Goal: Task Accomplishment & Management: Manage account settings

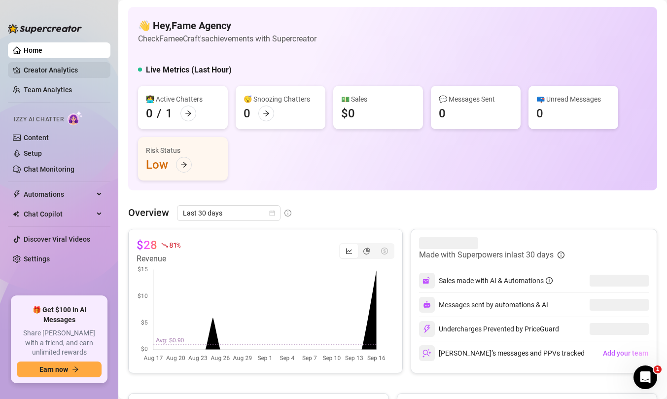
click at [65, 73] on link "Creator Analytics" at bounding box center [63, 70] width 79 height 16
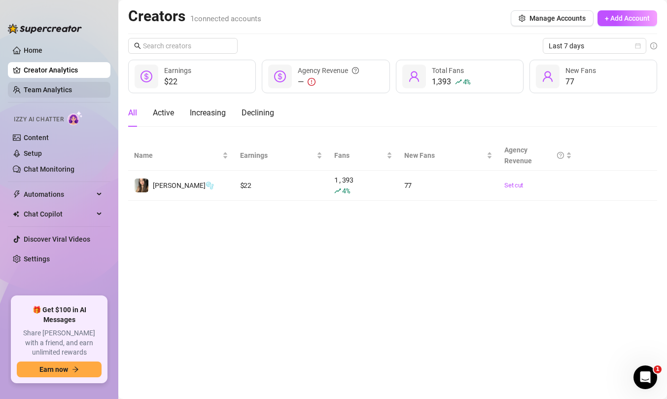
click at [65, 93] on link "Team Analytics" at bounding box center [48, 90] width 48 height 8
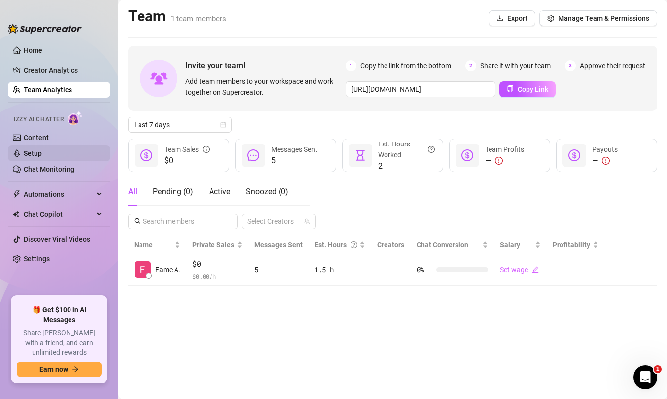
click at [42, 151] on link "Setup" at bounding box center [33, 153] width 18 height 8
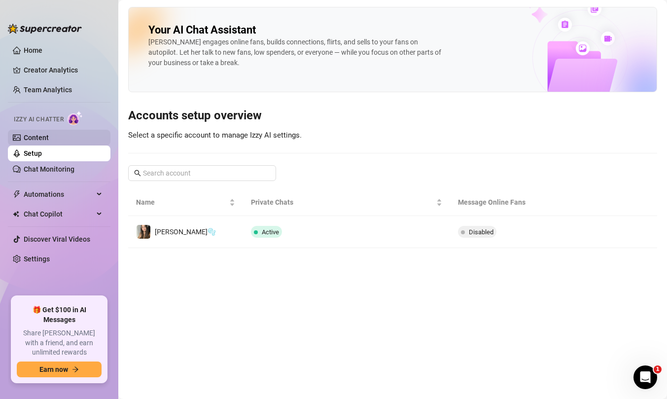
click at [49, 135] on link "Content" at bounding box center [36, 138] width 25 height 8
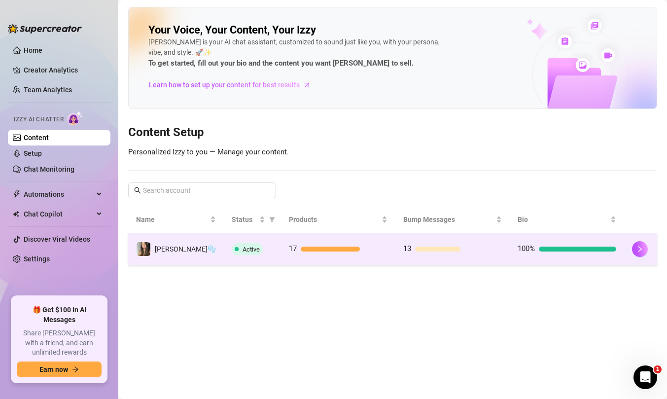
click at [639, 259] on td at bounding box center [640, 249] width 33 height 32
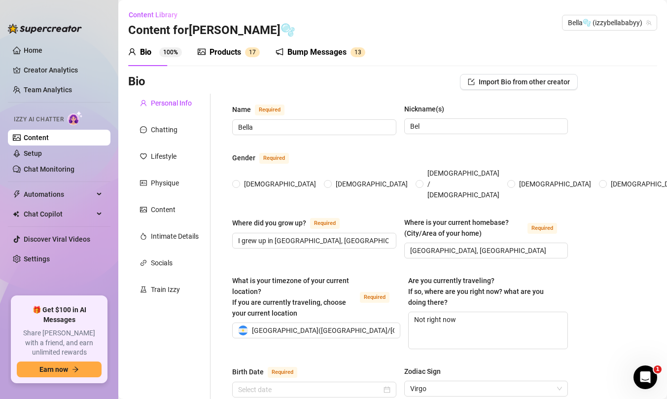
radio input "true"
type input "[DATE]"
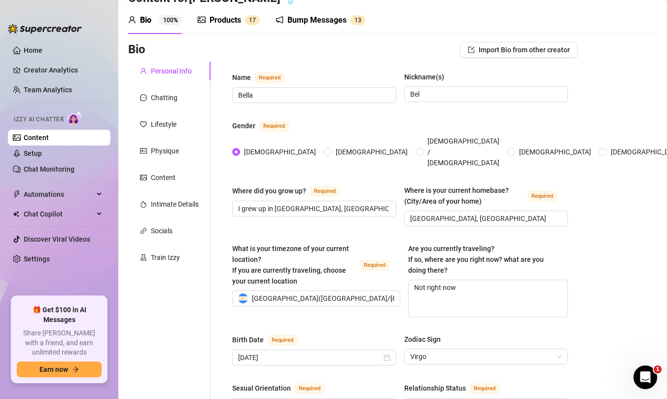
click at [247, 20] on sup "1 7" at bounding box center [252, 20] width 15 height 10
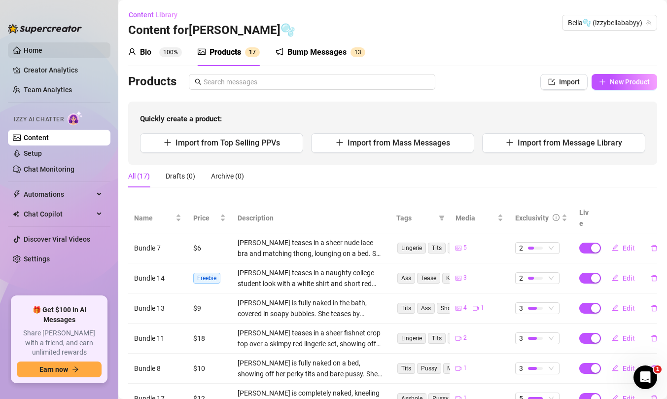
click at [42, 47] on link "Home" at bounding box center [33, 50] width 19 height 8
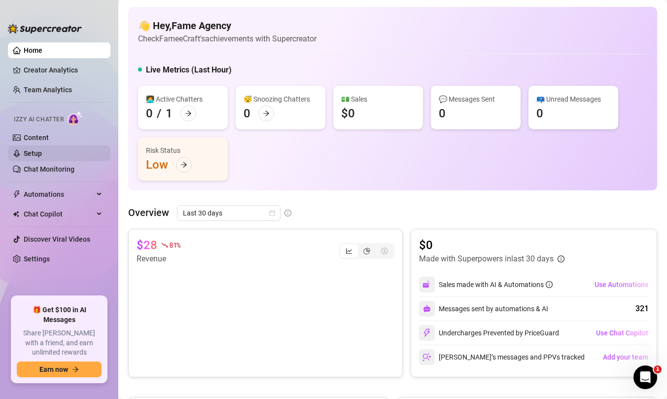
click at [42, 153] on link "Setup" at bounding box center [33, 153] width 18 height 8
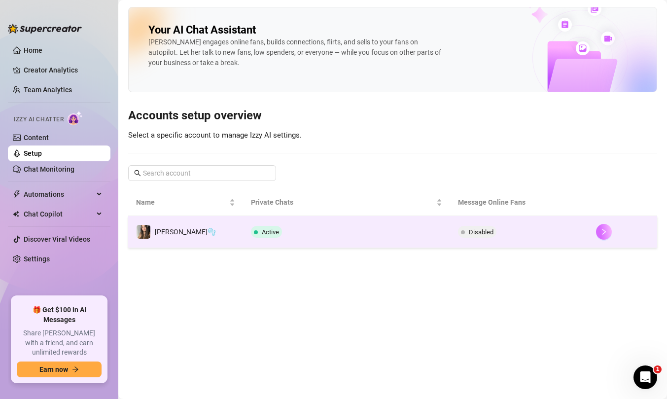
click at [600, 230] on icon "right" at bounding box center [603, 231] width 7 height 7
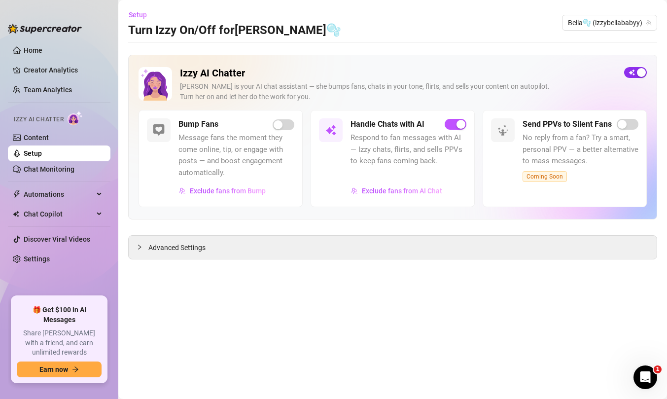
click at [628, 69] on span "button" at bounding box center [635, 72] width 23 height 11
click at [45, 137] on link "Content" at bounding box center [36, 138] width 25 height 8
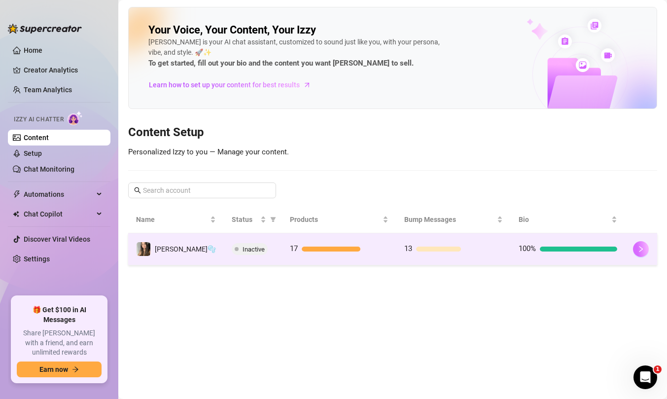
click at [637, 249] on icon "right" at bounding box center [640, 248] width 7 height 7
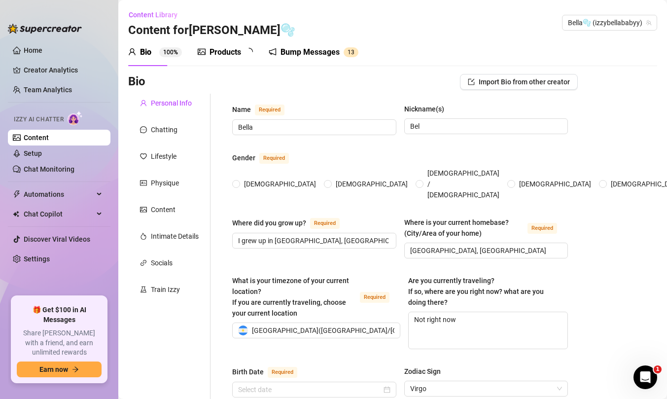
radio input "true"
type input "[DATE]"
click at [228, 54] on div "Products" at bounding box center [225, 52] width 32 height 12
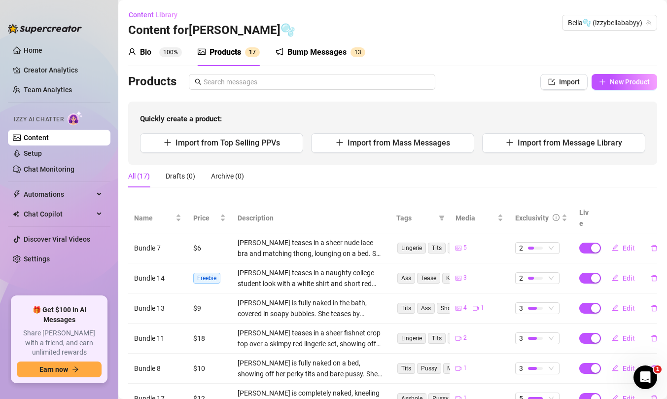
scroll to position [181, 0]
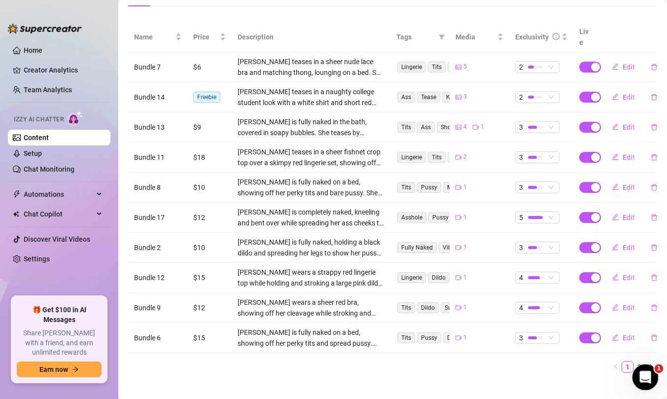
drag, startPoint x: 649, startPoint y: 385, endPoint x: 1283, endPoint y: 751, distance: 731.9
click at [650, 387] on html at bounding box center [644, 376] width 24 height 24
click at [645, 380] on icon "Open Intercom Messenger" at bounding box center [644, 376] width 16 height 16
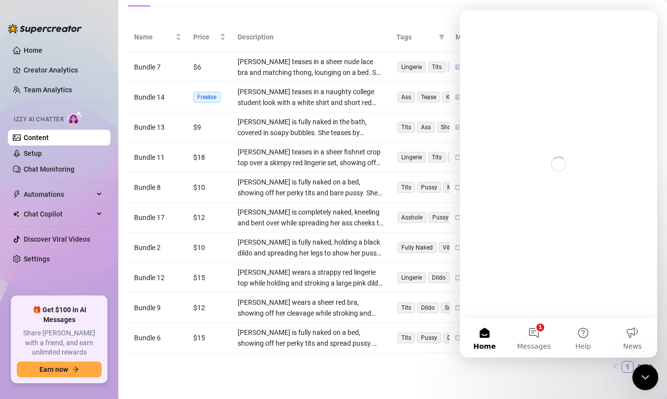
scroll to position [0, 0]
click at [645, 379] on icon "Close Intercom Messenger" at bounding box center [644, 376] width 12 height 12
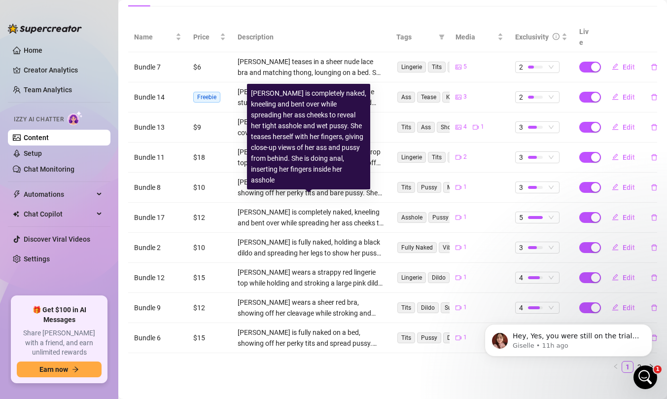
scroll to position [130, 0]
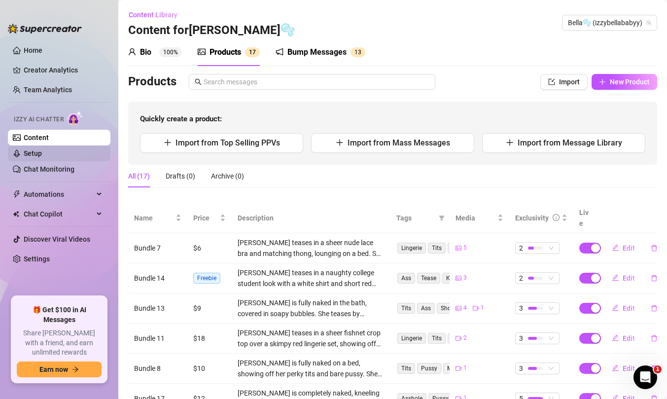
click at [42, 150] on link "Setup" at bounding box center [33, 153] width 18 height 8
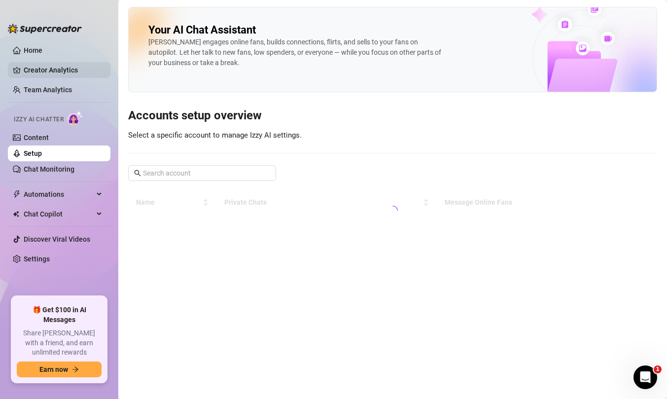
click at [36, 68] on link "Creator Analytics" at bounding box center [63, 70] width 79 height 16
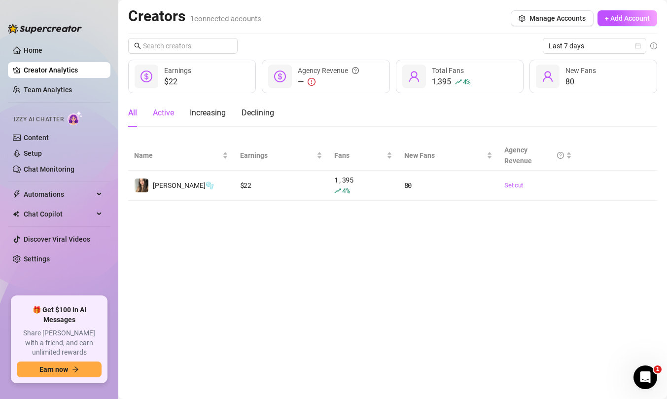
click at [168, 109] on div "Active" at bounding box center [163, 113] width 21 height 12
click at [132, 114] on div "All" at bounding box center [132, 113] width 9 height 12
click at [582, 50] on span "Last 7 days" at bounding box center [594, 45] width 92 height 15
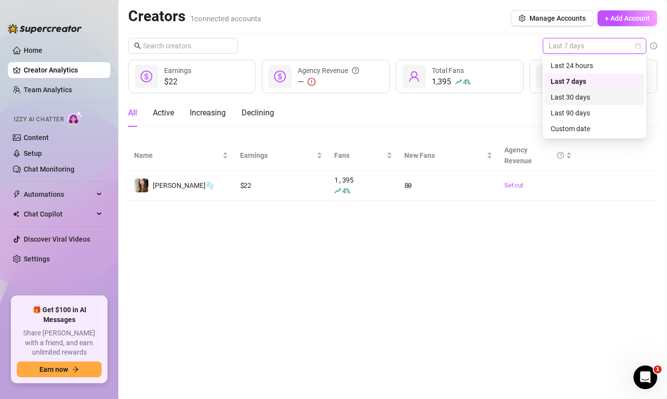
click at [503, 101] on div "All Active Increasing Declining" at bounding box center [392, 113] width 529 height 28
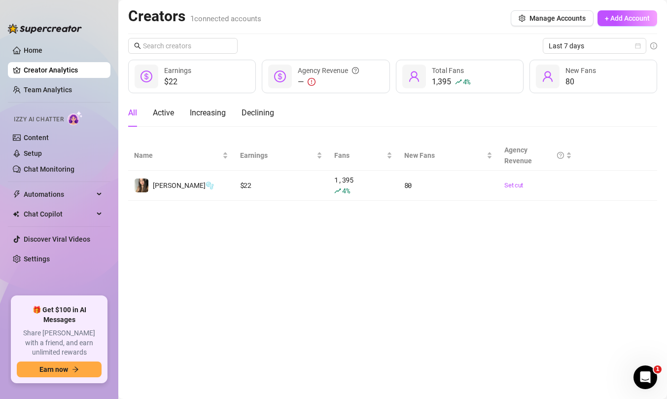
click at [55, 60] on ul "Home Creator Analytics Team Analytics Izzy AI Chatter Content Setup Chat Monito…" at bounding box center [59, 165] width 102 height 254
click at [42, 51] on link "Home" at bounding box center [33, 50] width 19 height 8
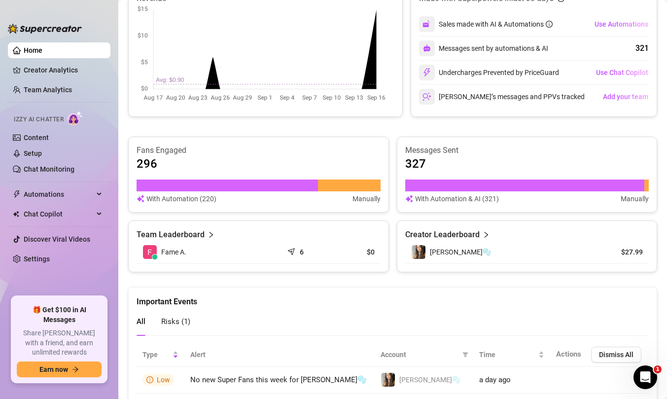
scroll to position [261, 0]
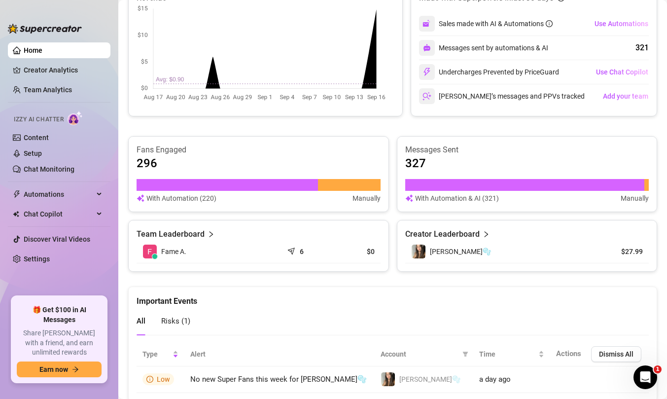
click at [366, 185] on div at bounding box center [349, 185] width 63 height 12
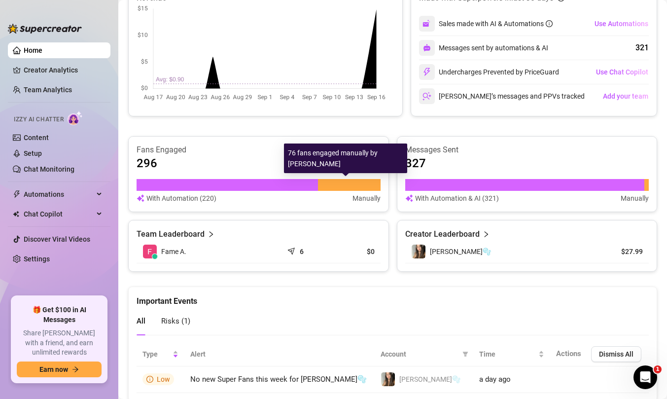
scroll to position [292, 0]
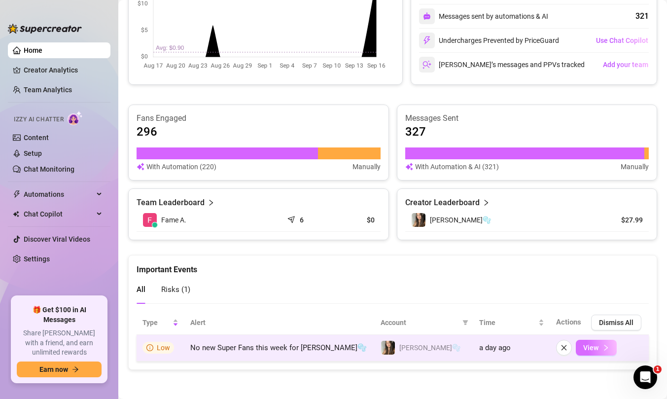
click at [591, 348] on button "View" at bounding box center [596, 348] width 41 height 16
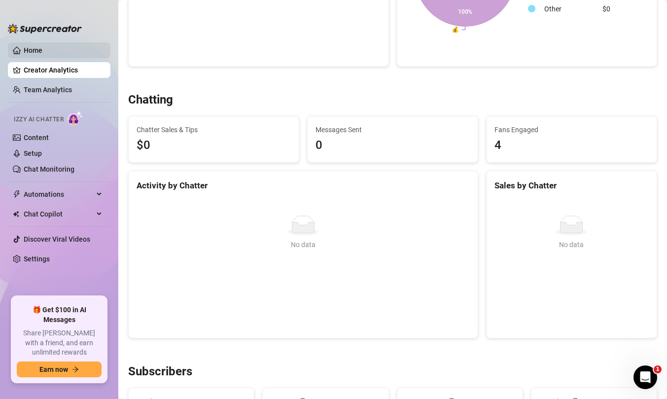
click at [42, 48] on link "Home" at bounding box center [33, 50] width 19 height 8
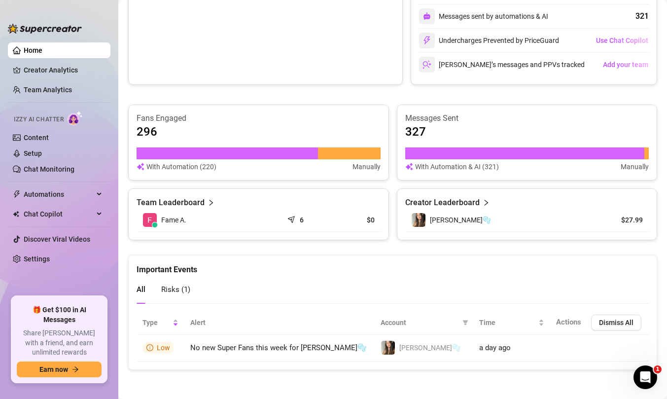
click at [468, 200] on article "Creator Leaderboard" at bounding box center [442, 203] width 74 height 12
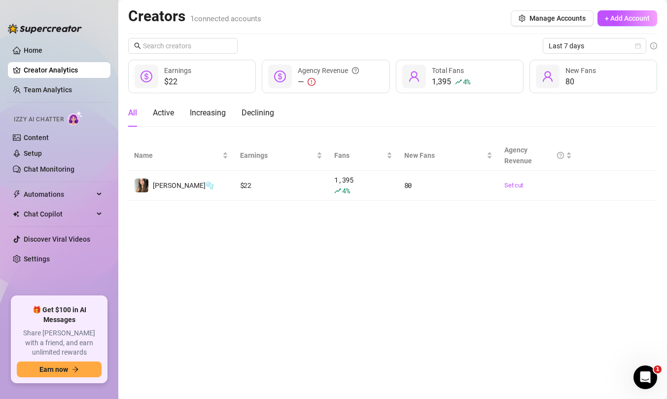
click at [63, 64] on link "Creator Analytics" at bounding box center [63, 70] width 79 height 16
click at [72, 86] on link "Team Analytics" at bounding box center [48, 90] width 48 height 8
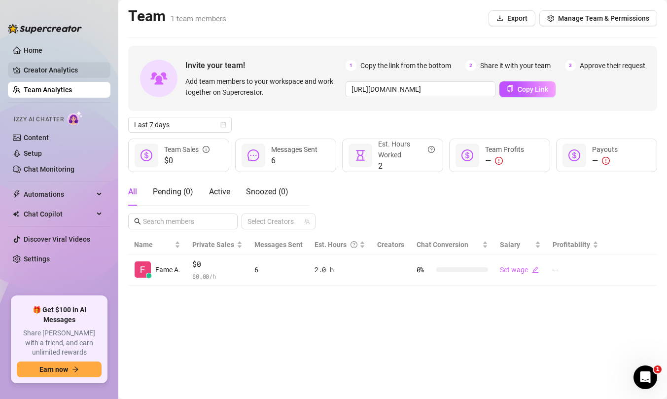
click at [71, 71] on link "Creator Analytics" at bounding box center [63, 70] width 79 height 16
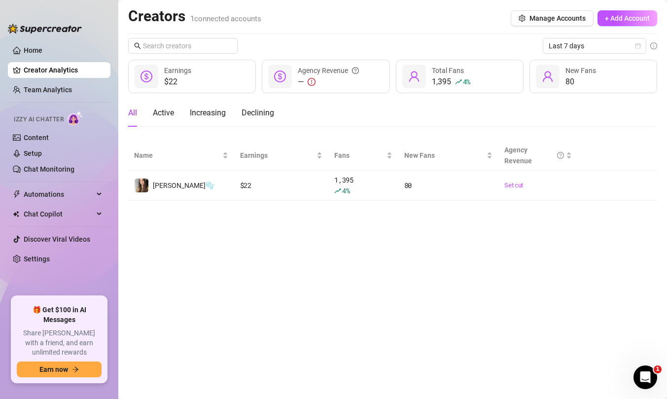
click at [71, 71] on link "Creator Analytics" at bounding box center [63, 70] width 79 height 16
click at [51, 86] on link "Team Analytics" at bounding box center [48, 90] width 48 height 8
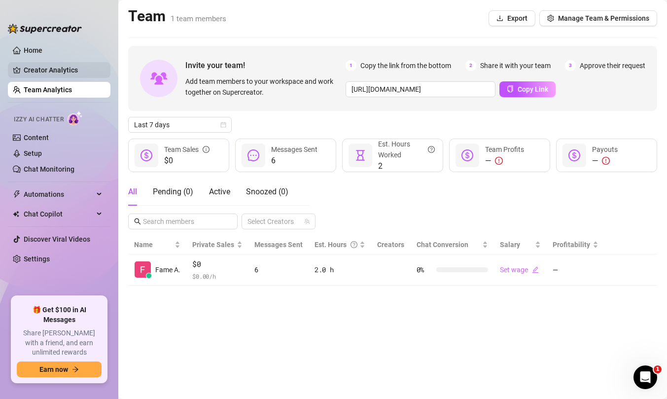
click at [57, 70] on link "Creator Analytics" at bounding box center [63, 70] width 79 height 16
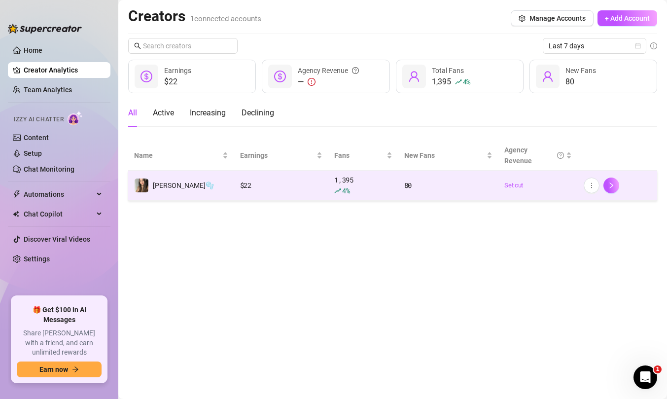
click at [255, 200] on td "$ 22" at bounding box center [281, 186] width 94 height 30
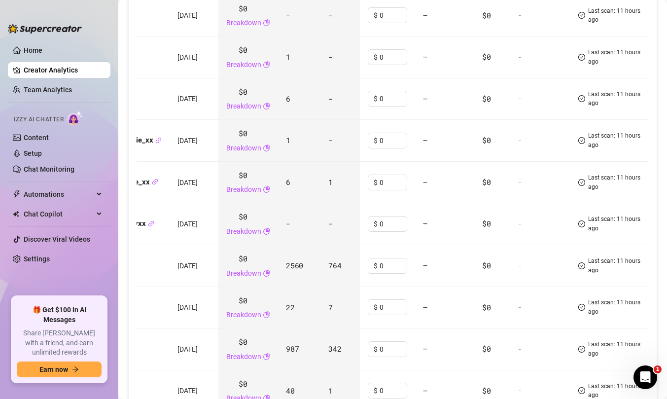
scroll to position [1066, 0]
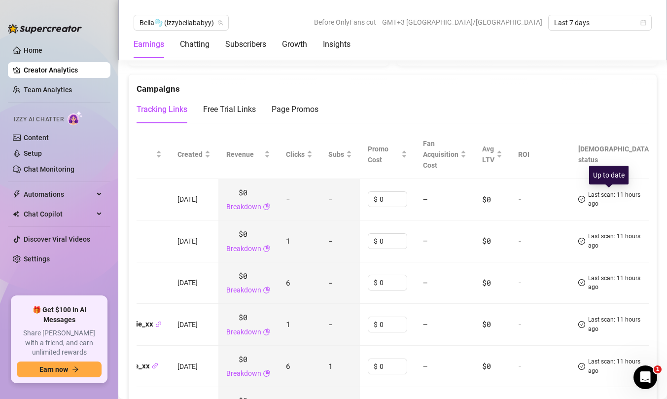
click at [608, 202] on span "Last scan: 11 hours ago" at bounding box center [619, 199] width 63 height 19
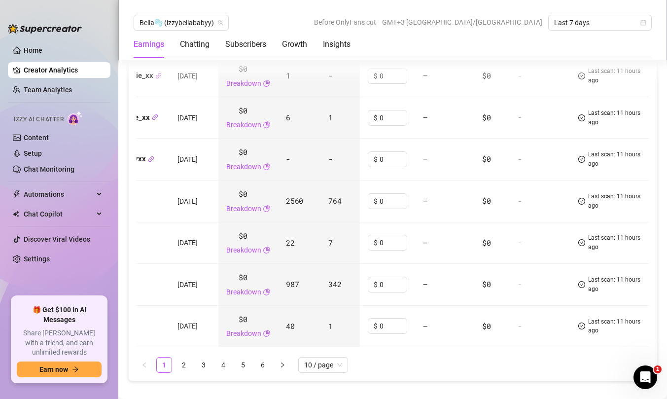
scroll to position [1049, 0]
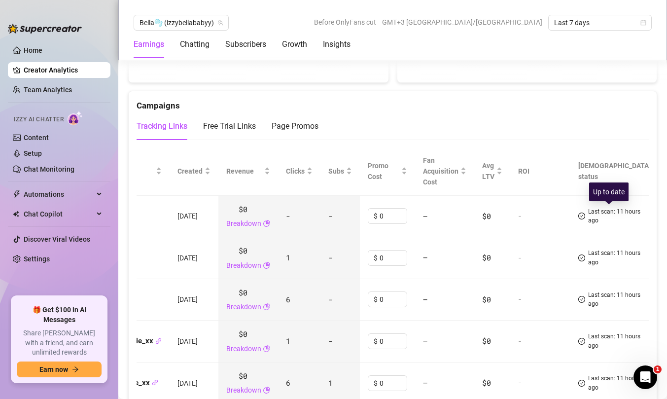
click at [608, 190] on div "Up to date" at bounding box center [608, 191] width 39 height 19
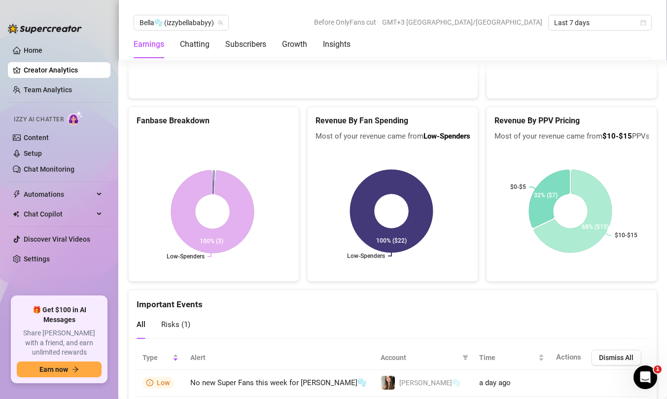
scroll to position [1960, 0]
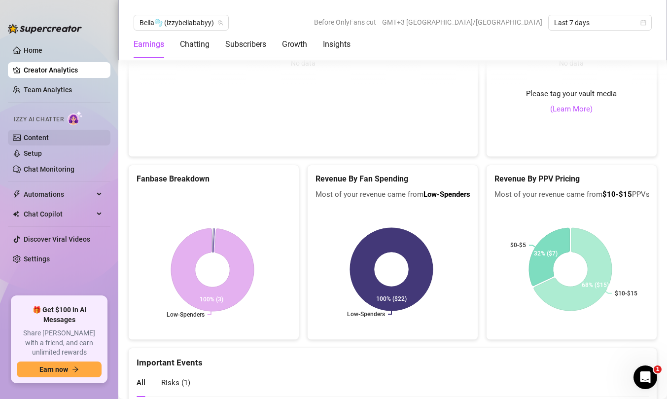
click at [56, 90] on link "Team Analytics" at bounding box center [48, 90] width 48 height 8
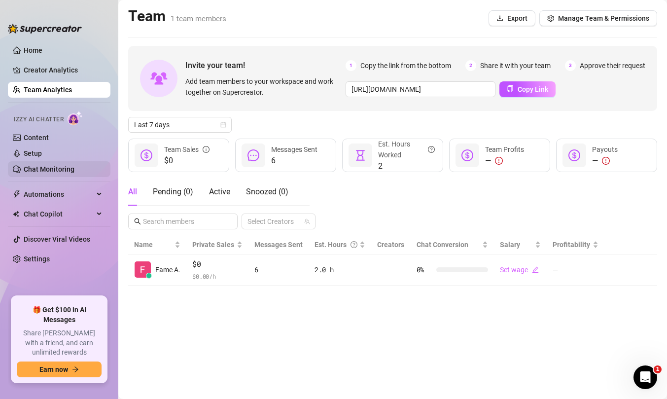
click at [53, 172] on link "Chat Monitoring" at bounding box center [49, 169] width 51 height 8
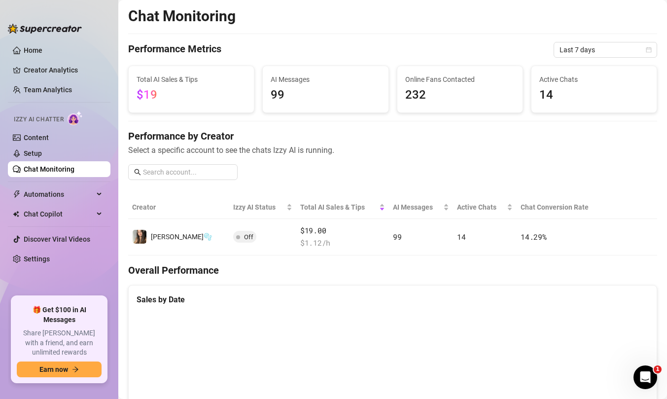
scroll to position [446, 0]
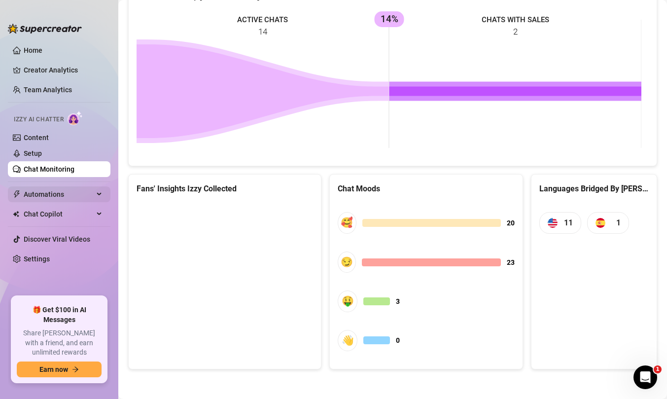
click at [55, 195] on span "Automations" at bounding box center [59, 194] width 70 height 16
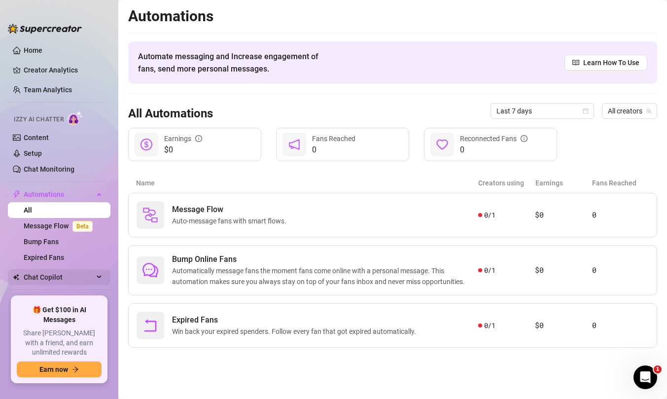
click at [67, 278] on span "Chat Copilot" at bounding box center [59, 277] width 70 height 16
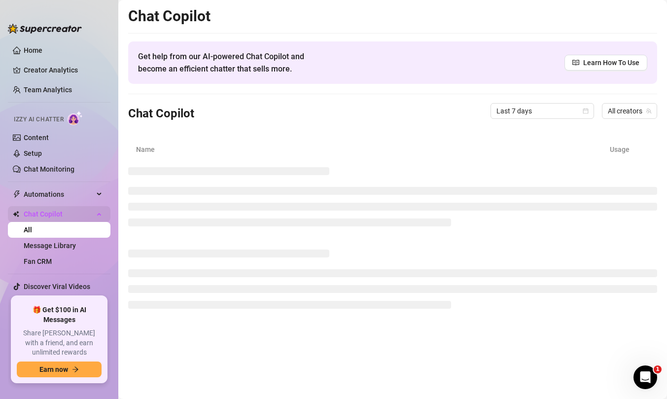
scroll to position [16, 0]
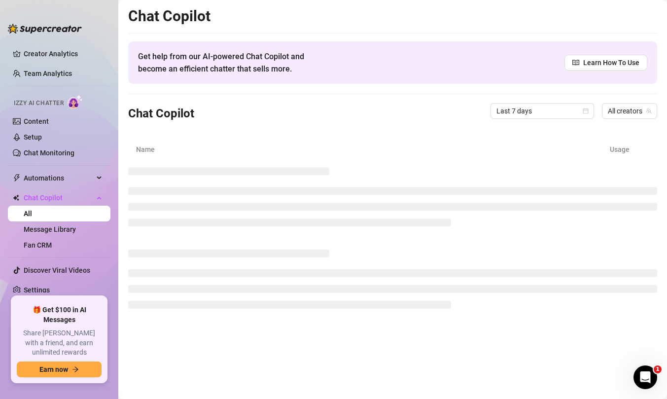
click at [46, 186] on ul "Home Creator Analytics Team Analytics Izzy AI Chatter Content Setup Chat Monito…" at bounding box center [59, 165] width 102 height 254
click at [46, 181] on span "Automations" at bounding box center [59, 178] width 70 height 16
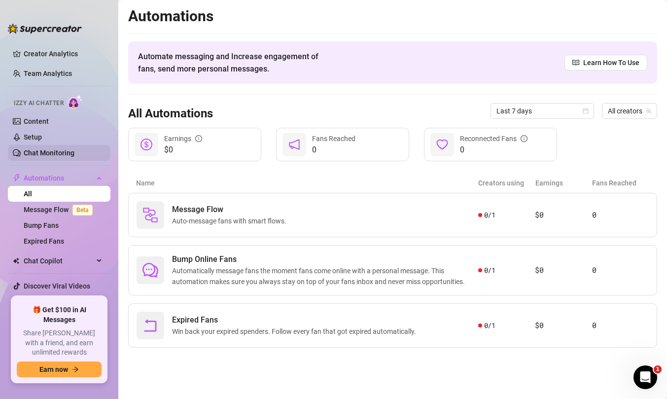
click at [49, 149] on link "Chat Monitoring" at bounding box center [49, 153] width 51 height 8
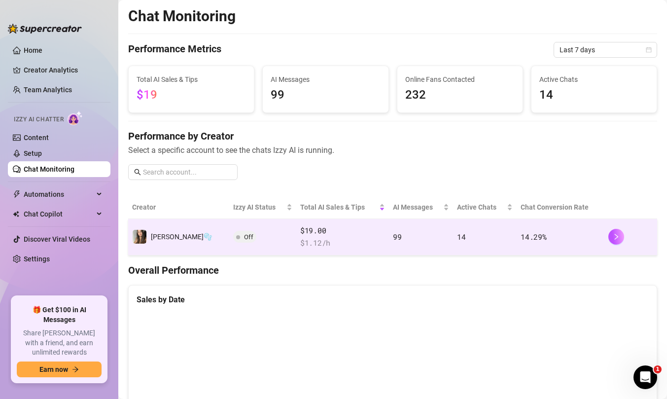
click at [235, 240] on td "Off" at bounding box center [262, 237] width 67 height 36
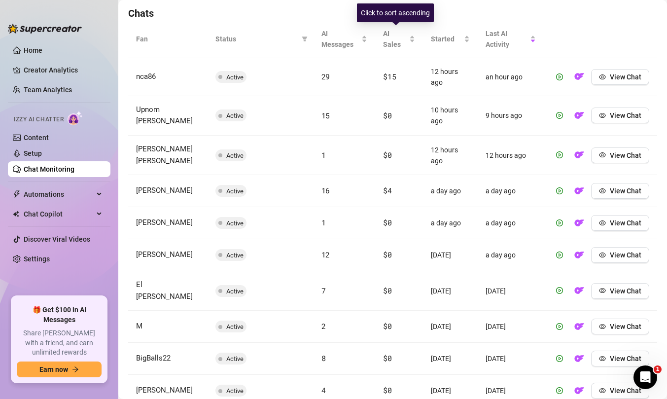
scroll to position [405, 0]
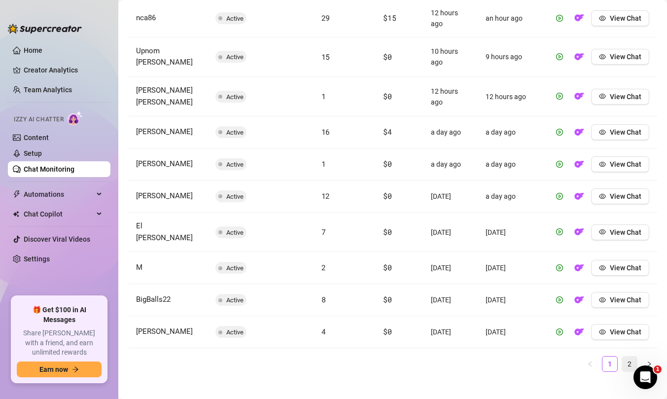
click at [623, 357] on link "2" at bounding box center [629, 363] width 15 height 15
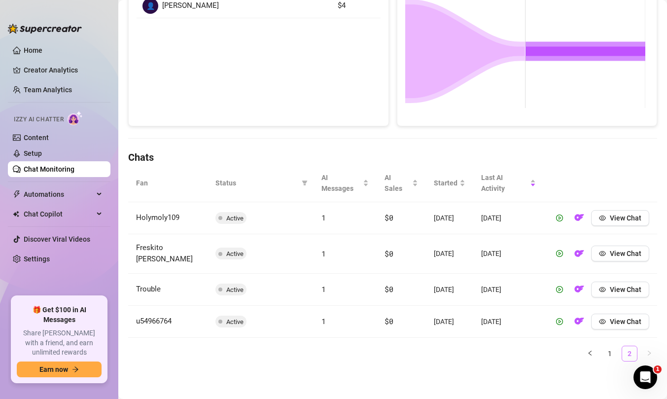
scroll to position [219, 0]
click at [603, 356] on link "1" at bounding box center [609, 353] width 15 height 15
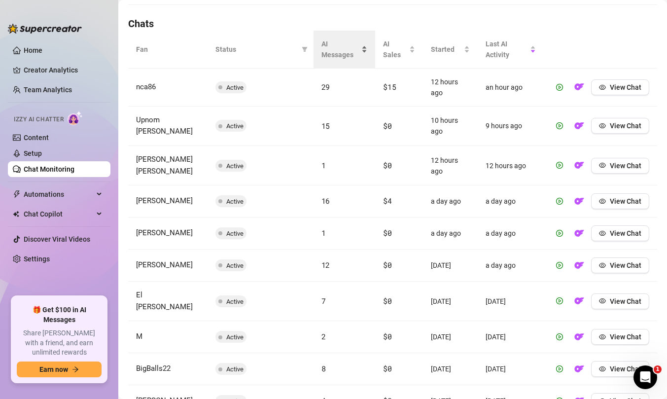
scroll to position [335, 0]
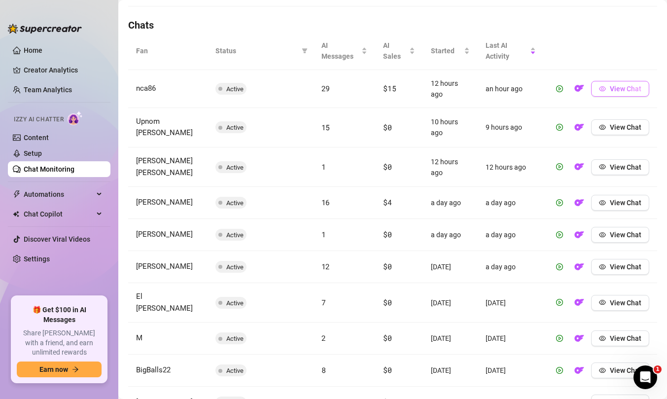
click at [616, 88] on span "View Chat" at bounding box center [626, 89] width 32 height 8
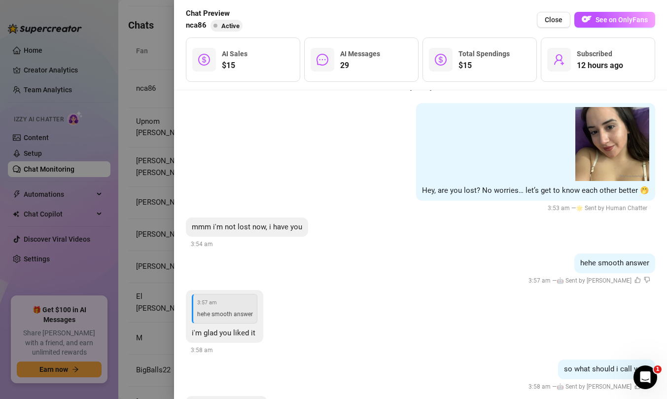
scroll to position [39, 0]
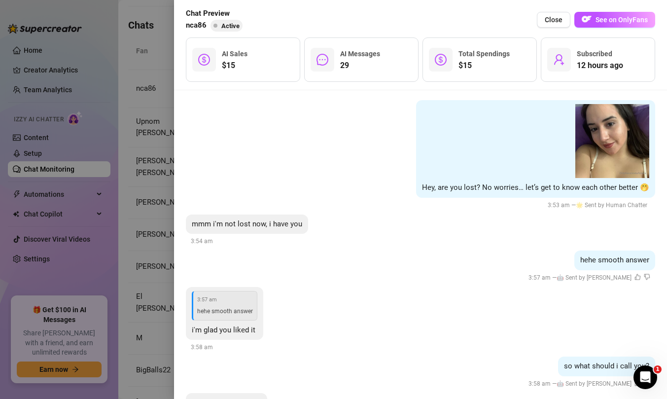
click at [634, 279] on icon "like" at bounding box center [637, 276] width 6 height 6
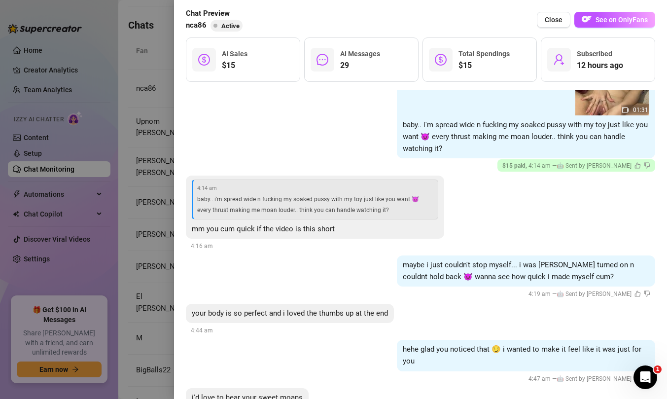
scroll to position [963, 0]
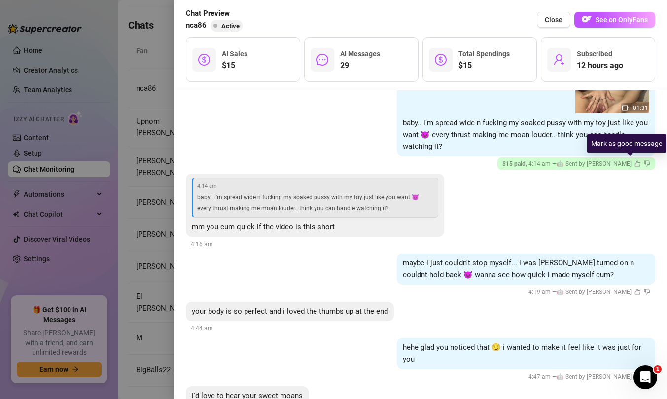
click at [635, 161] on icon "like" at bounding box center [638, 163] width 6 height 6
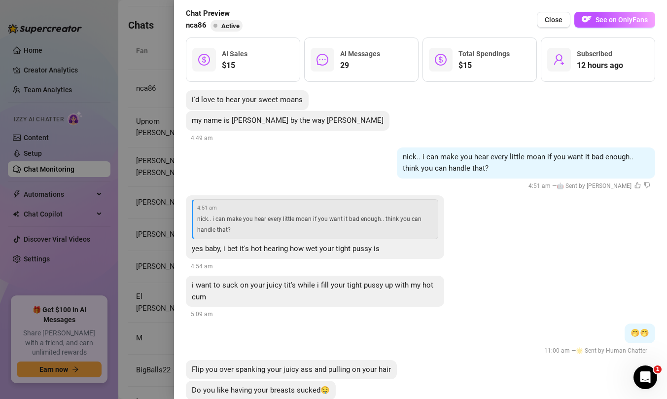
scroll to position [1292, 0]
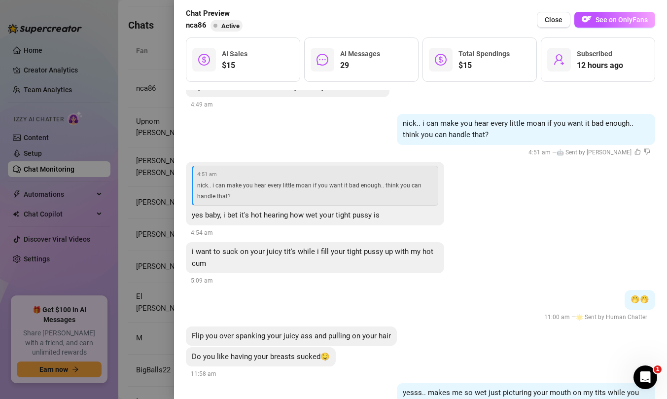
click at [325, 252] on span "i want to suck on your juicy tit's while i fill your tight pussy up with my hot…" at bounding box center [312, 257] width 241 height 21
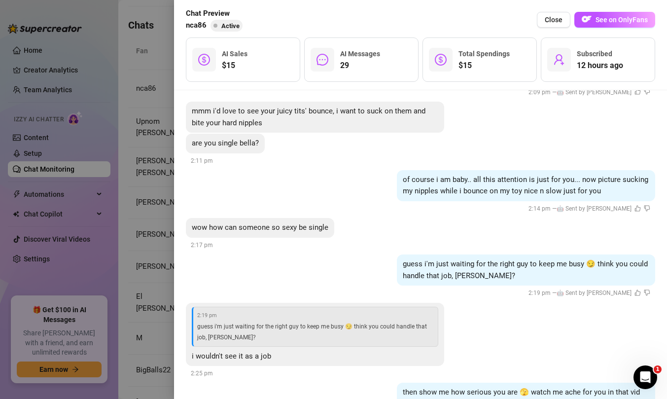
scroll to position [3295, 0]
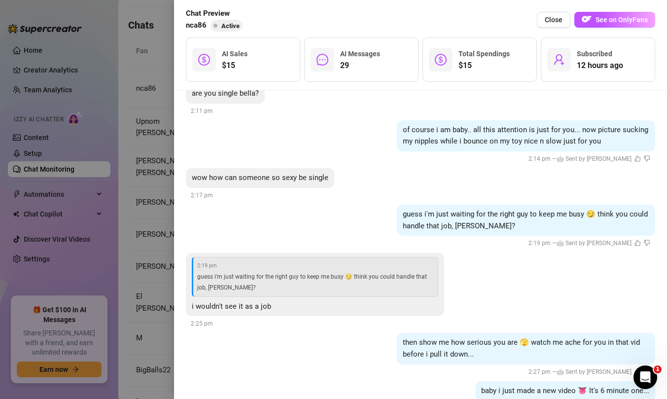
click at [154, 218] on div at bounding box center [333, 199] width 667 height 399
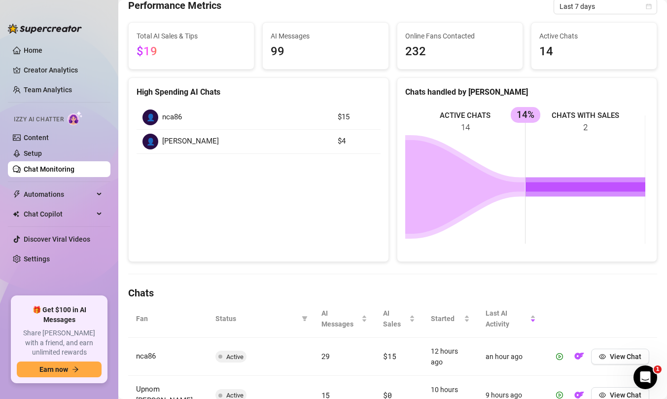
scroll to position [164, 0]
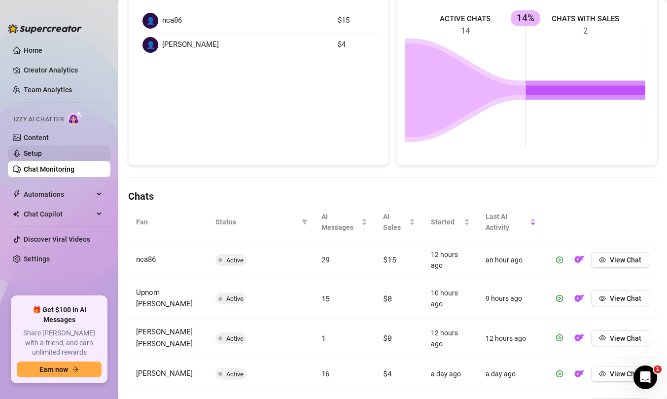
click at [42, 154] on link "Setup" at bounding box center [33, 153] width 18 height 8
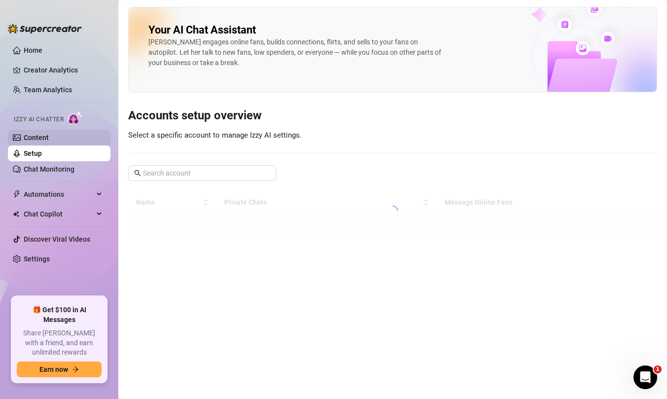
click at [49, 139] on link "Content" at bounding box center [36, 138] width 25 height 8
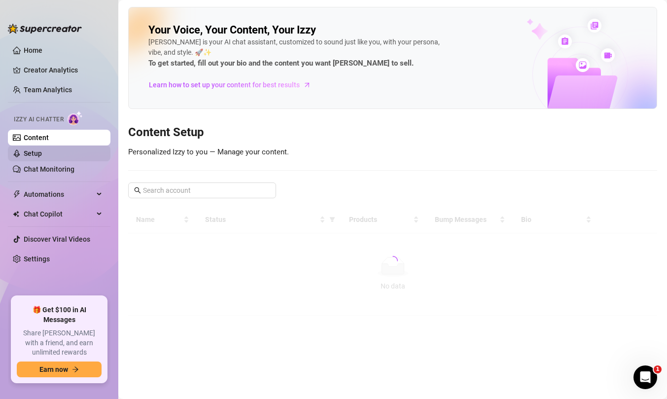
click at [42, 157] on link "Setup" at bounding box center [33, 153] width 18 height 8
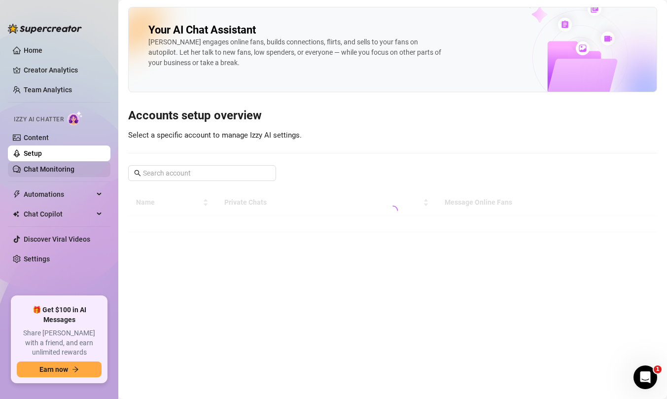
click at [43, 165] on link "Chat Monitoring" at bounding box center [49, 169] width 51 height 8
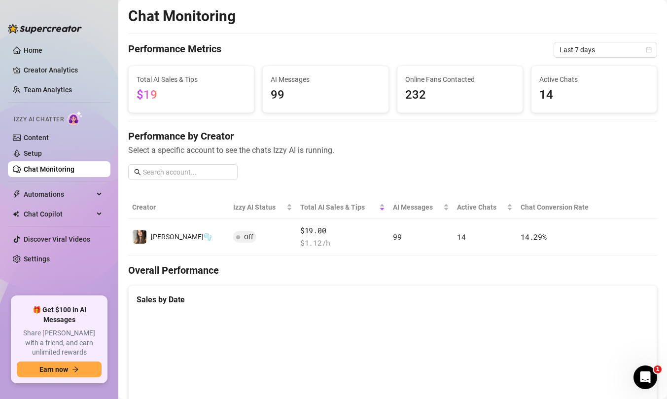
click at [31, 205] on ul "Home Creator Analytics Team Analytics Izzy AI Chatter Content Setup Chat Monito…" at bounding box center [59, 165] width 102 height 254
click at [36, 149] on link "Setup" at bounding box center [33, 153] width 18 height 8
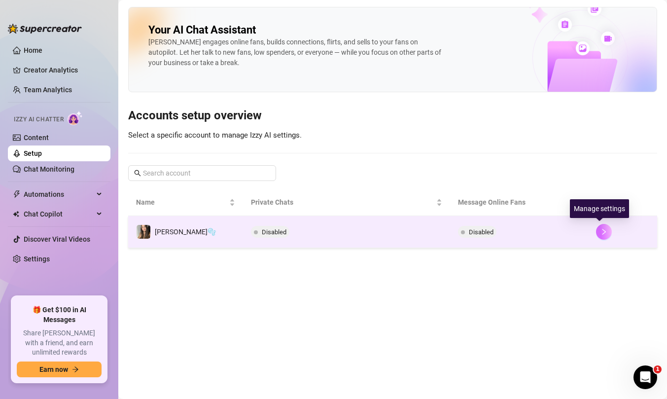
click at [602, 233] on icon "right" at bounding box center [603, 231] width 7 height 7
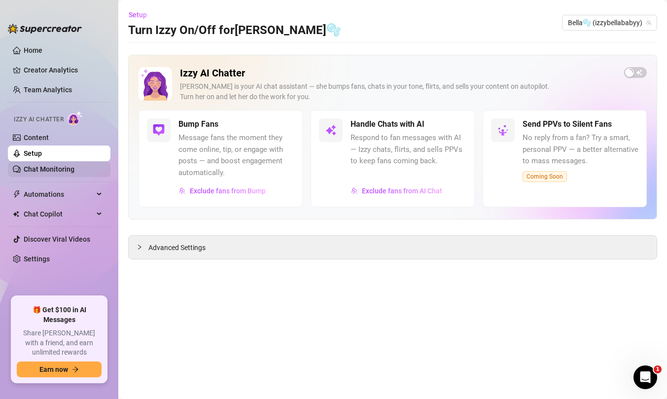
click at [73, 173] on link "Chat Monitoring" at bounding box center [49, 169] width 51 height 8
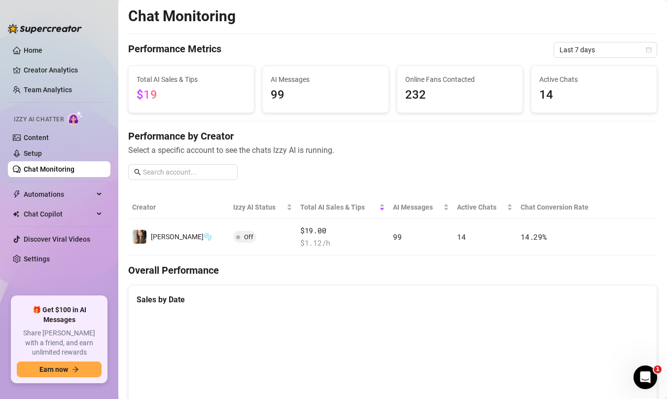
scroll to position [208, 0]
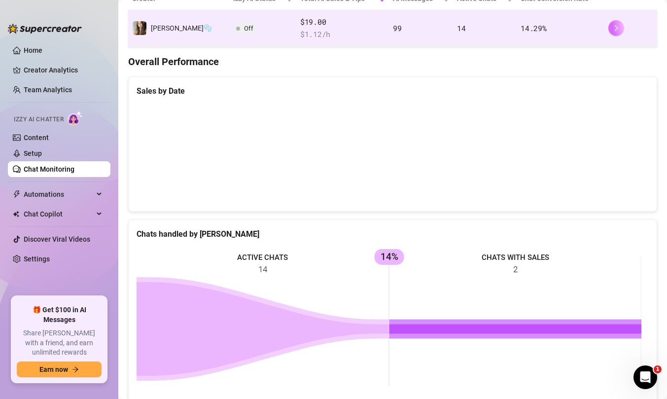
click at [613, 25] on icon "right" at bounding box center [616, 28] width 7 height 7
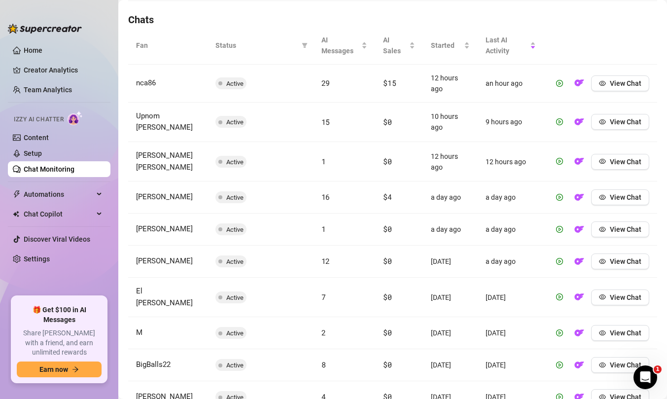
scroll to position [328, 0]
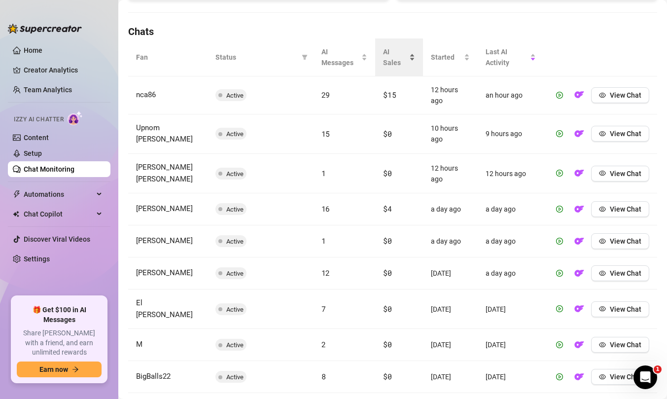
click at [394, 58] on span "AI Sales" at bounding box center [395, 57] width 24 height 22
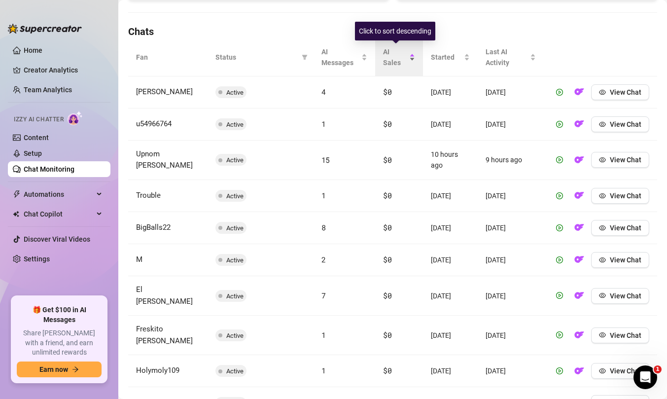
click at [393, 58] on span "AI Sales" at bounding box center [395, 57] width 24 height 22
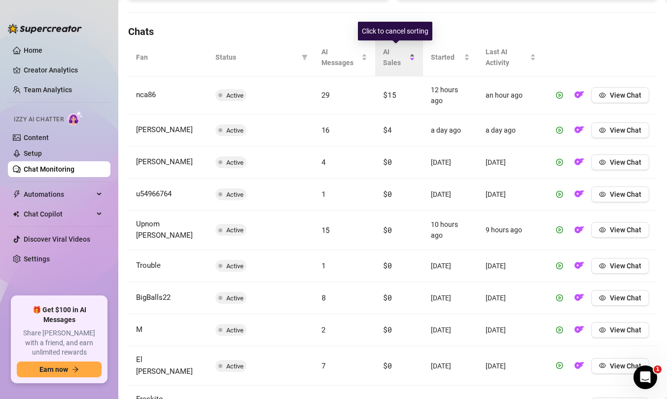
click at [389, 51] on span "AI Sales" at bounding box center [395, 57] width 24 height 22
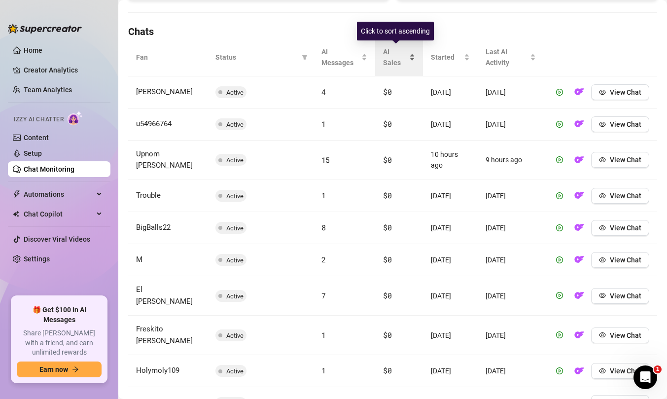
click at [389, 55] on span "AI Sales" at bounding box center [395, 57] width 24 height 22
click at [386, 65] on span "AI Sales" at bounding box center [395, 57] width 24 height 22
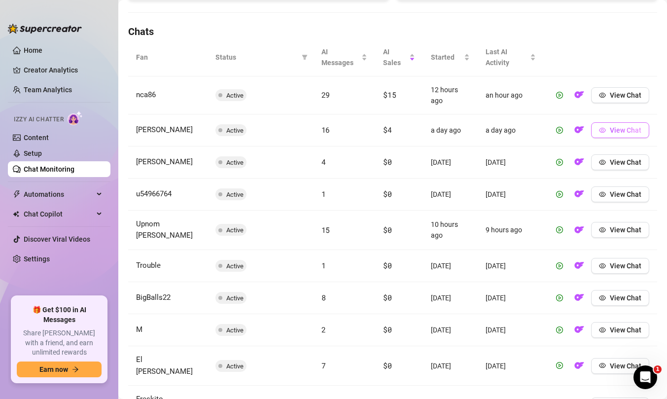
click at [607, 135] on button "View Chat" at bounding box center [620, 130] width 58 height 16
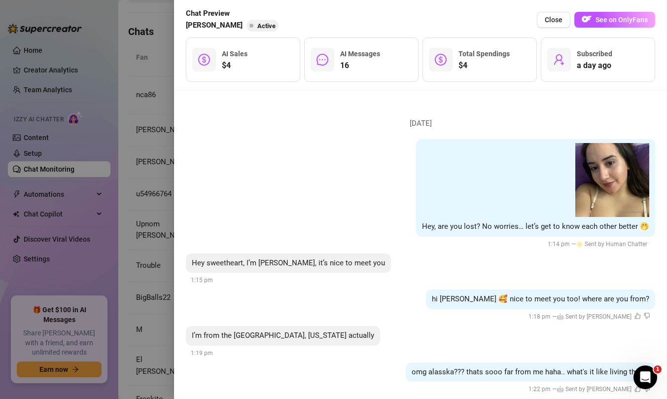
click at [138, 165] on div at bounding box center [333, 199] width 667 height 399
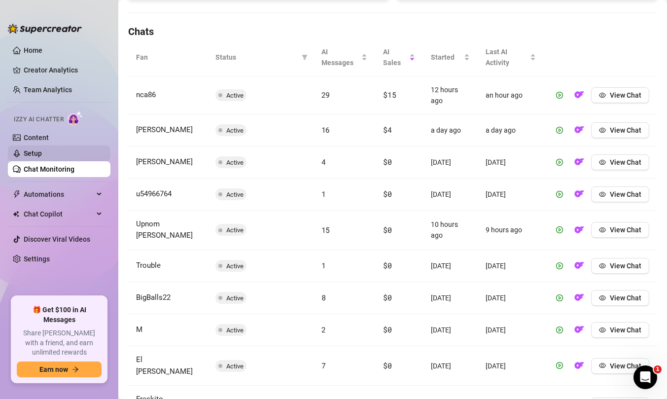
click at [42, 157] on link "Setup" at bounding box center [33, 153] width 18 height 8
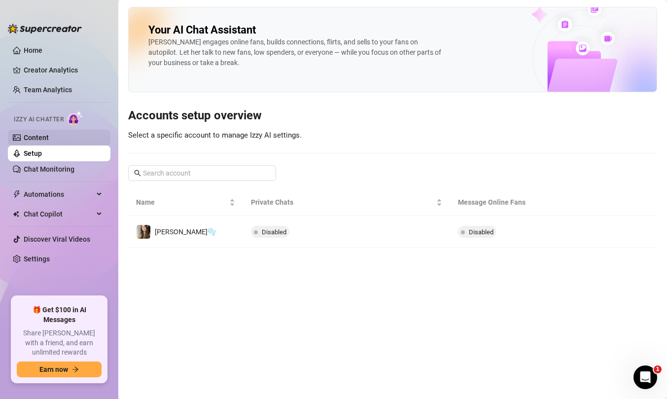
click at [44, 134] on link "Content" at bounding box center [36, 138] width 25 height 8
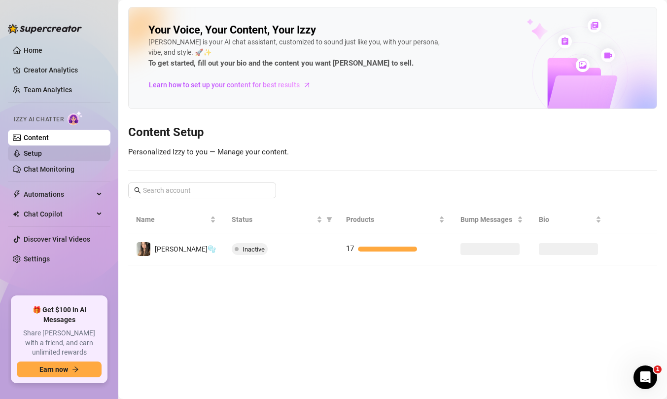
click at [37, 151] on link "Setup" at bounding box center [33, 153] width 18 height 8
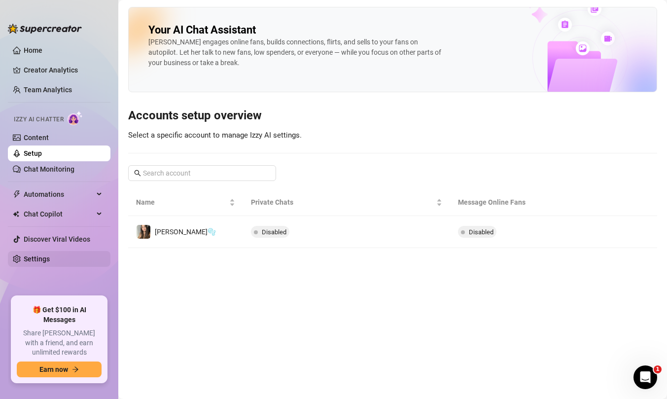
click at [43, 258] on link "Settings" at bounding box center [37, 259] width 26 height 8
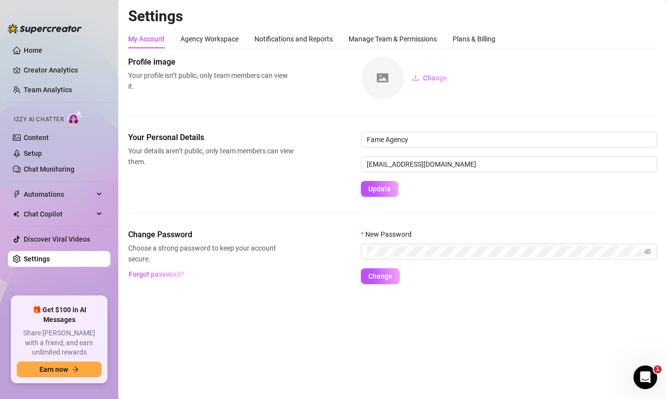
click at [480, 24] on h2 "Settings" at bounding box center [392, 16] width 529 height 19
click at [476, 30] on div "Plans & Billing" at bounding box center [473, 39] width 43 height 19
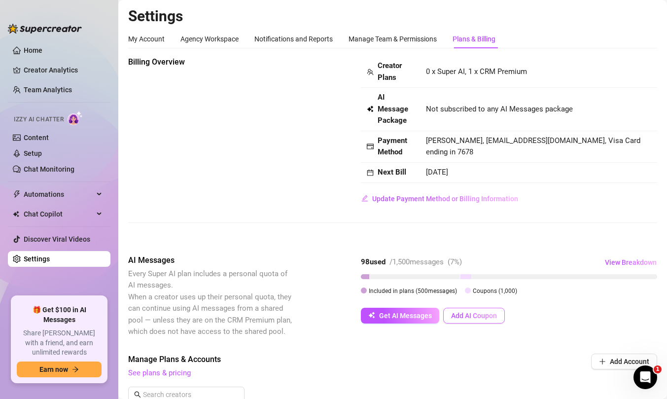
click at [476, 318] on span "Add AI Coupon" at bounding box center [474, 315] width 46 height 8
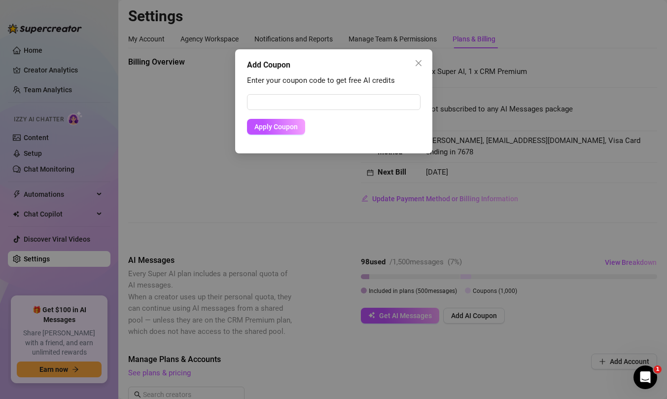
click at [407, 68] on div "Add Coupon" at bounding box center [333, 65] width 173 height 12
click at [413, 66] on span "Close" at bounding box center [418, 63] width 16 height 8
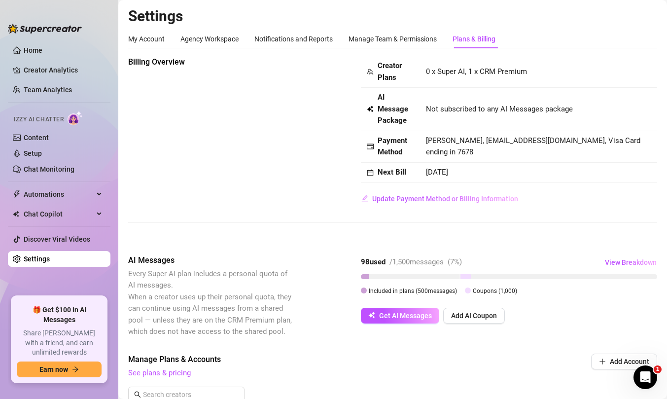
scroll to position [36, 0]
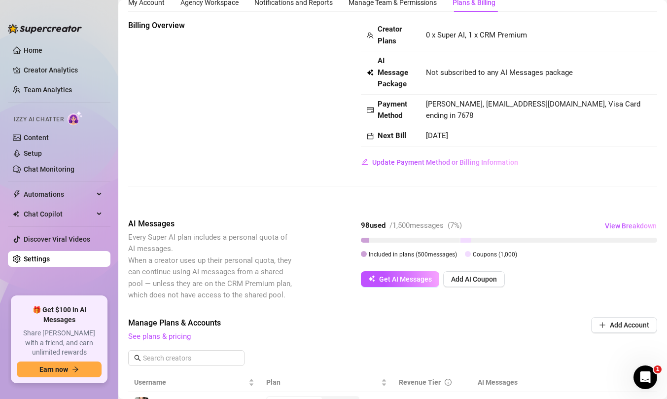
click at [462, 238] on div at bounding box center [465, 240] width 11 height 5
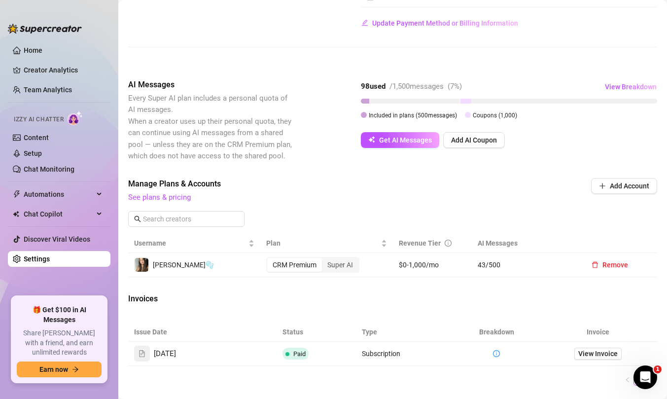
scroll to position [176, 0]
click at [616, 84] on span "View Breakdown" at bounding box center [631, 86] width 52 height 8
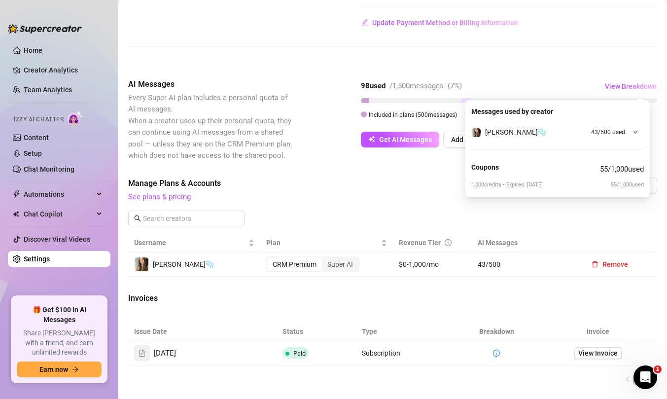
click at [634, 131] on icon "down" at bounding box center [635, 132] width 4 height 3
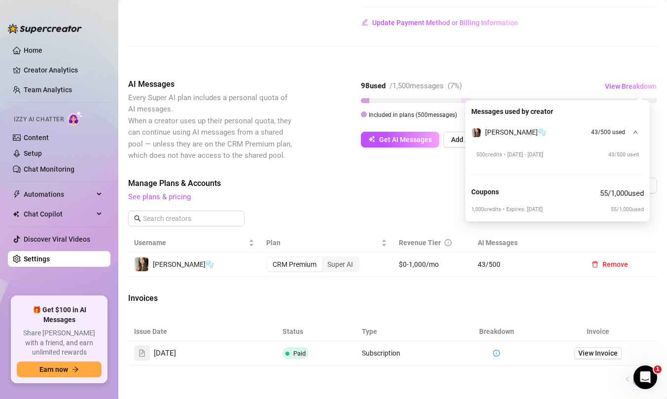
click at [436, 190] on div "Manage Plans & Accounts See plans & pricing" at bounding box center [326, 190] width 396 height 26
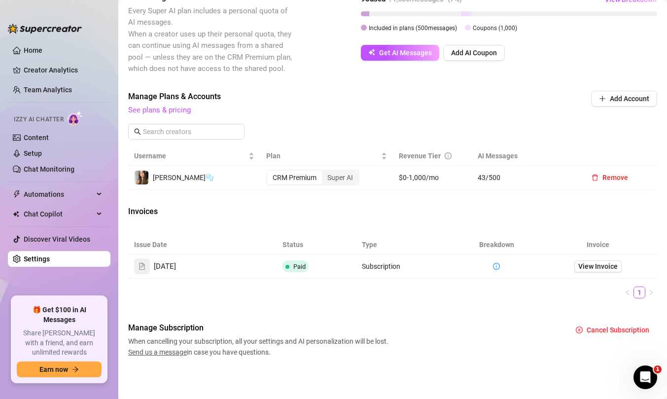
scroll to position [0, 0]
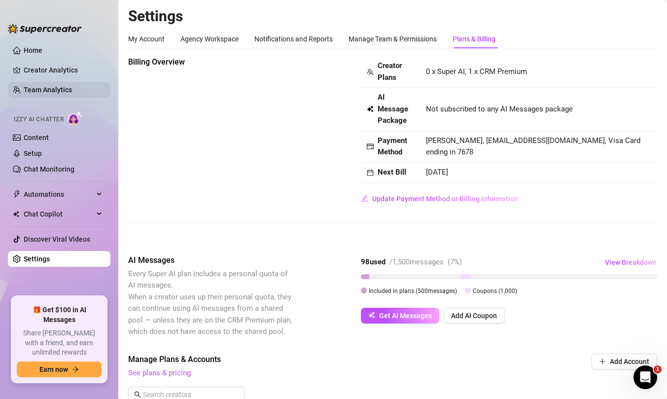
click at [63, 87] on link "Team Analytics" at bounding box center [48, 90] width 48 height 8
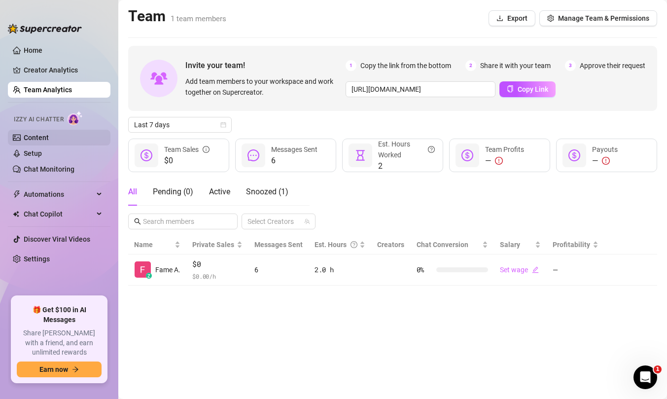
click at [35, 141] on link "Content" at bounding box center [36, 138] width 25 height 8
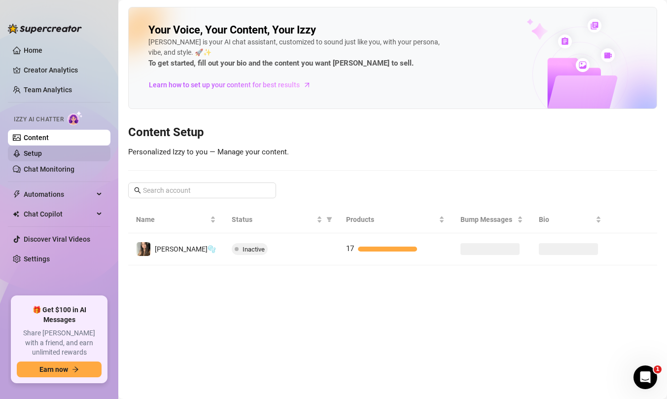
click at [27, 154] on link "Setup" at bounding box center [33, 153] width 18 height 8
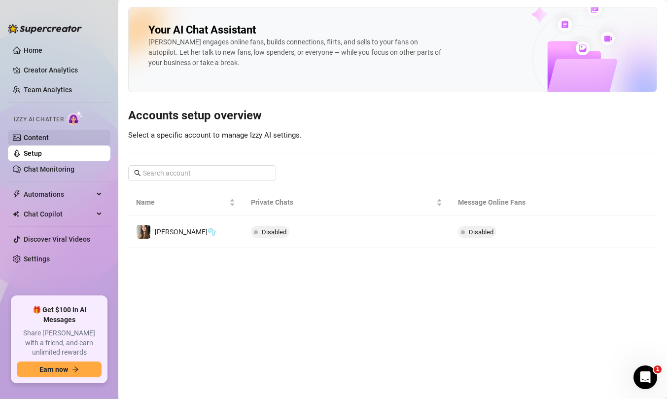
click at [49, 141] on link "Content" at bounding box center [36, 138] width 25 height 8
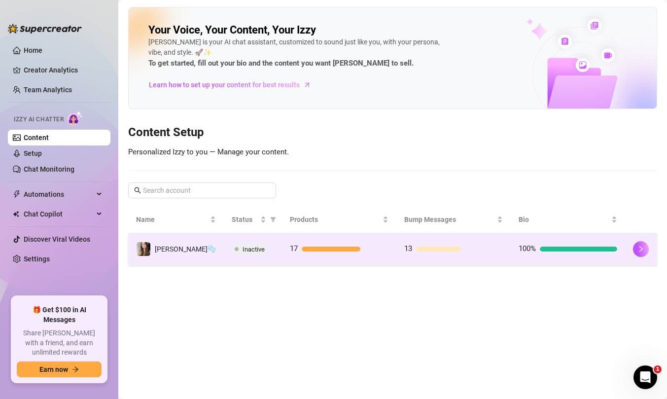
click at [634, 239] on td at bounding box center [641, 249] width 32 height 32
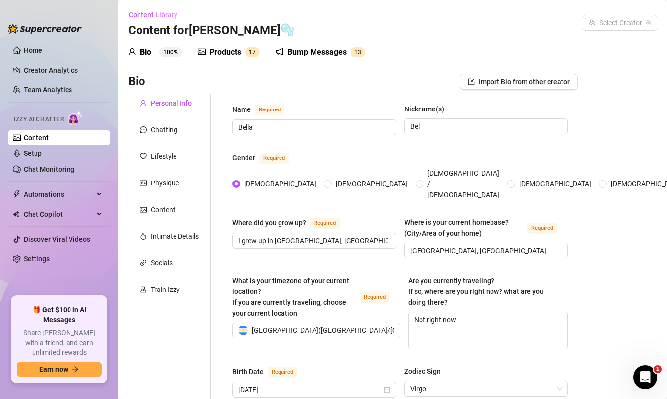
click at [242, 59] on div "Products 1 7" at bounding box center [229, 52] width 62 height 28
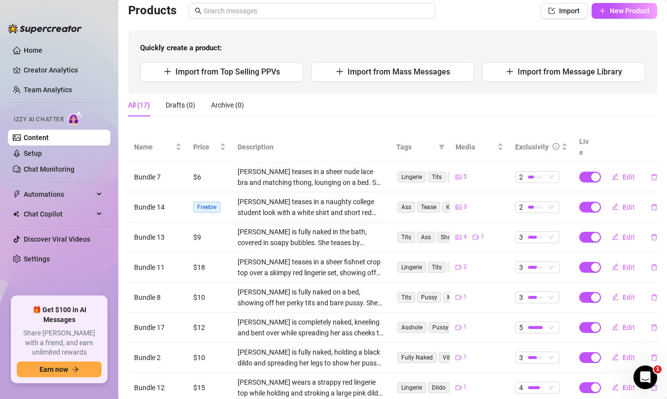
scroll to position [17, 0]
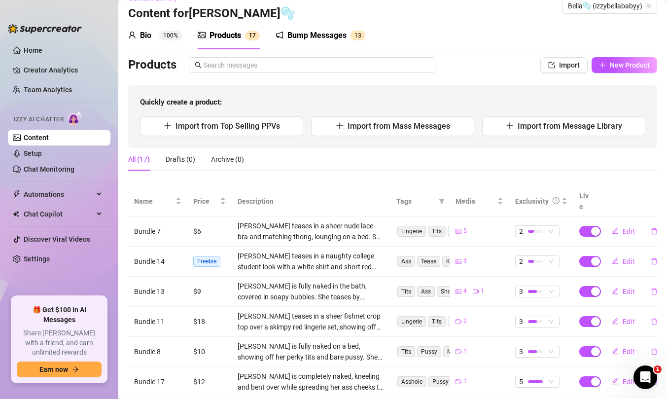
click at [171, 39] on sup "100%" at bounding box center [170, 36] width 23 height 10
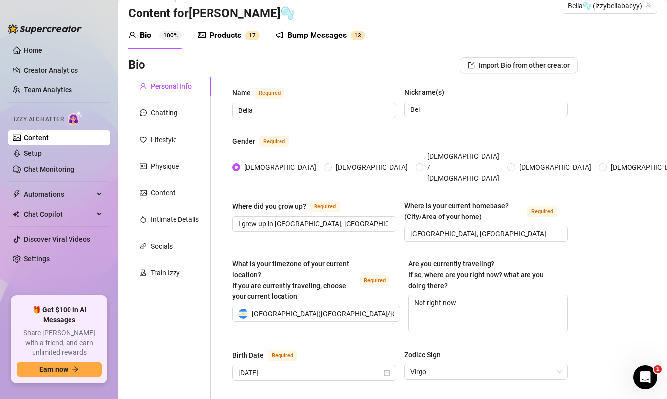
click at [160, 278] on div "Train Izzy" at bounding box center [169, 272] width 82 height 19
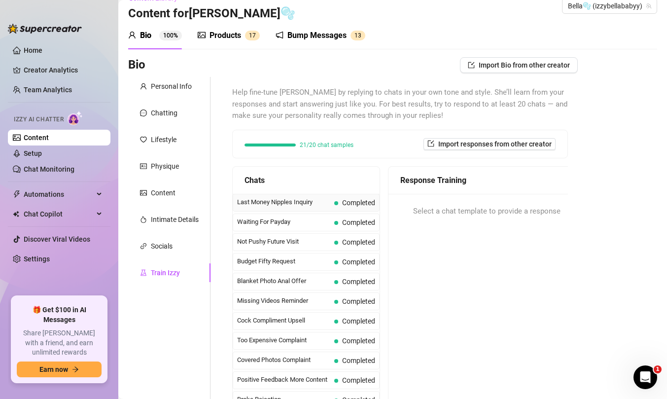
click at [302, 206] on span "Last Money Nipples Inquiry" at bounding box center [283, 202] width 93 height 10
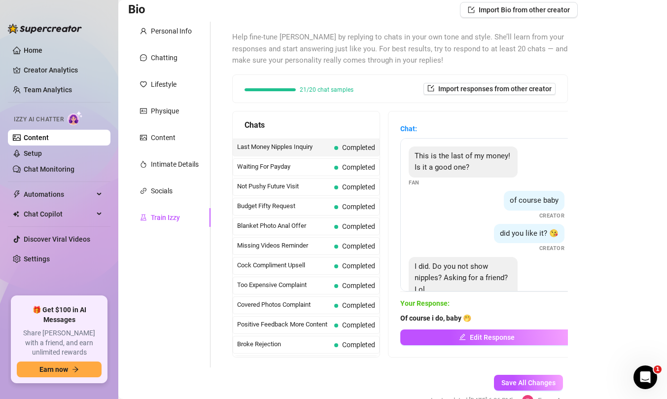
scroll to position [30, 0]
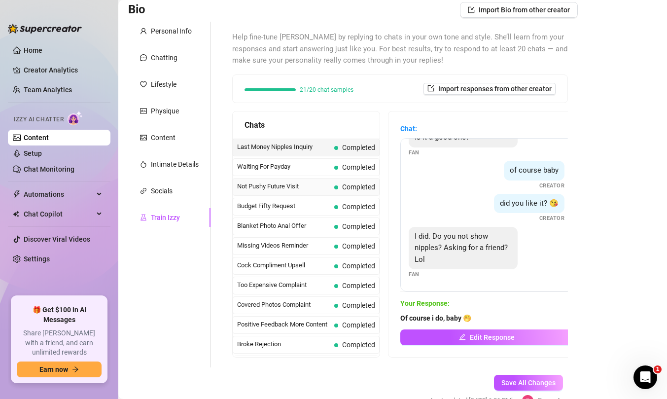
click at [279, 185] on span "Not Pushy Future Visit" at bounding box center [283, 186] width 93 height 10
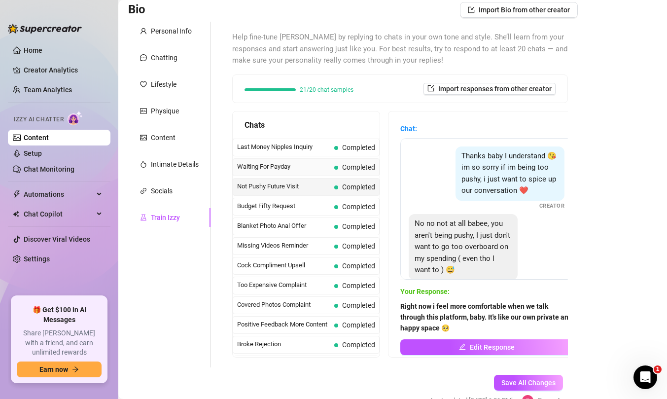
click at [275, 172] on div "Waiting For Payday Completed" at bounding box center [306, 167] width 147 height 18
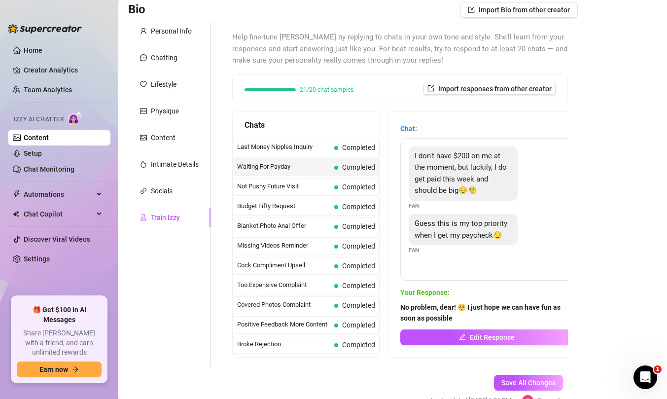
click at [290, 230] on span "Blanket Photo Anal Offer" at bounding box center [283, 226] width 93 height 10
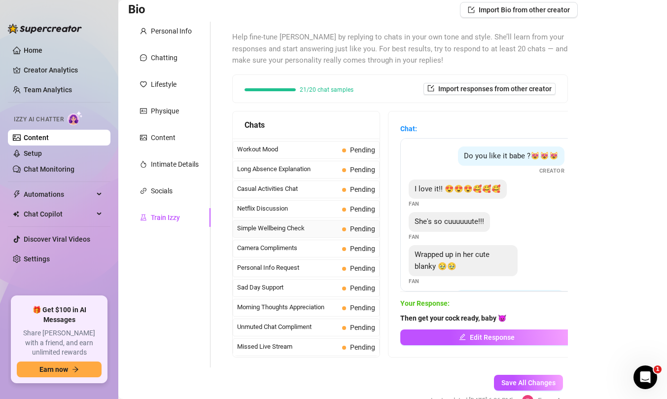
scroll to position [749, 0]
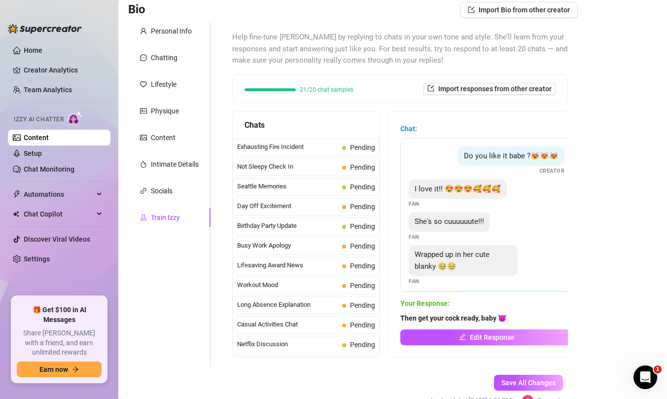
click at [290, 231] on span "Birthday Party Update" at bounding box center [287, 226] width 101 height 10
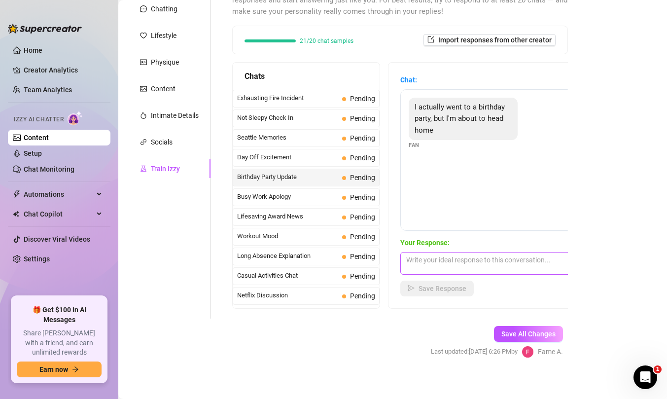
scroll to position [126, 0]
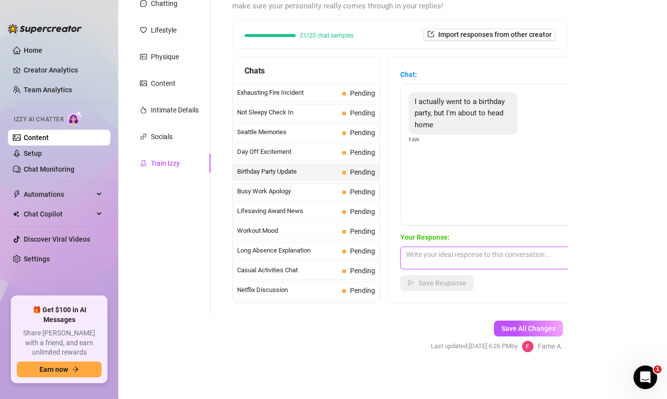
click at [434, 258] on textarea at bounding box center [486, 257] width 172 height 23
type textarea "How was it? Did you have fun?"
click at [461, 283] on span "Save Response" at bounding box center [442, 283] width 48 height 8
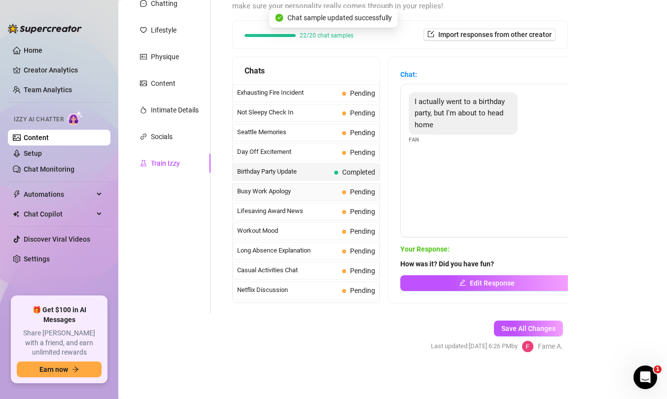
click at [304, 201] on div "Busy Work Apology Pending" at bounding box center [306, 192] width 147 height 18
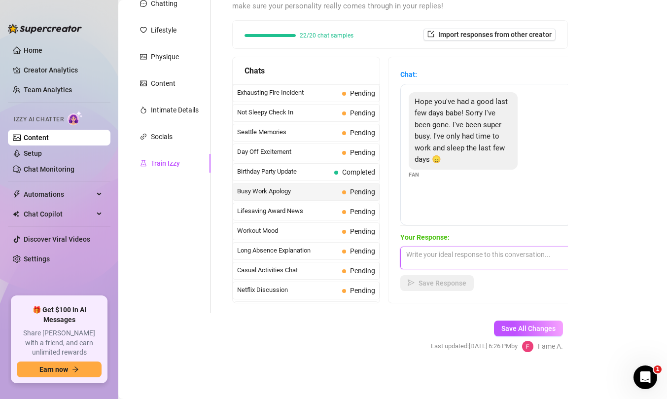
click at [441, 257] on textarea at bounding box center [486, 257] width 172 height 23
type textarea "i"
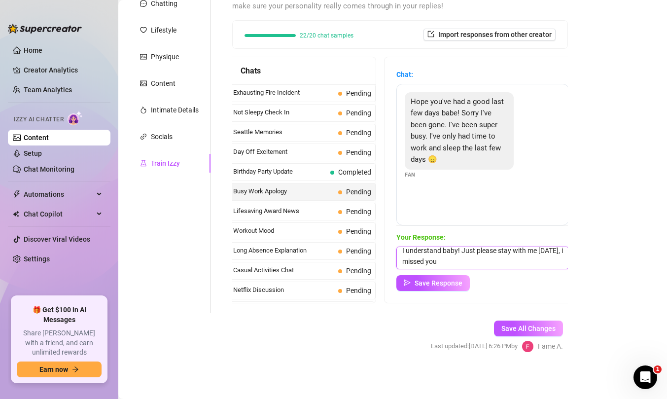
scroll to position [4, 0]
type textarea "I understand baby! Just please stay with me today, i missed you"
click at [462, 282] on button "Save Response" at bounding box center [432, 283] width 73 height 16
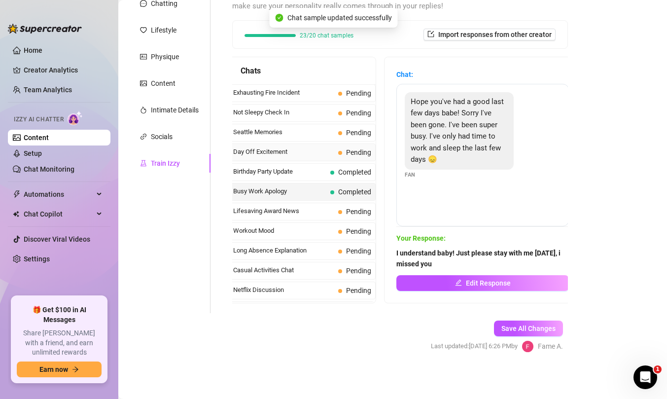
click at [293, 157] on span "Day Off Excitement" at bounding box center [283, 152] width 101 height 10
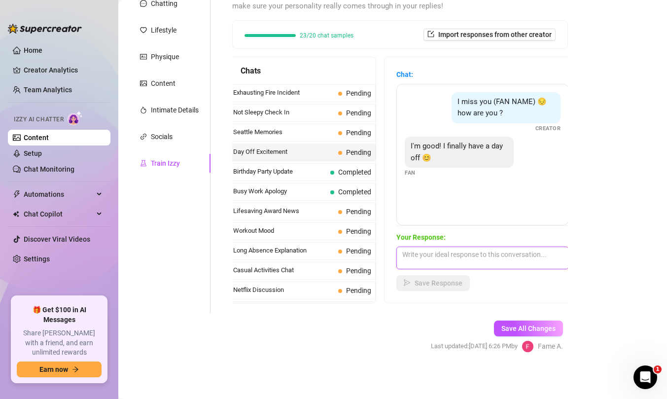
click at [427, 250] on textarea at bounding box center [482, 257] width 172 height 23
click at [276, 137] on span "Seattle Memories" at bounding box center [283, 132] width 101 height 10
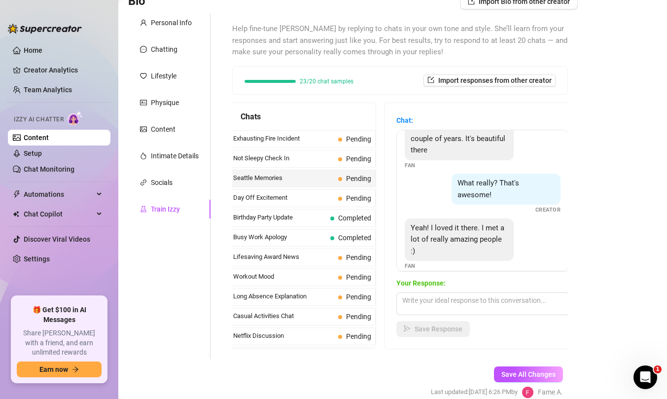
scroll to position [82, 0]
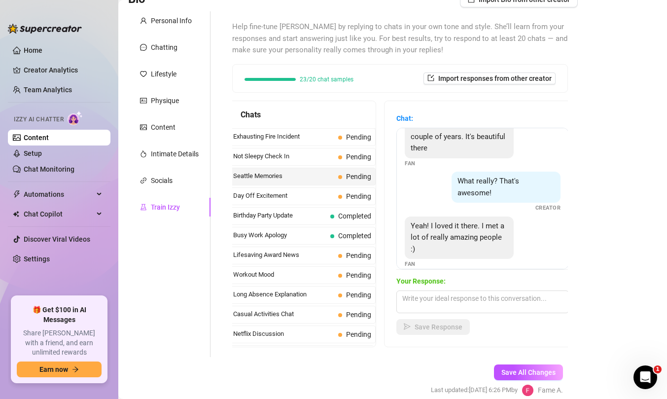
click at [508, 289] on div "Your Response: Save Response" at bounding box center [482, 304] width 172 height 59
click at [493, 299] on textarea at bounding box center [482, 301] width 172 height 23
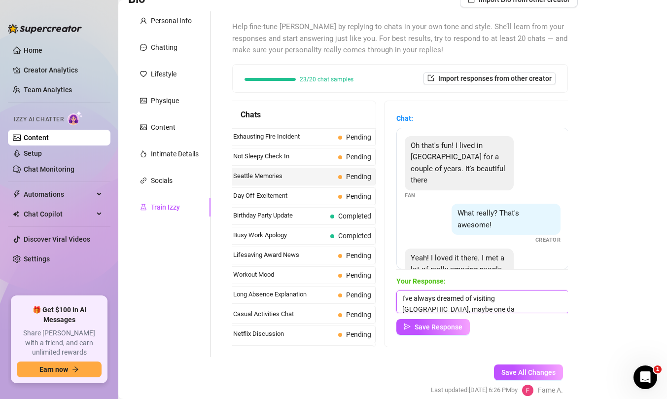
scroll to position [0, 0]
type textarea "I've always dreamed of visiting Seattle, maybe one day hehe"
click at [445, 328] on span "Save Response" at bounding box center [438, 327] width 48 height 8
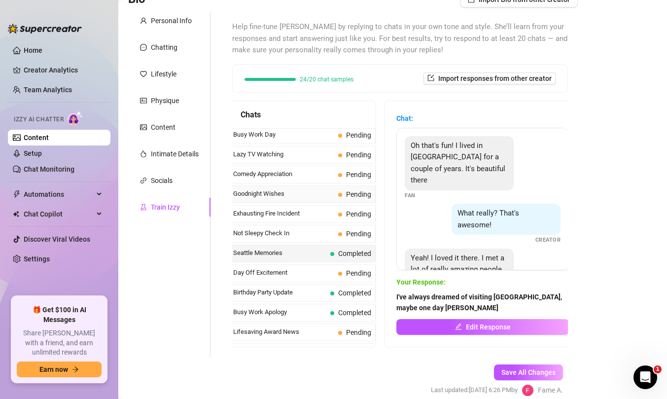
scroll to position [664, 0]
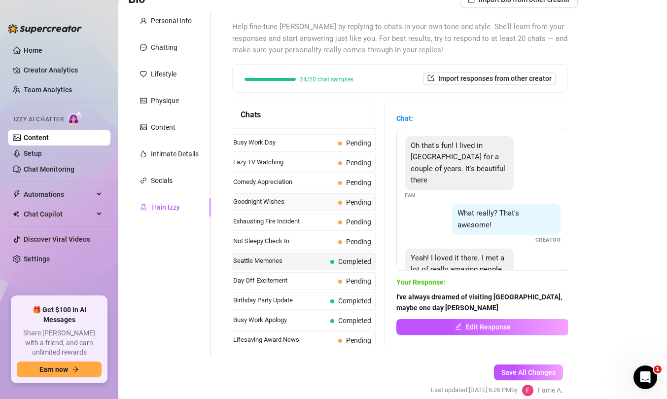
click at [304, 206] on span "Goodnight Wishes" at bounding box center [283, 202] width 101 height 10
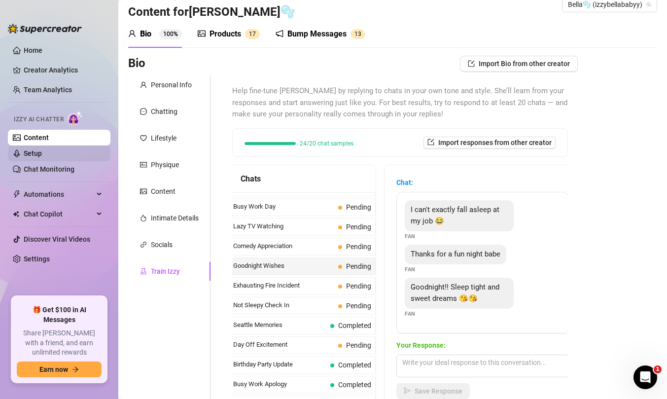
scroll to position [12, 0]
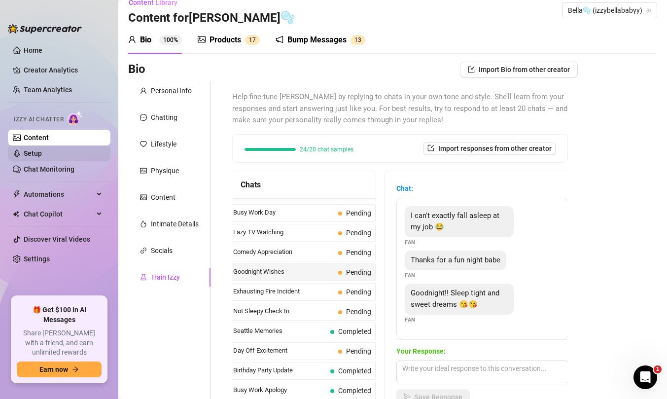
click at [42, 153] on link "Setup" at bounding box center [33, 153] width 18 height 8
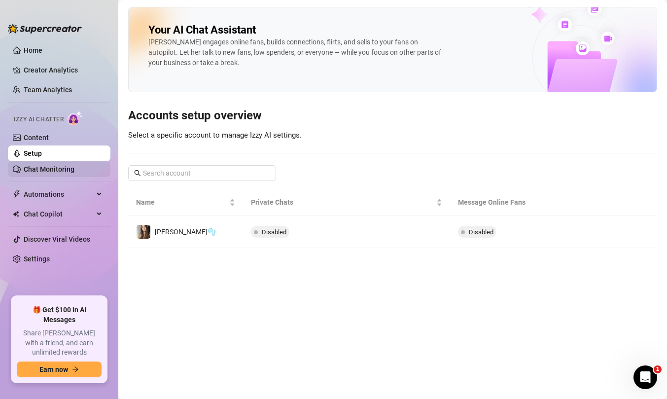
click at [37, 168] on link "Chat Monitoring" at bounding box center [49, 169] width 51 height 8
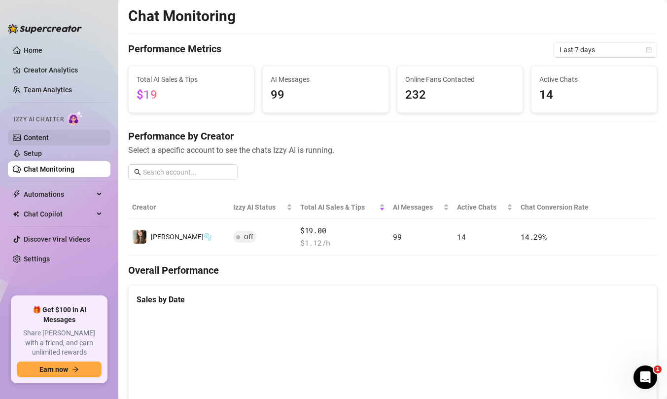
click at [36, 141] on link "Content" at bounding box center [36, 138] width 25 height 8
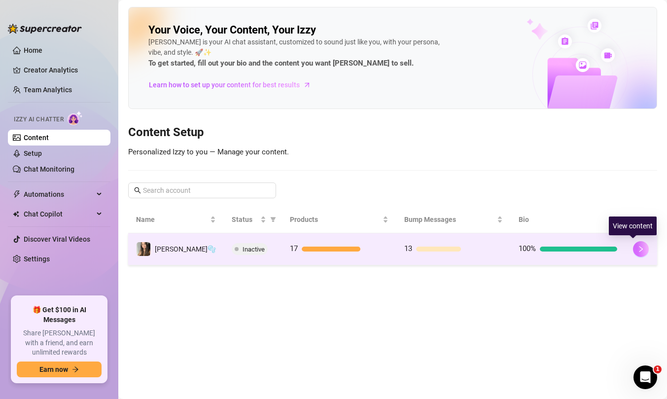
click at [633, 255] on button "button" at bounding box center [641, 249] width 16 height 16
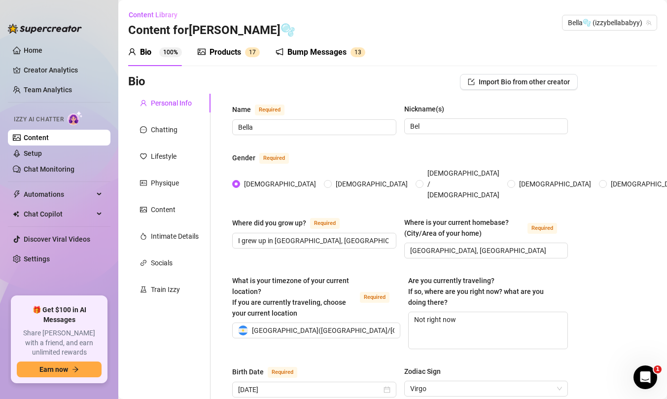
click at [239, 50] on div "Products" at bounding box center [225, 52] width 32 height 12
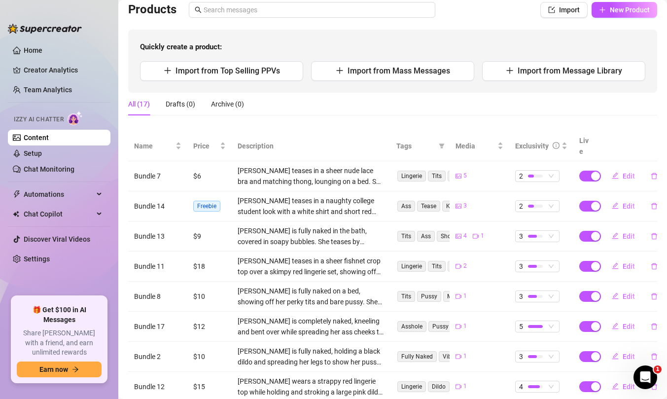
scroll to position [181, 0]
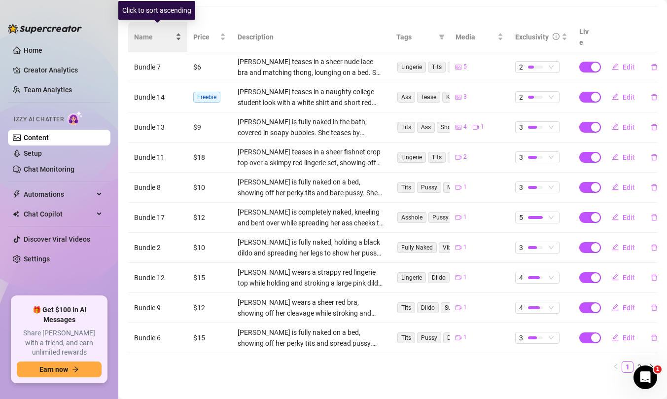
click at [143, 32] on span "Name" at bounding box center [153, 37] width 39 height 11
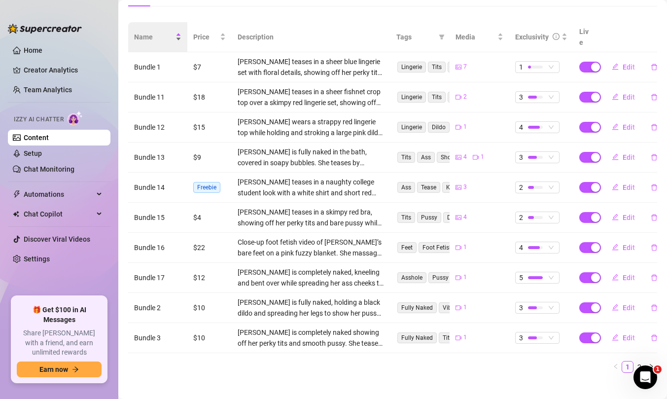
click at [158, 36] on span "Name" at bounding box center [153, 37] width 39 height 11
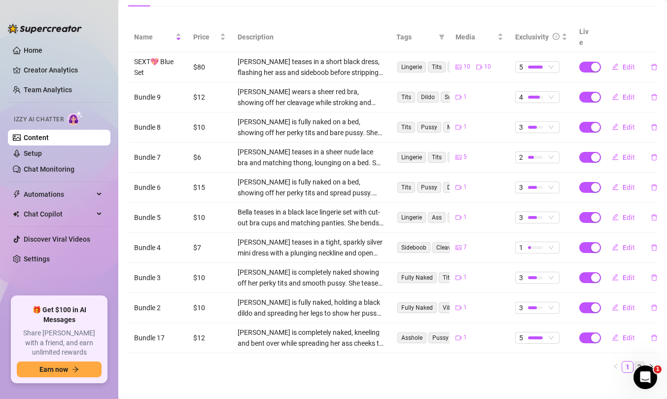
click at [634, 361] on link "2" at bounding box center [639, 366] width 11 height 11
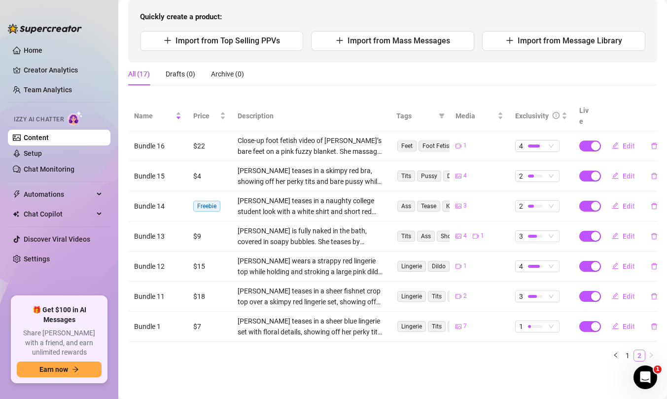
scroll to position [91, 0]
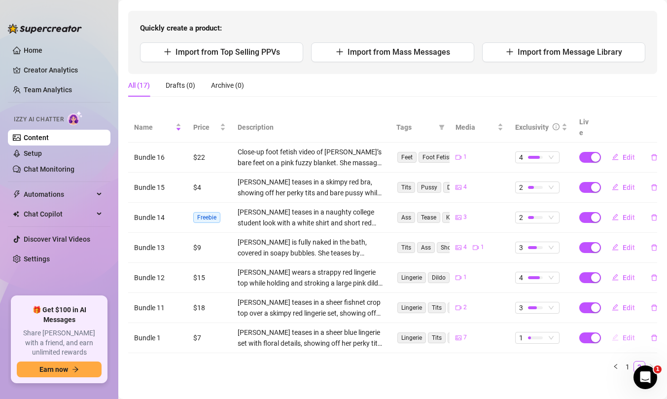
click at [624, 334] on span "Edit" at bounding box center [628, 338] width 12 height 8
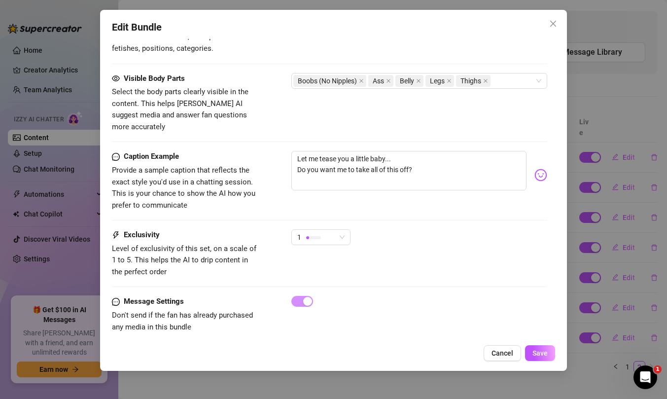
scroll to position [651, 0]
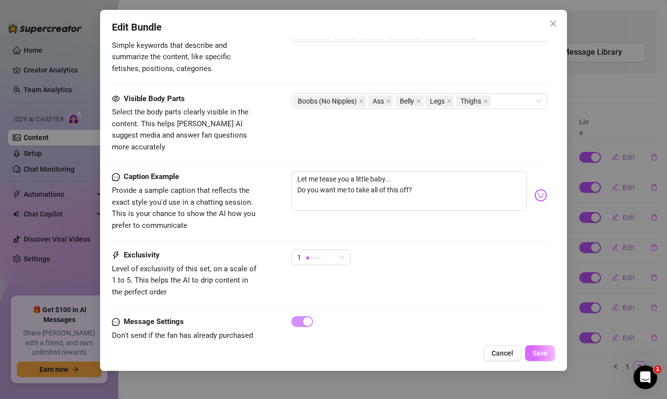
click at [535, 353] on span "Save" at bounding box center [539, 353] width 15 height 8
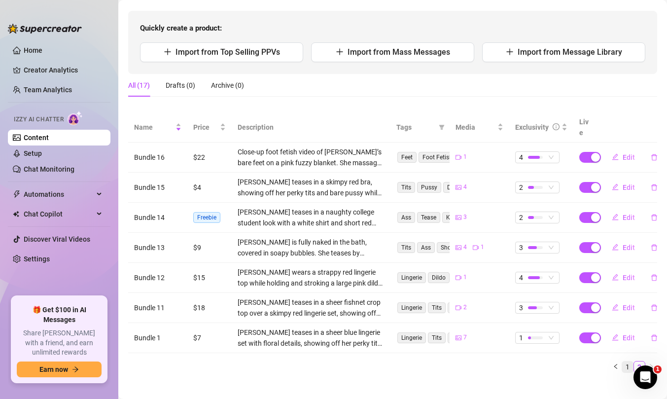
click at [622, 361] on link "1" at bounding box center [627, 366] width 11 height 11
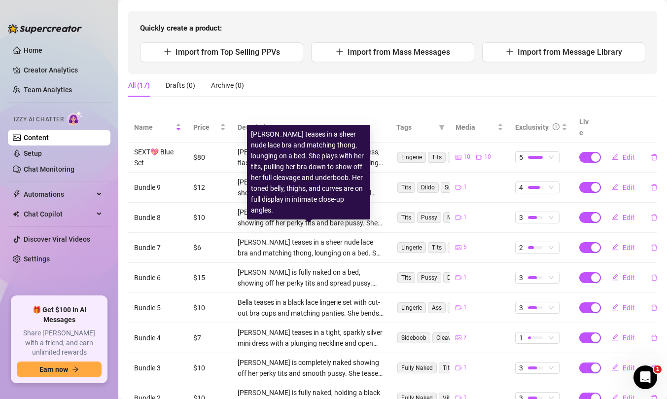
scroll to position [181, 0]
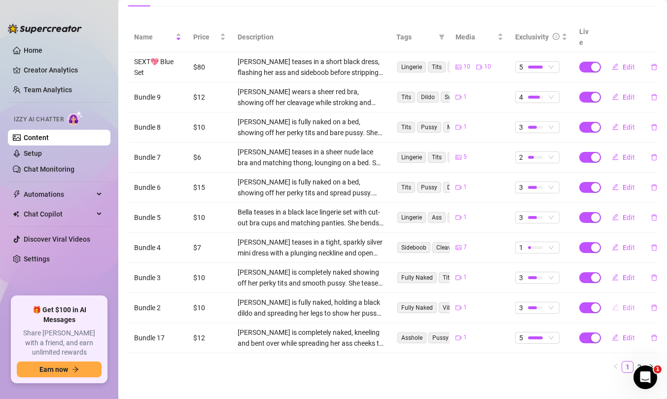
click at [615, 300] on button "Edit" at bounding box center [623, 308] width 39 height 16
type textarea "Type your message here..."
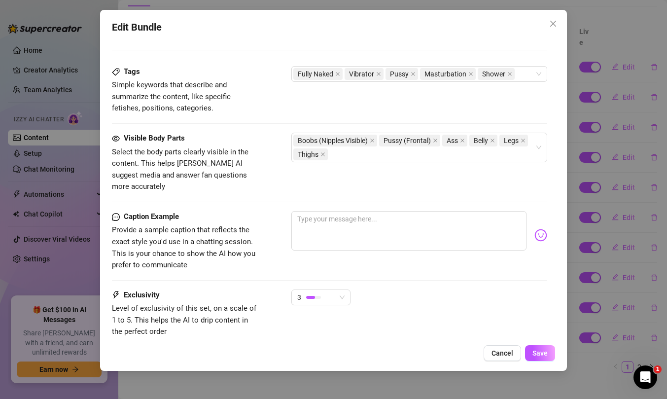
scroll to position [545, 0]
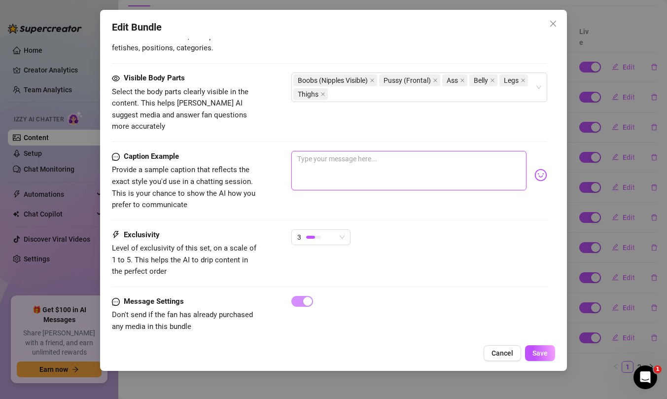
click at [340, 165] on textarea at bounding box center [408, 170] width 235 height 39
click at [338, 165] on textarea at bounding box center [408, 170] width 235 height 39
paste textarea "I take my toy in my hands...My fingers are already glistening with juices and I…"
type textarea "I take my toy in my hands...My fingers are already glistening with juices and I…"
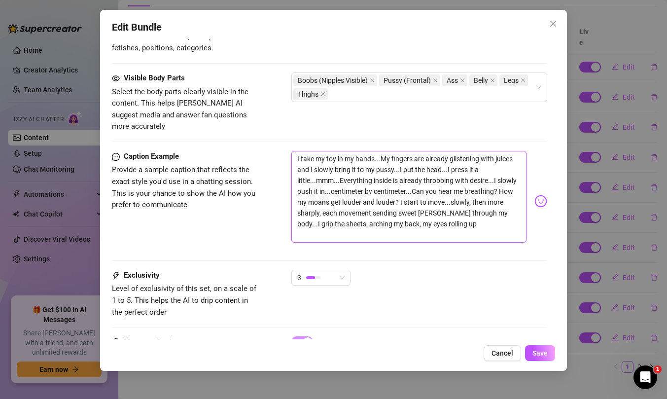
scroll to position [0, 0]
click at [379, 151] on textarea "I take my toy in my hands...My fingers are already glistening with juices and I…" at bounding box center [408, 197] width 235 height 92
type textarea "I take my toy in my hands..My fingers are already glistening with juices and I …"
type textarea "I take my toy in my hands.My fingers are already glistening with juices and I s…"
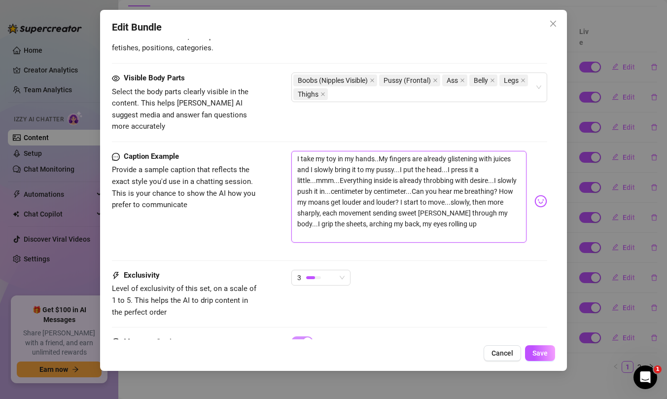
type textarea "I take my toy in my hands.My fingers are already glistening with juices and I s…"
click at [400, 161] on textarea "I take my toy in my hands.My fingers are already glistening with juices and I s…" at bounding box center [408, 197] width 235 height 92
type textarea "I take my toy in my hands.My fingers are already glistening with juices and I s…"
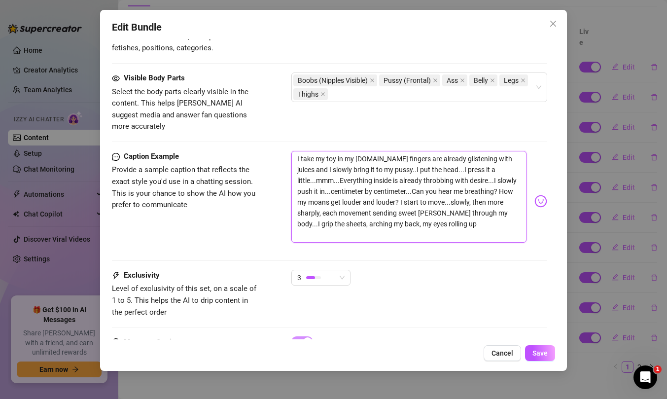
type textarea "I take my toy in my hands.My fingers are already glistening with juices and I s…"
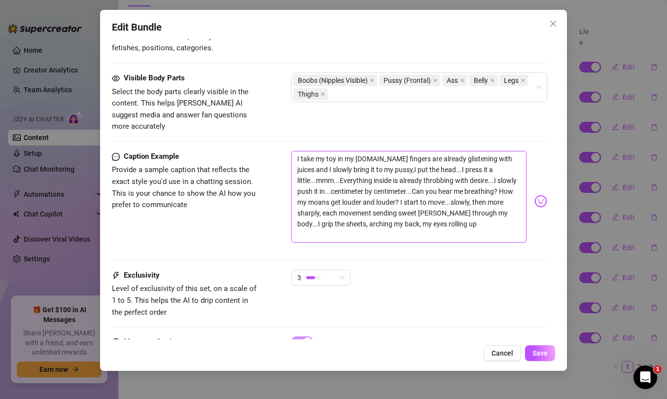
type textarea "I take my toy in my hands.My fingers are already glistening with juices and I s…"
click at [445, 160] on textarea "I take my toy in my hands.My fingers are already glistening with juices and I s…" at bounding box center [408, 197] width 235 height 92
type textarea "I take my toy in my hands.My fingers are already glistening with juices and I s…"
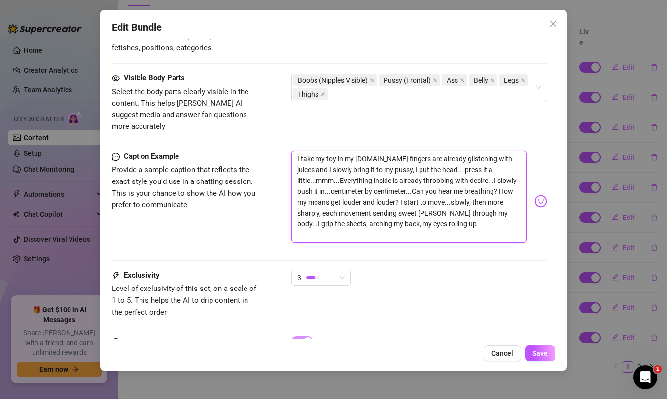
type textarea "I take my toy in my hands.My fingers are already glistening with juices and I s…"
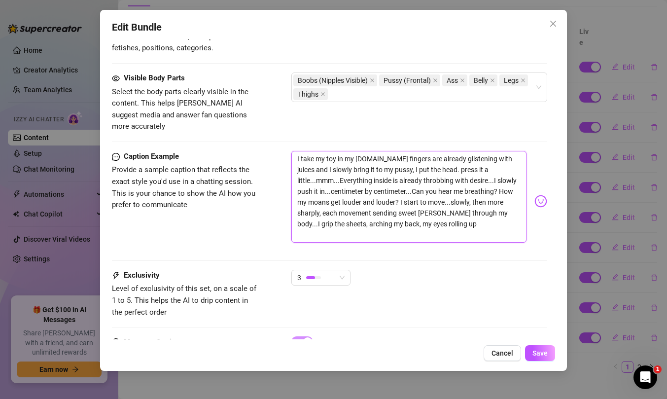
type textarea "I take my toy in my hands.My fingers are already glistening with juices and I s…"
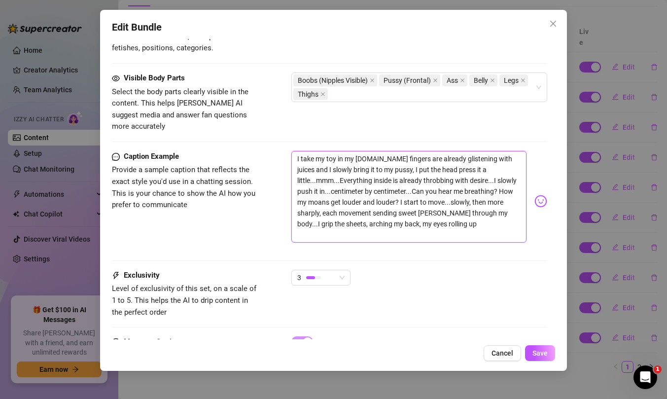
type textarea "I take my toy in my hands.My fingers are already glistening with juices and I s…"
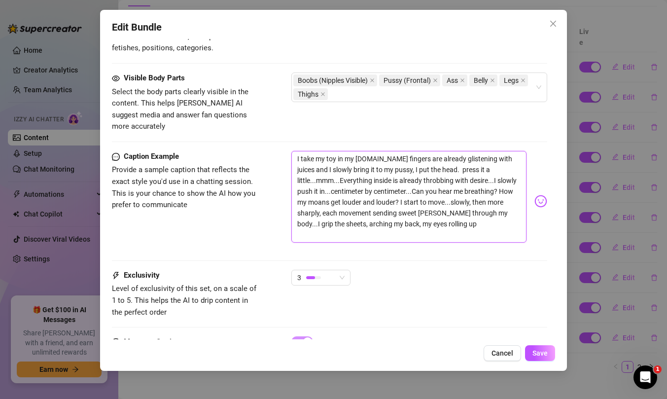
type textarea "I take my toy in my hands.My fingers are already glistening with juices and I s…"
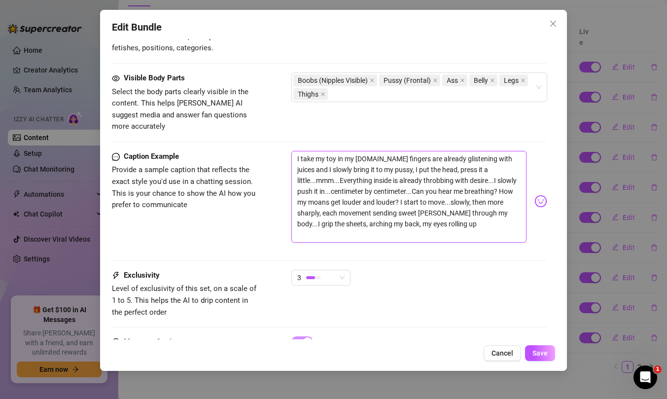
type textarea "I take my toy in my hands.My fingers are already glistening with juices and I s…"
click at [449, 187] on textarea "I take my toy in my hands.My fingers are already glistening with juices and I s…" at bounding box center [408, 197] width 235 height 92
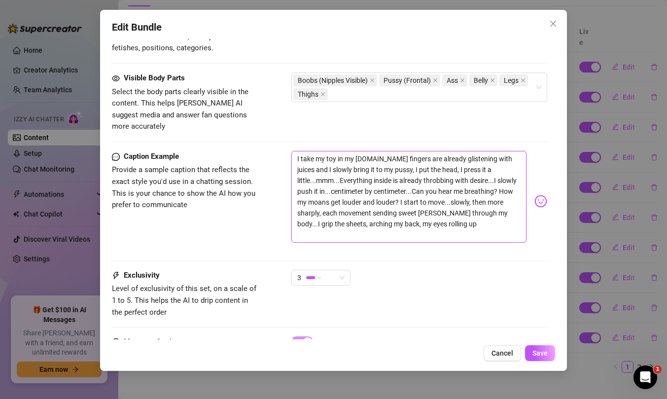
click at [492, 171] on textarea "I take my toy in my hands.My fingers are already glistening with juices and I s…" at bounding box center [408, 197] width 235 height 92
type textarea "I take my toy in my hands.My fingers are already glistening with juices and I s…"
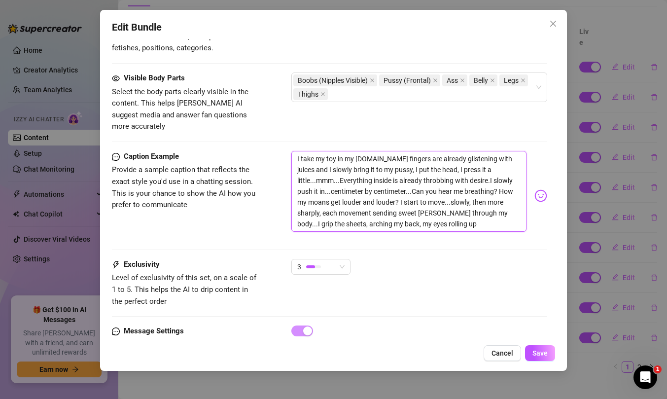
type textarea "I take my toy in my hands.My fingers are already glistening with juices and I s…"
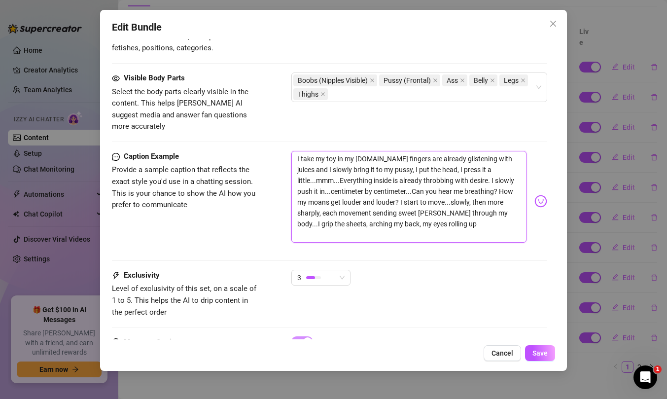
click at [319, 200] on textarea "I take my toy in my hands.My fingers are already glistening with juices and I s…" at bounding box center [408, 197] width 235 height 92
type textarea "I take my toy in my hands.My fingers are already glistening with juices and I s…"
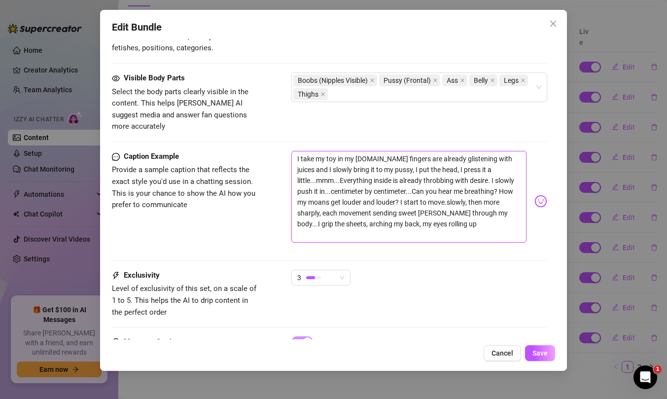
type textarea "I take my toy in my hands.My fingers are already glistening with juices and I s…"
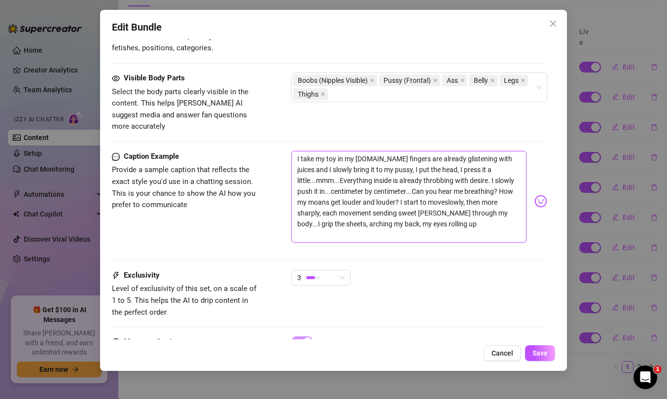
type textarea "I take my toy in my hands.My fingers are already glistening with juices and I s…"
click at [343, 222] on textarea "I take my toy in my hands.My fingers are already glistening with juices and I s…" at bounding box center [408, 197] width 235 height 92
click at [352, 215] on textarea "I take my toy in my hands.My fingers are already glistening with juices and I s…" at bounding box center [408, 197] width 235 height 92
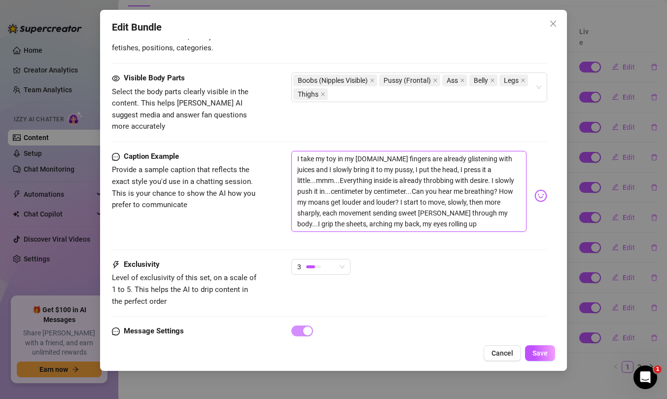
type textarea "I take my toy in my hands.My fingers are already glistening with juices and I s…"
click at [515, 214] on textarea "I take my toy in my hands.My fingers are already glistening with juices and I s…" at bounding box center [408, 191] width 235 height 81
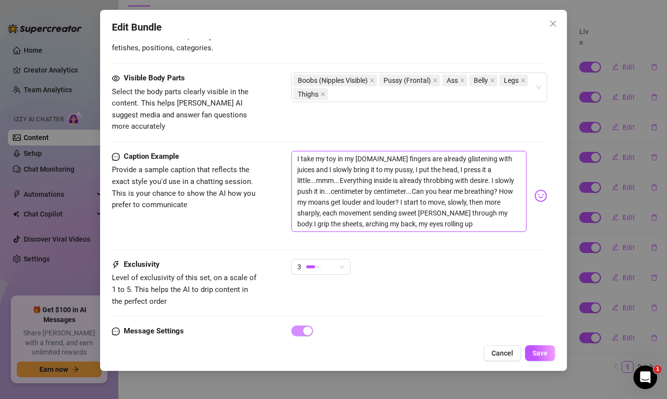
type textarea "I take my toy in my hands.My fingers are already glistening with juices and I s…"
click at [535, 189] on img at bounding box center [540, 195] width 13 height 13
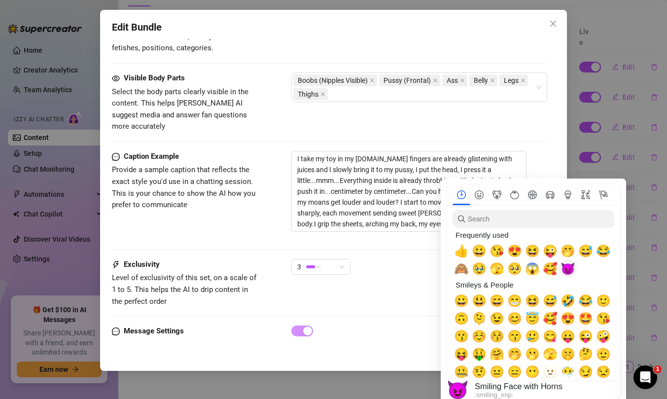
click at [569, 265] on span "😈" at bounding box center [567, 269] width 15 height 14
type textarea "I take my toy in my hands.My fingers are already glistening with juices and I s…"
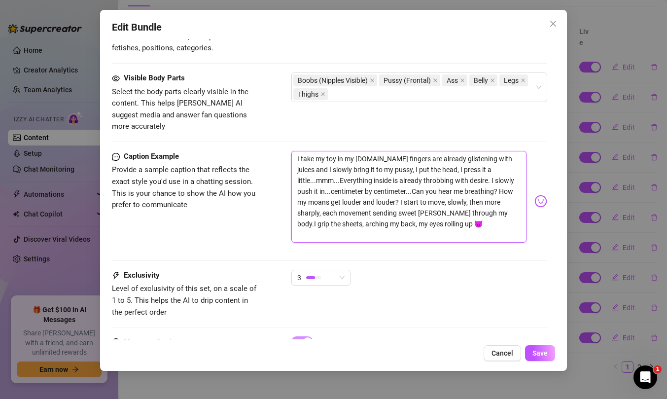
click at [380, 224] on textarea "I take my toy in my hands.My fingers are already glistening with juices and I s…" at bounding box center [408, 197] width 235 height 92
click at [331, 191] on textarea "I take my toy in my hands.My fingers are already glistening with juices and I s…" at bounding box center [408, 197] width 235 height 92
type textarea "I take my toy in my hands.My fingers are already glistening with juices and I s…"
click at [536, 191] on body "Home Creator Analytics Team Analytics Izzy AI Chatter Content Setup Chat Monito…" at bounding box center [333, 199] width 667 height 399
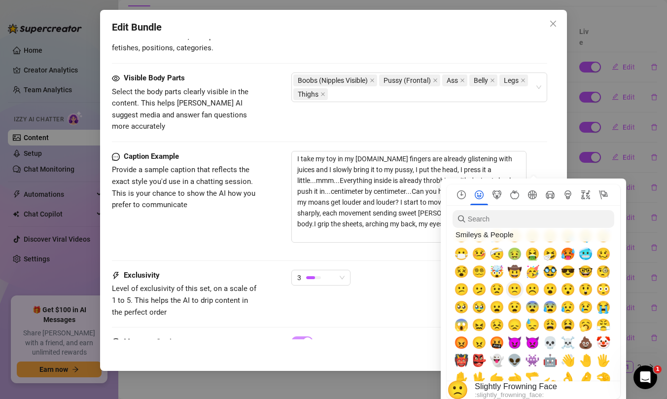
scroll to position [156, 0]
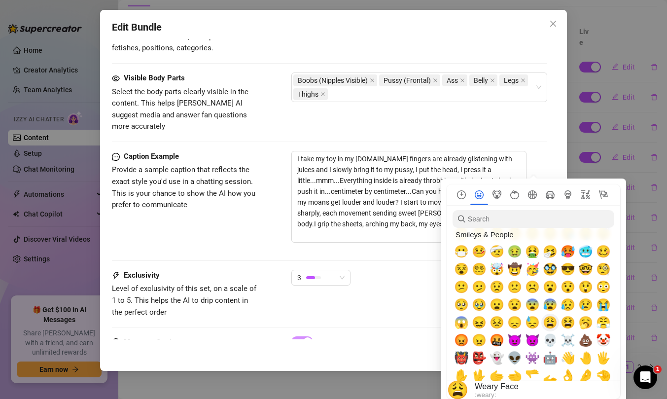
click at [553, 323] on span "😩" at bounding box center [550, 322] width 15 height 14
type textarea "I take my toy in my hands.My fingers are already glistening with juices and I s…"
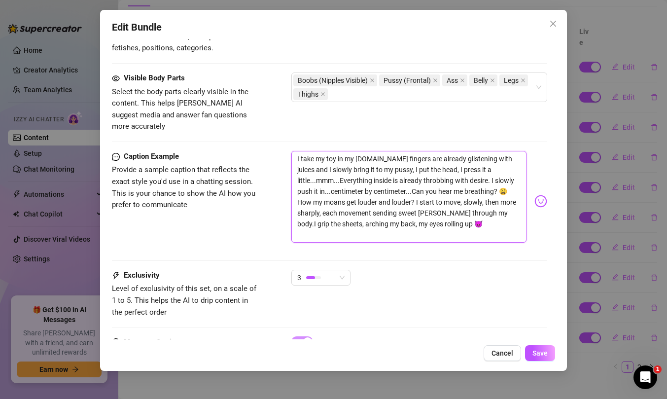
type textarea "I take my toy in my hands.My fingers are already glistening with juices and I s…"
click at [474, 218] on textarea "I take my toy in my hands.My fingers are already glistening with juices and I s…" at bounding box center [408, 197] width 235 height 92
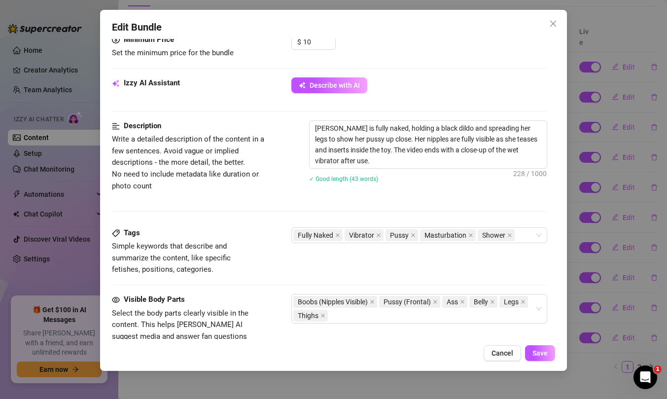
scroll to position [585, 0]
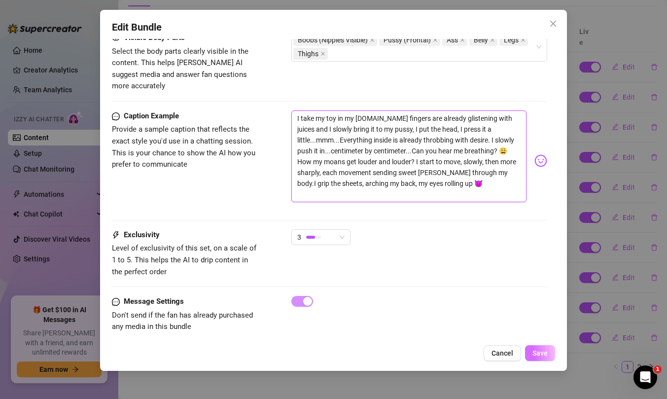
type textarea "I take my toy in my hands.My fingers are already glistening with juices and I s…"
click at [545, 358] on button "Save" at bounding box center [540, 353] width 30 height 16
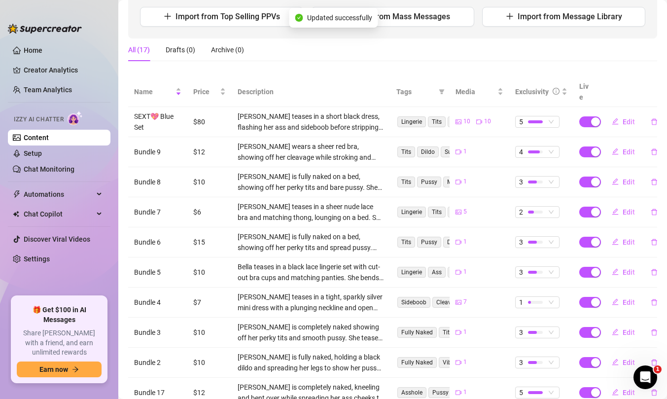
scroll to position [128, 0]
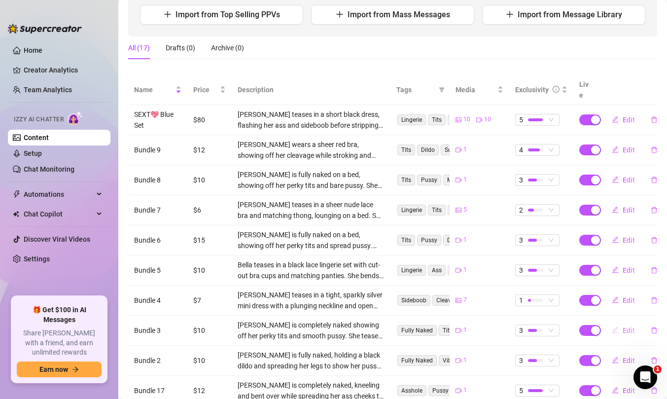
click at [614, 323] on button "Edit" at bounding box center [623, 330] width 39 height 16
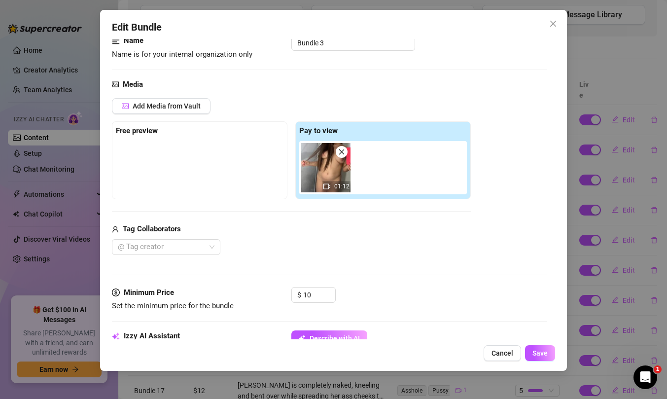
scroll to position [168, 0]
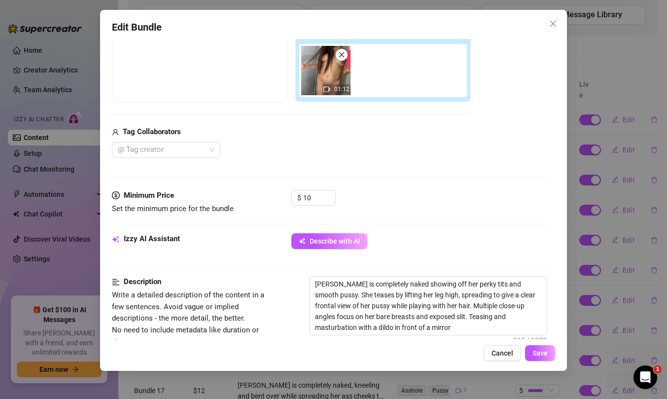
click at [327, 74] on img at bounding box center [325, 70] width 49 height 49
click at [326, 87] on icon "video-camera" at bounding box center [326, 89] width 7 height 5
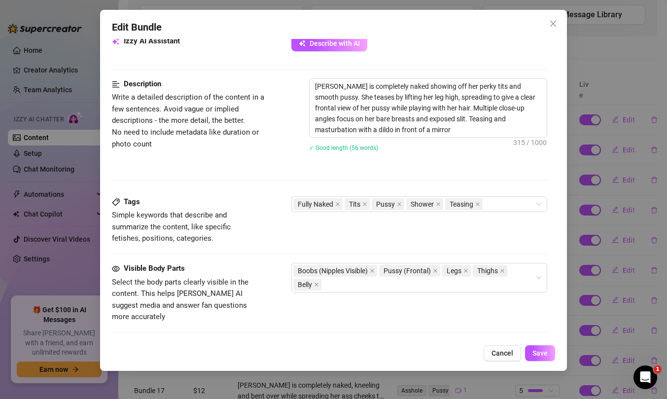
scroll to position [0, 0]
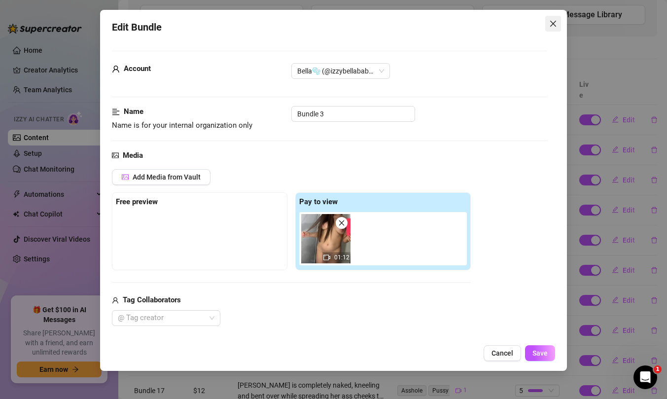
click at [553, 24] on icon "close" at bounding box center [553, 24] width 8 height 8
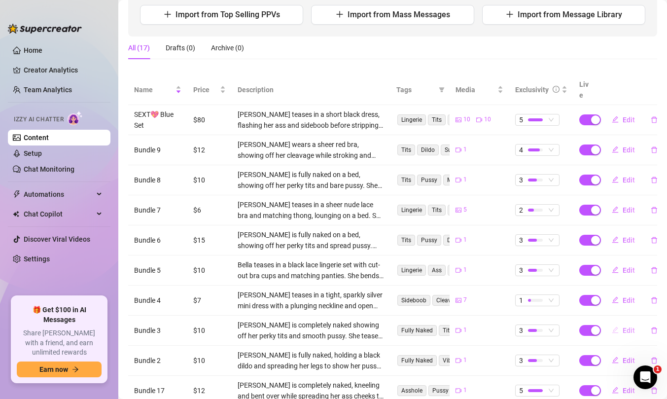
click at [615, 322] on button "Edit" at bounding box center [623, 330] width 39 height 16
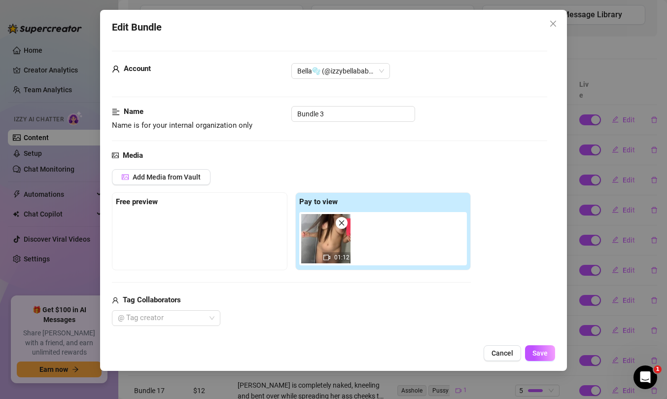
scroll to position [41, 0]
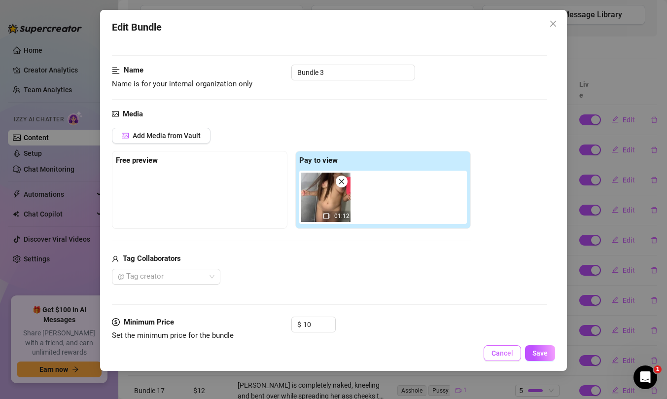
click at [507, 351] on span "Cancel" at bounding box center [502, 353] width 22 height 8
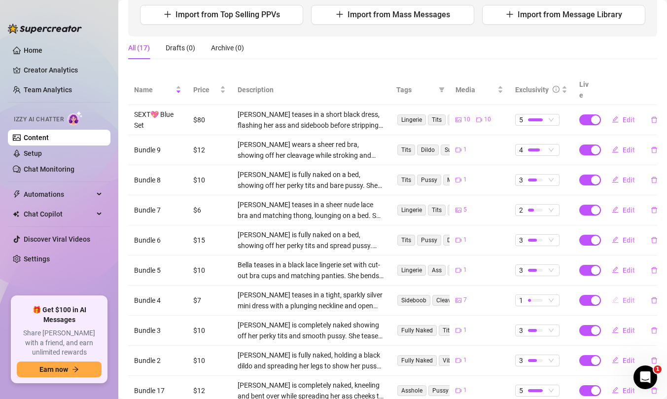
click at [614, 292] on button "Edit" at bounding box center [623, 300] width 39 height 16
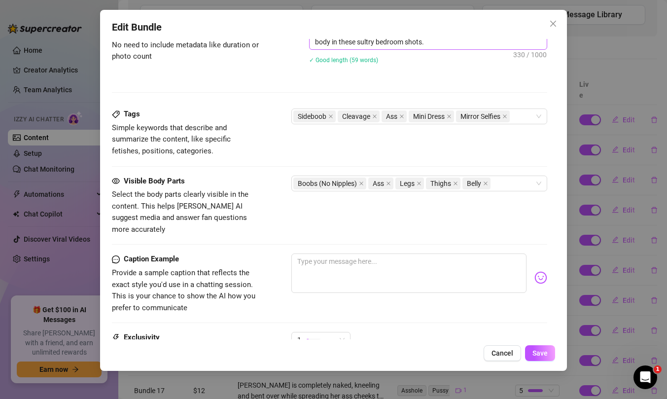
scroll to position [661, 0]
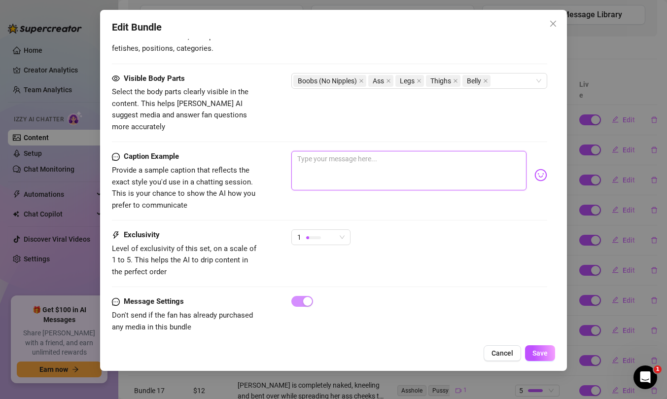
click at [377, 158] on textarea at bounding box center [408, 170] width 235 height 39
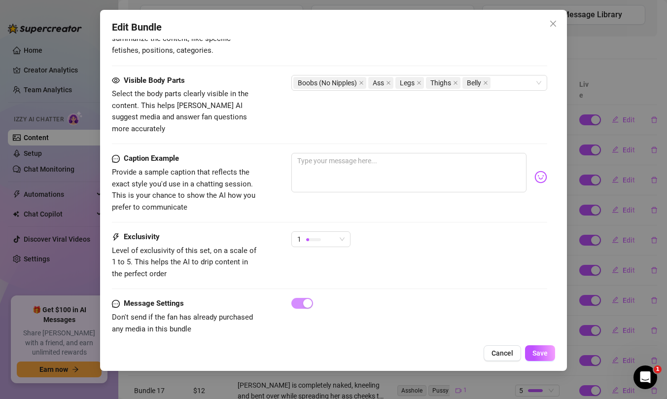
click at [512, 359] on button "Cancel" at bounding box center [501, 353] width 37 height 16
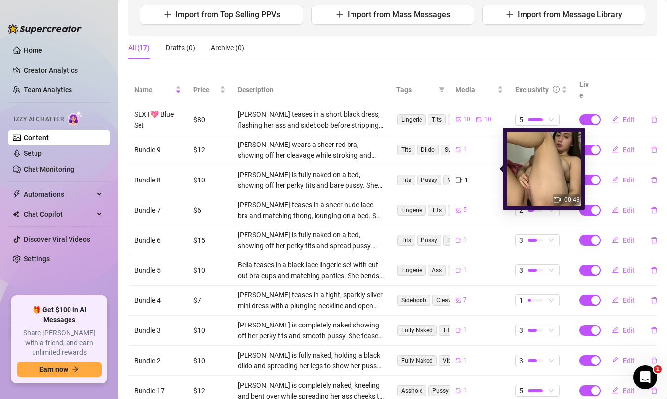
scroll to position [0, 0]
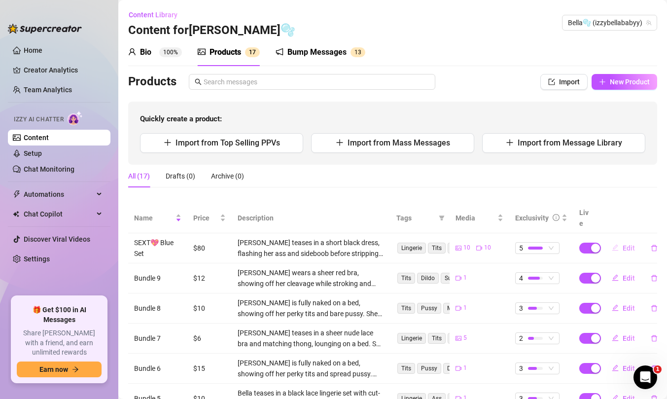
click at [614, 240] on button "Edit" at bounding box center [623, 248] width 39 height 16
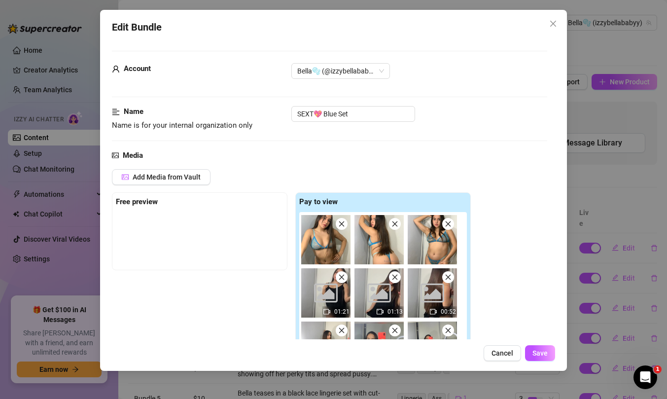
scroll to position [200, 0]
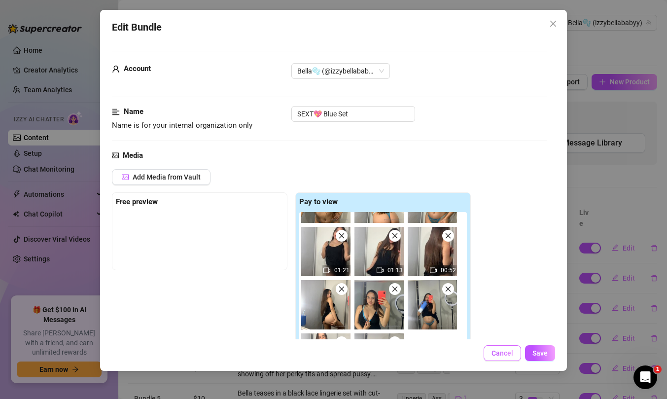
click at [499, 353] on span "Cancel" at bounding box center [502, 353] width 22 height 8
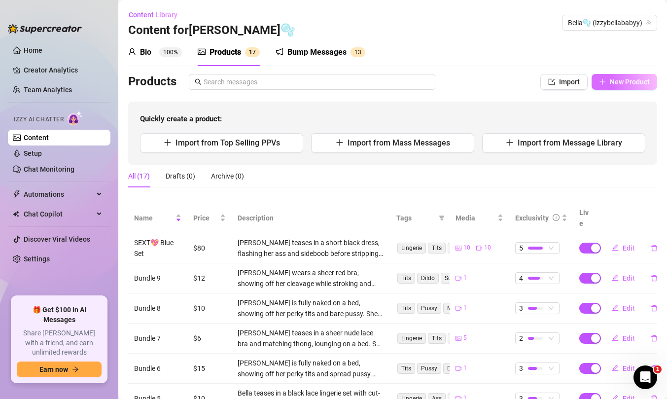
click at [610, 89] on button "New Product" at bounding box center [624, 82] width 66 height 16
type textarea "Type your message here..."
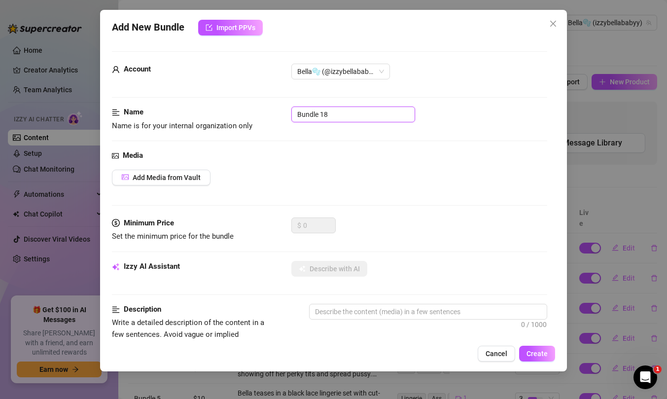
click at [345, 115] on input "Bundle 18" at bounding box center [353, 114] width 124 height 16
click at [288, 197] on div "Media Add Media from Vault" at bounding box center [329, 184] width 435 height 68
click at [210, 190] on div "Media Add Media from Vault" at bounding box center [329, 184] width 435 height 68
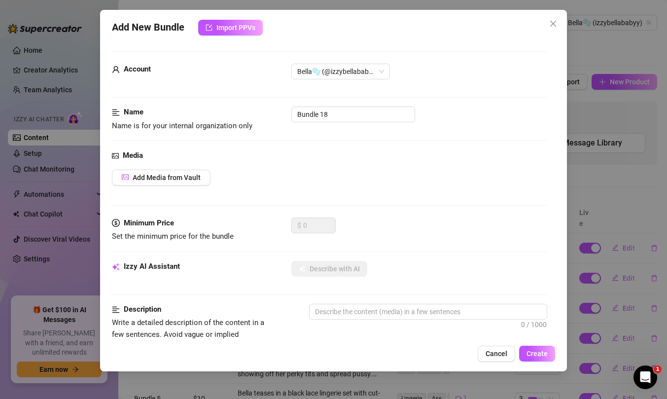
click at [182, 168] on div "Media Add Media from Vault" at bounding box center [329, 184] width 435 height 68
click at [174, 179] on span "Add Media from Vault" at bounding box center [167, 177] width 68 height 8
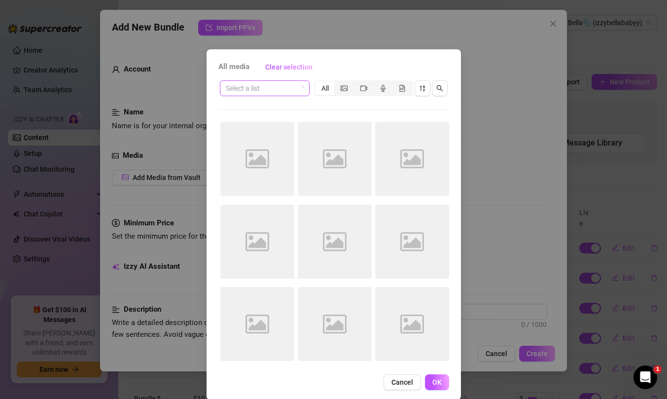
click at [298, 87] on icon "loading" at bounding box center [301, 88] width 6 height 6
click at [283, 89] on input "search" at bounding box center [260, 88] width 69 height 15
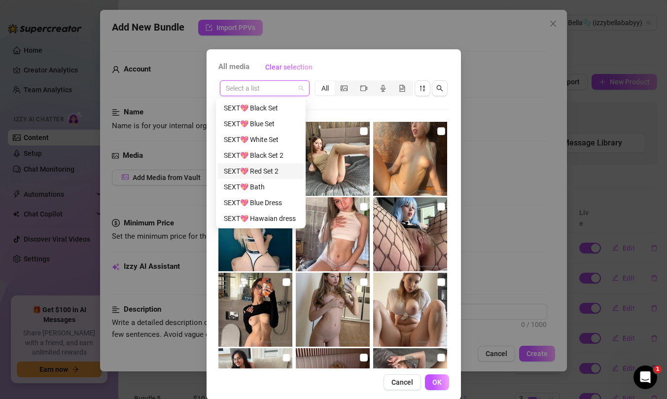
click at [280, 171] on div "SEXT💖 Red Set 2" at bounding box center [261, 171] width 74 height 11
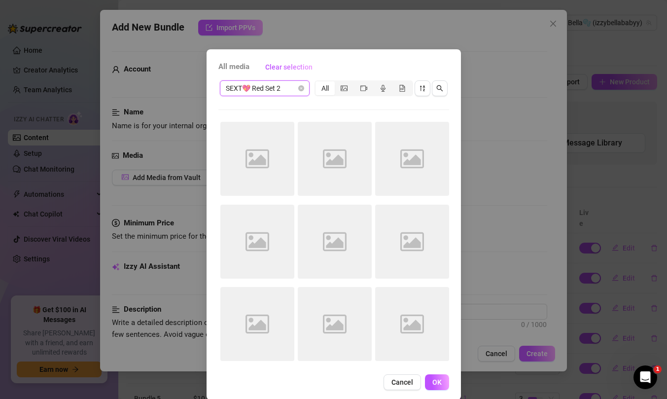
click at [270, 86] on span "SEXT💖 Red Set 2" at bounding box center [265, 88] width 78 height 15
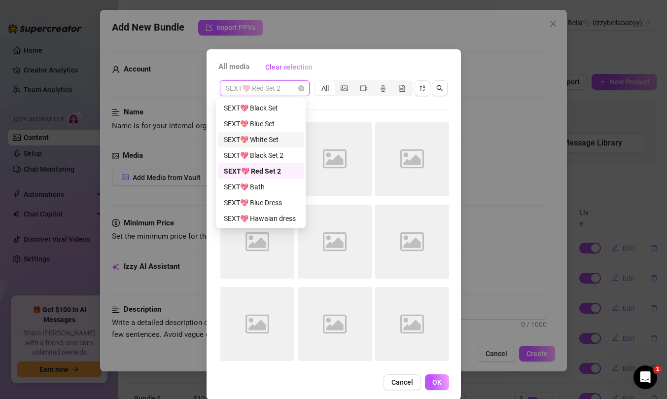
scroll to position [32, 0]
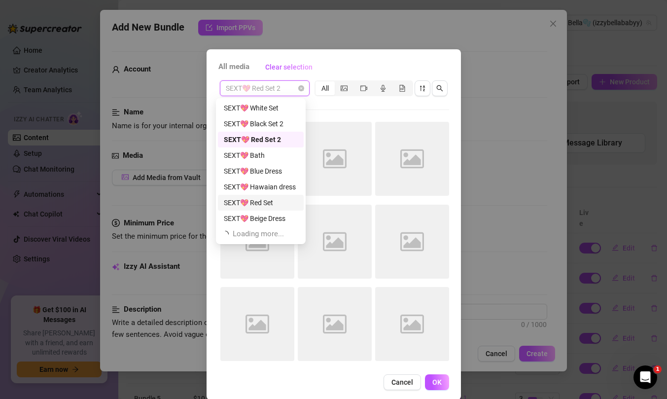
click at [271, 204] on div "SEXT💖 Red Set" at bounding box center [261, 202] width 74 height 11
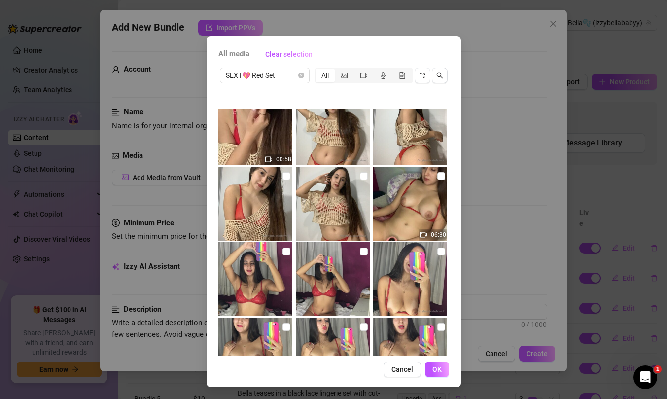
scroll to position [318, 0]
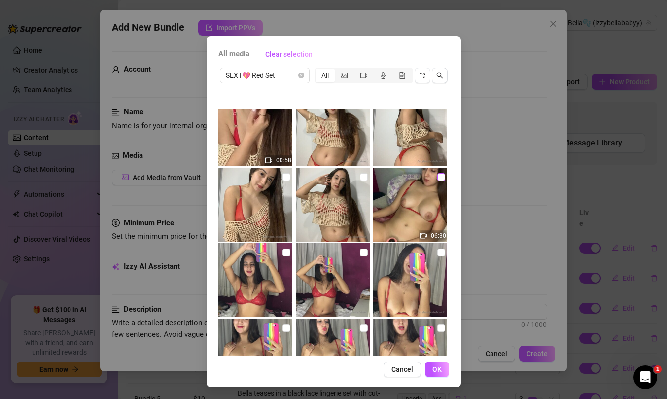
click at [437, 177] on input "checkbox" at bounding box center [441, 177] width 8 height 8
checkbox input "true"
click at [427, 361] on button "OK" at bounding box center [437, 369] width 24 height 16
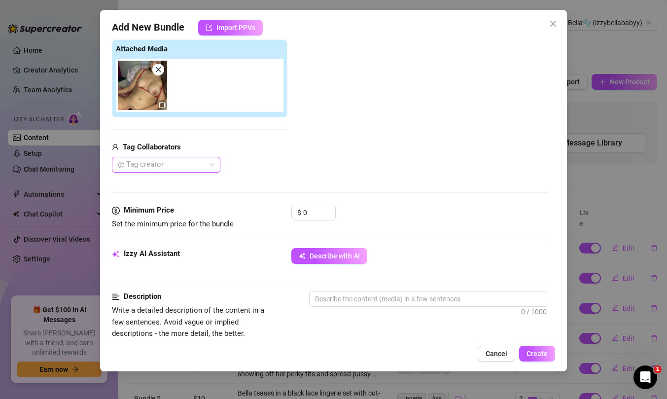
scroll to position [160, 0]
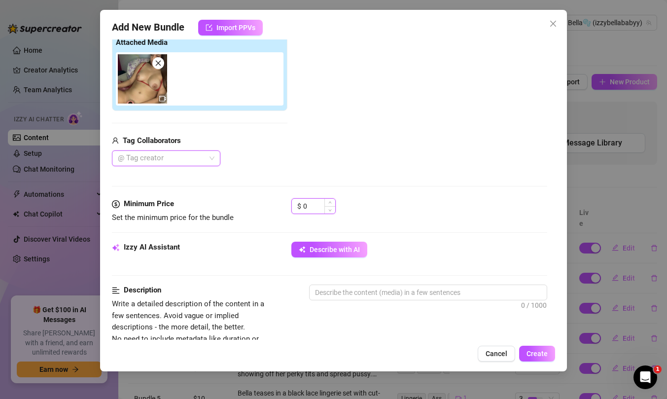
click at [319, 204] on input "0" at bounding box center [319, 206] width 32 height 15
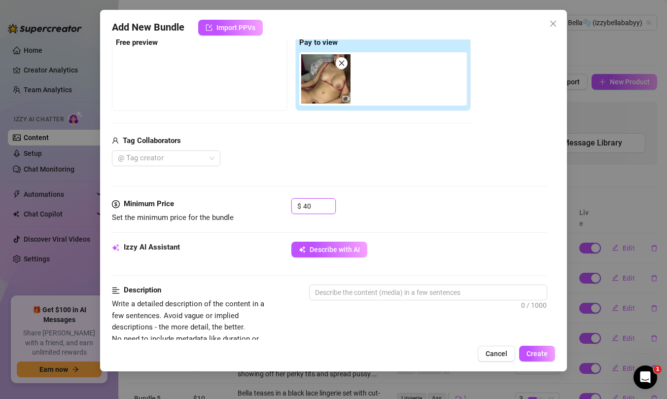
type input "40"
click at [377, 180] on div "Media Add Media from Vault Free preview Pay to view Tag Collaborators @ Tag cre…" at bounding box center [329, 94] width 435 height 208
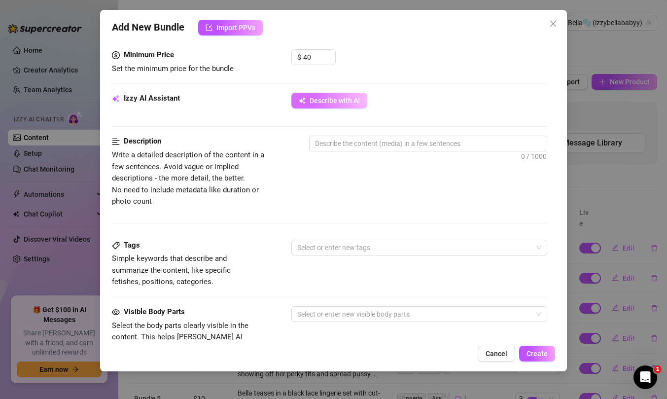
scroll to position [303, 0]
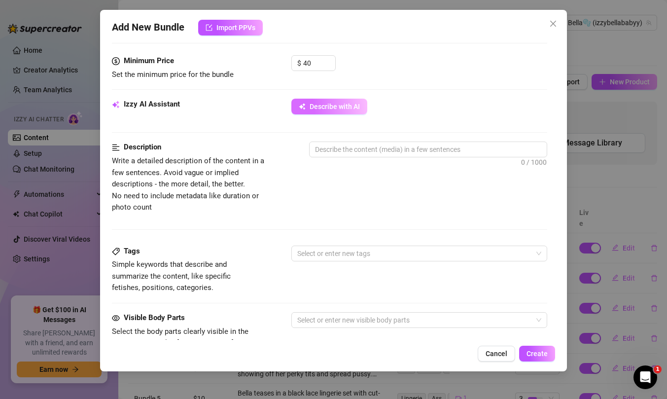
click at [339, 108] on span "Describe with AI" at bounding box center [334, 106] width 50 height 8
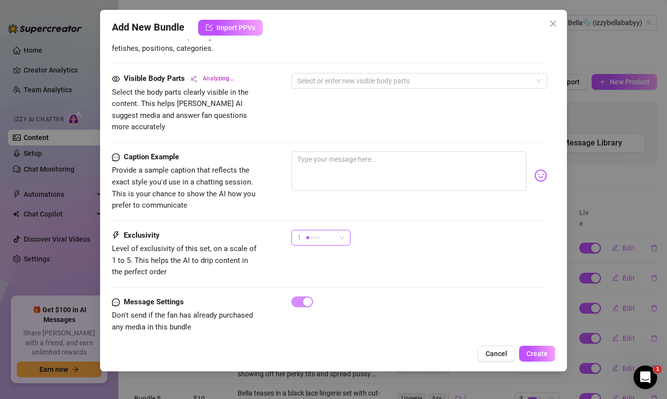
click at [328, 230] on div "1" at bounding box center [316, 237] width 38 height 15
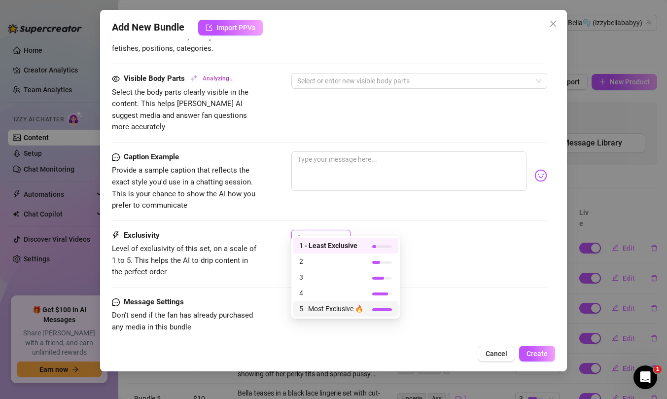
click at [326, 308] on span "5 - Most Exclusive 🔥" at bounding box center [331, 308] width 64 height 11
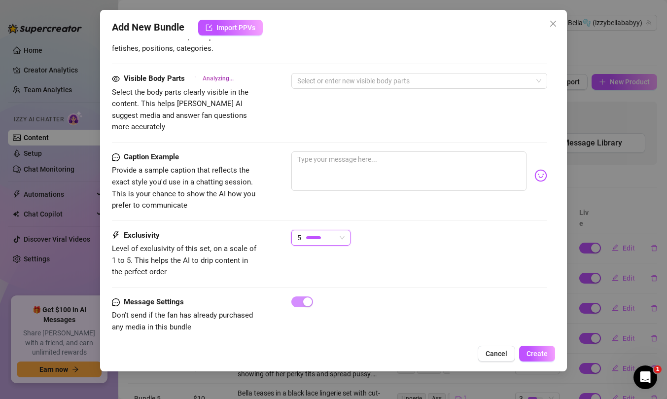
click at [365, 182] on div at bounding box center [419, 175] width 256 height 48
click at [360, 166] on textarea at bounding box center [408, 170] width 235 height 39
type textarea "T"
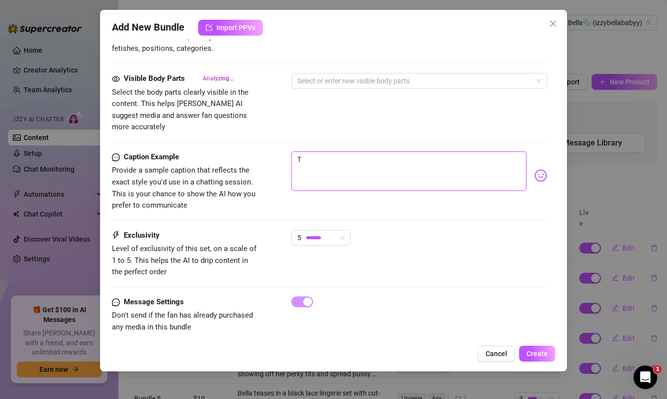
type textarea "Type your message here..."
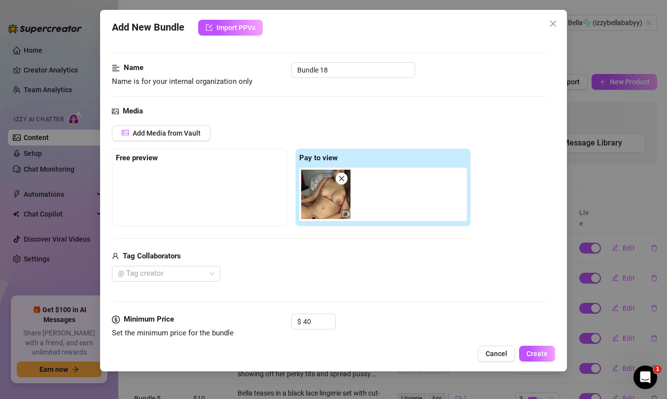
scroll to position [0, 0]
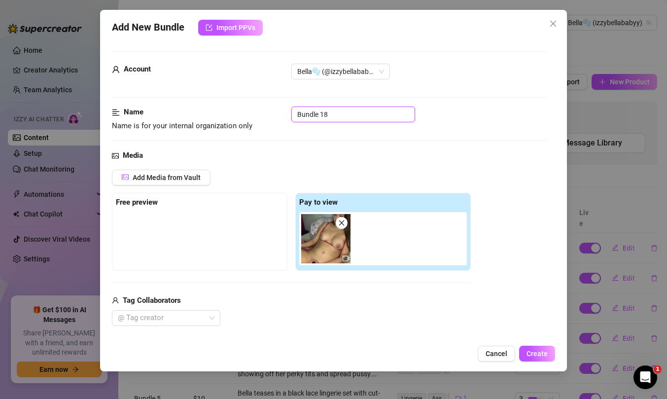
drag, startPoint x: 346, startPoint y: 117, endPoint x: 278, endPoint y: 116, distance: 68.0
click at [278, 116] on div "Name Name is for your internal organization only Bundle 18" at bounding box center [329, 118] width 435 height 25
type input "6:0"
type textarea "Bella"
type input "6:"
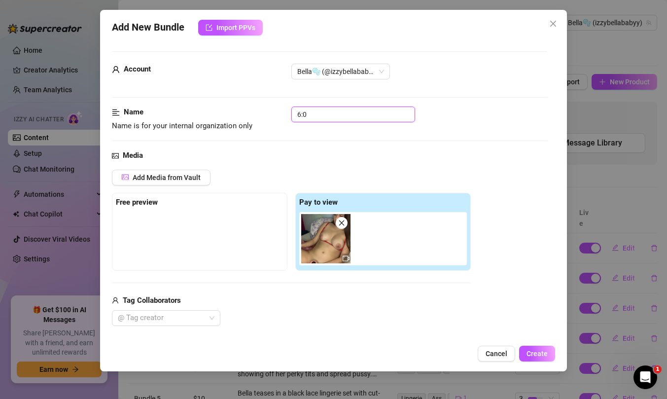
type textarea "Bella"
type textarea "Bella wears"
type input "6:3"
type textarea "Bella wears"
type textarea "Bella wears a"
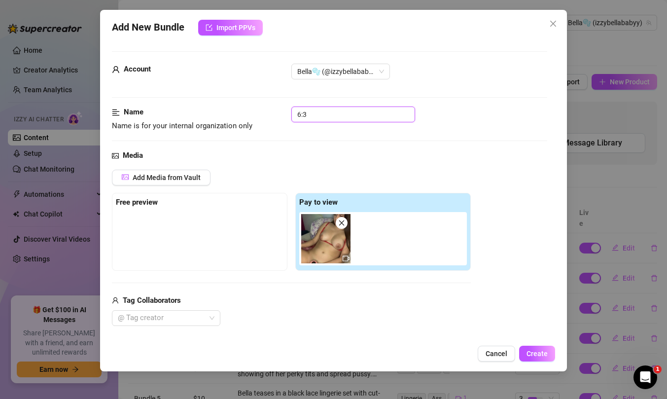
type textarea "Bella wears a"
type input "6:30"
type textarea "Bella wears a tiny"
type input "6:30"
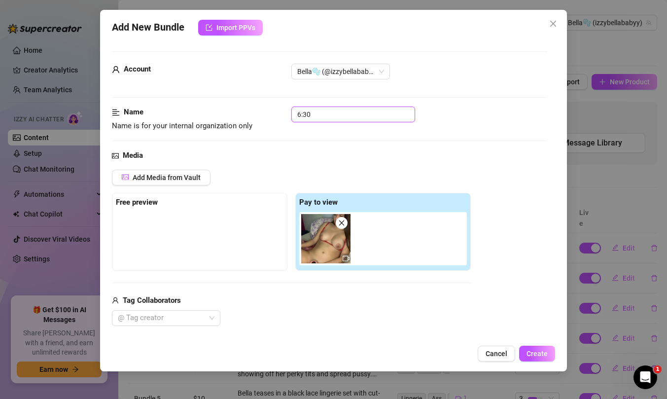
type textarea "Bella wears a tiny red"
type textarea "Bella wears a tiny red strappy"
type textarea "Bella wears a tiny red strappy lingerie"
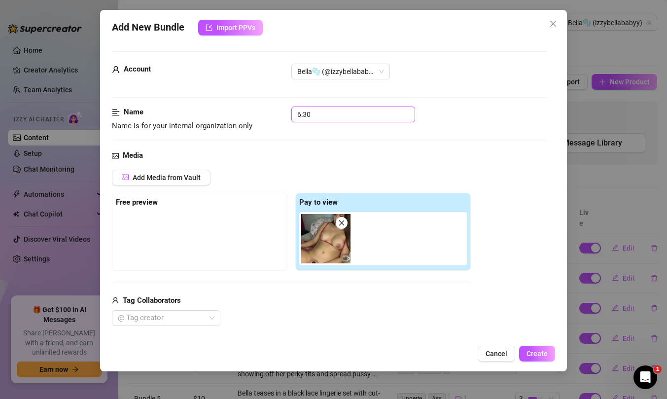
type textarea "Bella wears a tiny red strappy lingerie"
type input "6:30 v"
type textarea "Bella wears a tiny red strappy lingerie set"
type input "6:30 vi"
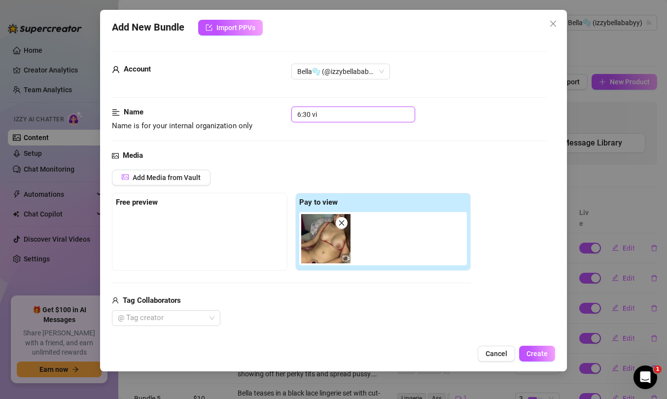
type textarea "Bella wears a tiny red strappy lingerie set that"
type input "6:30 vid"
type textarea "Bella wears a tiny red strappy lingerie set that leaves"
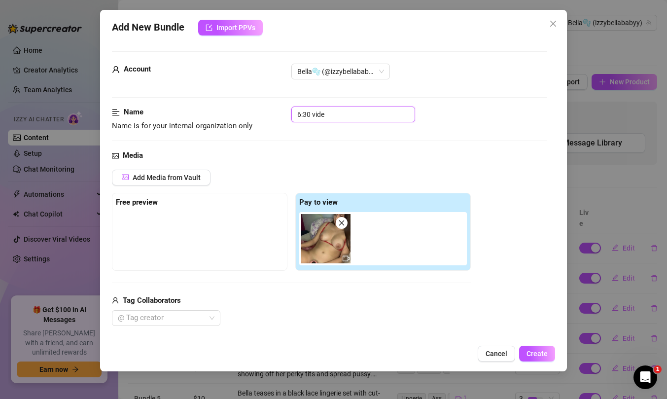
type input "6:30 video"
type textarea "Bella wears a tiny red strappy lingerie set that leaves her"
type textarea "Bella wears a tiny red strappy lingerie set that leaves her big"
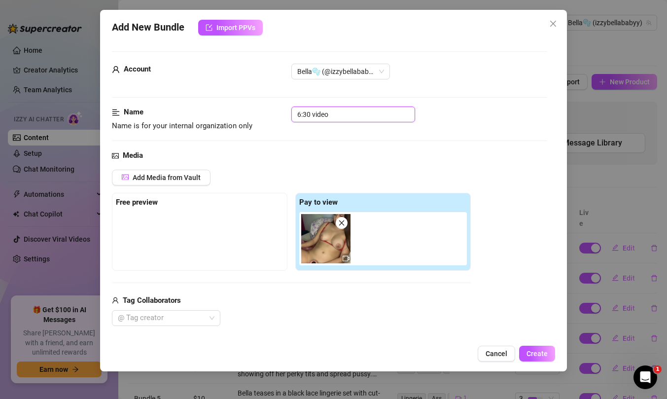
type textarea "Bella wears a tiny red strappy lingerie set that leaves her big tits"
type textarea "Bella wears a tiny red strappy lingerie set that leaves her big tits and"
type textarea "Bella wears a tiny red strappy lingerie set that leaves her big tits and hard"
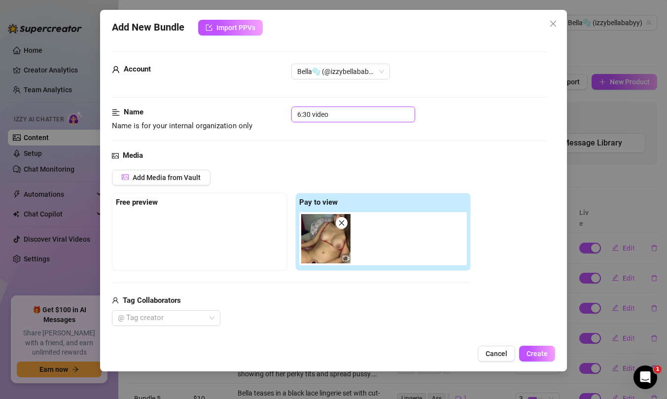
type textarea "Bella wears a tiny red strappy lingerie set that leaves her big tits and hard"
type textarea "Bella wears a tiny red strappy lingerie set that leaves her big tits and hard n…"
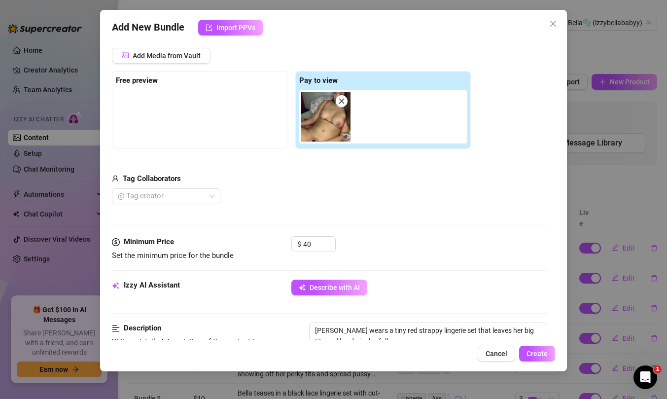
type textarea "Bella wears a tiny red strappy lingerie set that leaves her big tits and hard n…"
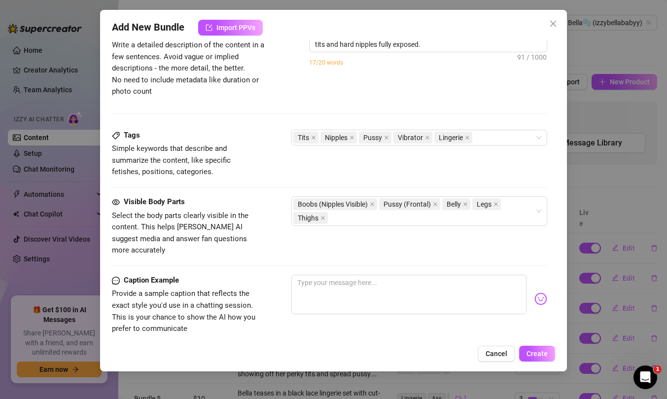
type textarea "Bella wears a tiny red strappy lingerie set that leaves her big tits and hard n…"
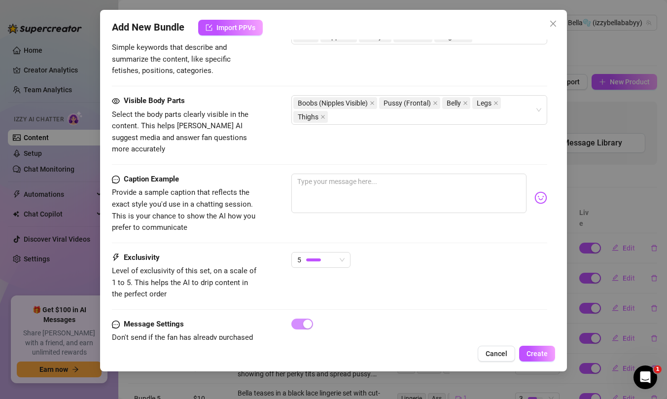
type textarea "Bella wears a tiny red strappy lingerie set that leaves her big tits and hard n…"
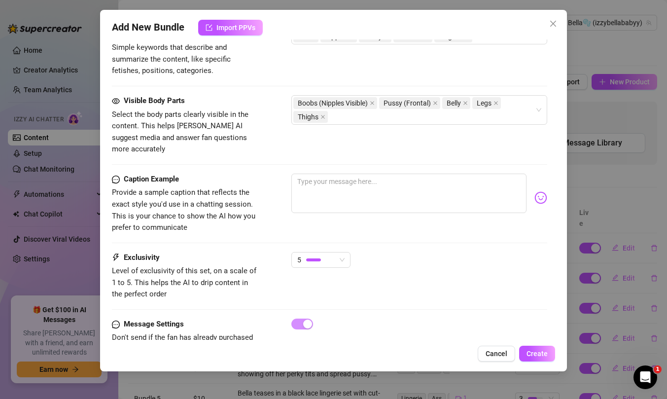
type textarea "Bella wears a tiny red strappy lingerie set that leaves her big tits and hard n…"
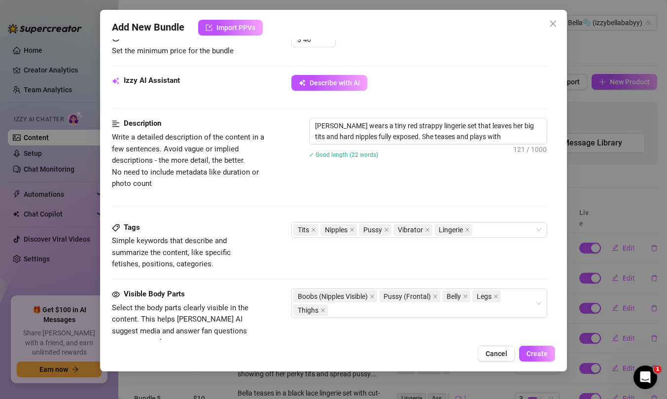
type textarea "Bella wears a tiny red strappy lingerie set that leaves her big tits and hard n…"
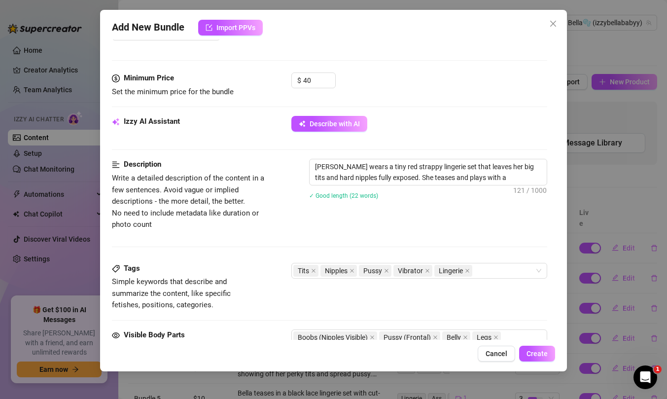
type textarea "Bella wears a tiny red strappy lingerie set that leaves her big tits and hard n…"
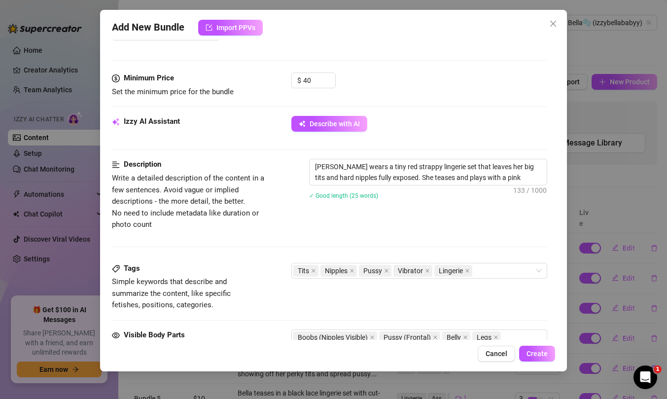
type textarea "Bella wears a tiny red strappy lingerie set that leaves her big tits and hard n…"
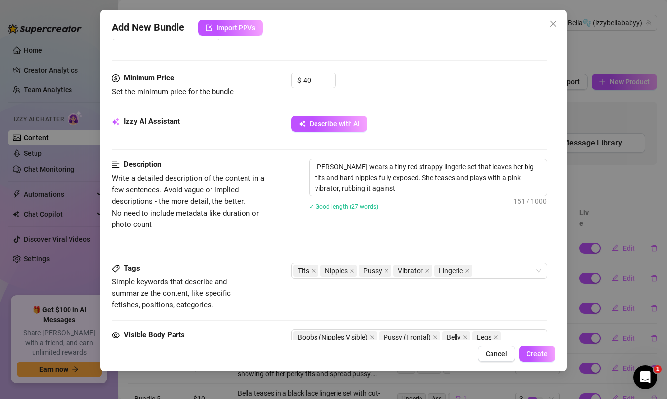
type textarea "Bella wears a tiny red strappy lingerie set that leaves her big tits and hard n…"
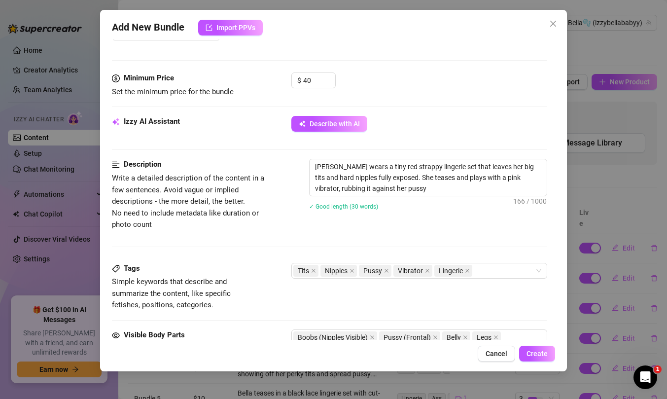
type textarea "Bella wears a tiny red strappy lingerie set that leaves her big tits and hard n…"
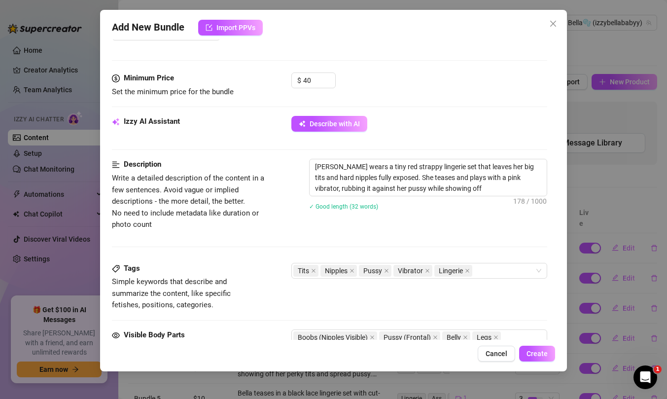
type textarea "Bella wears a tiny red strappy lingerie set that leaves her big tits and hard n…"
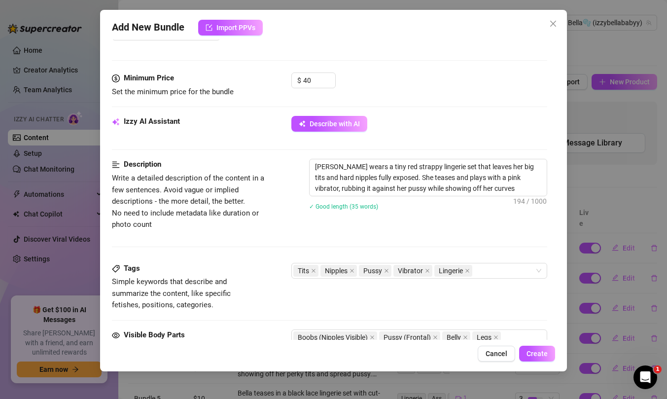
type textarea "Bella wears a tiny red strappy lingerie set that leaves her big tits and hard n…"
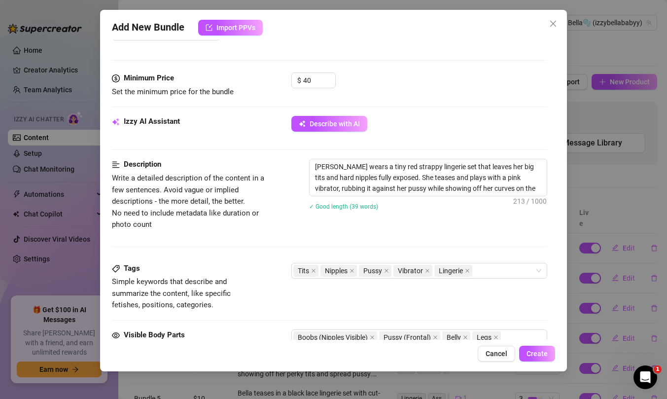
type textarea "Bella wears a tiny red strappy lingerie set that leaves her big tits and hard n…"
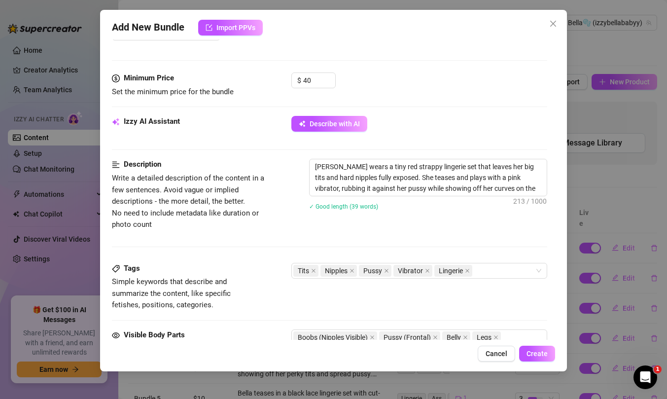
type textarea "Bella wears a tiny red strappy lingerie set that leaves her big tits and hard n…"
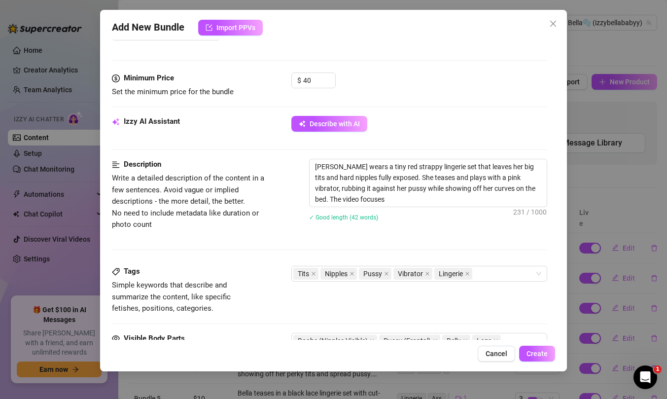
type textarea "Bella wears a tiny red strappy lingerie set that leaves her big tits and hard n…"
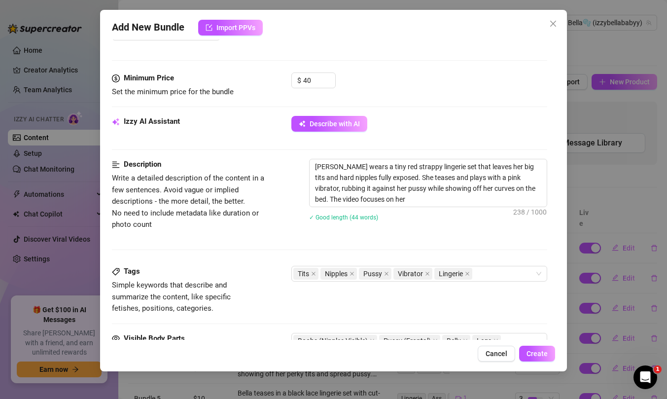
type textarea "Bella wears a tiny red strappy lingerie set that leaves her big tits and hard n…"
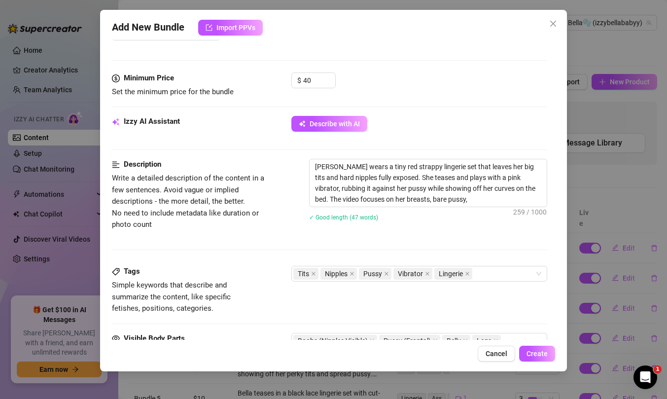
type textarea "Bella wears a tiny red strappy lingerie set that leaves her big tits and hard n…"
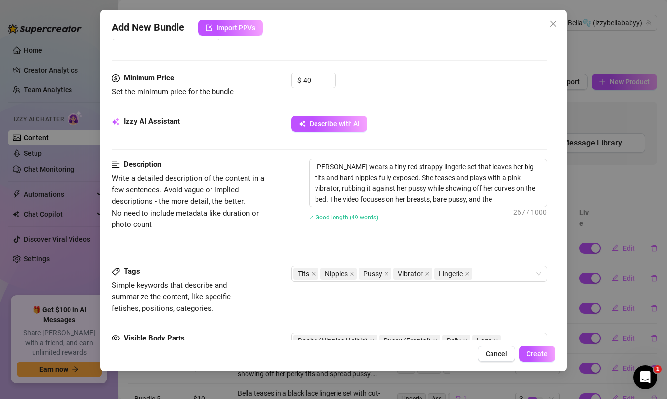
type textarea "Bella wears a tiny red strappy lingerie set that leaves her big tits and hard n…"
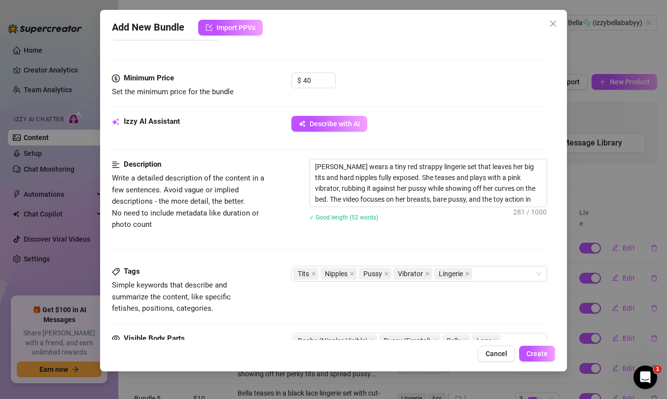
type textarea "Bella wears a tiny red strappy lingerie set that leaves her big tits and hard n…"
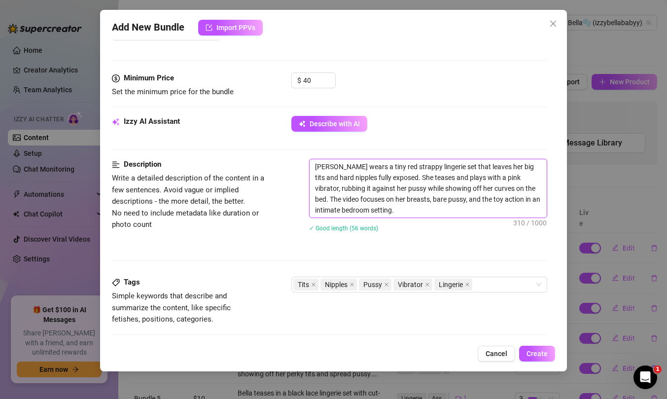
click at [400, 214] on textarea "Bella wears a tiny red strappy lingerie set that leaves her big tits and hard n…" at bounding box center [427, 188] width 237 height 58
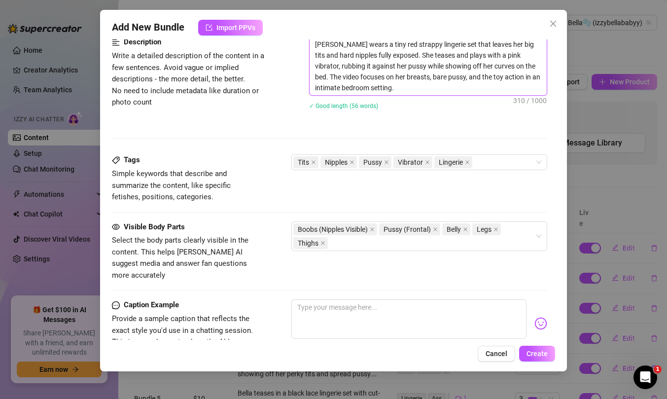
scroll to position [556, 0]
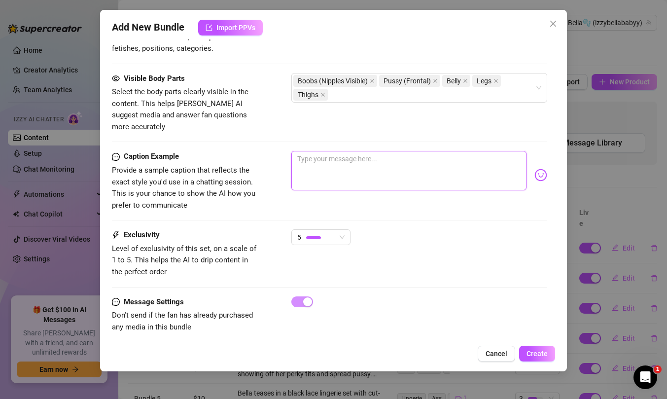
click at [359, 174] on textarea at bounding box center [408, 170] width 235 height 39
paste textarea "I take my favorite vibrator in my hand... it's cold at first, but when I bring …"
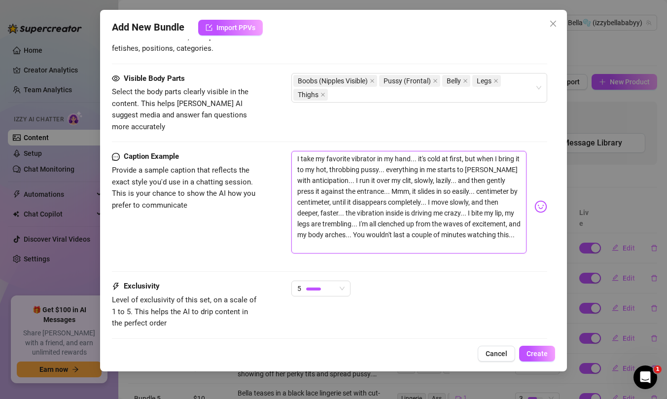
scroll to position [0, 0]
click at [418, 151] on textarea "I take my favorite vibrator in my hand... it's cold at first, but when I bring …" at bounding box center [408, 202] width 235 height 102
click at [390, 157] on textarea "I take my favorite vibrator in my hand, it's cold at first, but when I bring it…" at bounding box center [408, 202] width 235 height 102
click at [340, 172] on textarea "I take my favorite vibrator in my hand, it's cold at first, but when I bring it…" at bounding box center [408, 202] width 235 height 102
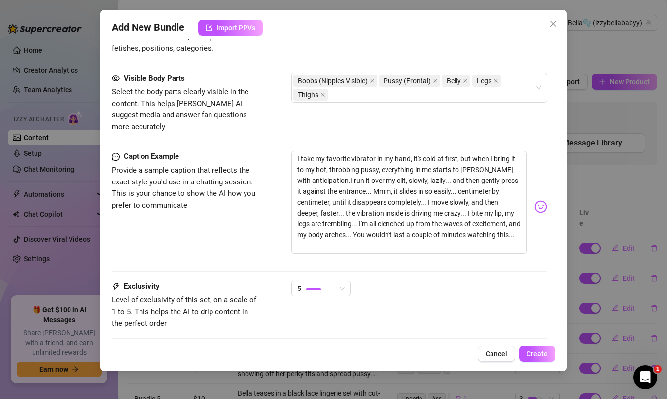
click at [534, 201] on img at bounding box center [540, 206] width 13 height 13
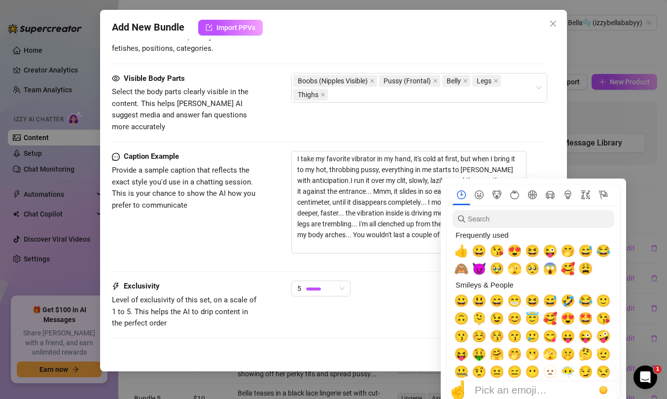
click at [530, 201] on nav at bounding box center [532, 194] width 173 height 21
click at [569, 265] on span "🥰" at bounding box center [567, 269] width 15 height 14
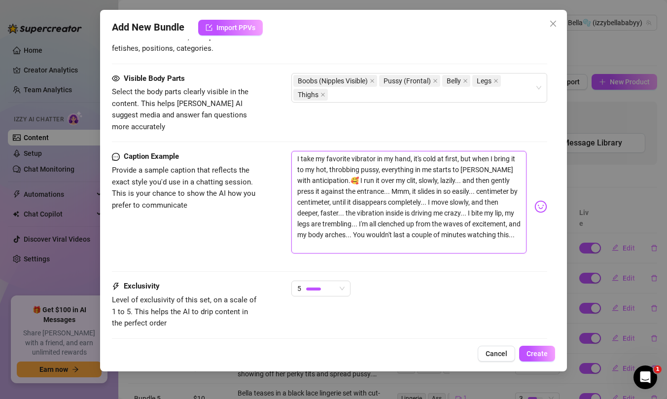
click at [332, 171] on textarea "I take my favorite vibrator in my hand, it's cold at first, but when I bring it…" at bounding box center [408, 202] width 235 height 102
click at [346, 205] on textarea "I take my favorite vibrator in my hand, it's cold at first, but when I bring it…" at bounding box center [408, 202] width 235 height 102
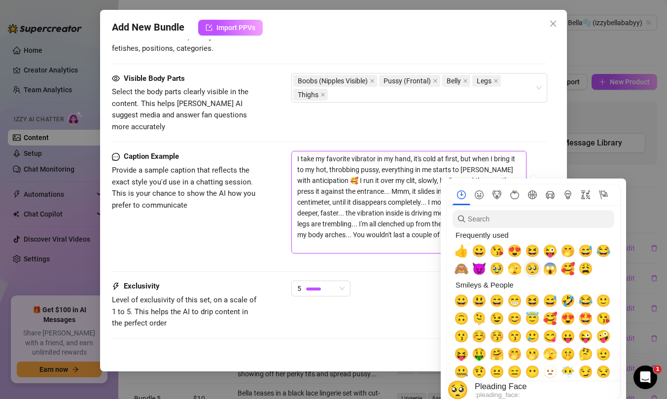
scroll to position [13, 0]
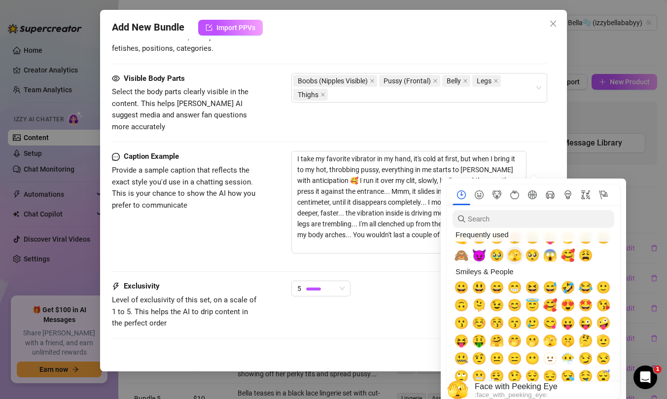
click at [515, 256] on span "🫣" at bounding box center [514, 255] width 15 height 14
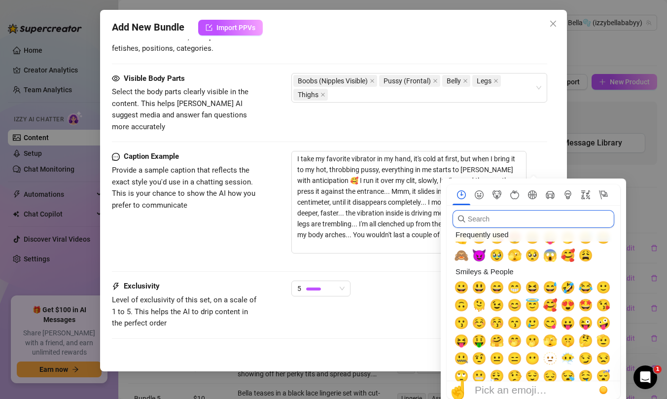
click at [523, 216] on input "search" at bounding box center [533, 219] width 162 height 18
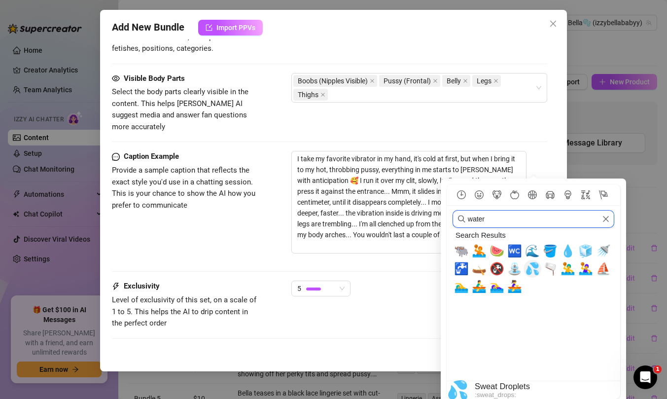
click at [531, 269] on span "💦" at bounding box center [532, 269] width 15 height 14
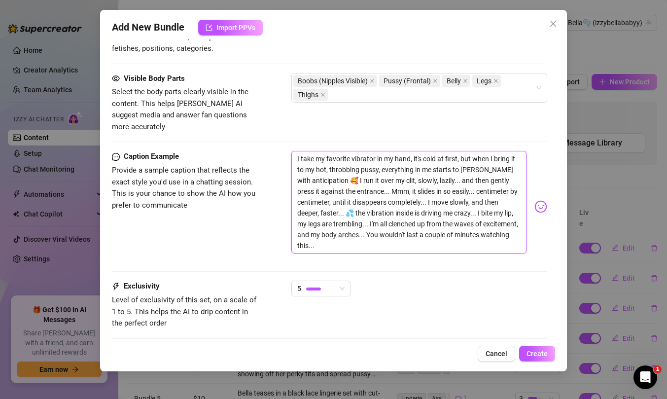
scroll to position [573, 0]
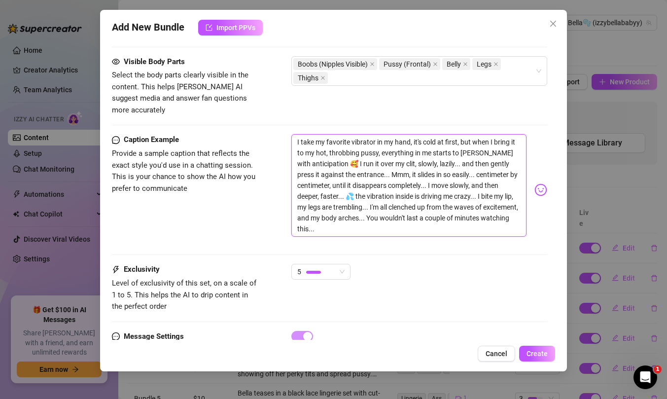
click at [387, 214] on textarea "I take my favorite vibrator in my hand, it's cold at first, but when I bring it…" at bounding box center [408, 185] width 235 height 102
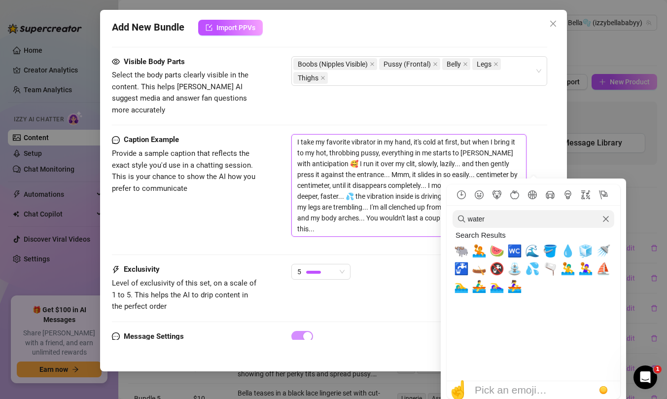
click at [607, 219] on icon "Clear" at bounding box center [605, 218] width 7 height 7
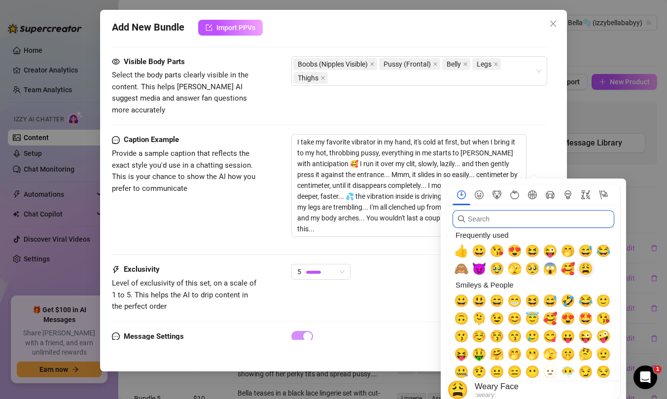
click at [580, 269] on span "😩" at bounding box center [585, 269] width 15 height 14
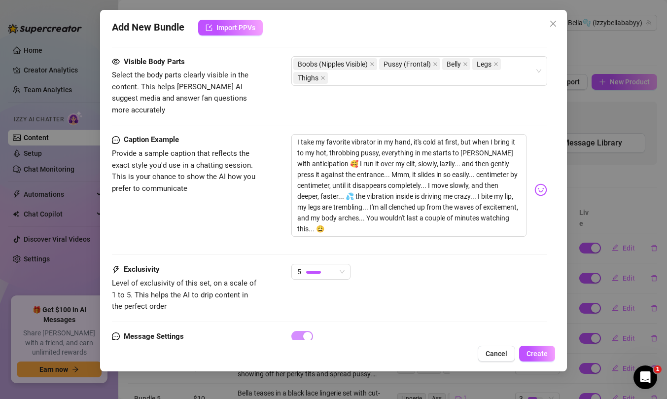
click at [385, 230] on div "I take my favorite vibrator in my hand, it's cold at first, but when I bring it…" at bounding box center [419, 189] width 256 height 111
click at [477, 183] on textarea "I take my favorite vibrator in my hand, it's cold at first, but when I bring it…" at bounding box center [408, 185] width 235 height 102
click at [370, 196] on textarea "I take my favorite vibrator in my hand, it's cold at first, but when I bring it…" at bounding box center [408, 185] width 235 height 102
click at [401, 208] on textarea "I take my favorite vibrator in my hand, it's cold at first, but when I bring it…" at bounding box center [408, 185] width 235 height 102
click at [384, 218] on textarea "I take my favorite vibrator in my hand, it's cold at first, but when I bring it…" at bounding box center [408, 185] width 235 height 102
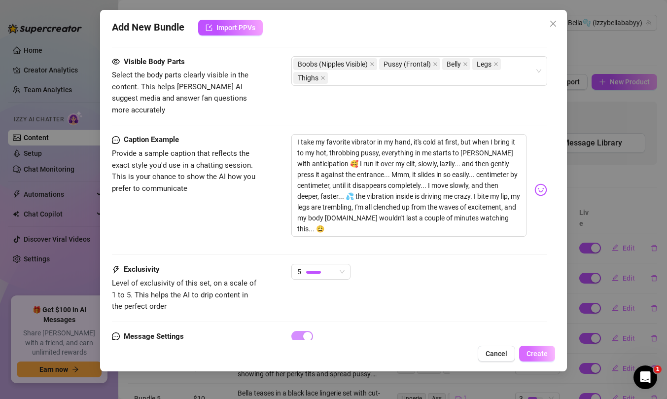
click at [525, 347] on button "Create" at bounding box center [537, 353] width 36 height 16
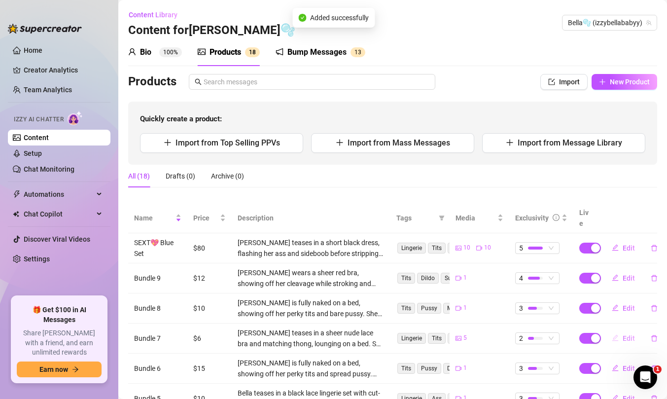
scroll to position [181, 0]
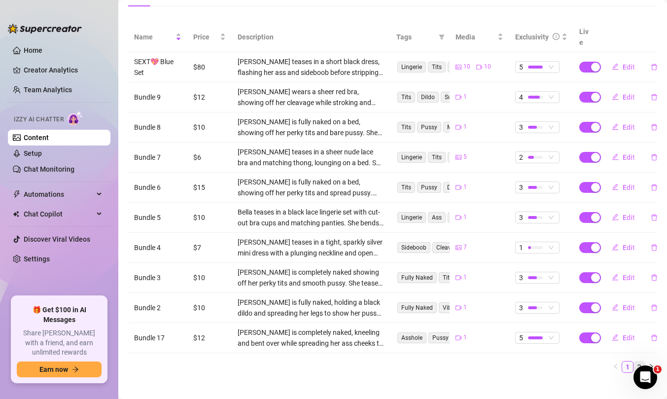
click at [634, 361] on link "2" at bounding box center [639, 366] width 11 height 11
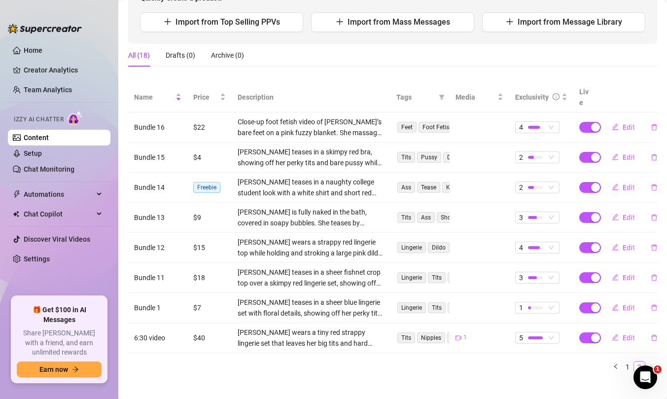
scroll to position [0, 0]
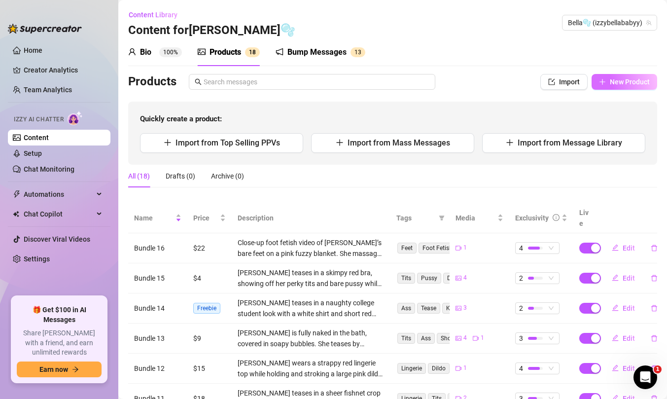
click at [614, 82] on span "New Product" at bounding box center [630, 82] width 40 height 8
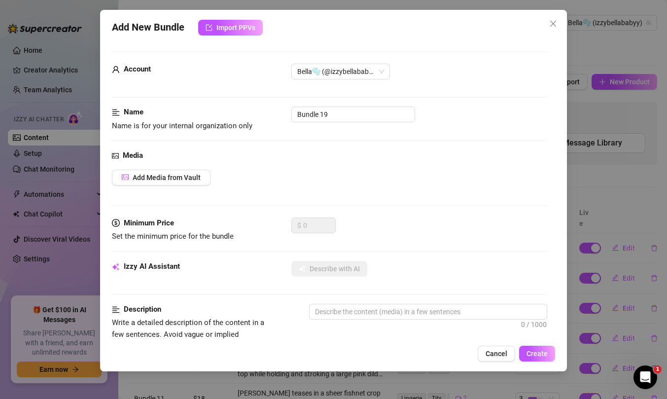
click at [176, 189] on div "Media Add Media from Vault" at bounding box center [329, 184] width 435 height 68
click at [175, 181] on span "Add Media from Vault" at bounding box center [167, 177] width 68 height 8
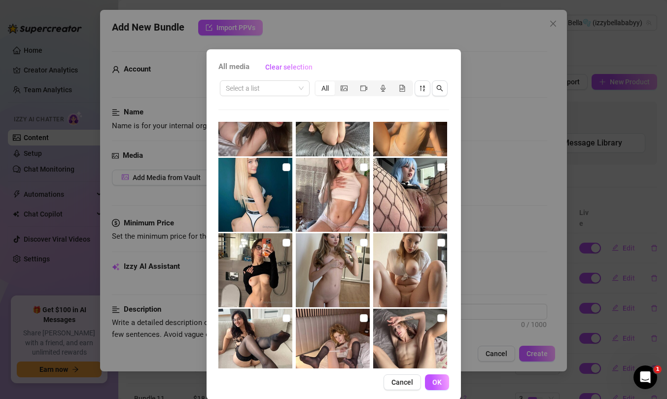
scroll to position [44, 0]
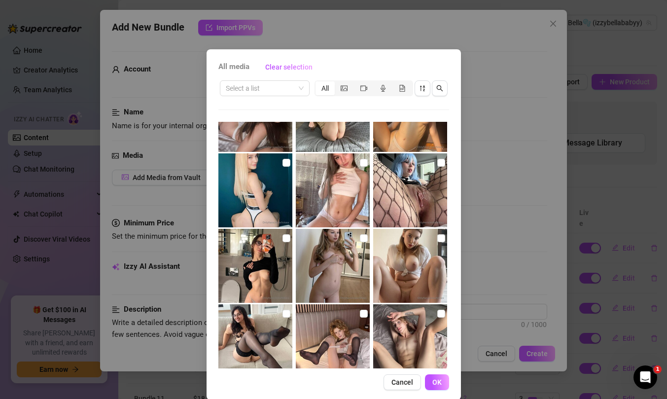
click at [494, 344] on div "All media Clear selection Select a list All Cancel OK" at bounding box center [333, 199] width 667 height 399
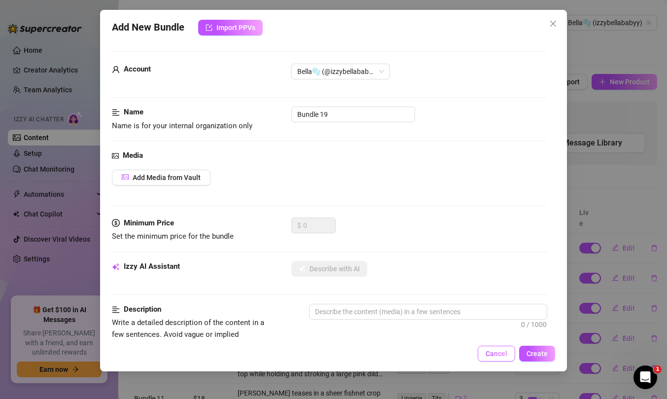
click at [496, 350] on span "Cancel" at bounding box center [496, 353] width 22 height 8
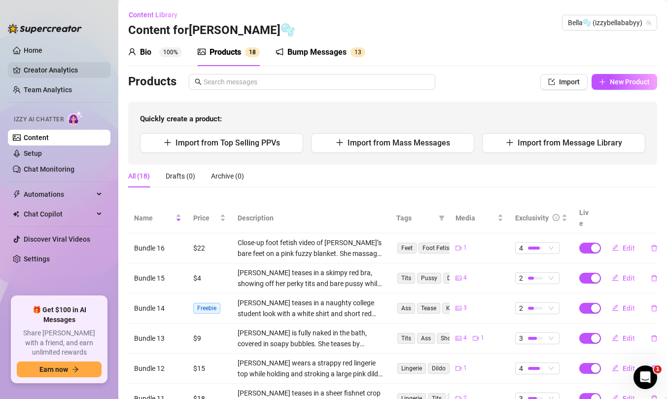
click at [62, 77] on link "Creator Analytics" at bounding box center [63, 70] width 79 height 16
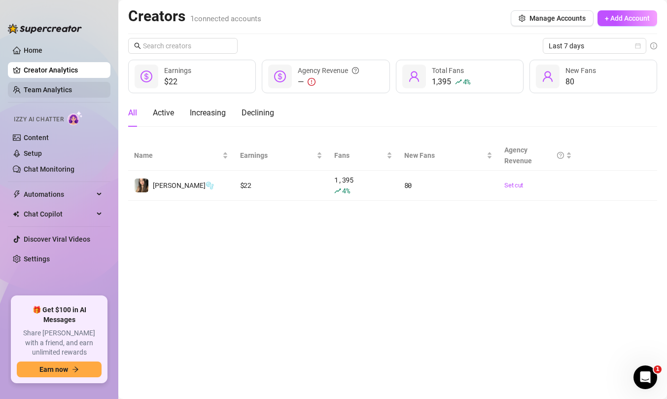
click at [68, 94] on link "Team Analytics" at bounding box center [48, 90] width 48 height 8
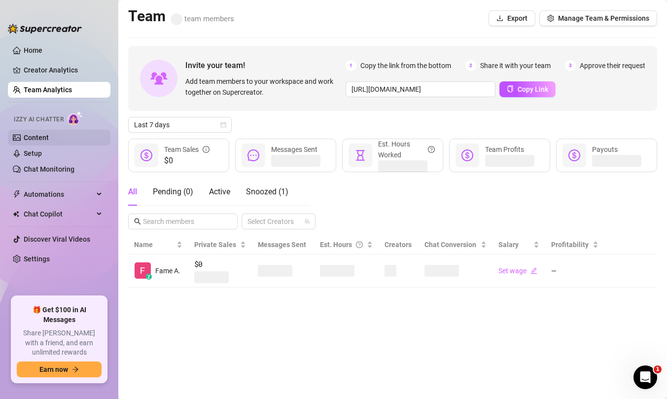
click at [39, 134] on link "Content" at bounding box center [36, 138] width 25 height 8
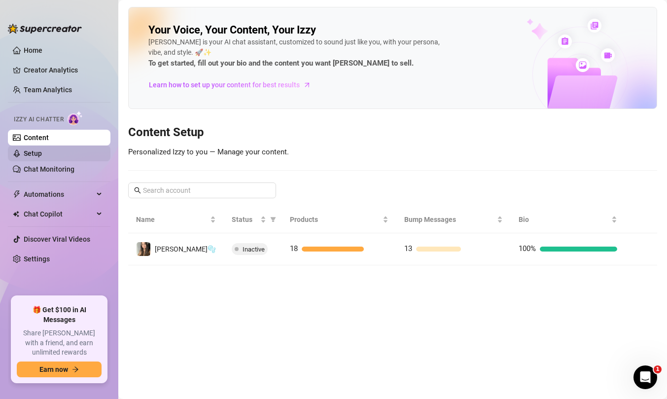
click at [42, 154] on link "Setup" at bounding box center [33, 153] width 18 height 8
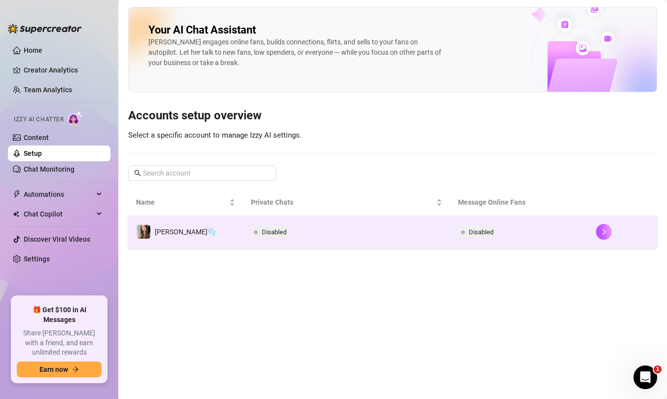
click at [616, 232] on div at bounding box center [622, 232] width 53 height 16
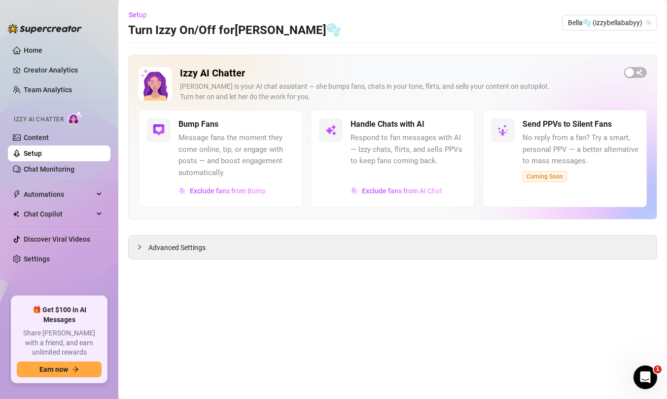
click at [409, 181] on div "Handle Chats with AI Respond to fan messages with AI — Izzy chats, flirts, and …" at bounding box center [408, 158] width 116 height 80
click at [399, 187] on span "Exclude fans from AI Chat" at bounding box center [402, 191] width 80 height 8
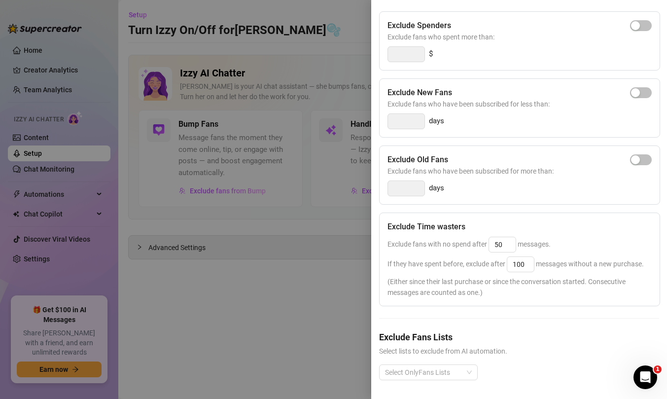
scroll to position [127, 0]
click at [462, 364] on div at bounding box center [423, 371] width 84 height 14
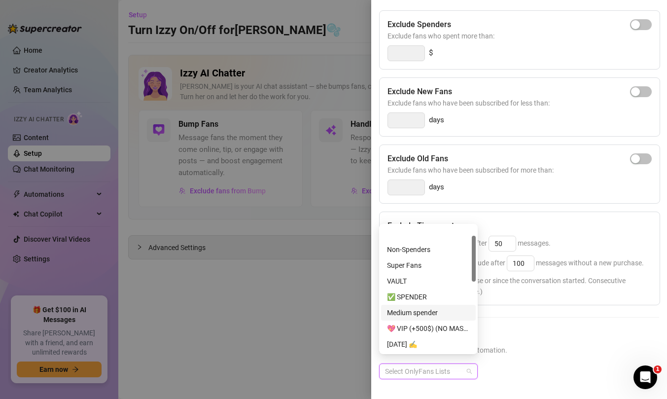
scroll to position [61, 0]
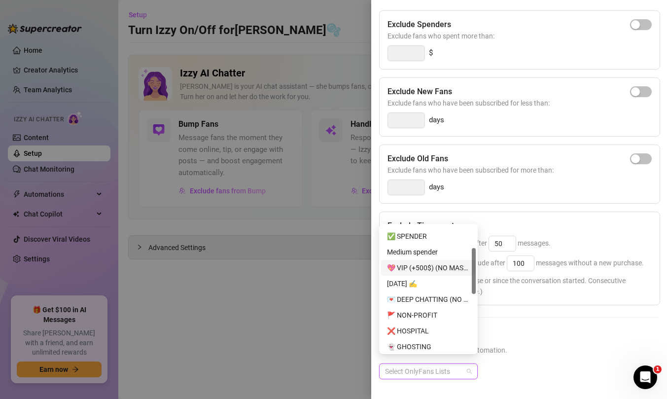
click at [429, 263] on div "💖 VIP (+500$) (NO MASS DM)" at bounding box center [428, 267] width 83 height 11
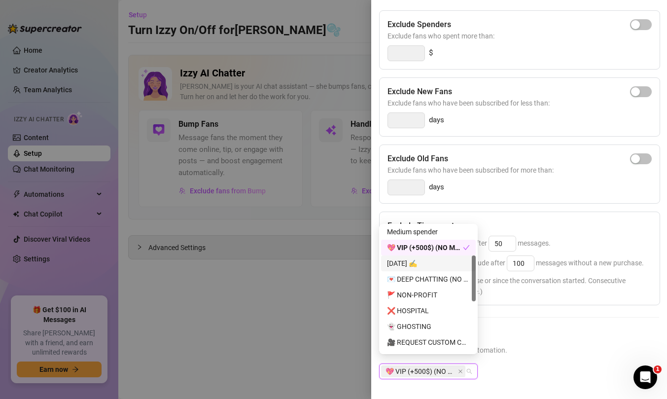
click at [425, 276] on div "💌 DEEP CHATTING (NO MASS DM)" at bounding box center [428, 278] width 83 height 11
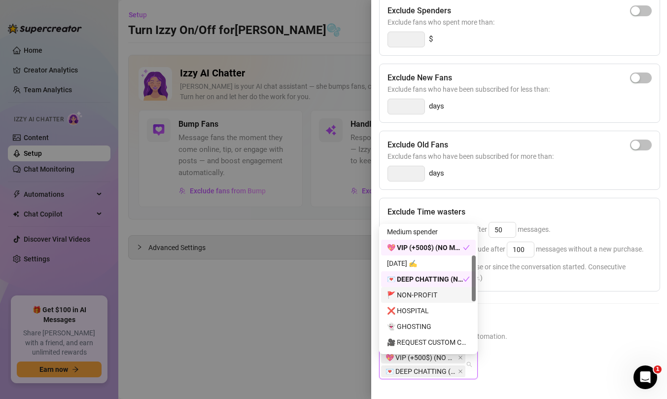
click at [430, 289] on div "🚩 NON-PROFIT" at bounding box center [428, 294] width 83 height 11
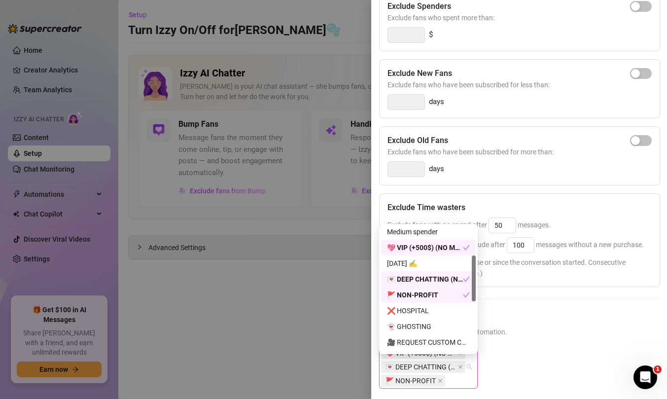
click at [430, 298] on div "🚩 NON-PROFIT" at bounding box center [425, 294] width 76 height 11
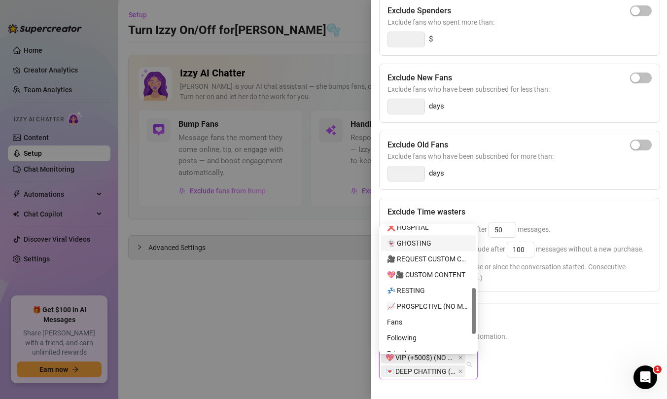
scroll to position [172, 0]
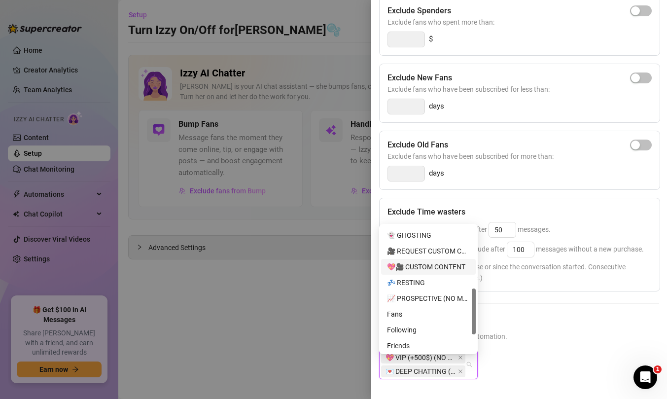
click at [420, 261] on div "💖🎥 CUSTOM CONTENT" at bounding box center [428, 266] width 83 height 11
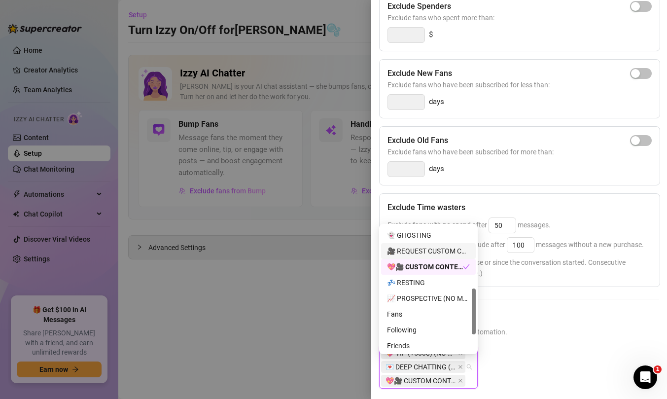
click at [416, 250] on div "🎥 REQUEST CUSTOM CONTENT" at bounding box center [428, 250] width 83 height 11
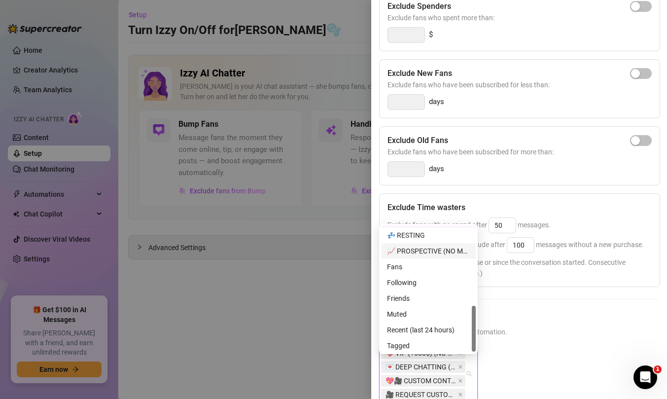
click at [416, 254] on div "📈 PROSPECTIVE (NO MASS DM)" at bounding box center [428, 250] width 83 height 11
click at [530, 337] on span "Select lists to exclude from AI automation." at bounding box center [519, 331] width 280 height 11
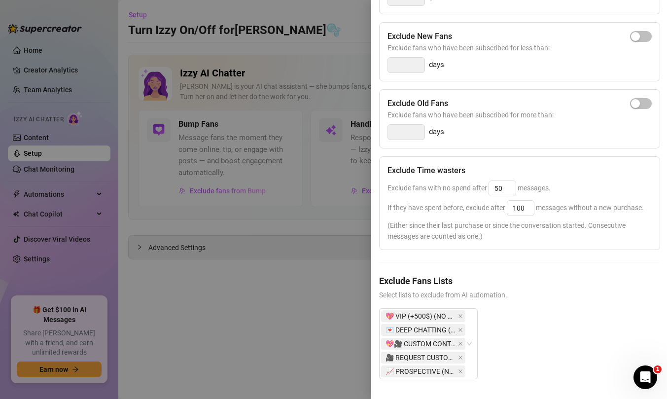
scroll to position [0, 0]
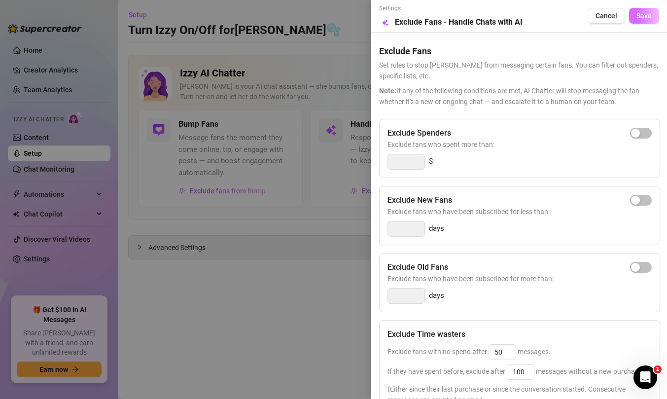
click at [636, 14] on span "Save" at bounding box center [643, 16] width 15 height 8
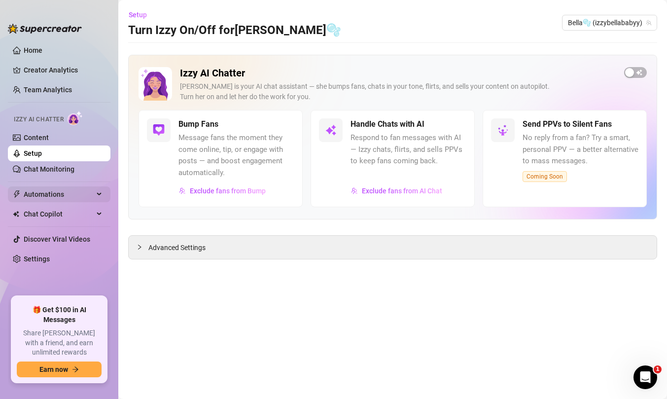
click at [52, 198] on span "Automations" at bounding box center [59, 194] width 70 height 16
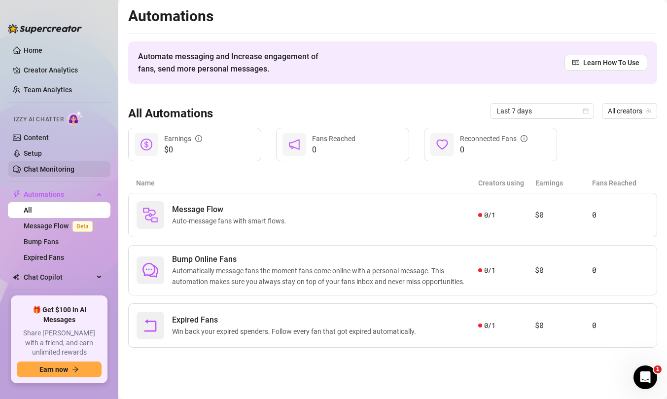
click at [47, 169] on link "Chat Monitoring" at bounding box center [49, 169] width 51 height 8
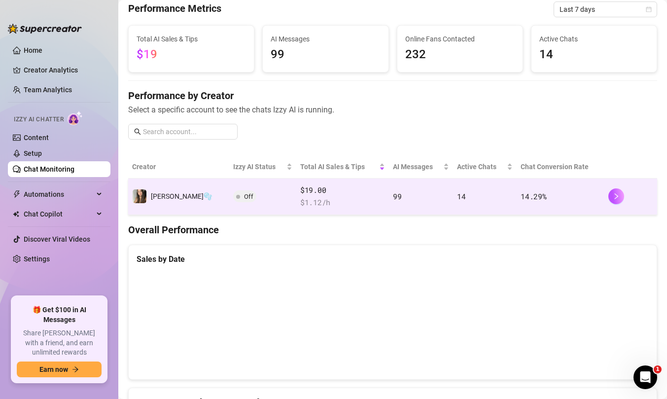
scroll to position [49, 0]
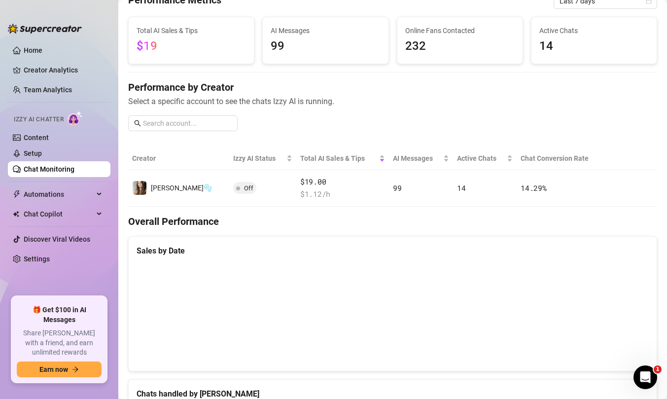
click at [56, 79] on ul "Home Creator Analytics Team Analytics Izzy AI Chatter Content Setup Chat Monito…" at bounding box center [59, 165] width 102 height 254
click at [56, 77] on link "Creator Analytics" at bounding box center [63, 70] width 79 height 16
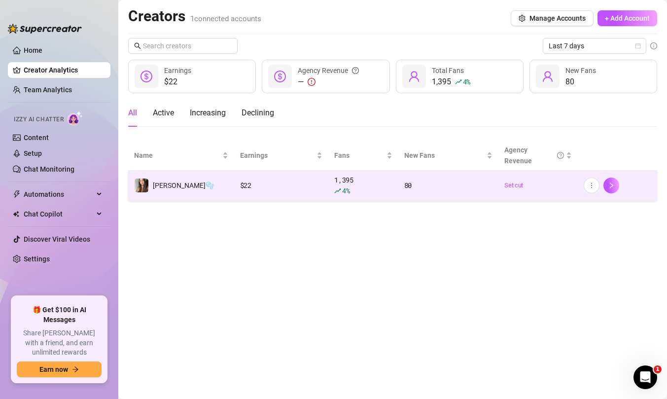
click at [622, 186] on div at bounding box center [617, 185] width 68 height 16
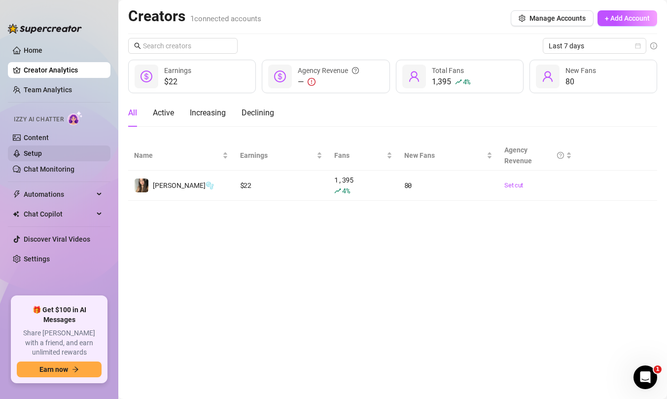
click at [37, 149] on link "Setup" at bounding box center [33, 153] width 18 height 8
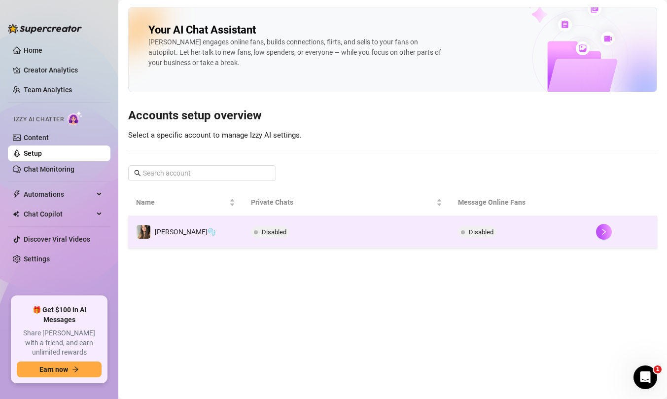
click at [611, 236] on div at bounding box center [622, 232] width 53 height 16
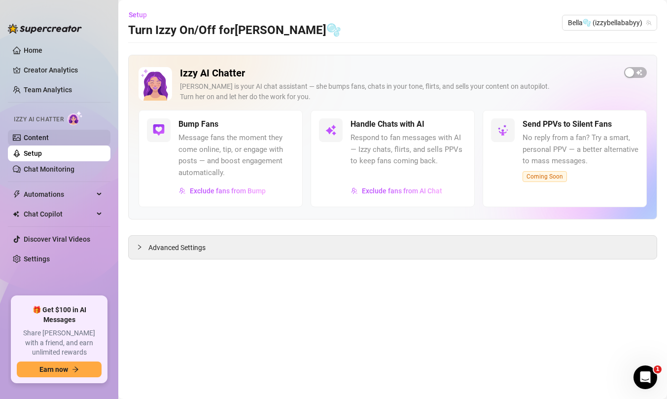
click at [26, 141] on link "Content" at bounding box center [36, 138] width 25 height 8
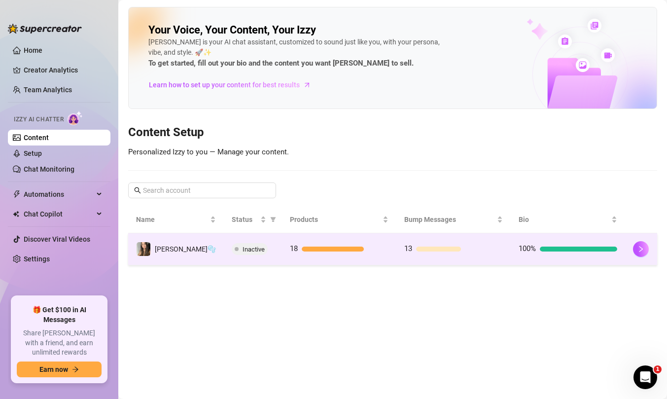
click at [630, 262] on td at bounding box center [641, 249] width 32 height 32
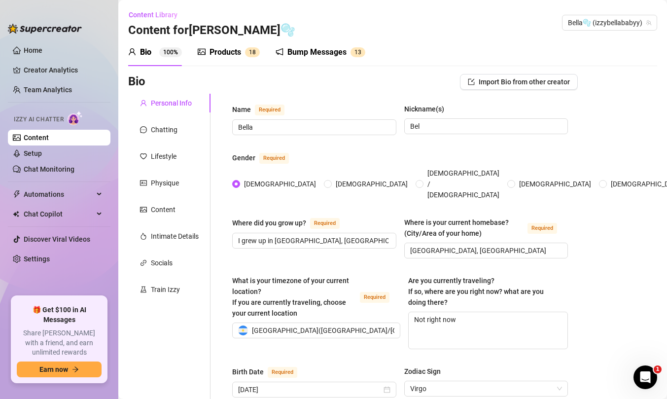
click at [229, 64] on div "Products 1 8" at bounding box center [229, 52] width 62 height 28
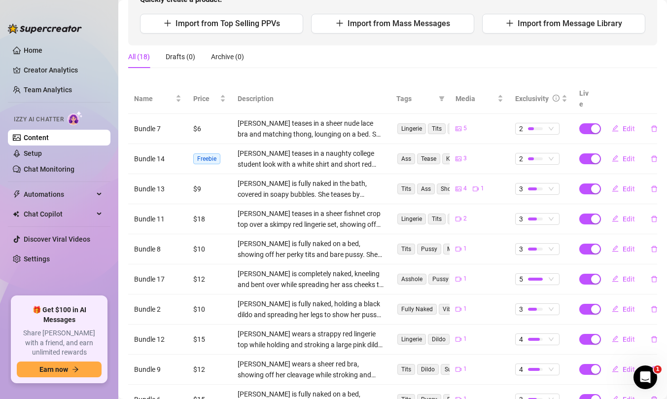
scroll to position [133, 0]
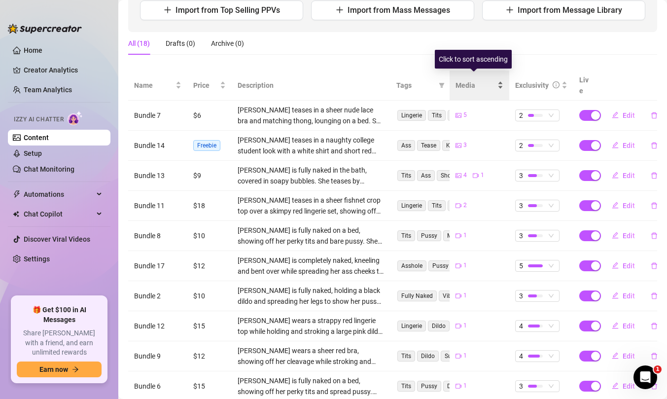
click at [491, 84] on div "Media" at bounding box center [478, 85] width 47 height 11
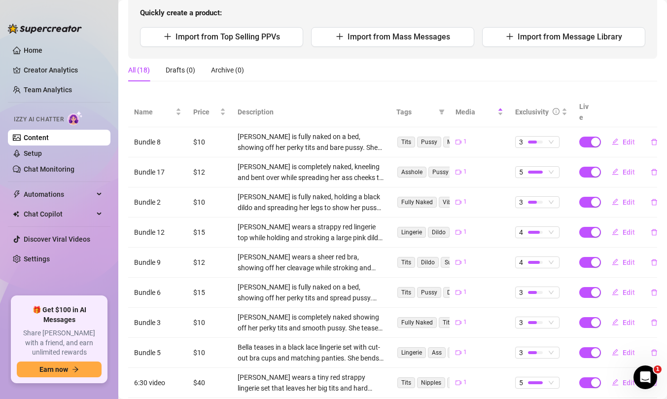
scroll to position [0, 0]
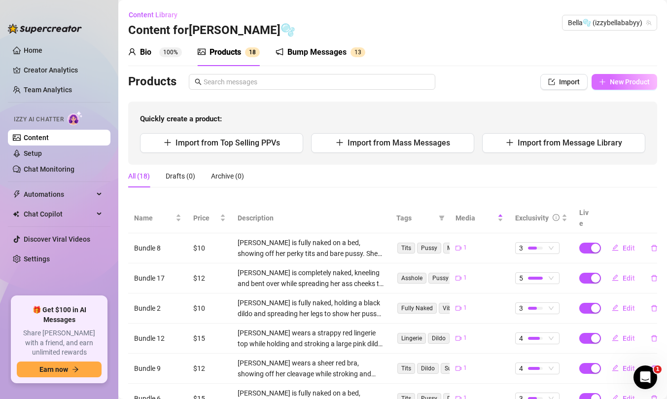
click at [610, 84] on span "New Product" at bounding box center [630, 82] width 40 height 8
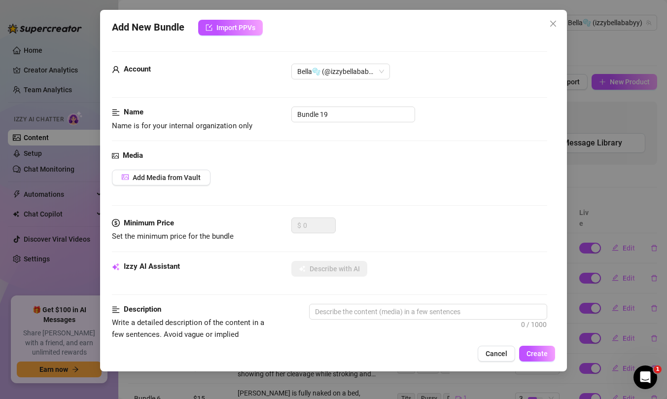
click at [184, 188] on div "Media Add Media from Vault" at bounding box center [329, 184] width 435 height 68
click at [183, 180] on span "Add Media from Vault" at bounding box center [167, 177] width 68 height 8
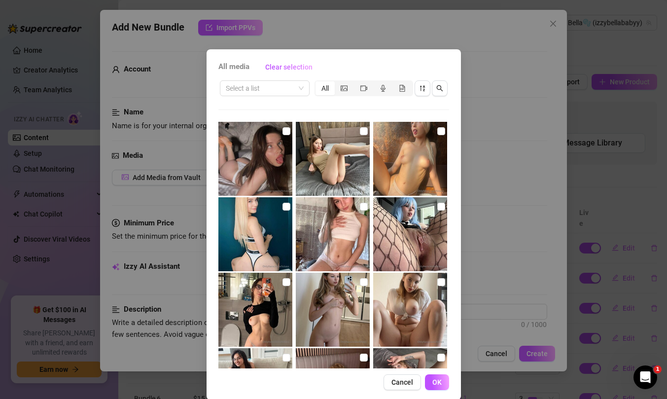
click at [282, 102] on div "Select a list All" at bounding box center [333, 223] width 231 height 289
click at [281, 93] on input "search" at bounding box center [260, 88] width 69 height 15
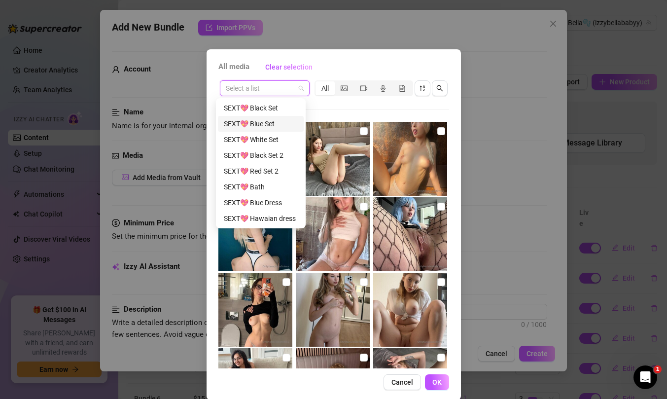
click at [254, 113] on div "SEXT💖 Black Set" at bounding box center [261, 108] width 86 height 16
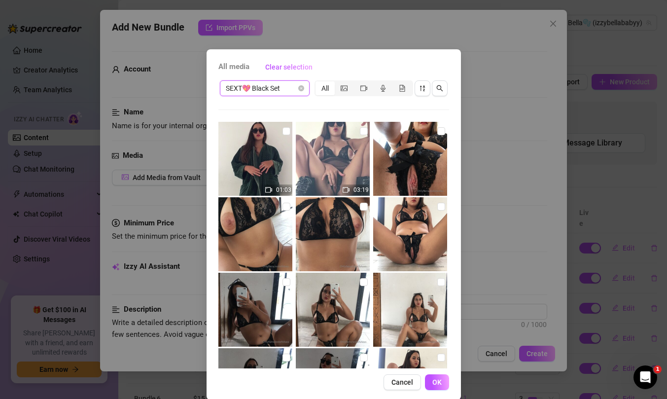
click at [325, 167] on img at bounding box center [333, 159] width 74 height 74
click at [331, 161] on img at bounding box center [333, 159] width 74 height 74
click at [360, 130] on input "checkbox" at bounding box center [364, 131] width 8 height 8
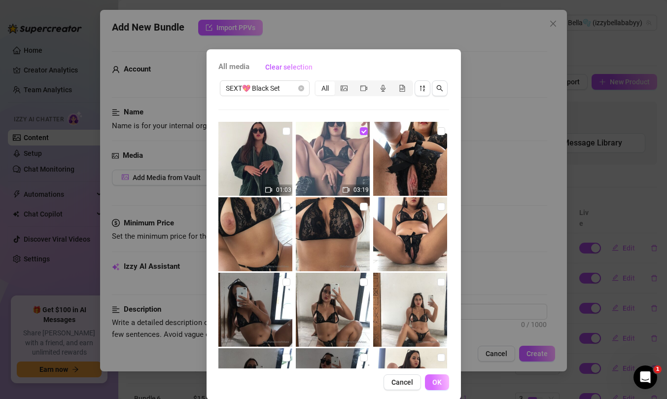
click at [435, 382] on span "OK" at bounding box center [436, 382] width 9 height 8
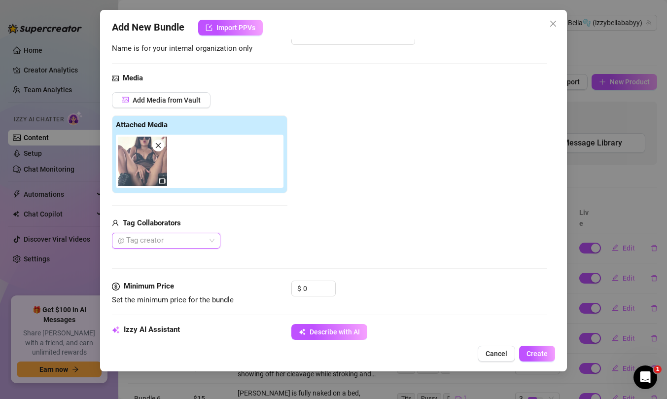
scroll to position [194, 0]
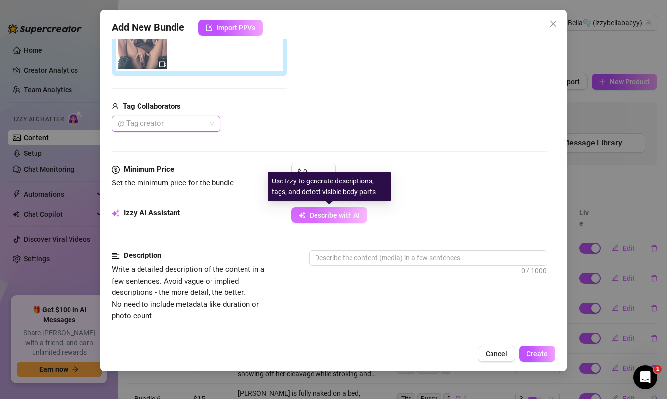
click at [340, 218] on span "Describe with AI" at bounding box center [334, 215] width 50 height 8
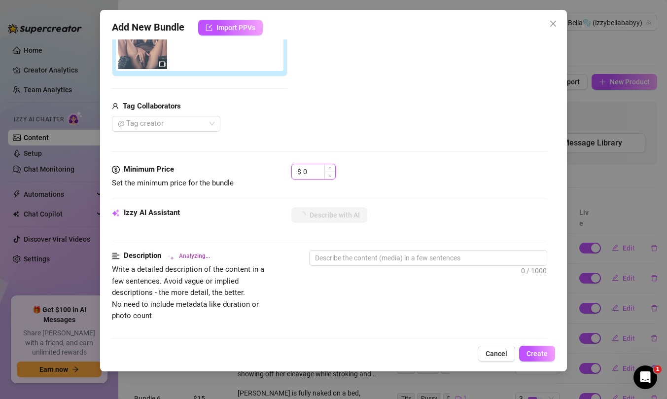
click at [311, 168] on input "0" at bounding box center [319, 171] width 32 height 15
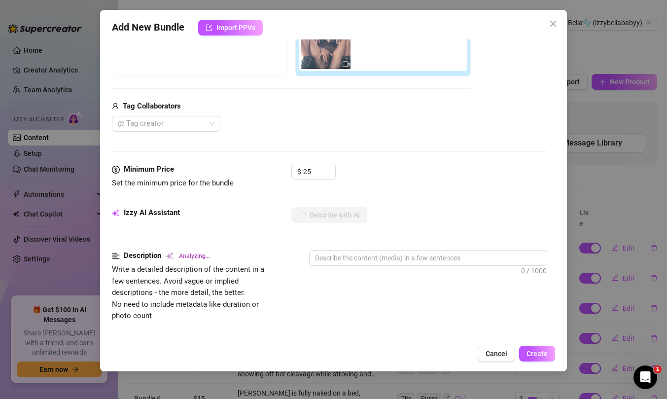
click at [378, 172] on div "$ 25" at bounding box center [419, 176] width 256 height 25
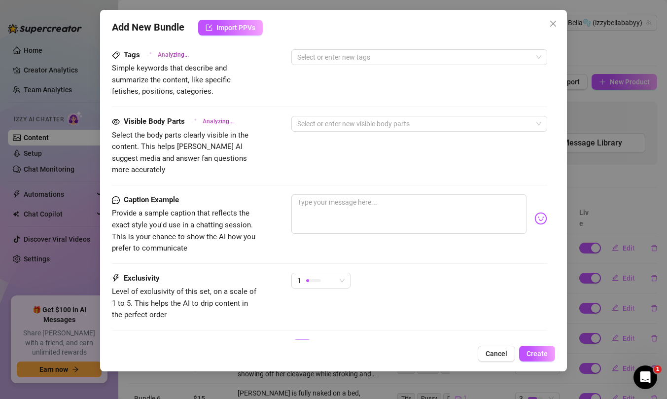
scroll to position [542, 0]
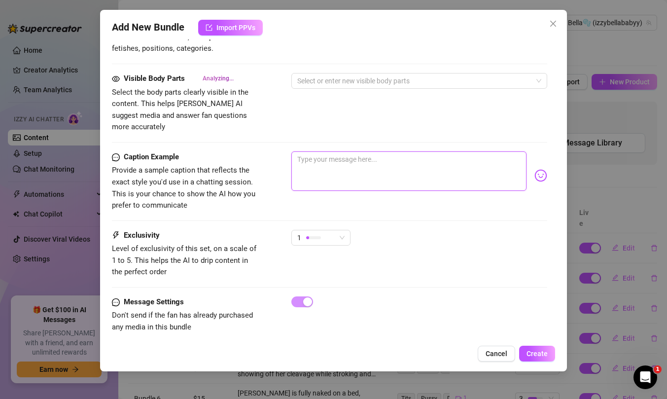
click at [367, 170] on textarea at bounding box center [408, 170] width 235 height 39
click at [344, 162] on textarea at bounding box center [408, 170] width 235 height 39
paste textarea "I lie on my back, lift my hips a little and slowly run my fingers along the ins…"
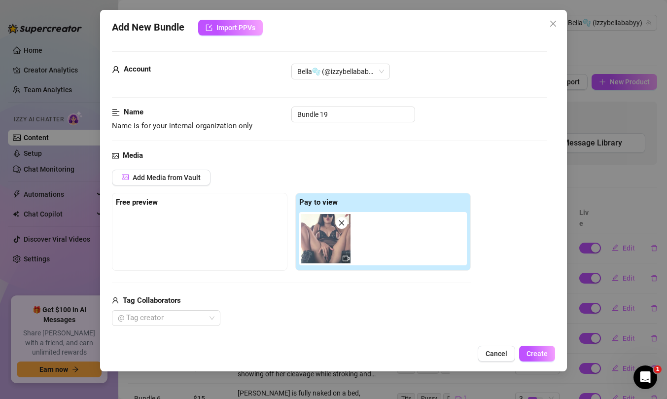
scroll to position [210, 0]
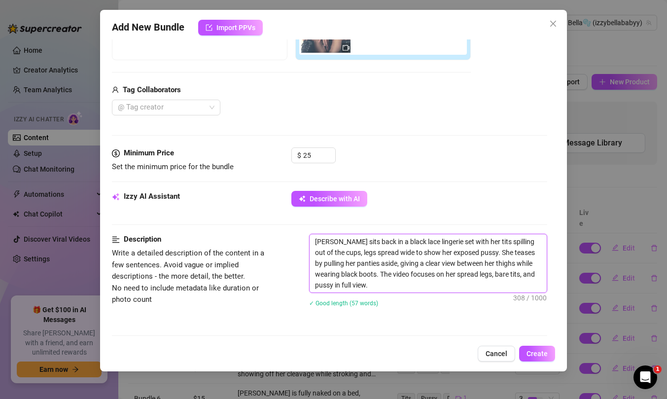
click at [398, 287] on textarea "Bella sits back in a black lace lingerie set with her tits spilling out of the …" at bounding box center [427, 263] width 237 height 58
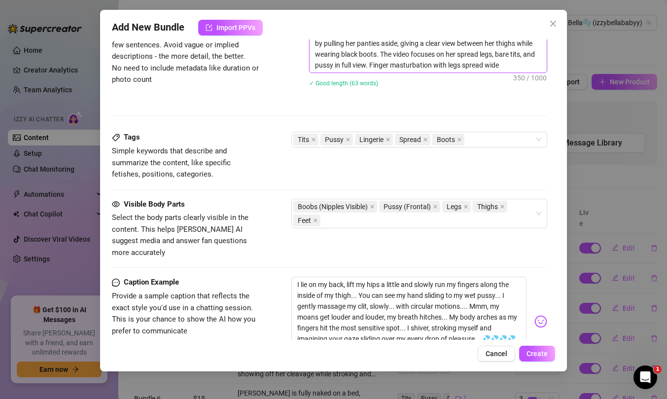
scroll to position [585, 0]
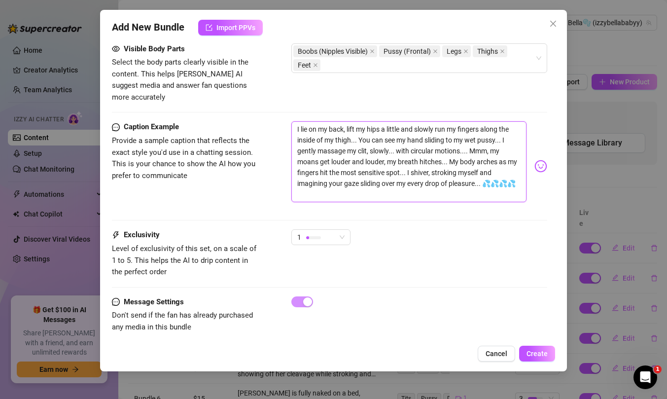
click at [299, 121] on textarea "I lie on my back, lift my hips a little and slowly run my fingers along the ins…" at bounding box center [408, 161] width 235 height 81
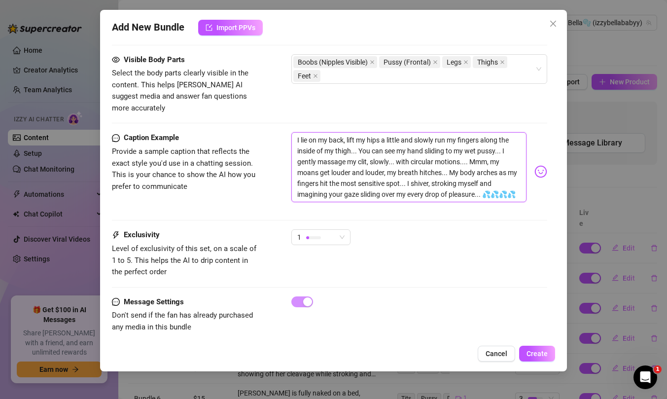
scroll to position [575, 0]
click at [358, 140] on textarea "I lie on my back, lift my hips a little and slowly run my fingers along the ins…" at bounding box center [408, 167] width 235 height 70
click at [499, 141] on textarea "I lie on my back, lift my hips a little and slowly run my fingers along the ins…" at bounding box center [408, 167] width 235 height 70
click at [451, 164] on textarea "I lie on my back, lift my hips a little and slowly run my fingers along the ins…" at bounding box center [408, 167] width 235 height 70
click at [418, 172] on textarea "I lie on my back, lift my hips a little and slowly run my fingers along the ins…" at bounding box center [408, 167] width 235 height 70
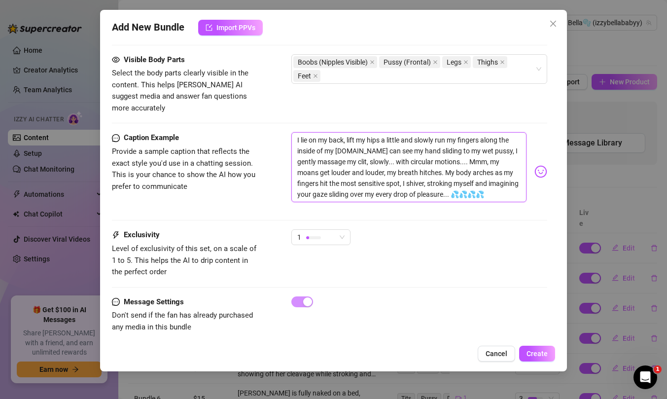
click at [482, 187] on textarea "I lie on my back, lift my hips a little and slowly run my fingers along the ins…" at bounding box center [408, 167] width 235 height 70
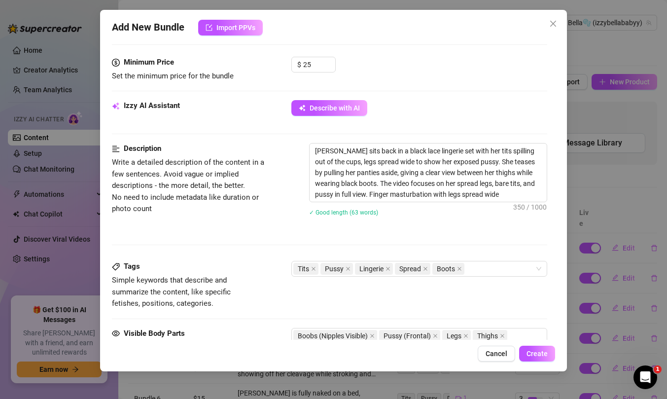
scroll to position [486, 0]
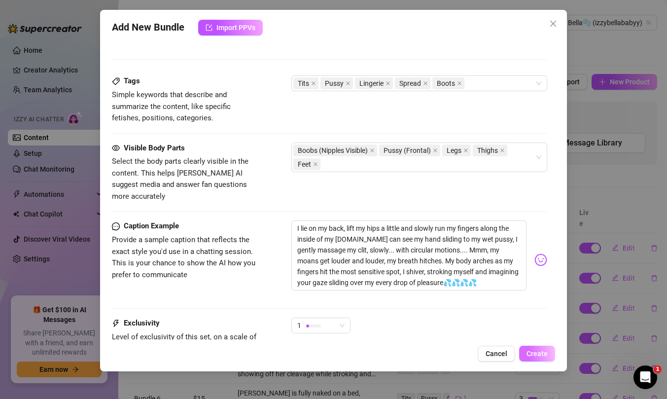
click at [536, 353] on span "Create" at bounding box center [536, 353] width 21 height 8
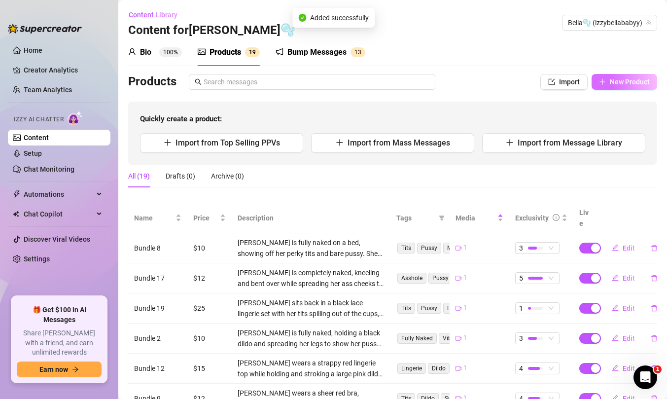
click at [621, 78] on span "New Product" at bounding box center [630, 82] width 40 height 8
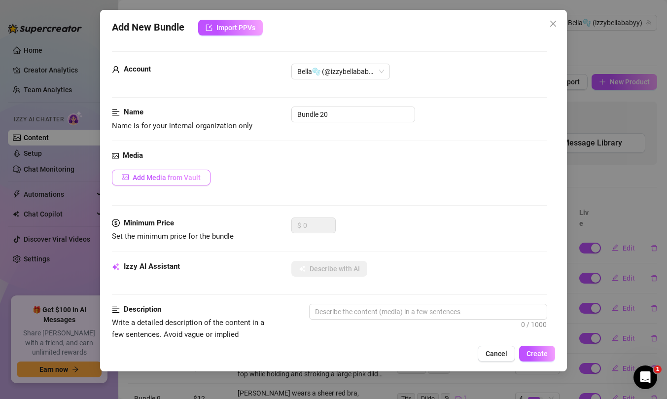
click at [183, 171] on button "Add Media from Vault" at bounding box center [161, 178] width 99 height 16
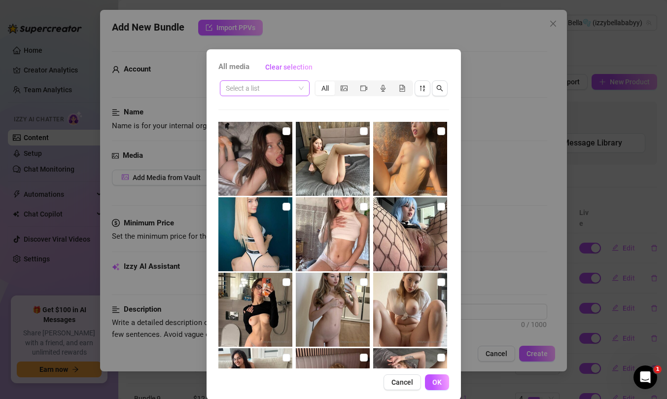
click at [247, 87] on input "search" at bounding box center [260, 88] width 69 height 15
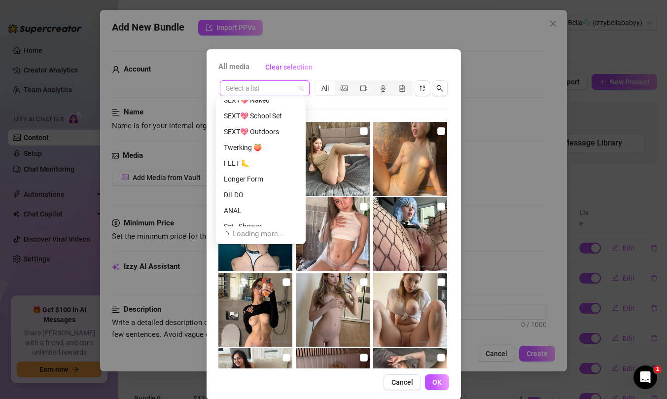
scroll to position [178, 0]
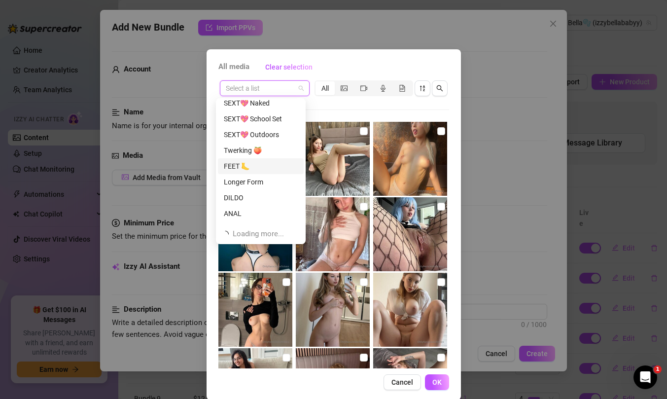
click at [252, 165] on div "FEET 🦶" at bounding box center [261, 166] width 74 height 11
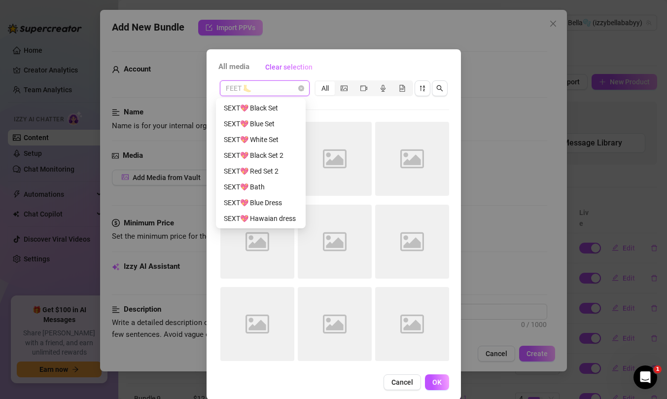
scroll to position [126, 0]
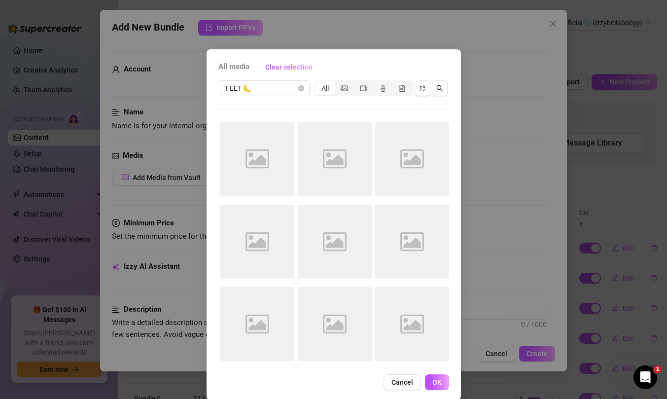
click at [360, 111] on div "FEET 🦶 All Image placeholder Image placeholder Image placeholder Image placehol…" at bounding box center [333, 223] width 231 height 289
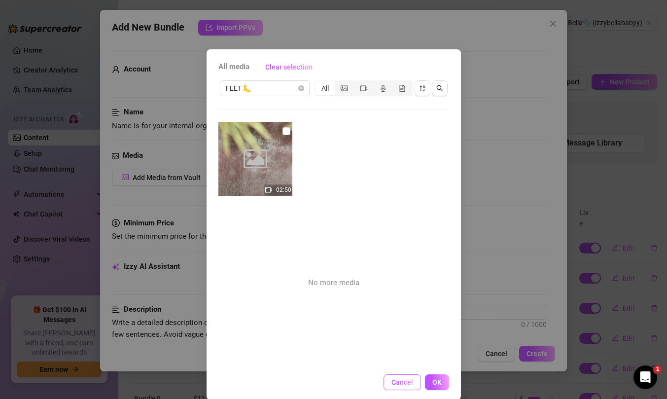
click at [391, 387] on button "Cancel" at bounding box center [401, 382] width 37 height 16
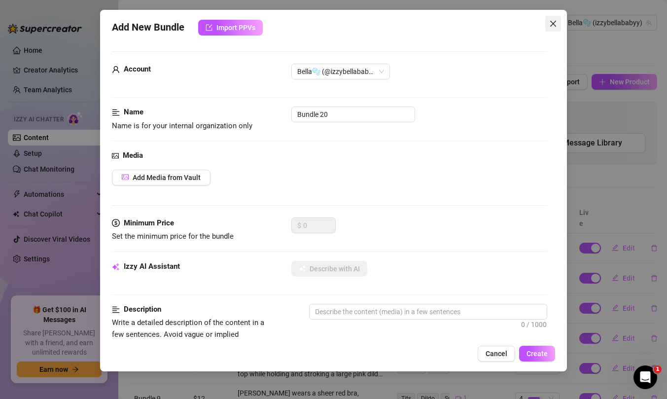
click at [556, 20] on icon "close" at bounding box center [553, 24] width 8 height 8
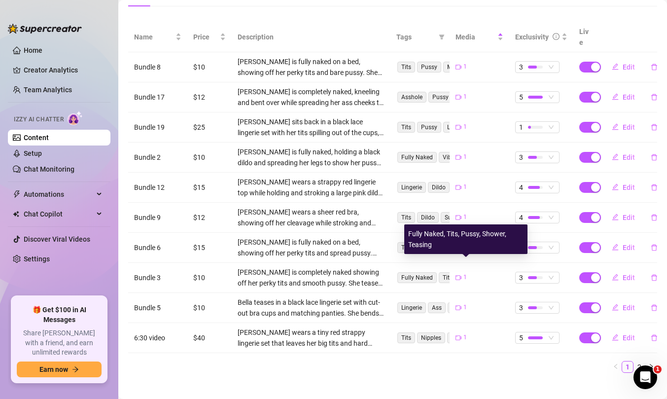
scroll to position [168, 0]
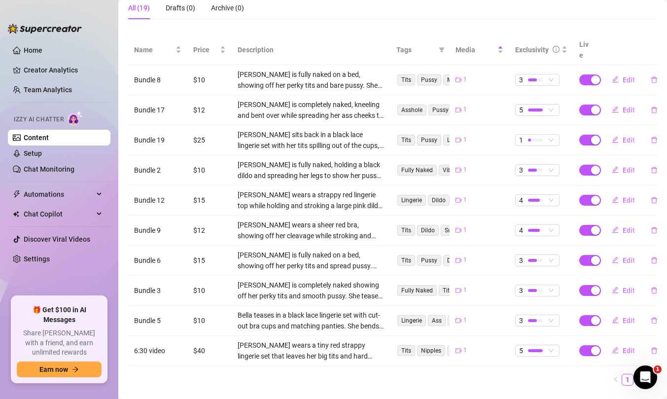
click at [634, 374] on link "2" at bounding box center [639, 379] width 11 height 11
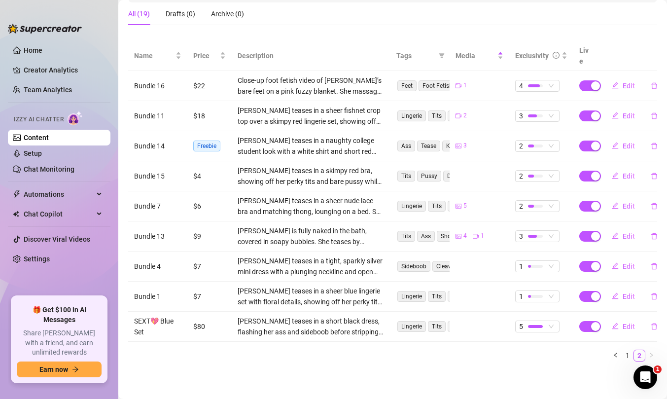
scroll to position [151, 0]
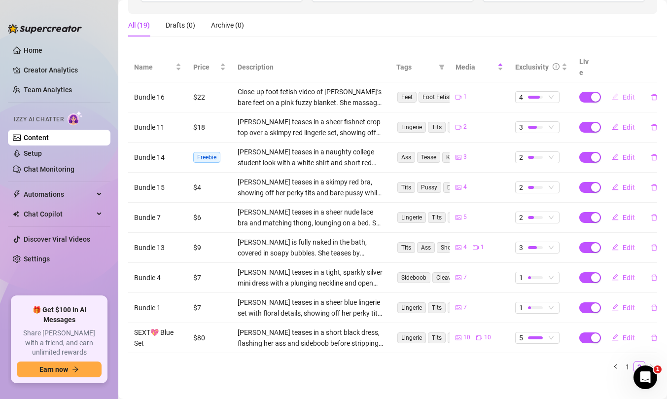
click at [622, 93] on span "Edit" at bounding box center [628, 97] width 12 height 8
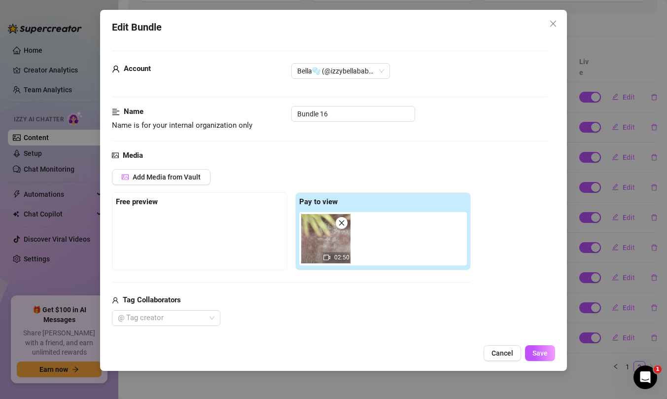
scroll to position [97, 0]
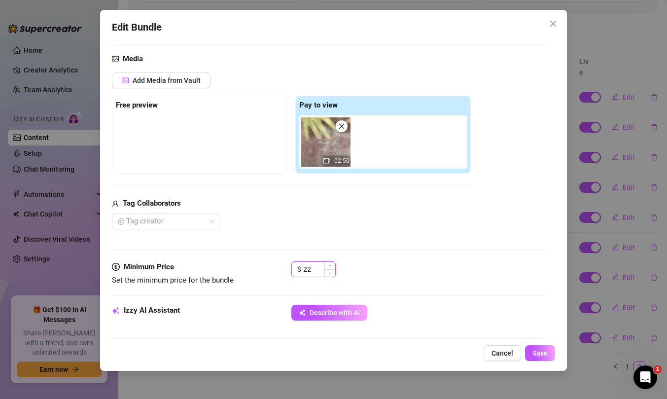
click at [312, 266] on input "22" at bounding box center [319, 269] width 32 height 15
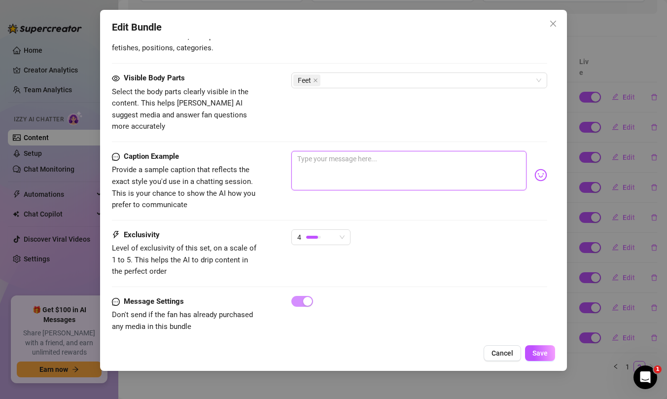
click at [343, 169] on textarea at bounding box center [408, 170] width 235 height 39
paste textarea "Mmmm... my feet were so tired.... I took my favorite oil and started rubbing it…"
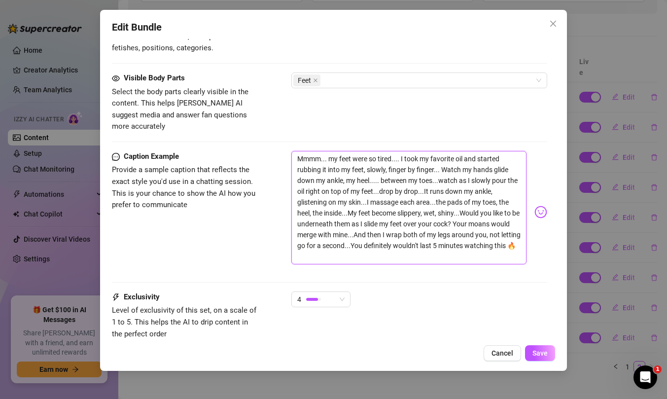
scroll to position [0, 0]
click at [335, 292] on div "4" at bounding box center [316, 299] width 38 height 15
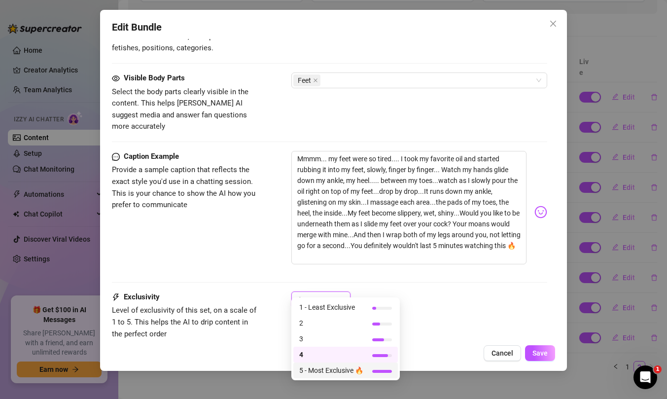
click at [329, 370] on span "5 - Most Exclusive 🔥" at bounding box center [331, 370] width 64 height 11
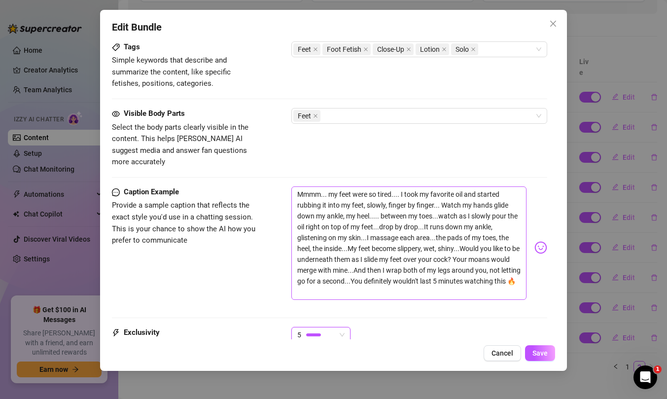
scroll to position [508, 0]
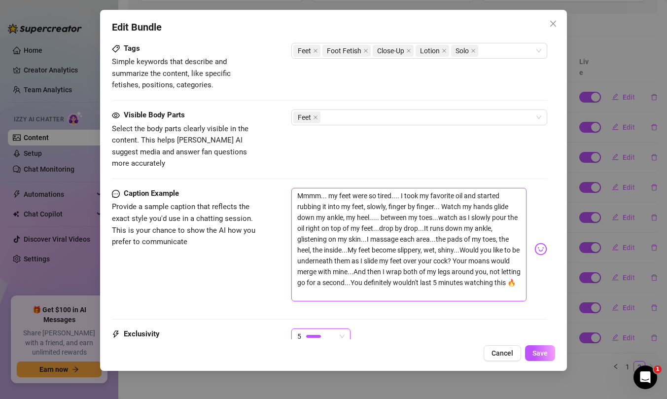
click at [401, 188] on textarea "Mmmm... my feet were so tired.... I took my favorite oil and started rubbing it…" at bounding box center [408, 244] width 235 height 113
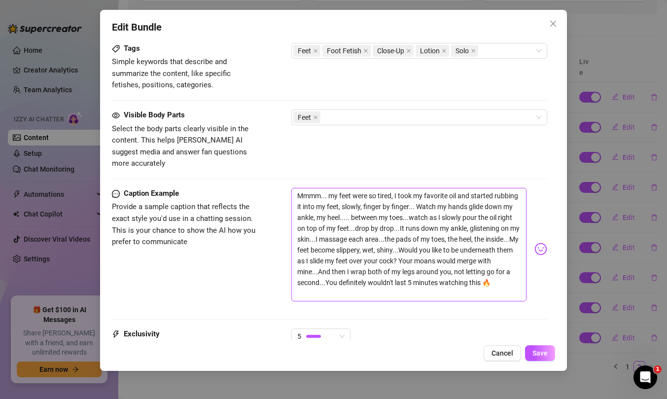
click at [379, 207] on textarea "Mmmm... my feet were so tired, I took my favorite oil and started rubbing it in…" at bounding box center [408, 244] width 235 height 113
click at [429, 206] on textarea "Mmmm... my feet were so tired, I took my favorite oil and started rubbing it in…" at bounding box center [408, 244] width 235 height 113
click at [397, 276] on textarea "Mmmm... my feet were so tired, I took my favorite oil and started rubbing it in…" at bounding box center [408, 244] width 235 height 113
click at [367, 229] on textarea "Mmmm... my feet were so tired, I took my favorite oil and started rubbing it in…" at bounding box center [408, 244] width 235 height 113
click at [433, 227] on textarea "Mmmm... my feet were so tired, I took my favorite oil and started rubbing it in…" at bounding box center [408, 244] width 235 height 113
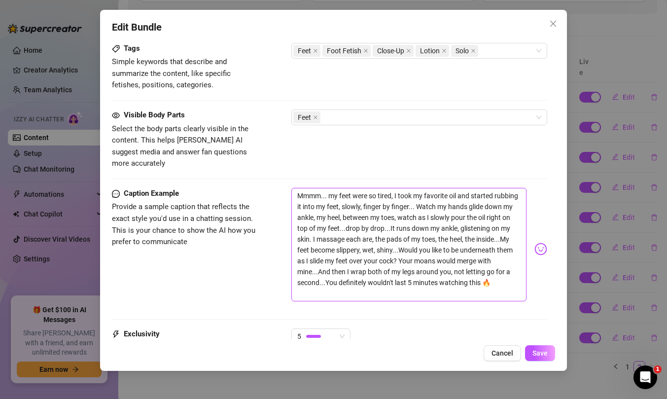
click at [349, 241] on textarea "Mmmm... my feet were so tired, I took my favorite oil and started rubbing it in…" at bounding box center [408, 244] width 235 height 113
click at [423, 218] on textarea "Mmmm... my feet were so tired, I took my favorite oil and started rubbing it in…" at bounding box center [408, 244] width 235 height 113
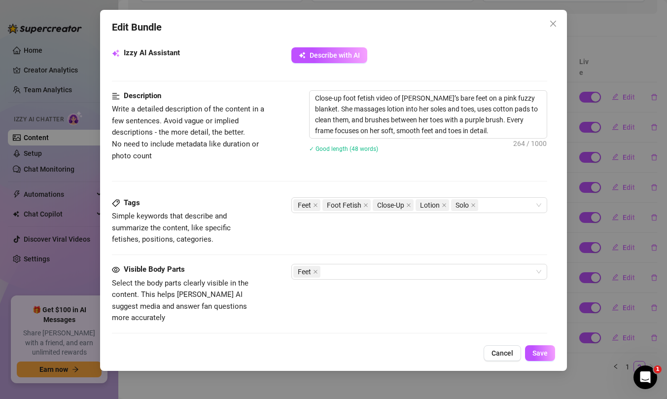
scroll to position [607, 0]
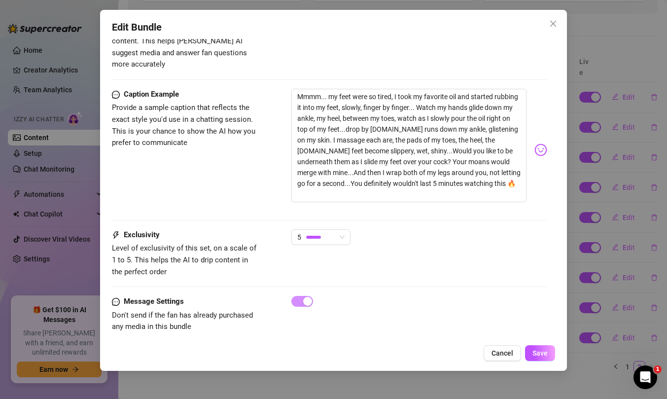
click at [539, 362] on div "Edit Bundle Account Bella🫧 (@izzybellababyy) Name Name is for your internal org…" at bounding box center [333, 190] width 467 height 361
click at [539, 360] on button "Save" at bounding box center [540, 353] width 30 height 16
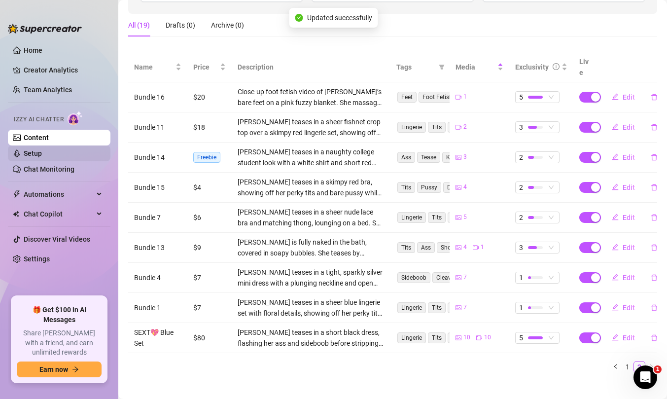
click at [42, 153] on link "Setup" at bounding box center [33, 153] width 18 height 8
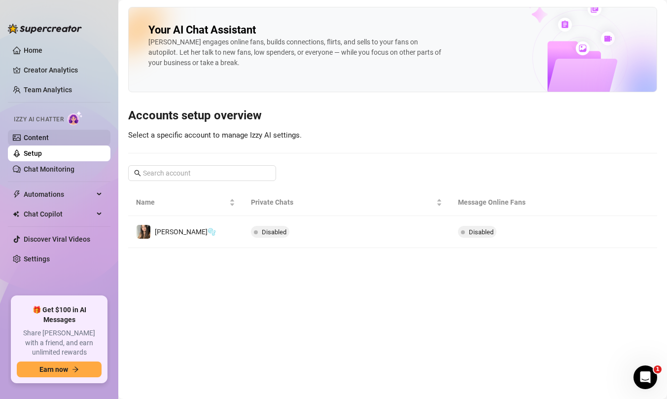
click at [49, 135] on link "Content" at bounding box center [36, 138] width 25 height 8
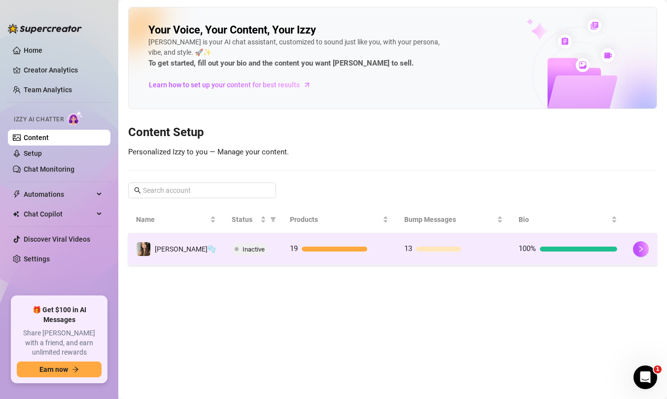
click at [363, 239] on td "19" at bounding box center [339, 249] width 114 height 32
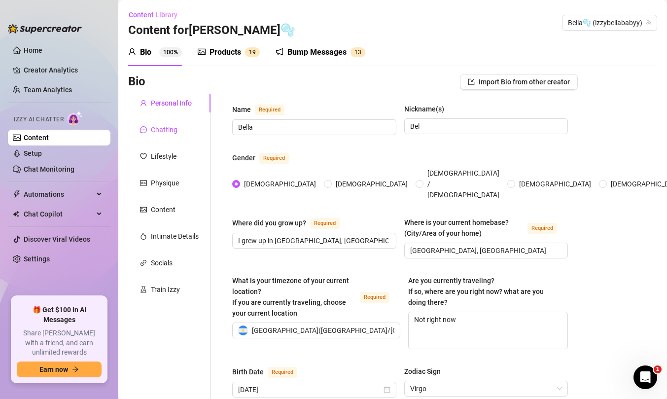
click at [166, 133] on div "Chatting" at bounding box center [164, 129] width 27 height 11
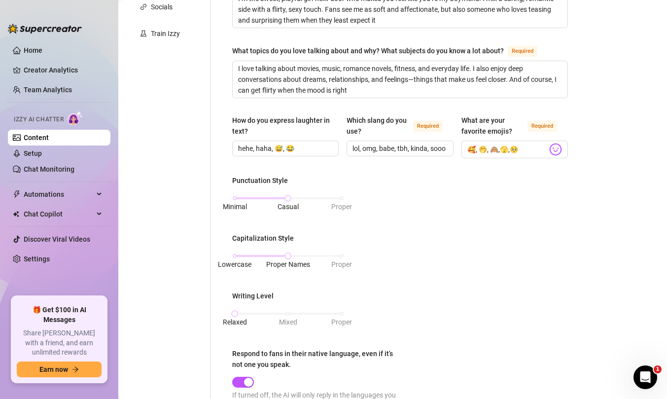
scroll to position [254, 0]
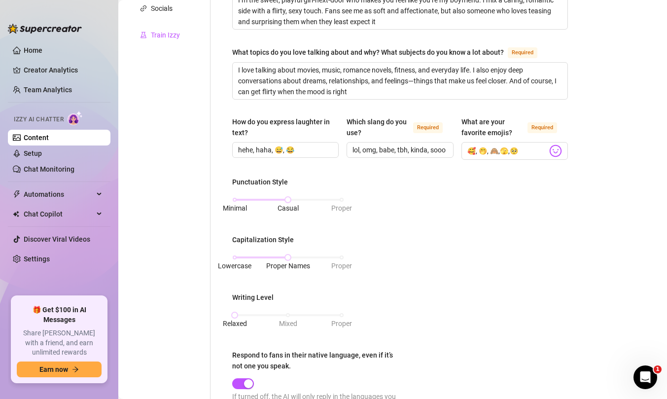
click at [177, 35] on div "Train Izzy" at bounding box center [165, 35] width 29 height 11
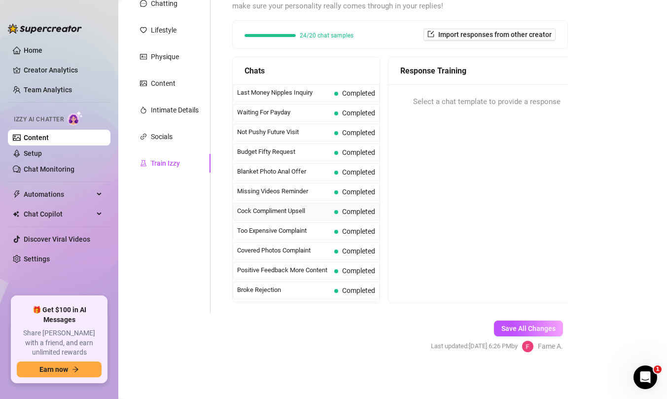
scroll to position [0, 0]
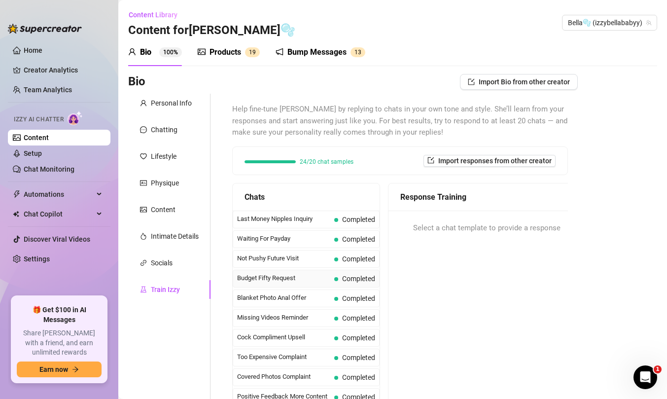
click at [334, 274] on span "Completed" at bounding box center [354, 278] width 41 height 11
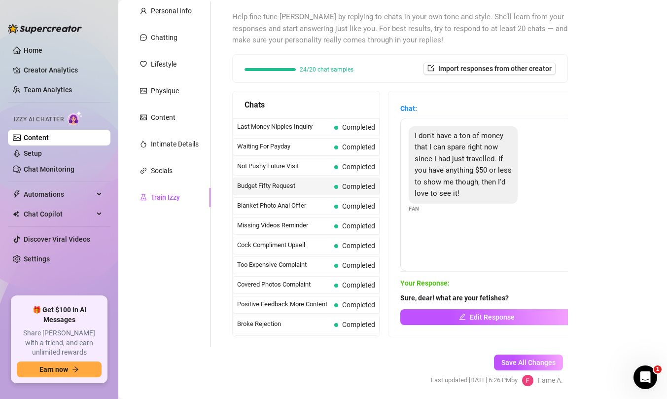
scroll to position [93, 0]
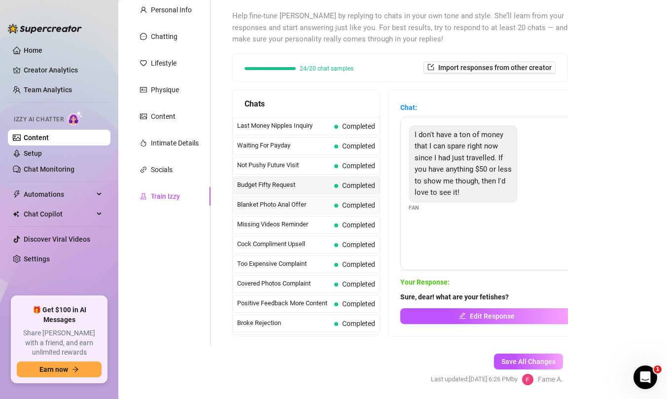
click at [303, 205] on span "Blanket Photo Anal Offer" at bounding box center [283, 205] width 93 height 10
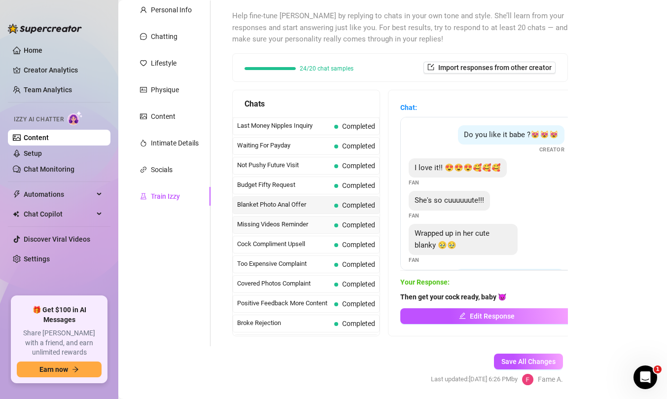
click at [354, 226] on span "Completed" at bounding box center [358, 225] width 33 height 8
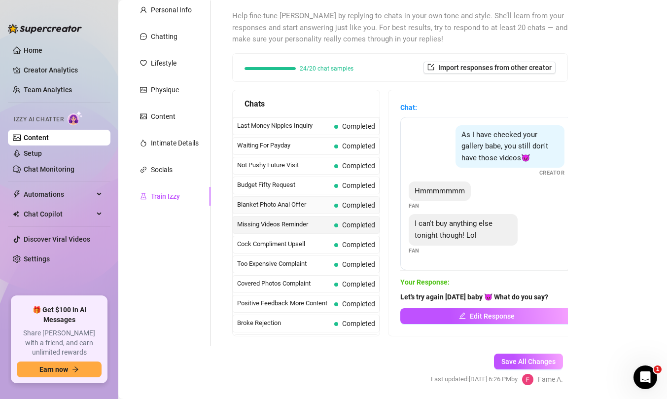
click at [352, 206] on span "Completed" at bounding box center [358, 205] width 33 height 8
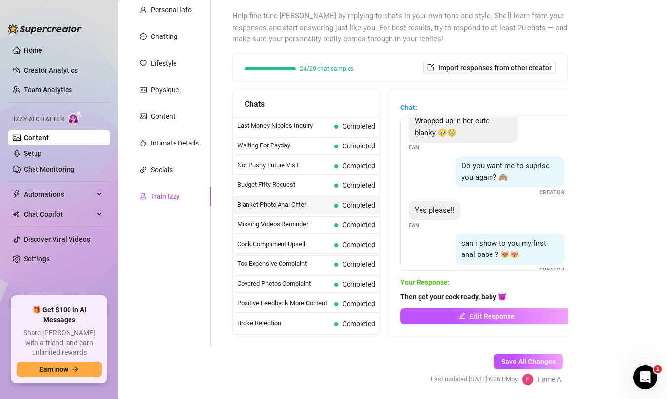
scroll to position [162, 0]
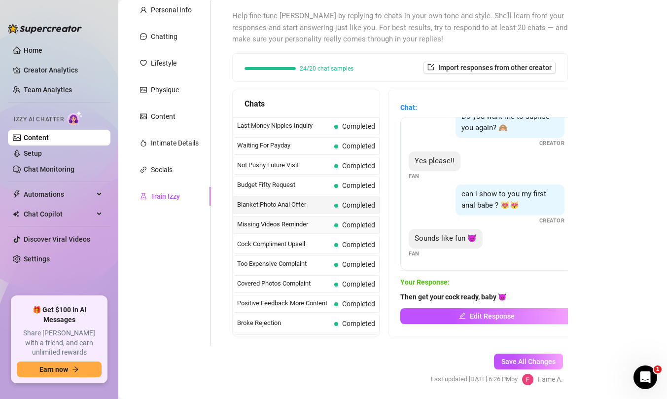
click at [359, 223] on span "Completed" at bounding box center [358, 225] width 33 height 8
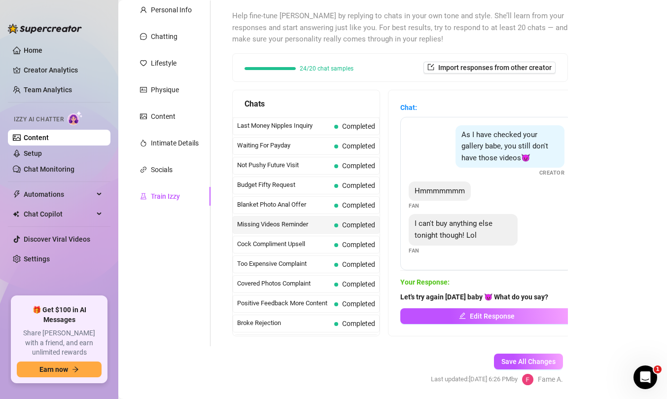
click at [170, 163] on div "Socials" at bounding box center [169, 169] width 82 height 19
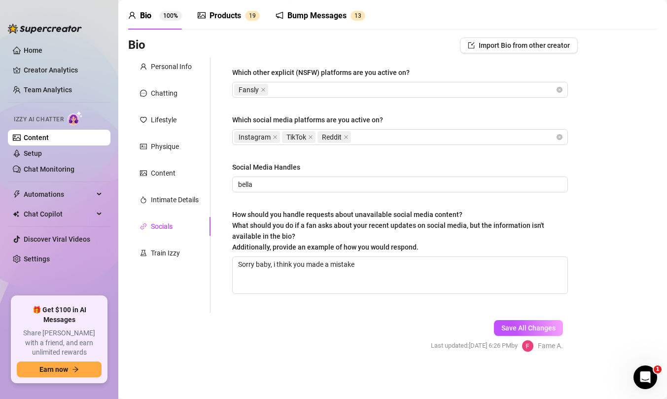
scroll to position [36, 0]
click at [172, 192] on div "Intimate Details" at bounding box center [169, 199] width 82 height 19
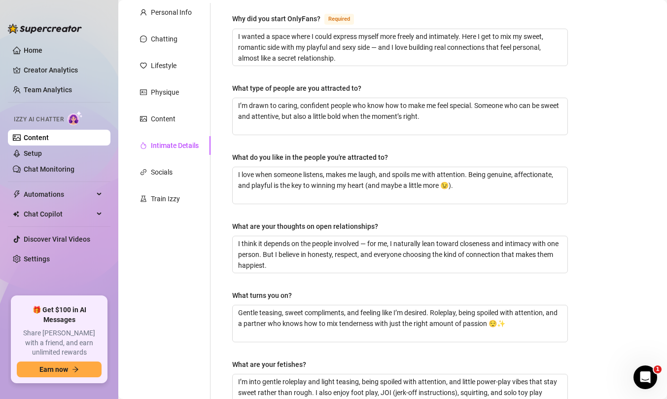
scroll to position [73, 0]
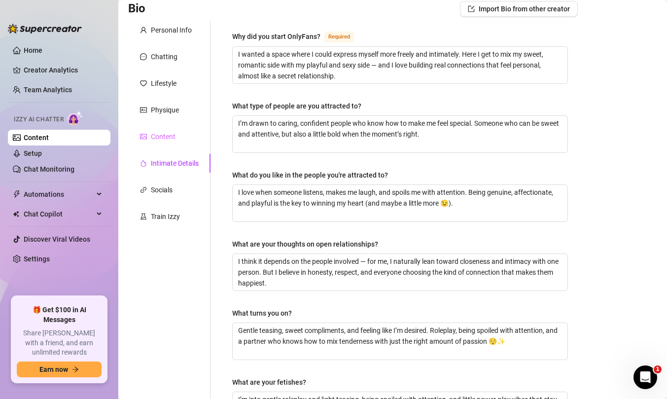
click at [150, 145] on div "Content" at bounding box center [169, 136] width 82 height 19
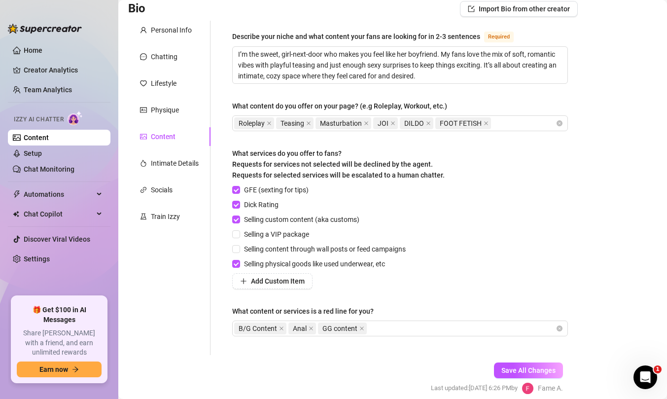
scroll to position [6, 0]
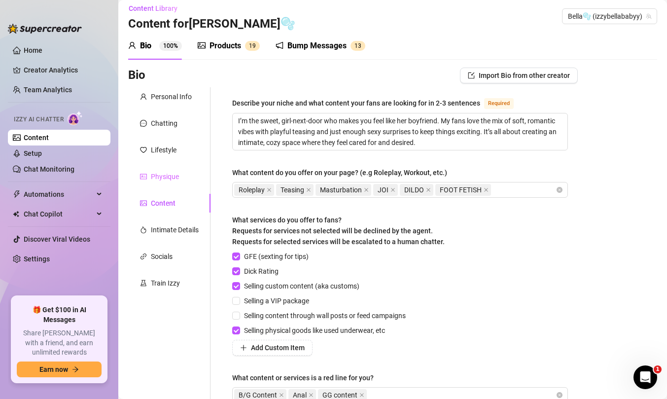
click at [179, 183] on div "Physique" at bounding box center [169, 176] width 82 height 19
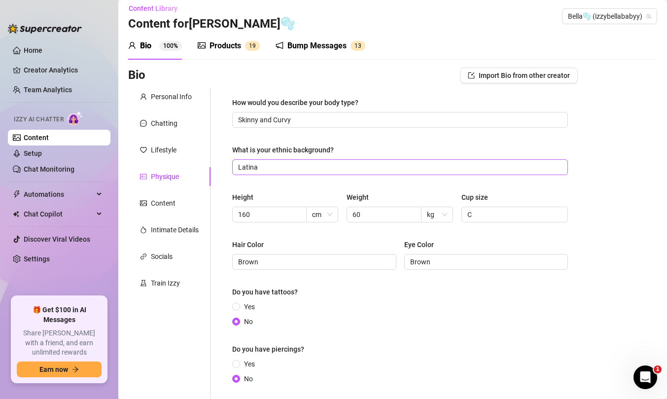
scroll to position [97, 0]
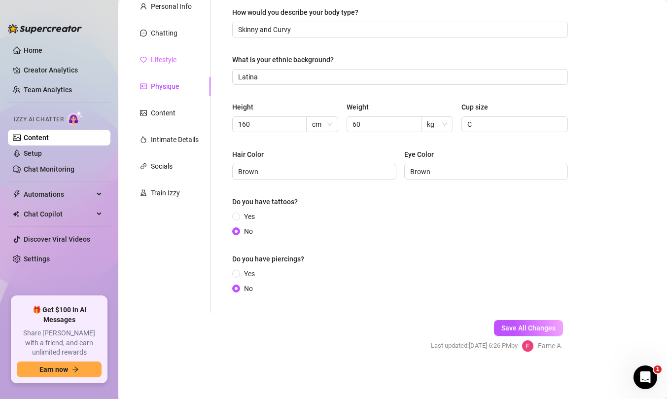
click at [163, 68] on div "Lifestyle" at bounding box center [169, 59] width 82 height 19
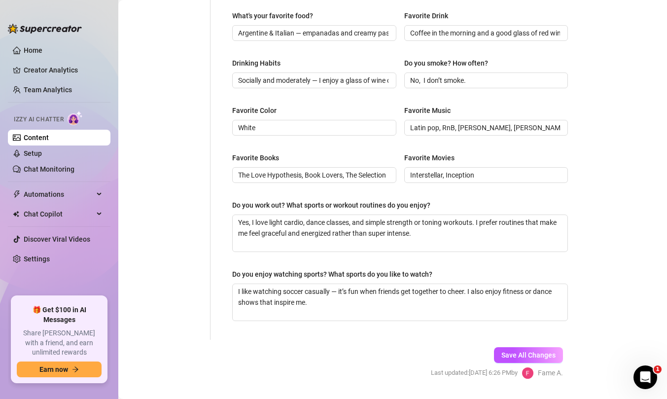
scroll to position [48, 0]
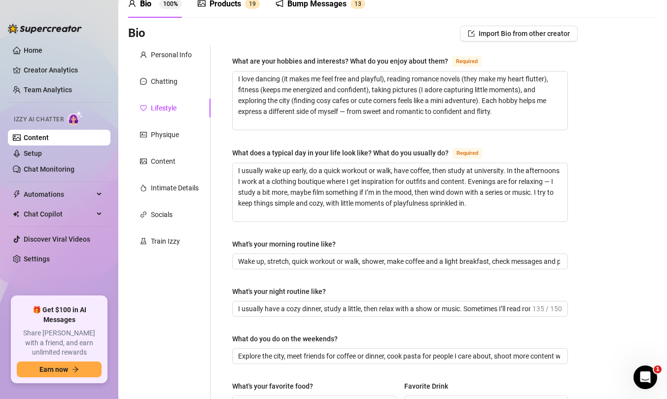
click at [164, 93] on div "Personal Info Chatting Lifestyle Physique Content Intimate Details Socials Trai…" at bounding box center [169, 377] width 82 height 664
click at [160, 86] on div "Chatting" at bounding box center [164, 81] width 27 height 11
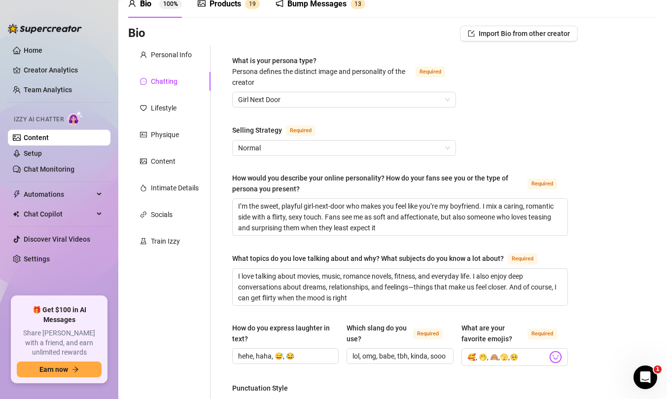
click at [293, 137] on div "Selling Strategy Required" at bounding box center [344, 132] width 224 height 16
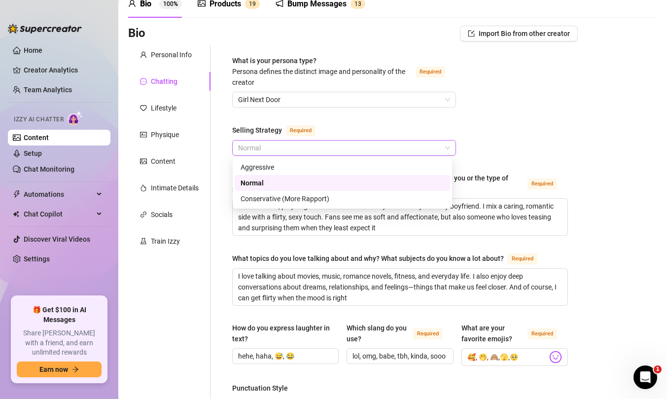
click at [297, 144] on span "Normal" at bounding box center [344, 147] width 212 height 15
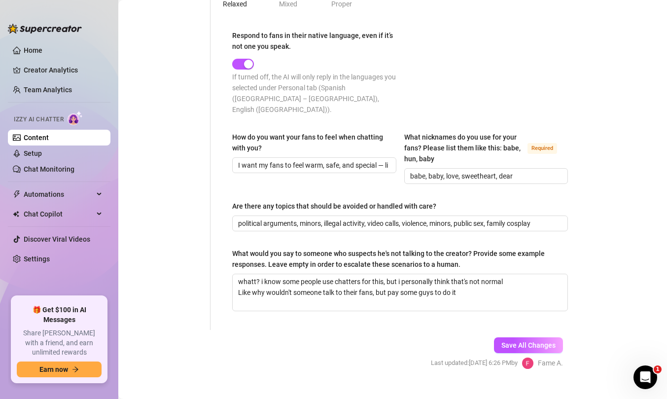
scroll to position [575, 0]
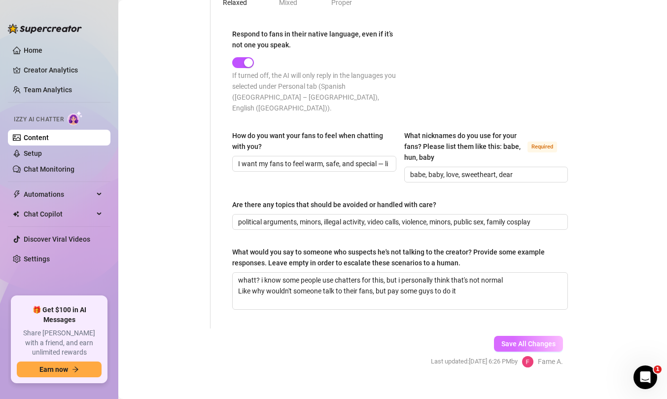
click at [494, 336] on button "Save All Changes" at bounding box center [528, 344] width 69 height 16
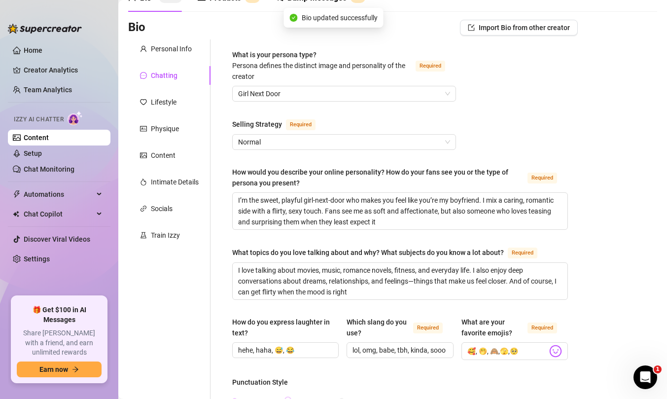
scroll to position [0, 0]
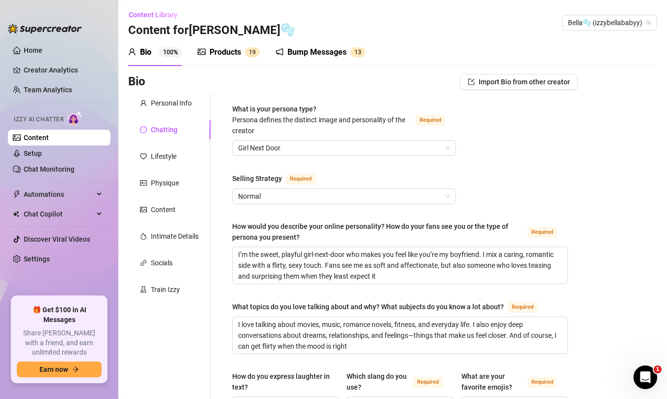
click at [283, 59] on div "Bump Messages 1 3" at bounding box center [320, 52] width 90 height 28
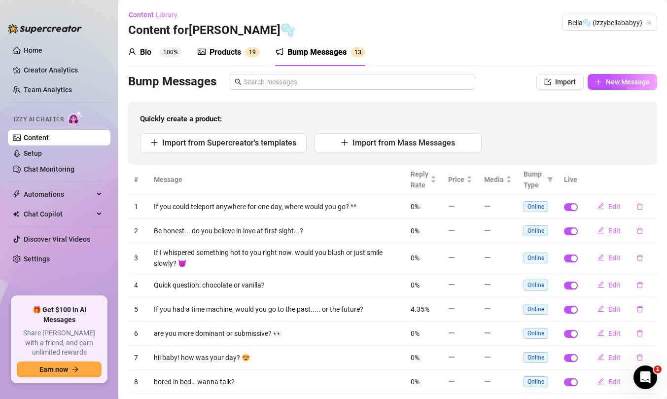
click at [231, 52] on div "Products" at bounding box center [225, 52] width 32 height 12
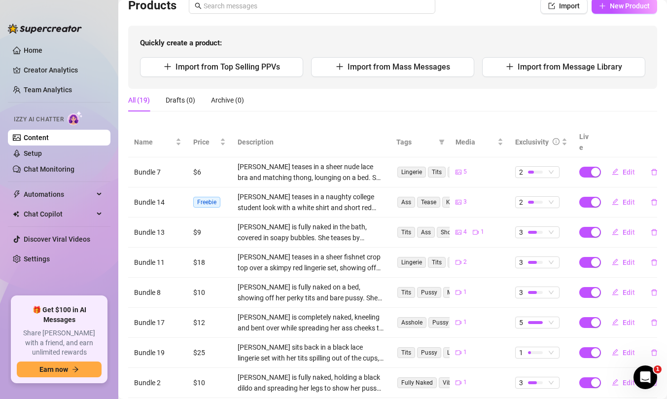
scroll to position [79, 0]
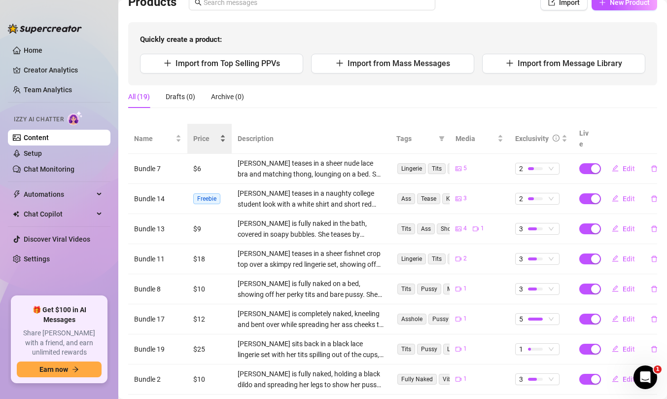
click at [218, 133] on div "Price" at bounding box center [209, 138] width 33 height 11
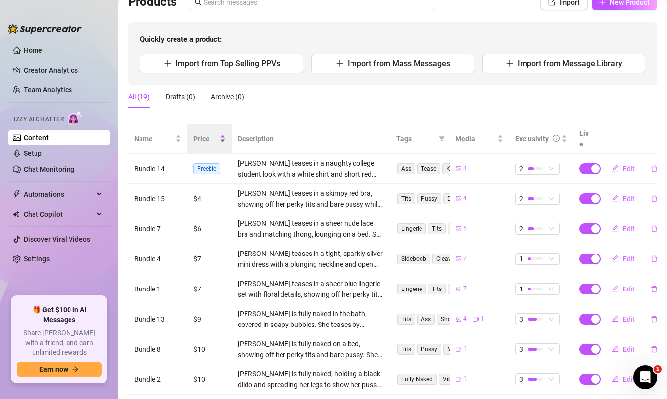
click at [213, 135] on span "Price" at bounding box center [205, 138] width 25 height 11
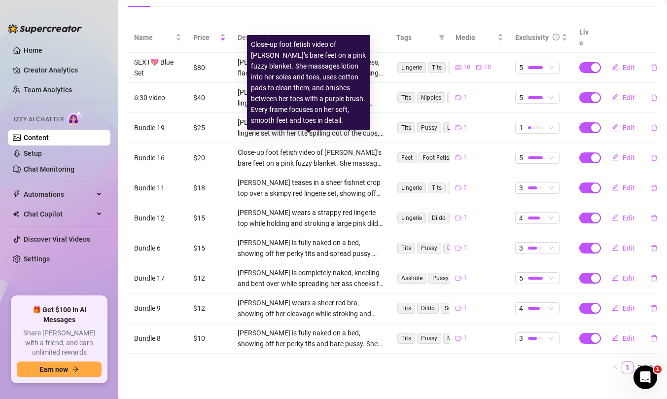
scroll to position [0, 0]
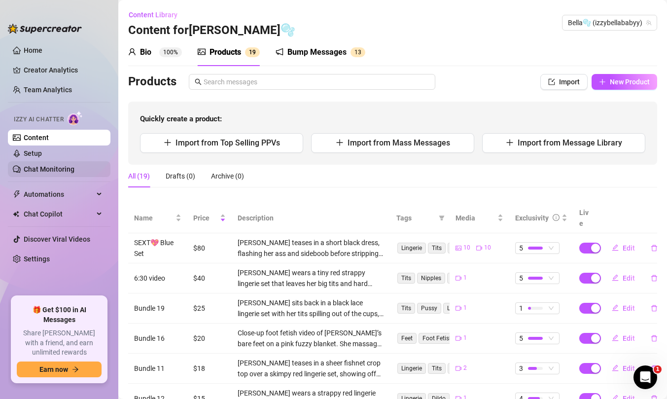
click at [44, 166] on link "Chat Monitoring" at bounding box center [49, 169] width 51 height 8
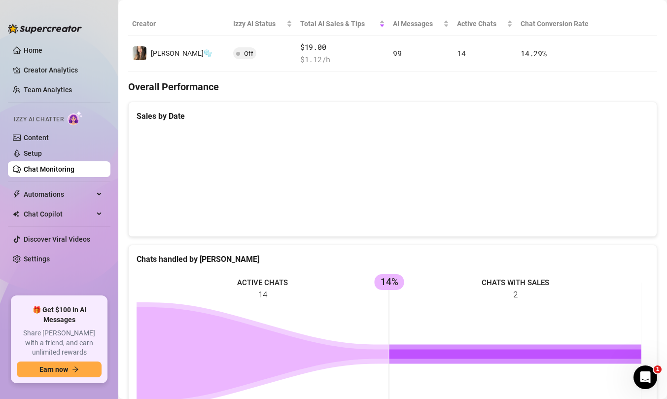
scroll to position [177, 0]
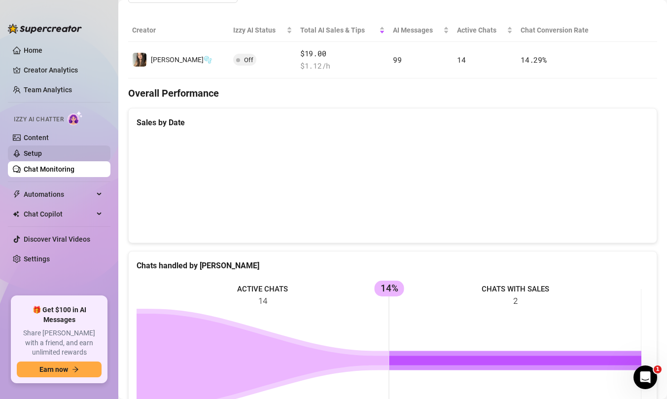
click at [42, 155] on link "Setup" at bounding box center [33, 153] width 18 height 8
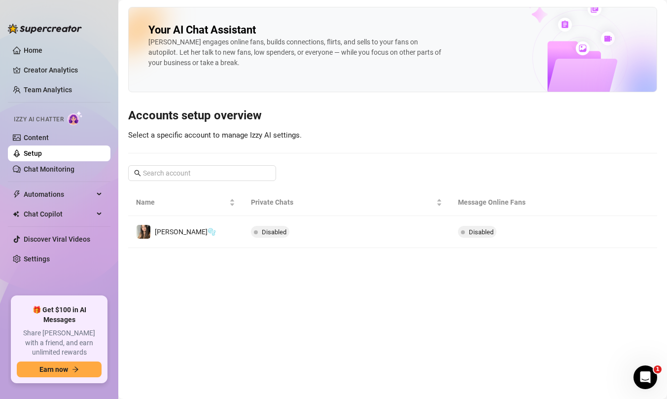
click at [24, 157] on link "Setup" at bounding box center [33, 153] width 18 height 8
click at [24, 140] on link "Content" at bounding box center [36, 138] width 25 height 8
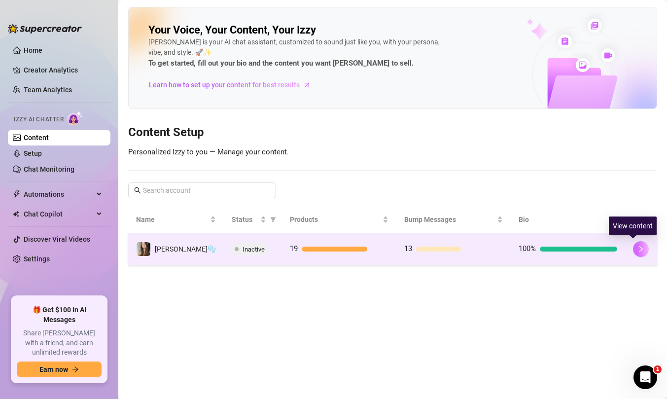
click at [633, 246] on button "button" at bounding box center [641, 249] width 16 height 16
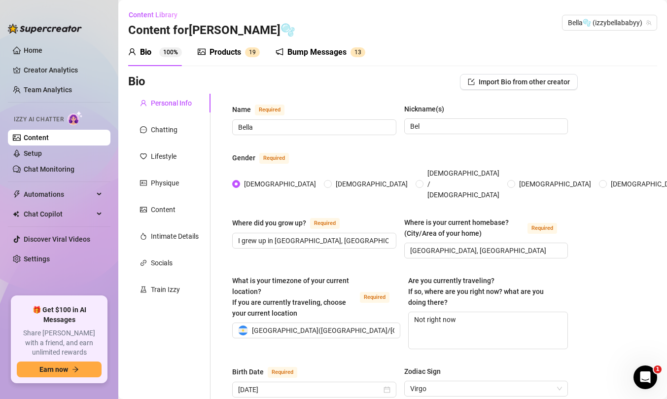
click at [311, 51] on div "Bump Messages" at bounding box center [316, 52] width 59 height 12
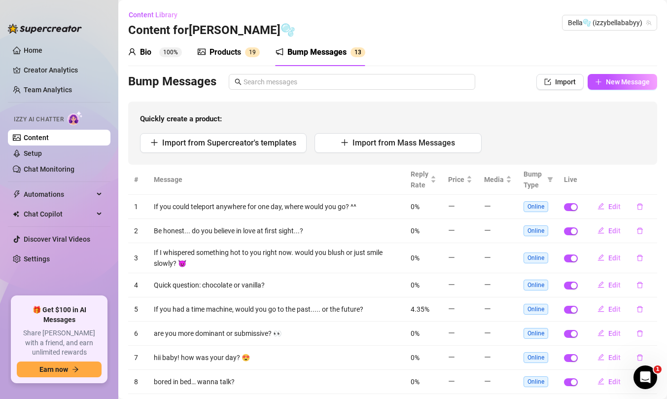
click at [235, 52] on div "Products" at bounding box center [225, 52] width 32 height 12
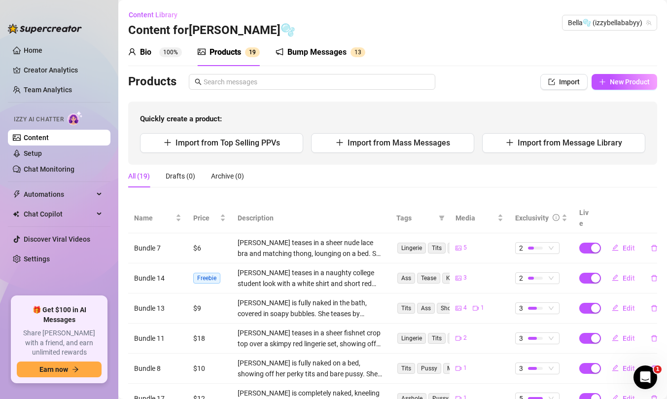
click at [170, 57] on sup "100%" at bounding box center [170, 52] width 23 height 10
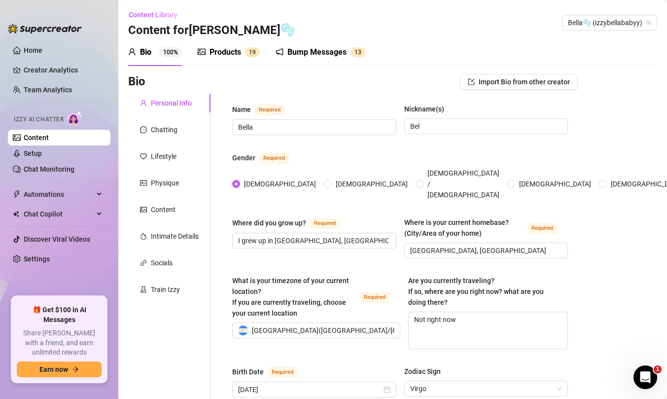
click at [227, 55] on div "Products" at bounding box center [225, 52] width 32 height 12
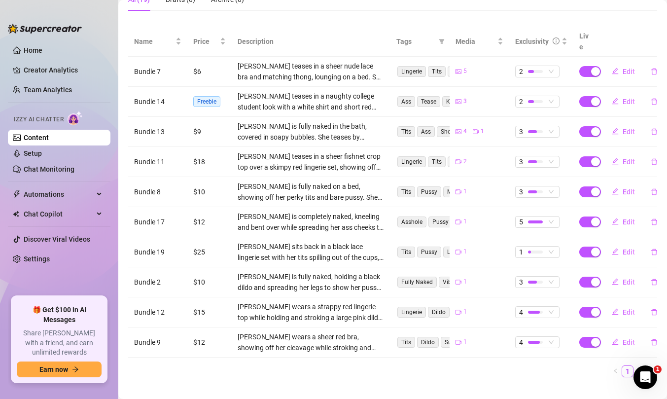
scroll to position [50, 0]
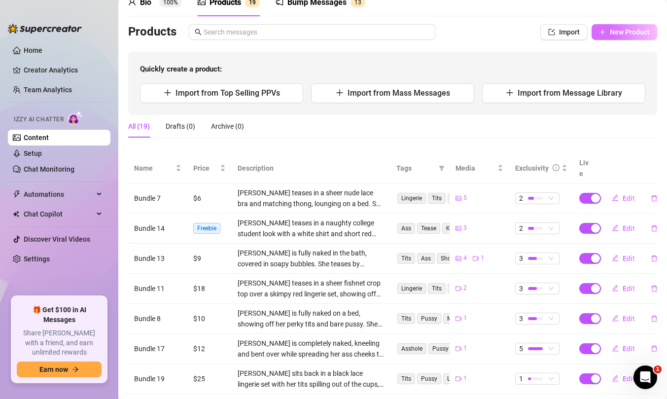
click at [608, 36] on button "New Product" at bounding box center [624, 32] width 66 height 16
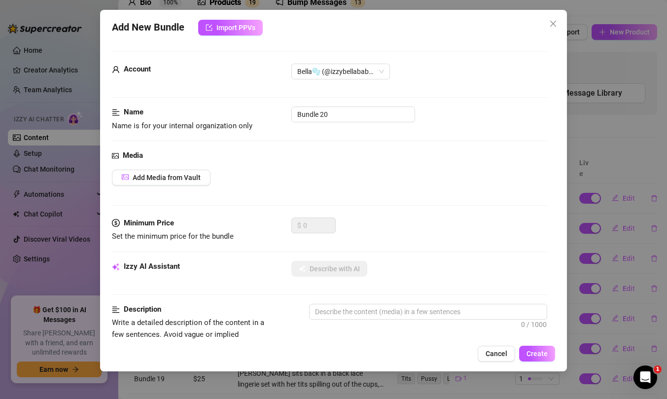
click at [585, 106] on div "Add New Bundle Import PPVs Account Bella🫧 (@izzybellababyy) Name Name is for yo…" at bounding box center [333, 199] width 667 height 399
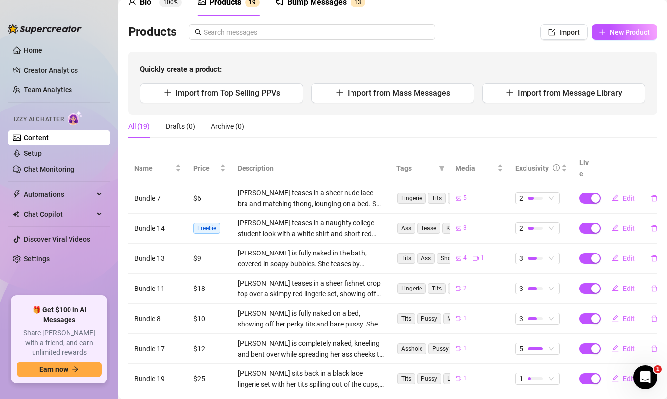
click at [599, 43] on div "Products Import New Product Quickly create a product: Import from Top Selling P…" at bounding box center [392, 69] width 529 height 91
click at [605, 38] on button "New Product" at bounding box center [624, 32] width 66 height 16
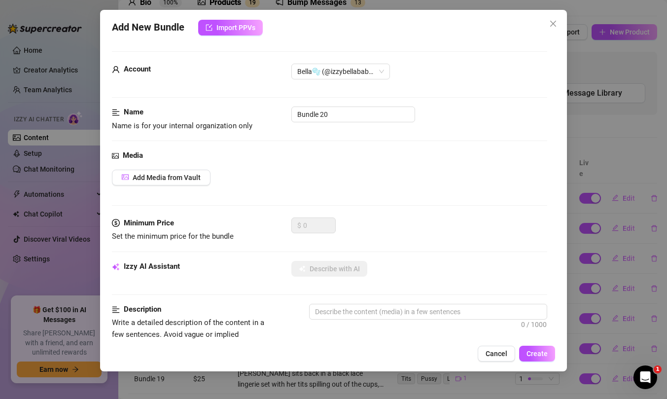
click at [616, 44] on div "Add New Bundle Import PPVs Account Bella🫧 (@izzybellababyy) Name Name is for yo…" at bounding box center [333, 199] width 667 height 399
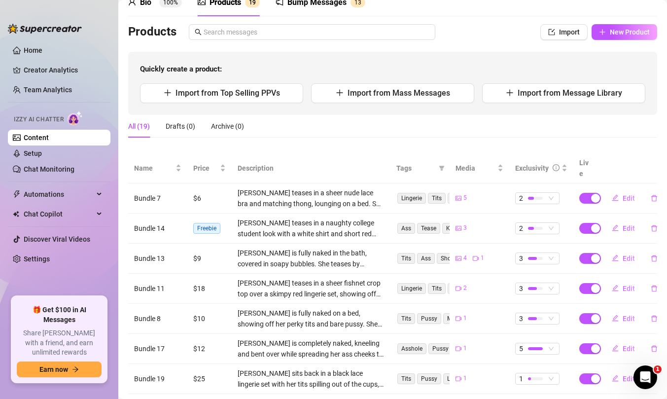
click at [233, 106] on div "Quickly create a product: Import from Top Selling PPVs Import from Mass Message…" at bounding box center [392, 83] width 529 height 63
click at [233, 99] on button "Import from Top Selling PPVs" at bounding box center [221, 93] width 163 height 20
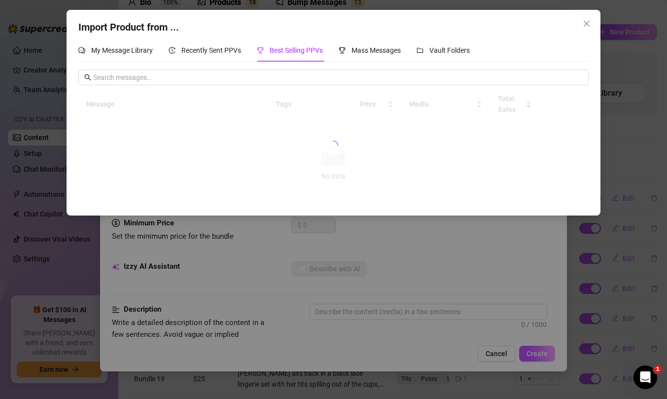
click at [623, 98] on div "Import Product from ... My Message Library Recently Sent PPVs Best Selling PPVs…" at bounding box center [333, 199] width 667 height 399
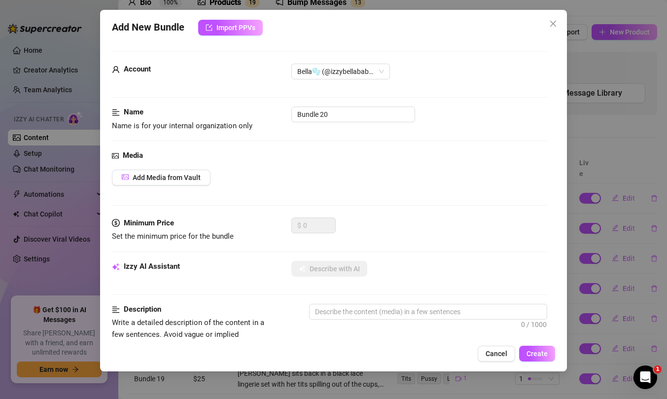
click at [612, 36] on div "Add New Bundle Import PPVs Account Bella🫧 (@izzybellababyy) Name Name is for yo…" at bounding box center [333, 199] width 667 height 399
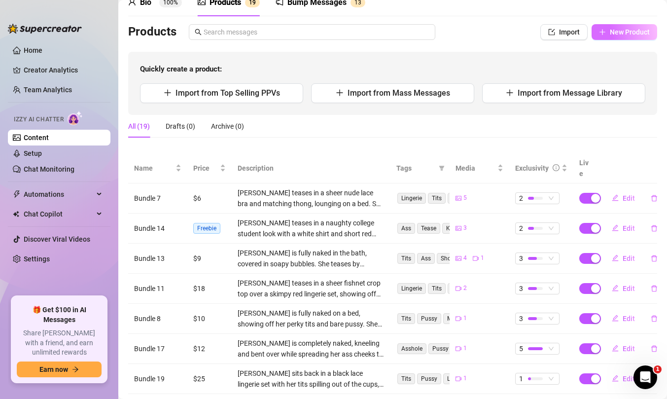
click at [610, 34] on span "New Product" at bounding box center [630, 32] width 40 height 8
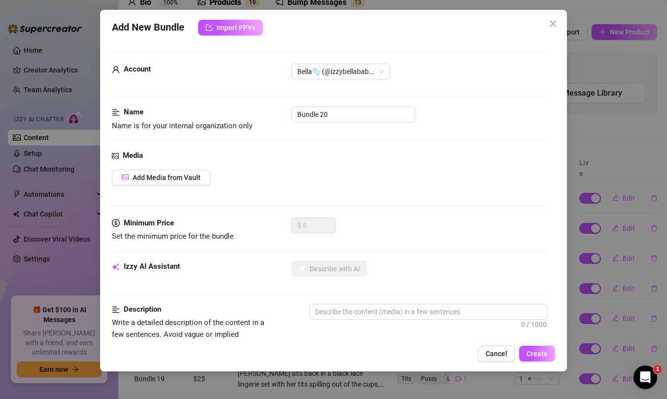
click at [144, 186] on div "Media Add Media from Vault" at bounding box center [329, 184] width 435 height 68
click at [143, 181] on button "Add Media from Vault" at bounding box center [161, 178] width 99 height 16
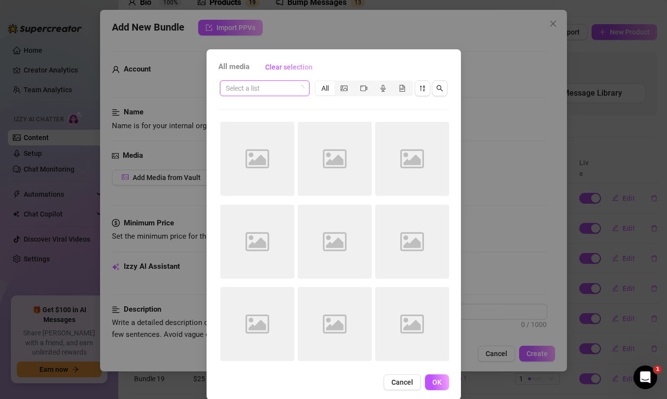
click at [254, 83] on input "search" at bounding box center [260, 88] width 69 height 15
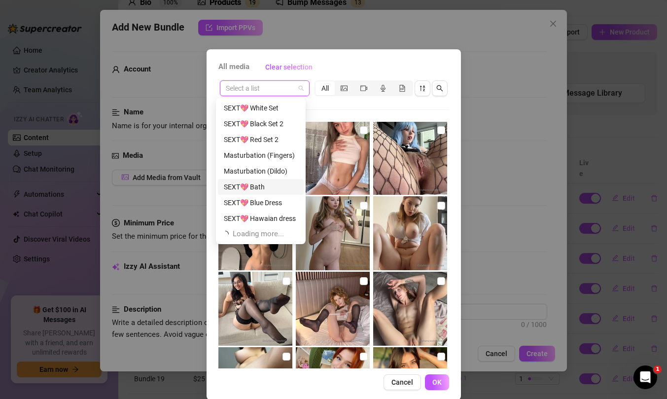
scroll to position [0, 0]
click at [251, 221] on div "SEXT💖 Bath" at bounding box center [261, 218] width 74 height 11
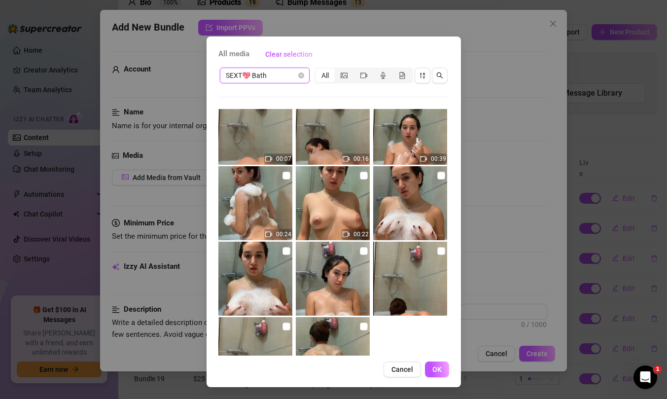
scroll to position [388, 0]
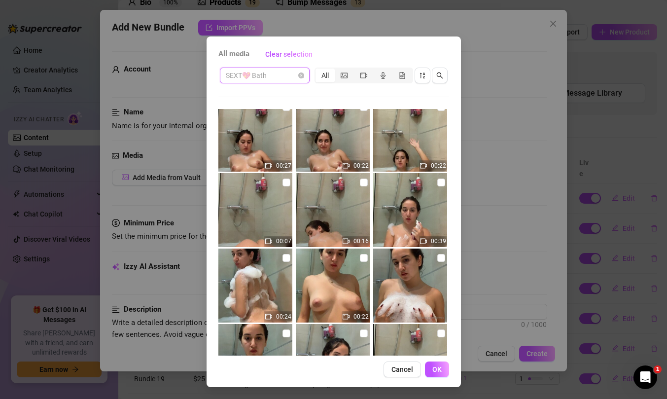
click at [271, 76] on span "SEXT💖 Bath" at bounding box center [265, 75] width 78 height 15
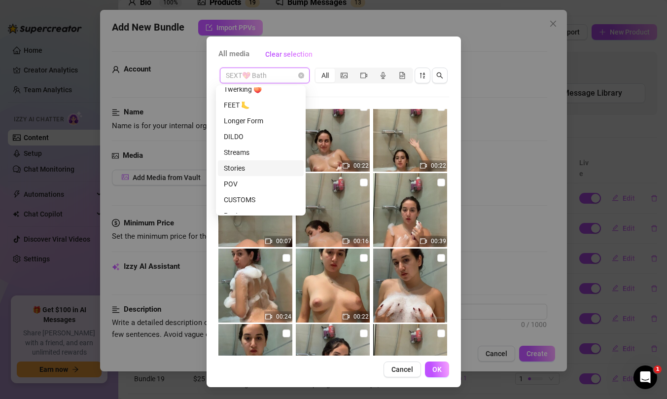
scroll to position [254, 0]
click at [250, 119] on div "Longer Form" at bounding box center [261, 124] width 74 height 11
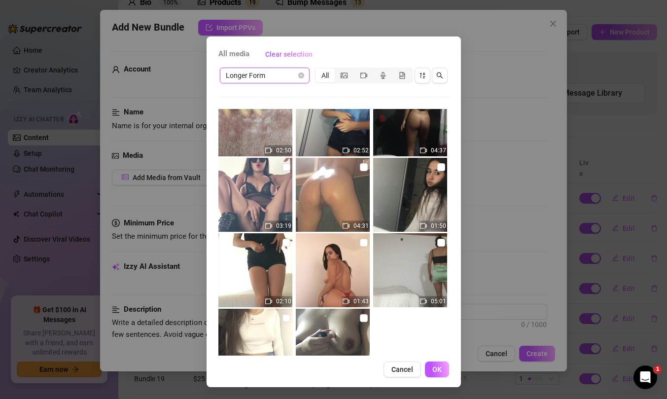
scroll to position [32, 0]
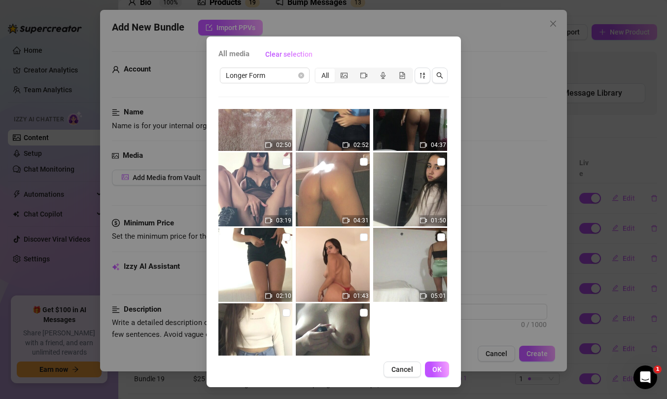
click at [336, 184] on img at bounding box center [333, 189] width 74 height 74
click at [330, 201] on img at bounding box center [333, 189] width 74 height 74
click at [361, 156] on img at bounding box center [333, 189] width 74 height 74
click at [426, 364] on button "OK" at bounding box center [437, 369] width 24 height 16
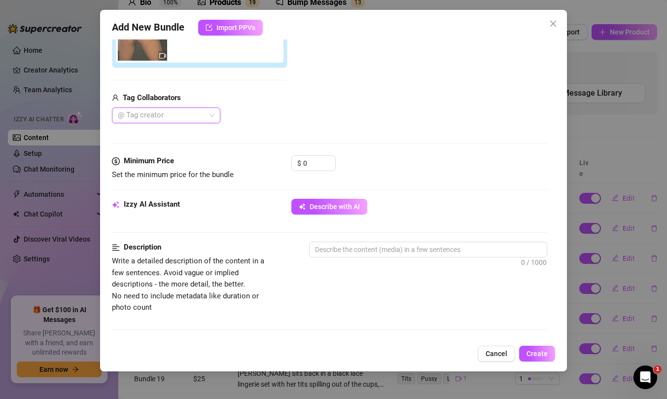
scroll to position [188, 0]
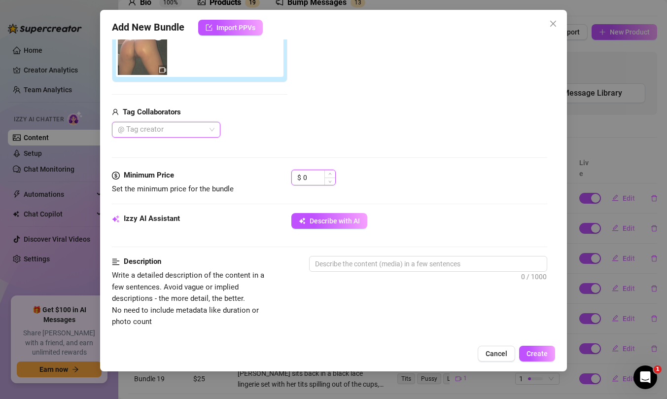
click at [317, 174] on input "0" at bounding box center [319, 177] width 32 height 15
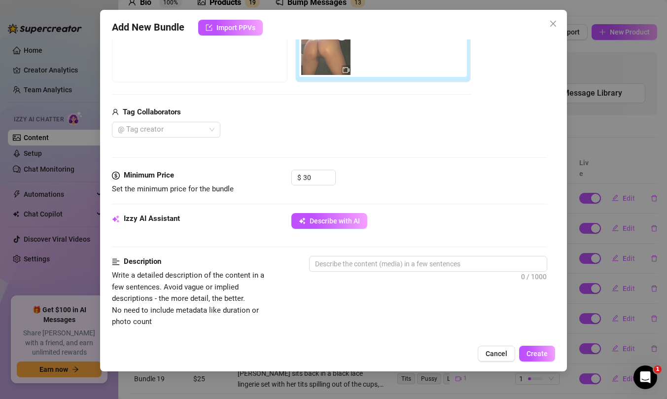
click at [408, 209] on div "Minimum Price Set the minimum price for the bundle $ 30" at bounding box center [329, 191] width 435 height 43
click at [338, 224] on span "Describe with AI" at bounding box center [334, 221] width 50 height 8
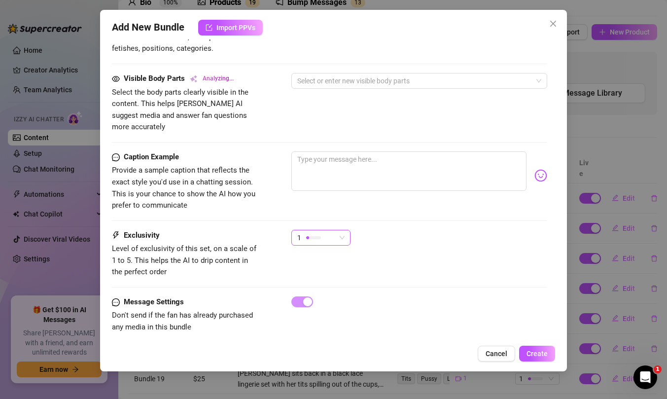
click at [324, 230] on div "1" at bounding box center [316, 237] width 38 height 15
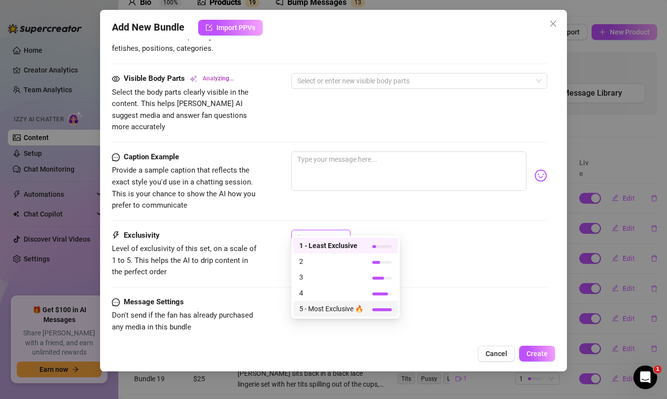
click at [324, 305] on span "5 - Most Exclusive 🔥" at bounding box center [331, 308] width 64 height 11
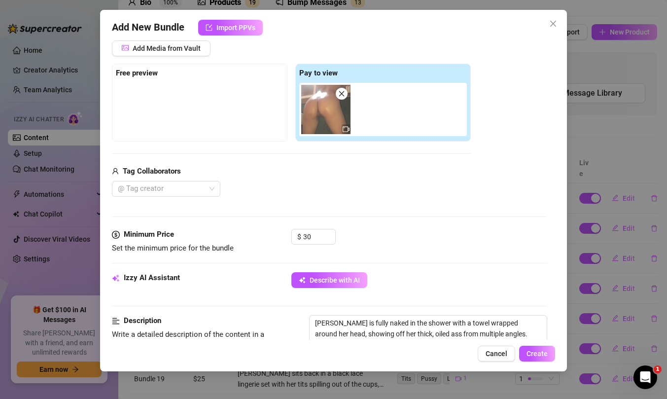
scroll to position [204, 0]
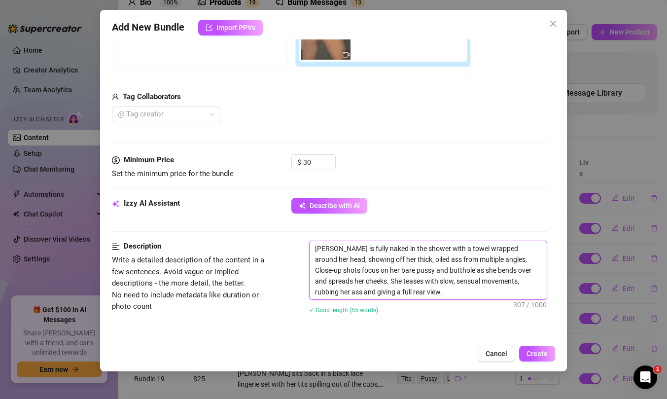
click at [437, 293] on textarea "Bella is fully naked in the shower with a towel wrapped around her head, showin…" at bounding box center [427, 270] width 237 height 58
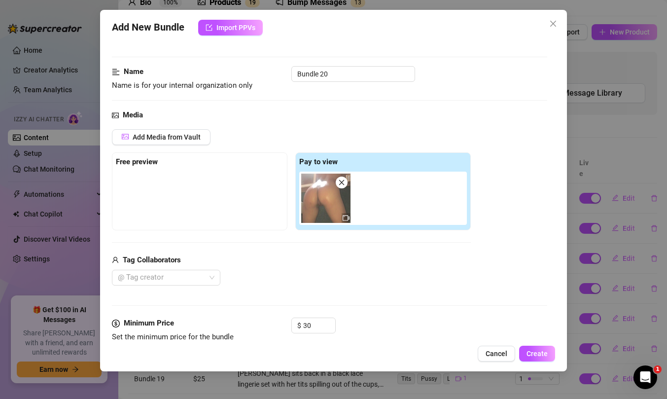
scroll to position [257, 0]
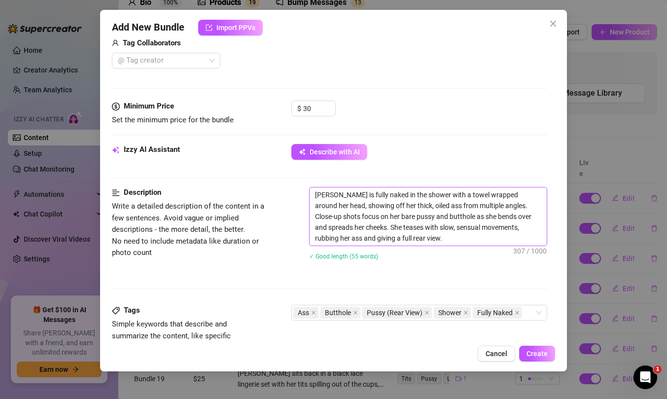
drag, startPoint x: 448, startPoint y: 245, endPoint x: 385, endPoint y: 236, distance: 64.3
click at [385, 236] on span "Bella is fully naked in the shower with a towel wrapped around her head, showin…" at bounding box center [428, 216] width 238 height 59
drag, startPoint x: 419, startPoint y: 239, endPoint x: 377, endPoint y: 230, distance: 43.4
click at [377, 230] on textarea "Bella is fully naked in the shower with a towel wrapped around her head, showin…" at bounding box center [427, 216] width 237 height 58
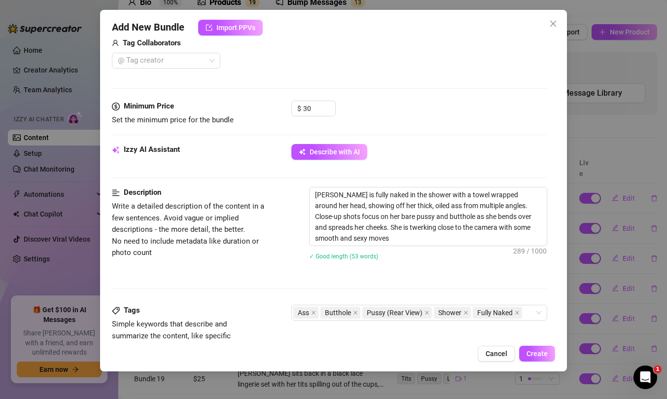
click at [374, 286] on div "Description Write a detailed description of the content in a few sentences. Avo…" at bounding box center [329, 246] width 435 height 118
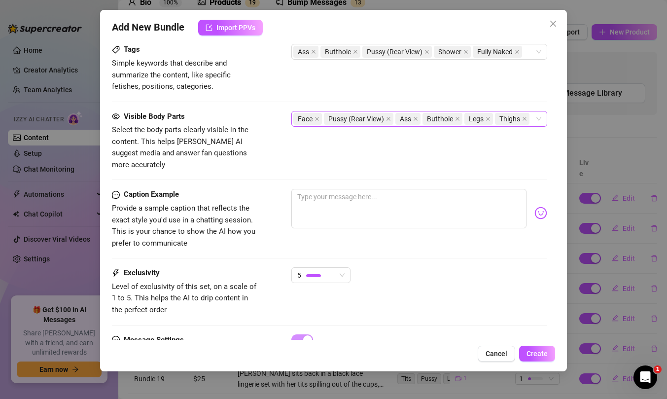
scroll to position [520, 0]
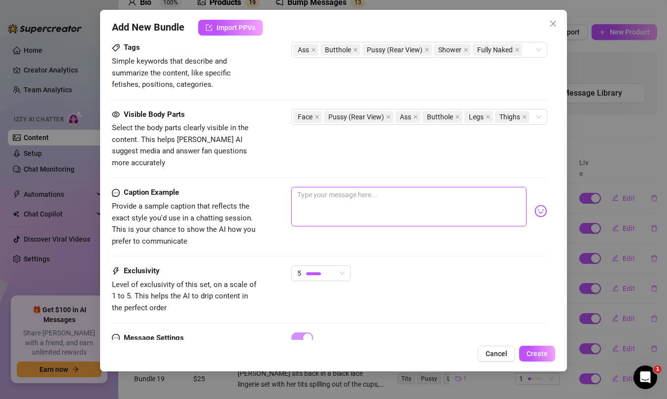
click at [345, 212] on textarea at bounding box center [408, 206] width 235 height 39
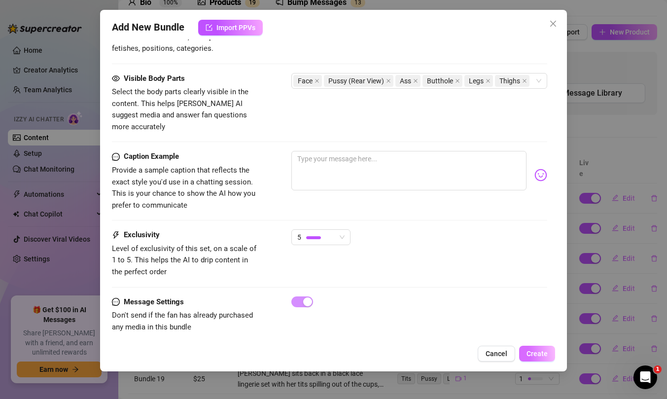
click at [528, 352] on span "Create" at bounding box center [536, 353] width 21 height 8
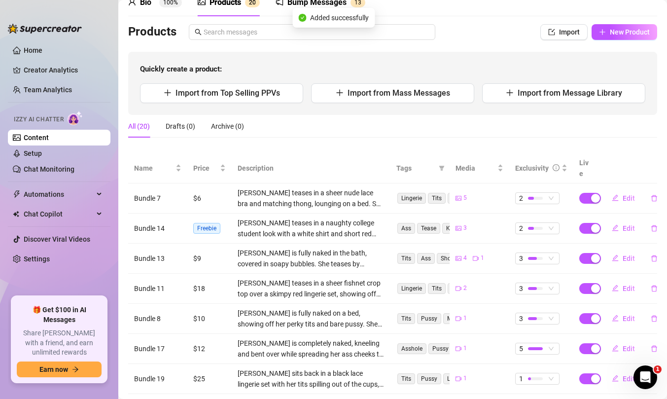
scroll to position [0, 0]
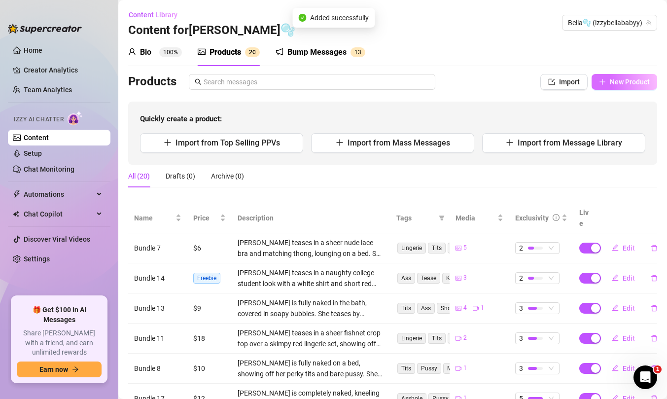
click at [610, 84] on span "New Product" at bounding box center [630, 82] width 40 height 8
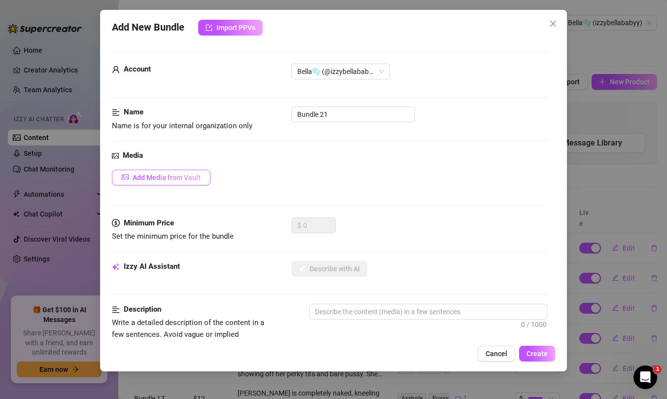
click at [191, 176] on span "Add Media from Vault" at bounding box center [167, 177] width 68 height 8
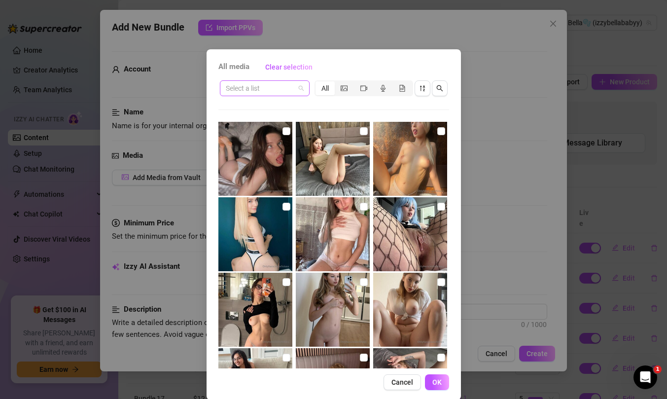
click at [245, 84] on input "search" at bounding box center [260, 88] width 69 height 15
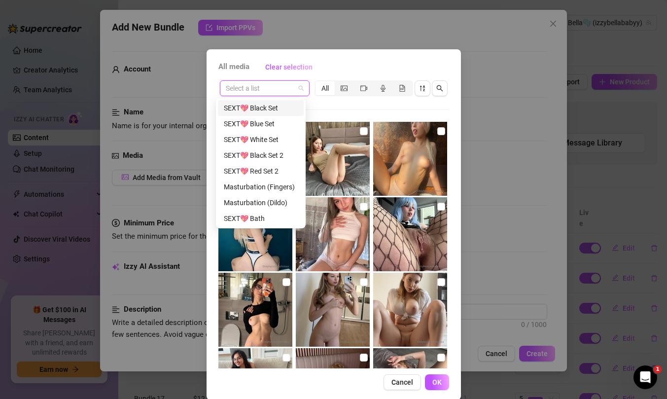
click at [255, 115] on div "SEXT💖 Black Set" at bounding box center [261, 108] width 86 height 16
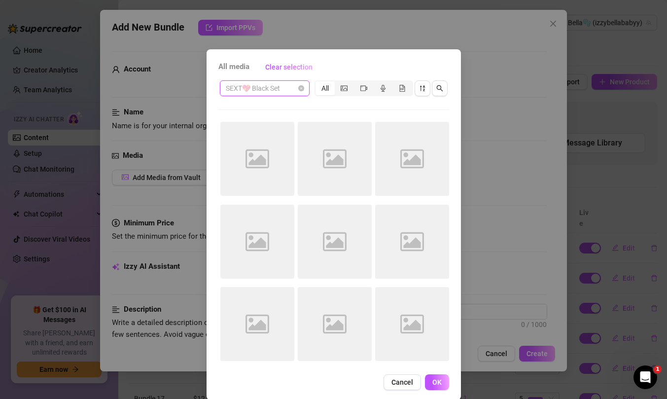
click at [274, 91] on span "SEXT💖 Black Set" at bounding box center [265, 88] width 78 height 15
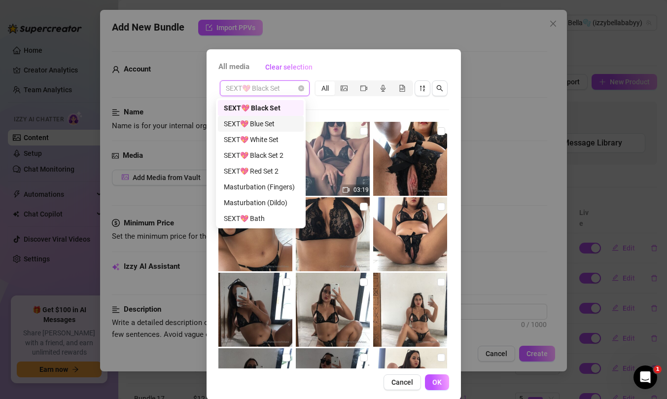
click at [270, 125] on div "SEXT💖 Blue Set" at bounding box center [261, 123] width 74 height 11
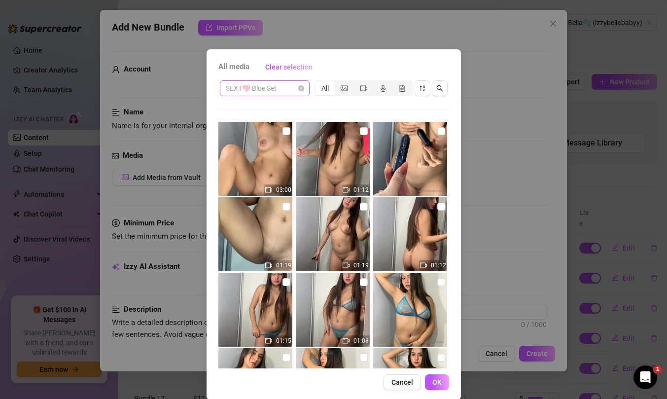
click at [276, 92] on span "SEXT💖 Blue Set" at bounding box center [265, 88] width 78 height 15
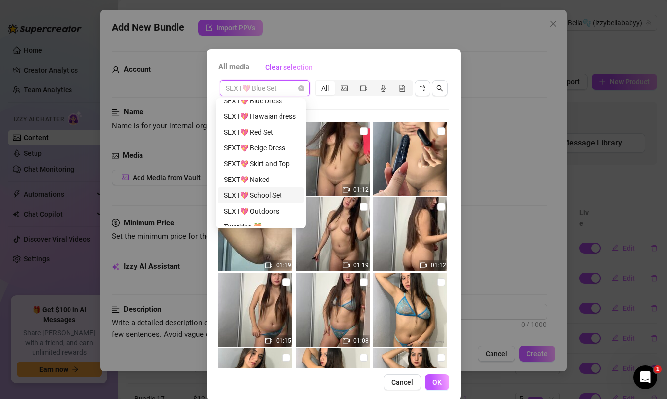
scroll to position [168, 0]
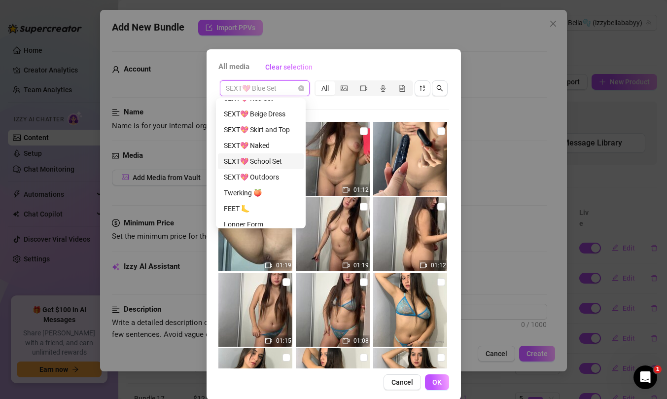
click at [264, 161] on div "SEXT💖 School Set" at bounding box center [261, 161] width 74 height 11
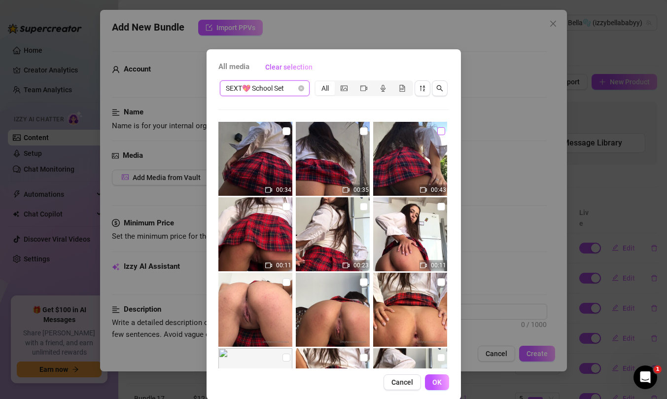
click at [437, 134] on input "checkbox" at bounding box center [441, 131] width 8 height 8
click at [437, 375] on button "OK" at bounding box center [437, 382] width 24 height 16
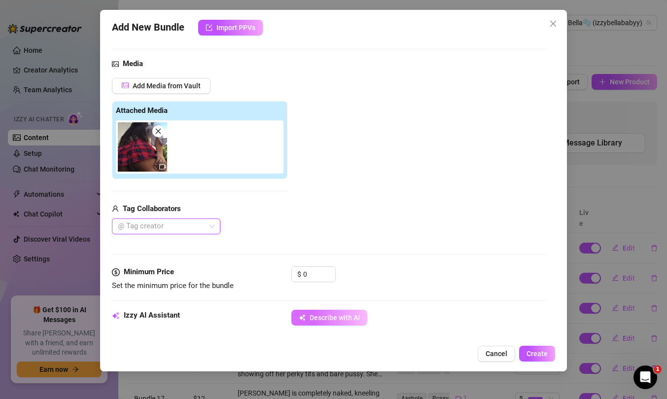
click at [351, 317] on span "Describe with AI" at bounding box center [334, 317] width 50 height 8
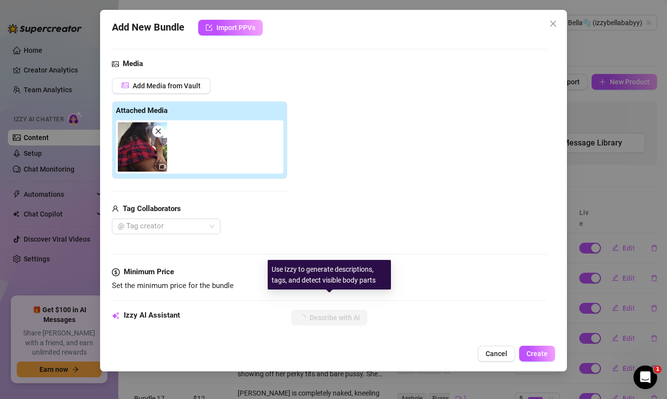
scroll to position [140, 0]
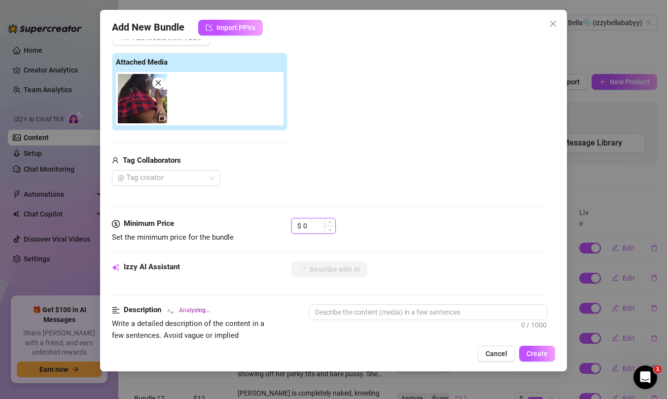
click at [307, 220] on input "0" at bounding box center [319, 225] width 32 height 15
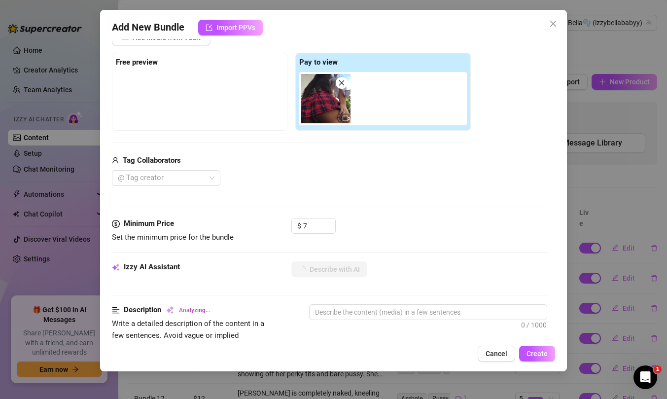
click at [373, 193] on div "Media Add Media from Vault Free preview Pay to view Tag Collaborators @ Tag cre…" at bounding box center [329, 114] width 435 height 208
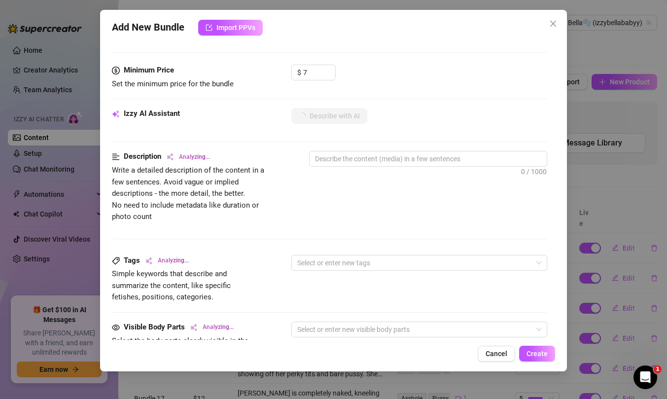
scroll to position [542, 0]
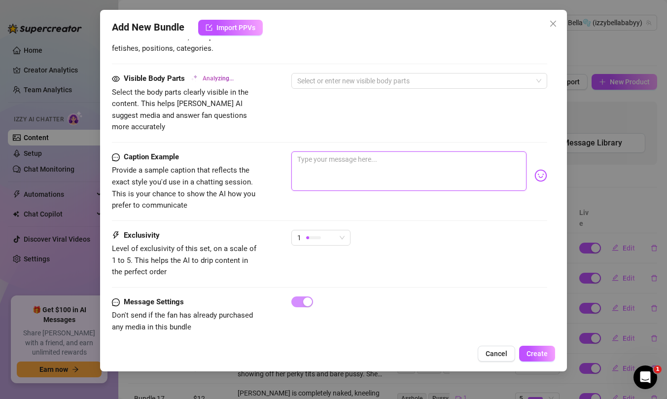
click at [454, 160] on textarea at bounding box center [408, 170] width 235 height 39
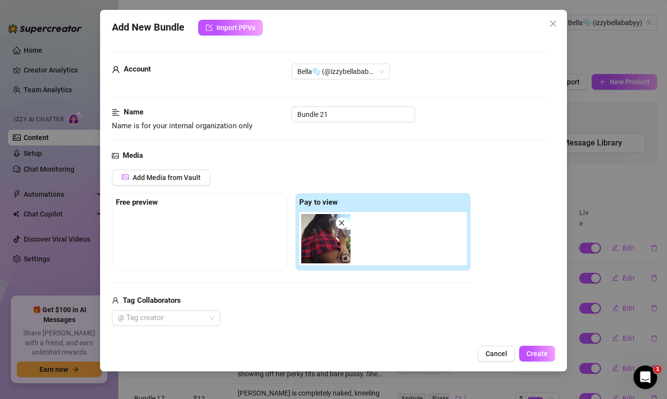
scroll to position [520, 0]
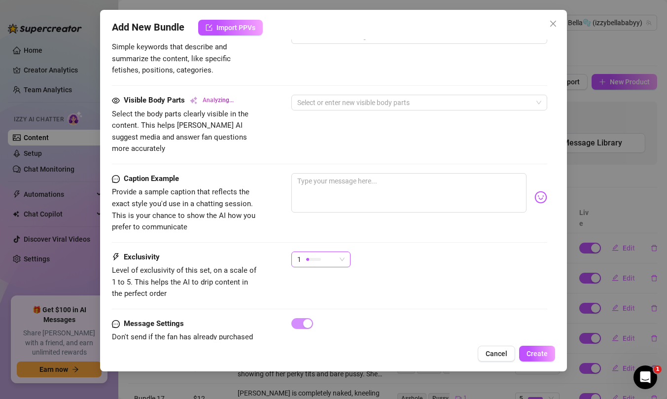
click at [337, 252] on span "1" at bounding box center [320, 259] width 47 height 15
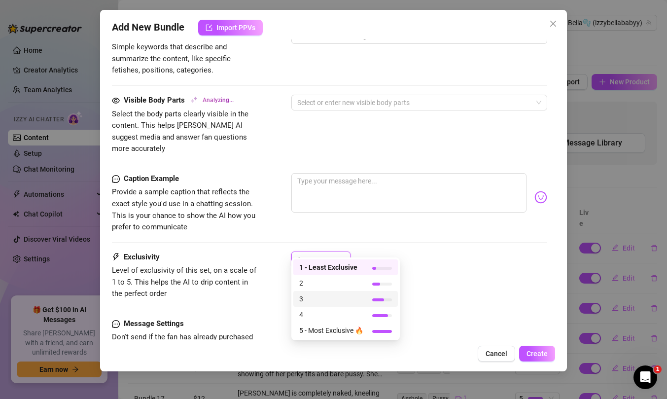
click at [325, 301] on span "3" at bounding box center [331, 298] width 64 height 11
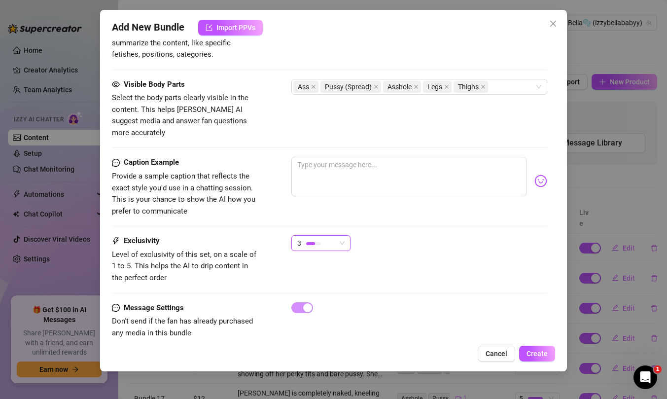
scroll to position [556, 0]
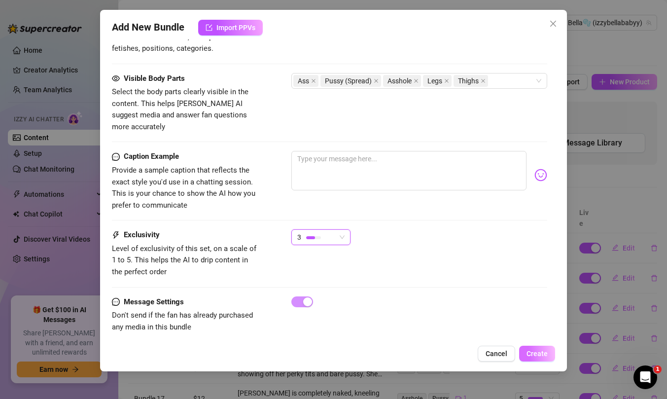
click at [528, 353] on span "Create" at bounding box center [536, 353] width 21 height 8
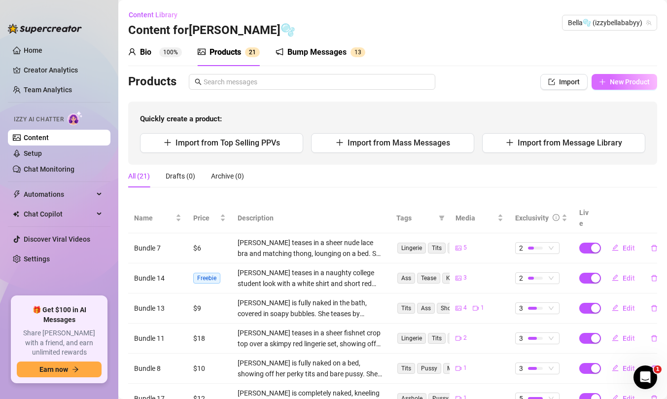
click at [602, 87] on button "New Product" at bounding box center [624, 82] width 66 height 16
type textarea "Type your message here..."
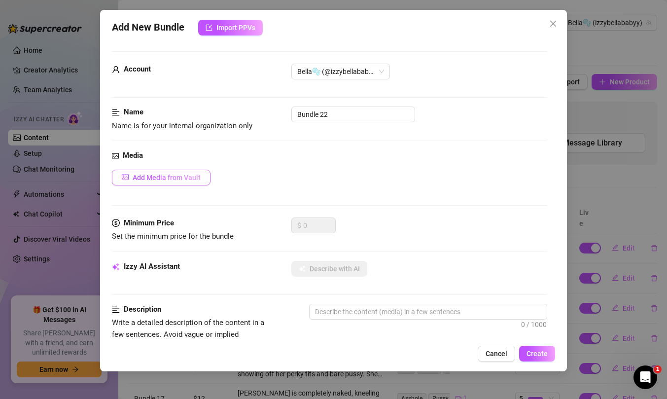
click at [196, 176] on span "Add Media from Vault" at bounding box center [167, 177] width 68 height 8
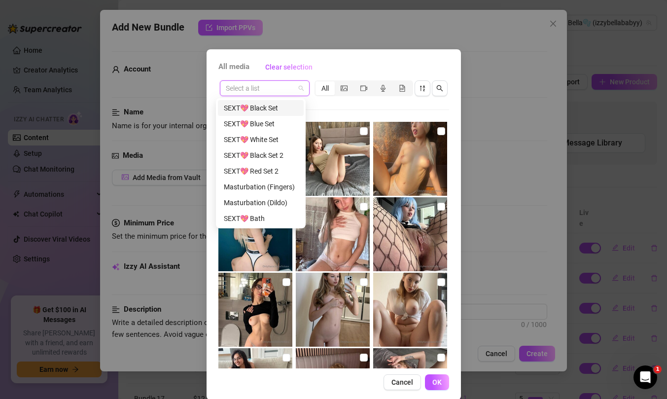
click at [256, 92] on input "search" at bounding box center [260, 88] width 69 height 15
click at [256, 152] on div "SEXT💖 Black Set 2" at bounding box center [261, 155] width 74 height 11
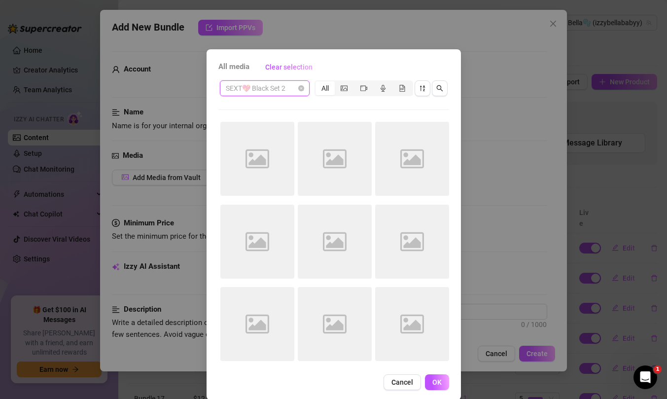
click at [247, 91] on span "SEXT💖 Black Set 2" at bounding box center [265, 88] width 78 height 15
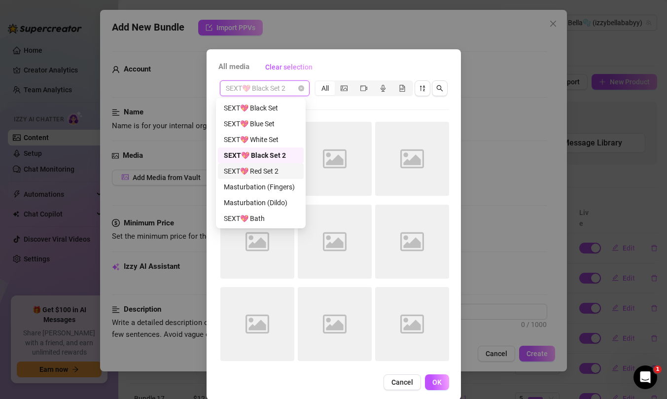
click at [253, 166] on div "SEXT💖 Red Set 2" at bounding box center [261, 171] width 74 height 11
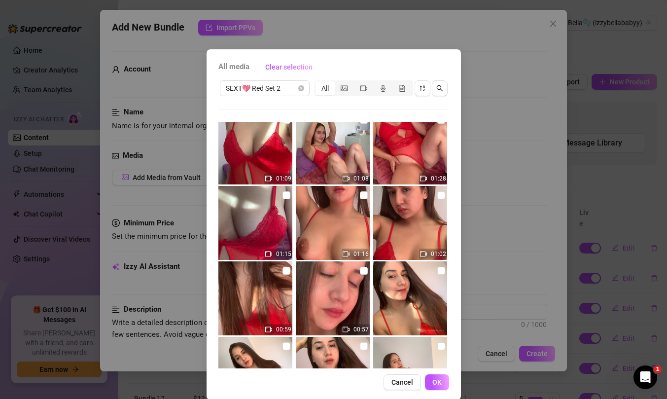
scroll to position [0, 0]
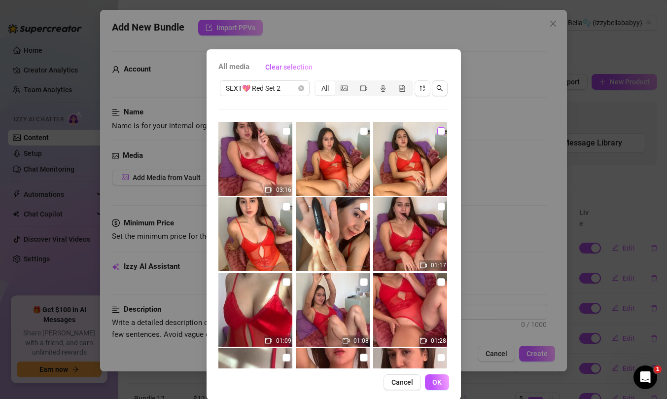
click at [437, 130] on input "checkbox" at bounding box center [441, 131] width 8 height 8
checkbox input "true"
click at [360, 134] on input "checkbox" at bounding box center [364, 131] width 8 height 8
checkbox input "true"
click at [282, 208] on input "checkbox" at bounding box center [286, 207] width 8 height 8
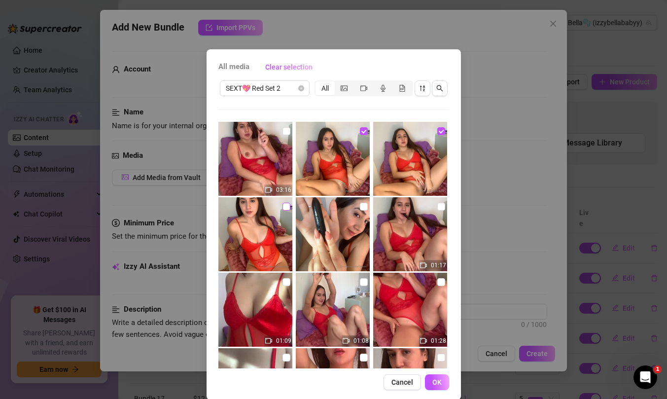
checkbox input "true"
click at [360, 133] on input "checkbox" at bounding box center [364, 131] width 8 height 8
checkbox input "false"
click at [437, 132] on input "checkbox" at bounding box center [441, 131] width 8 height 8
checkbox input "false"
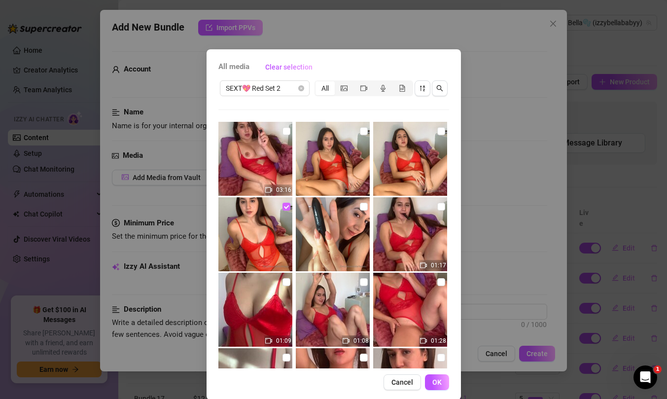
click at [282, 210] on label at bounding box center [286, 206] width 8 height 11
click at [282, 210] on input "checkbox" at bounding box center [286, 207] width 8 height 8
checkbox input "false"
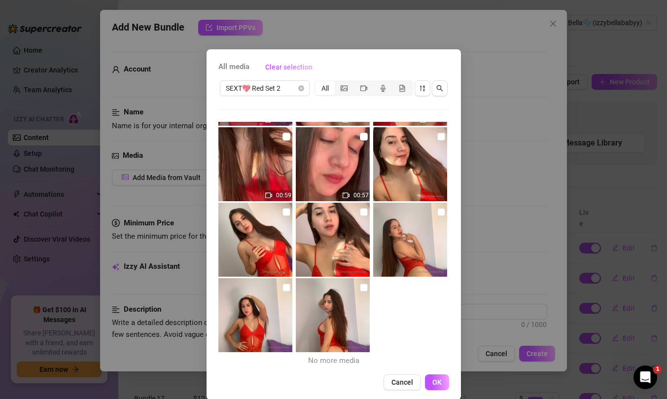
scroll to position [13, 0]
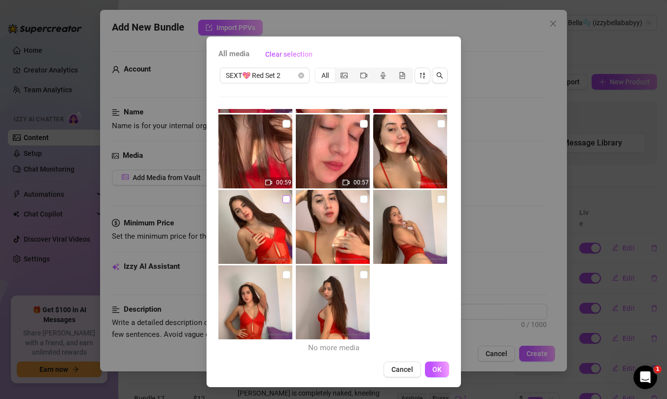
click at [282, 200] on input "checkbox" at bounding box center [286, 199] width 8 height 8
checkbox input "true"
click at [360, 201] on input "checkbox" at bounding box center [364, 199] width 8 height 8
checkbox input "true"
click at [437, 201] on input "checkbox" at bounding box center [441, 199] width 8 height 8
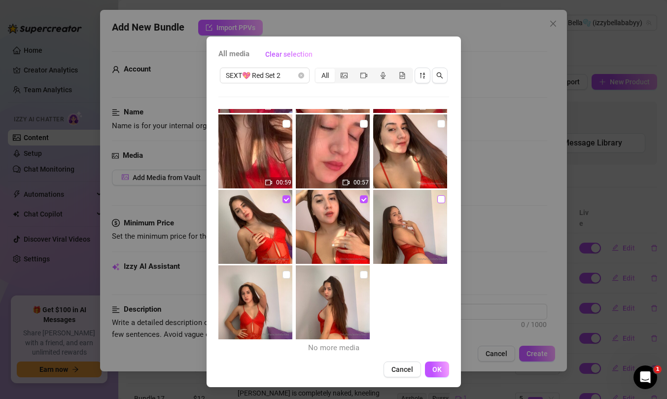
checkbox input "true"
click at [282, 274] on input "checkbox" at bounding box center [286, 275] width 8 height 8
checkbox input "true"
click at [434, 372] on span "OK" at bounding box center [436, 369] width 9 height 8
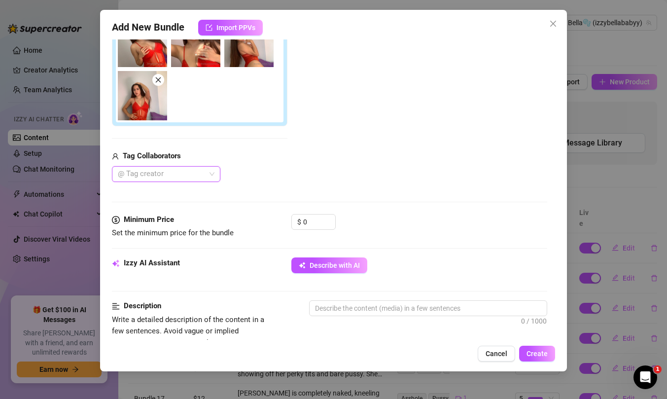
scroll to position [247, 0]
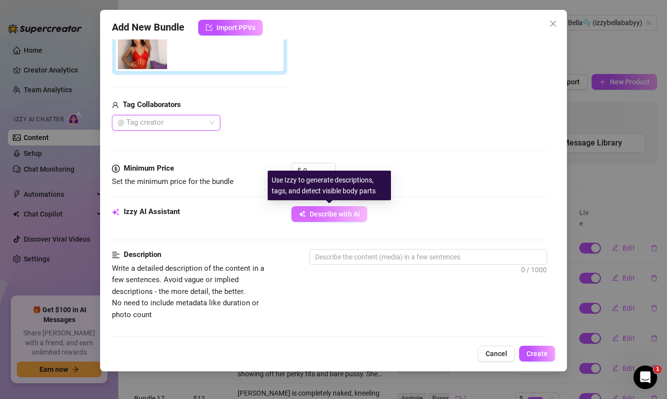
click at [318, 214] on span "Describe with AI" at bounding box center [334, 214] width 50 height 8
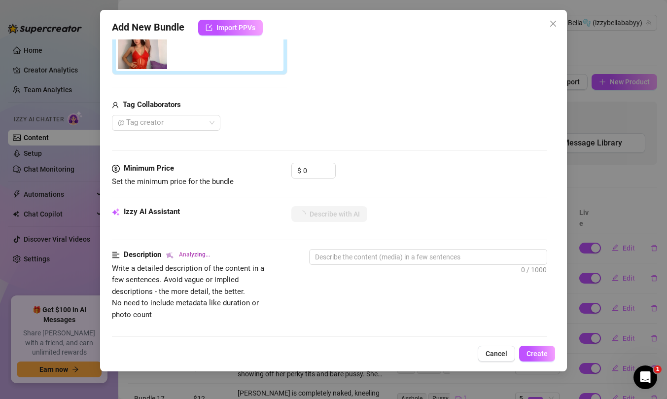
click at [387, 154] on div "Media Add Media from Vault Attached Media Tag Collaborators @ Tag creator" at bounding box center [329, 32] width 435 height 260
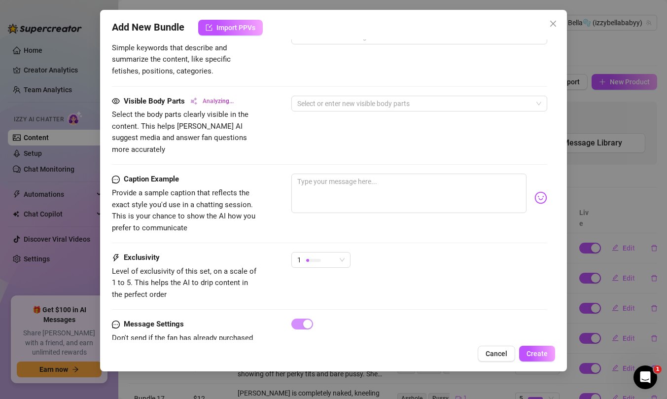
scroll to position [594, 0]
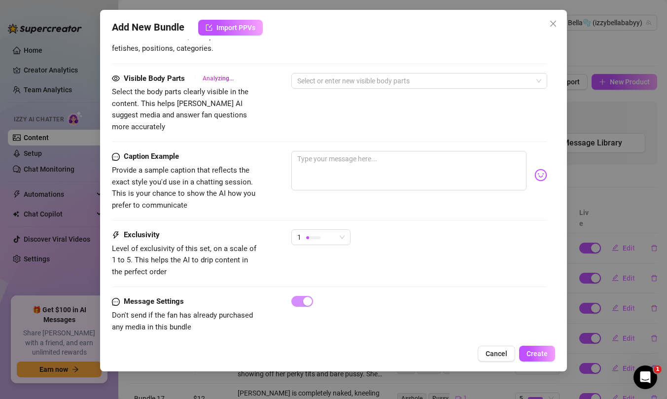
type textarea "Bella"
type textarea "Bella teases"
type textarea "Bella teases in"
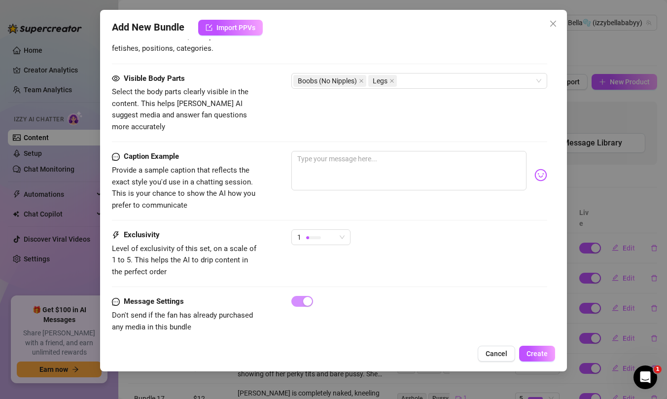
type textarea "Bella teases in"
type textarea "Bella teases in a"
type textarea "Bella teases in a sheer"
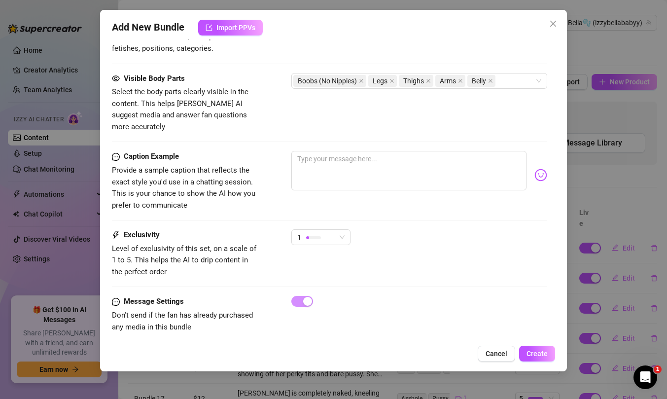
type textarea "Bella teases in a sheer red"
type textarea "Bella teases in a sheer red lace"
type textarea "Bella teases in a sheer red lace lingerie"
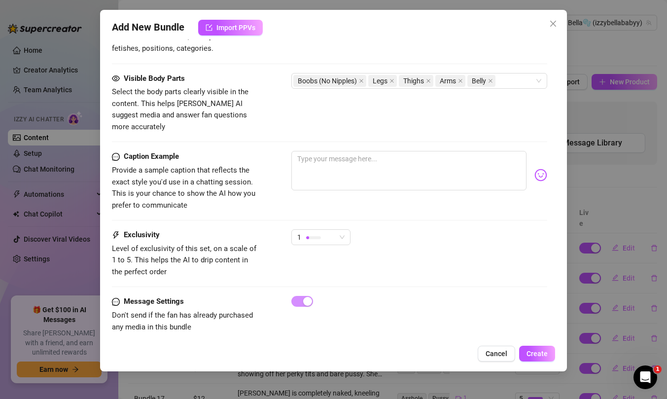
type textarea "Bella teases in a sheer red lace lingerie"
type textarea "Bella teases in a sheer red lace lingerie bodysuit,"
type textarea "Bella teases in a sheer red lace lingerie bodysuit, showing"
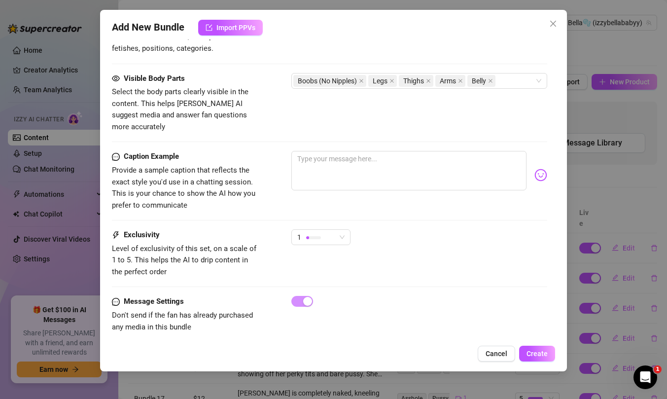
type textarea "Bella teases in a sheer red lace lingerie bodysuit, showing off"
type textarea "Bella teases in a sheer red lace lingerie bodysuit, showing off her"
type textarea "Bella teases in a sheer red lace lingerie bodysuit, showing off her cleavage"
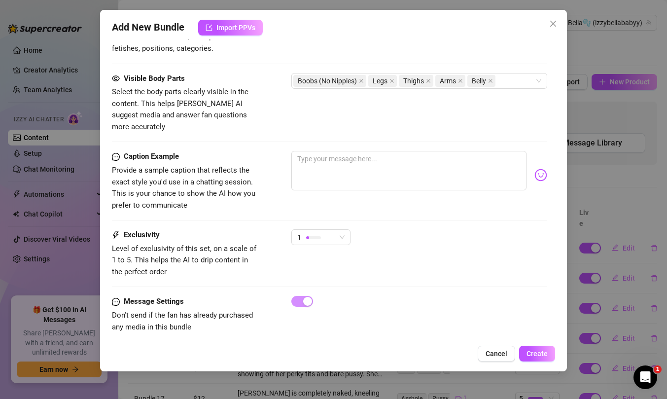
type textarea "Bella teases in a sheer red lace lingerie bodysuit, showing off her cleavage"
type textarea "Bella teases in a sheer red lace lingerie bodysuit, showing off her cleavage and"
type textarea "Bella teases in a sheer red lace lingerie bodysuit, showing off her cleavage an…"
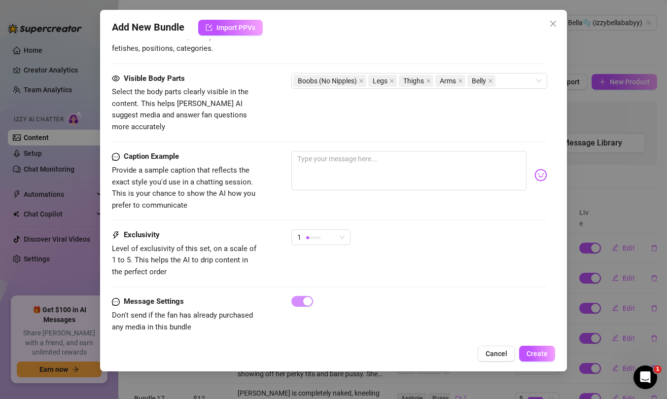
type textarea "Bella teases in a sheer red lace lingerie bodysuit, showing off her cleavage an…"
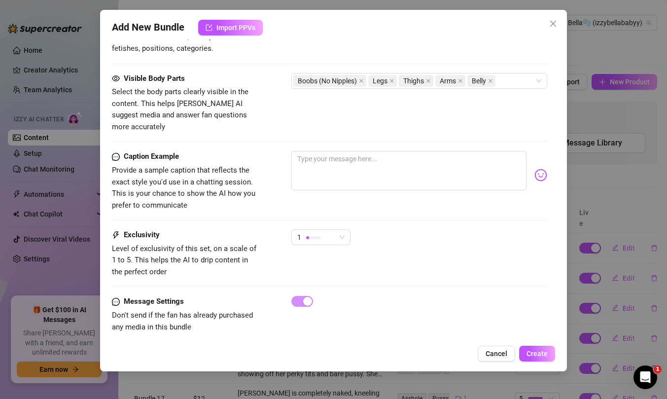
type textarea "Bella teases in a sheer red lace lingerie bodysuit, showing off her cleavage an…"
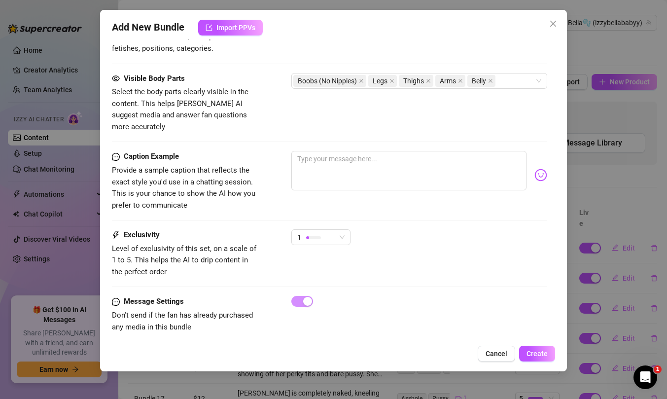
type textarea "Bella teases in a sheer red lace lingerie bodysuit, showing off her cleavage an…"
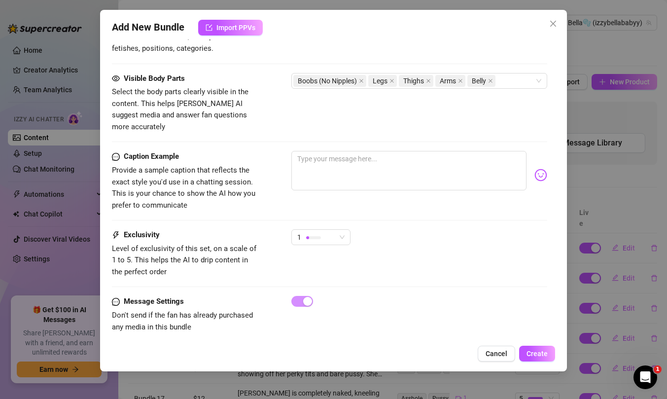
type textarea "Bella teases in a sheer red lace lingerie bodysuit, showing off her cleavage an…"
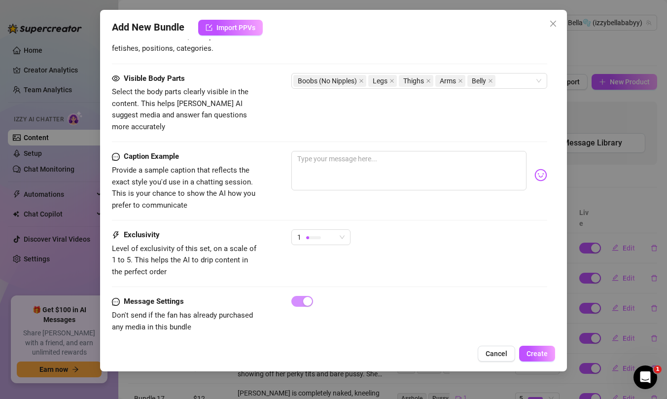
type textarea "Bella teases in a sheer red lace lingerie bodysuit, showing off her cleavage an…"
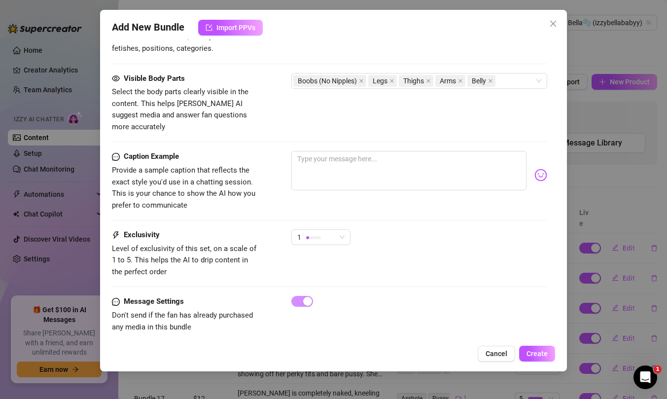
type textarea "Bella teases in a sheer red lace lingerie bodysuit, showing off her cleavage an…"
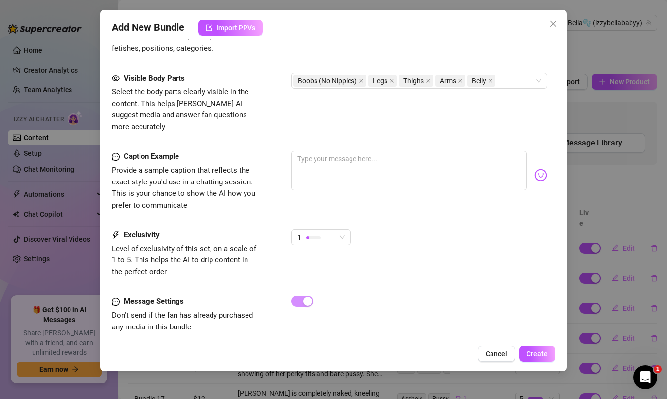
type textarea "Bella teases in a sheer red lace lingerie bodysuit, showing off her cleavage an…"
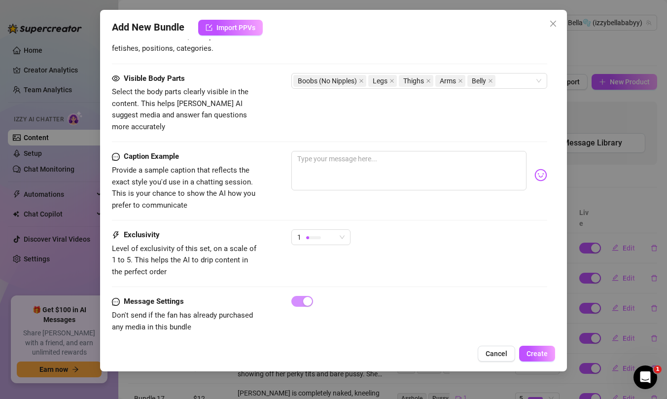
type textarea "Bella teases in a sheer red lace lingerie bodysuit, showing off her cleavage an…"
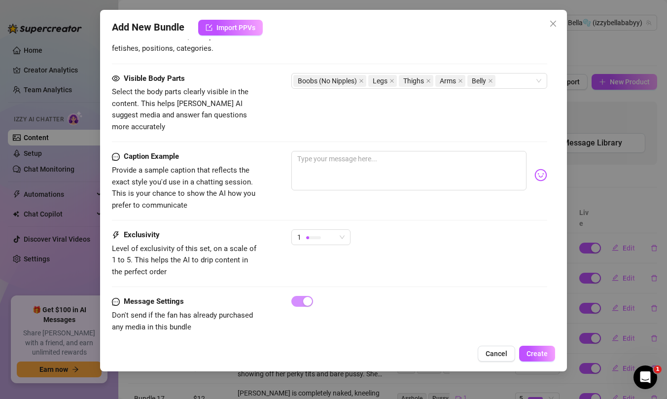
type textarea "Bella teases in a sheer red lace lingerie bodysuit, showing off her cleavage an…"
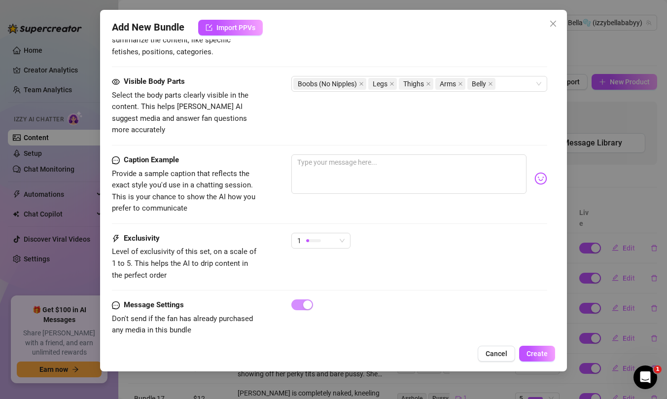
type textarea "Bella teases in a sheer red lace lingerie bodysuit, showing off her cleavage an…"
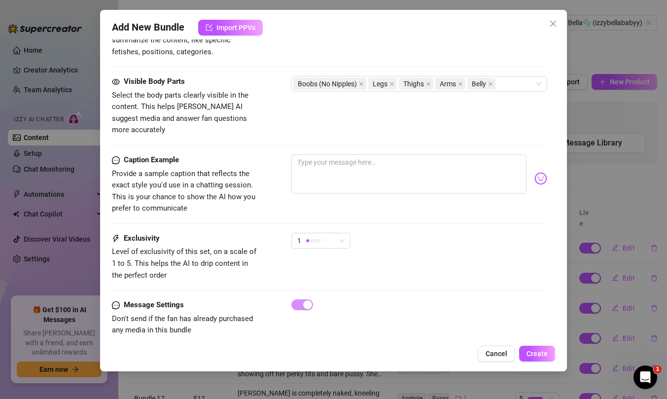
type textarea "Bella teases in a sheer red lace lingerie bodysuit, showing off her cleavage an…"
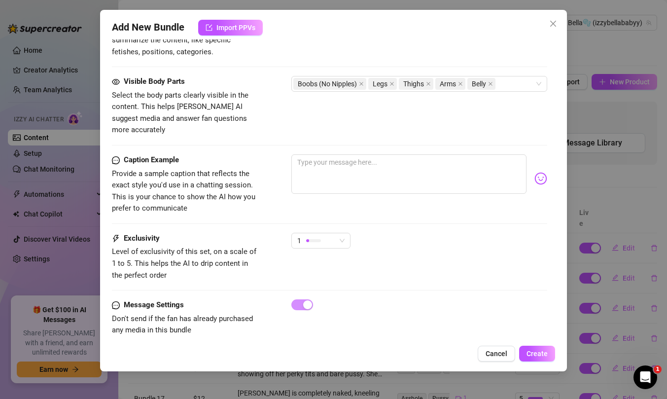
type textarea "Bella teases in a sheer red lace lingerie bodysuit, showing off her cleavage an…"
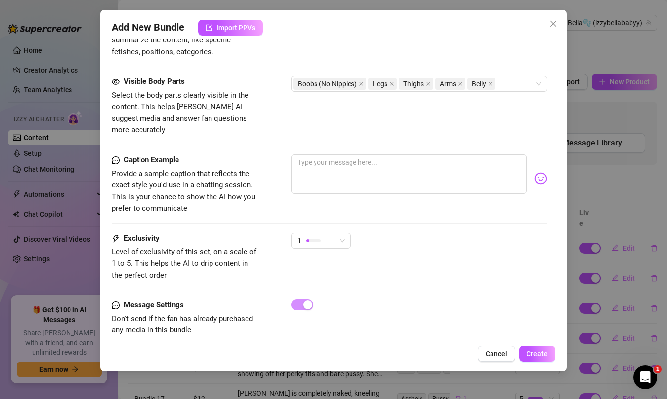
type textarea "Bella teases in a sheer red lace lingerie bodysuit, showing off her cleavage an…"
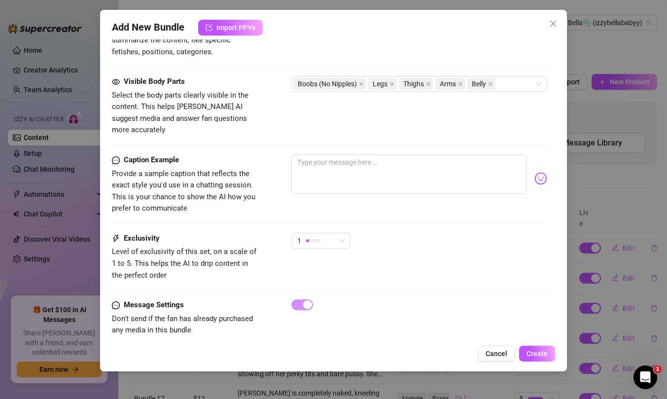
type textarea "Bella teases in a sheer red lace lingerie bodysuit, showing off her cleavage an…"
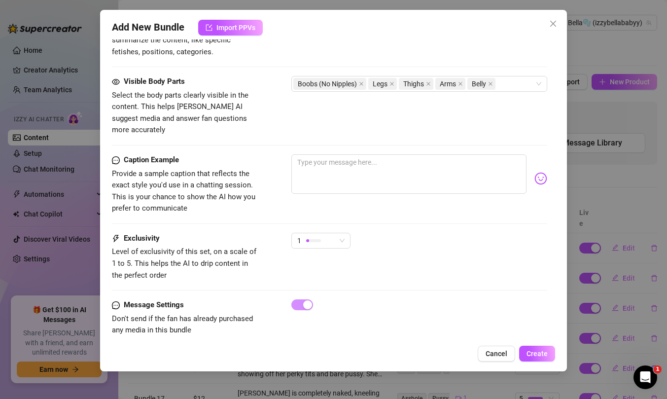
type textarea "Bella teases in a sheer red lace lingerie bodysuit, showing off her cleavage an…"
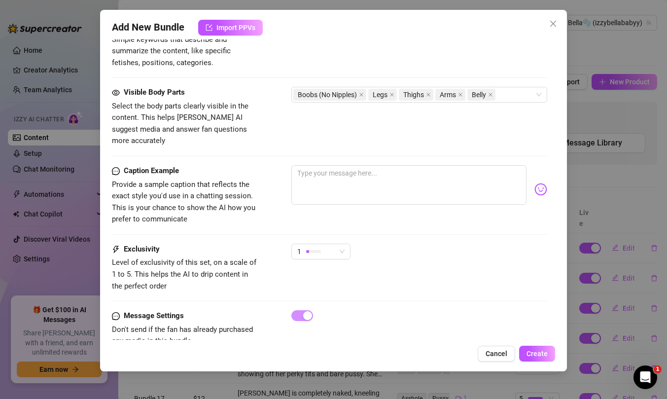
scroll to position [608, 0]
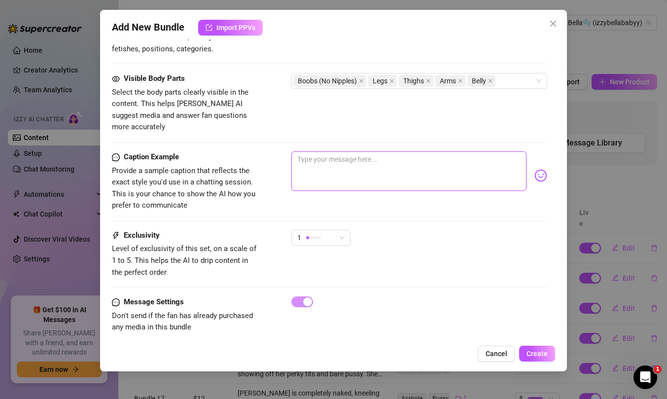
click at [337, 175] on textarea at bounding box center [408, 170] width 235 height 39
type textarea "l"
type textarea "Type your message here..."
type textarea "L"
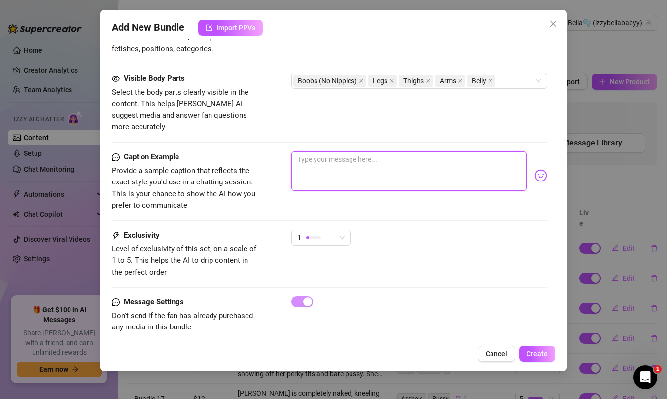
type textarea "L"
type textarea "Le"
type textarea "Let"
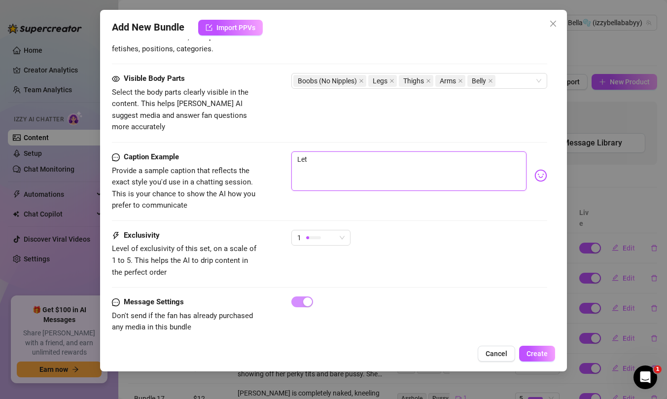
type textarea "Let"
type textarea "Let m"
type textarea "Let me"
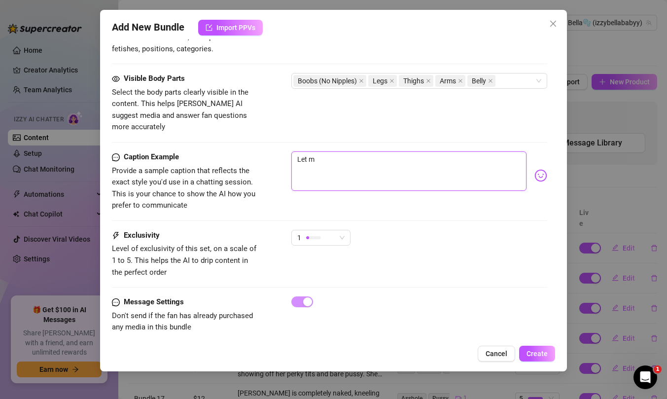
type textarea "Let me"
type textarea "Let me t"
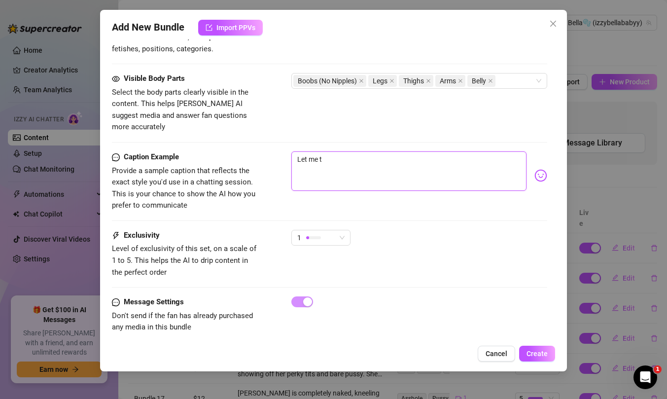
type textarea "Let me te"
type textarea "Let me tea"
type textarea "Let me teas"
type textarea "Let me teasu"
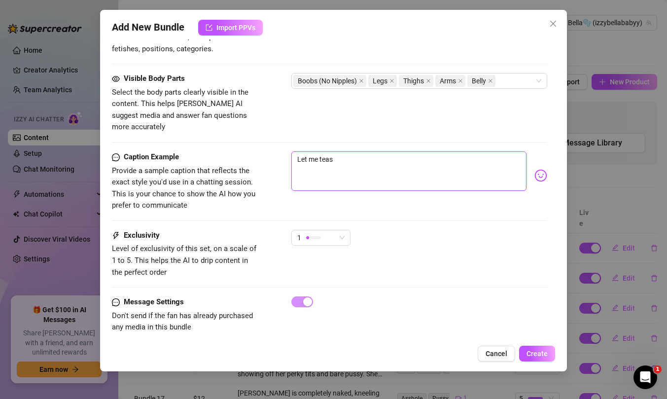
type textarea "Let me teasu"
type textarea "Let me teasu y"
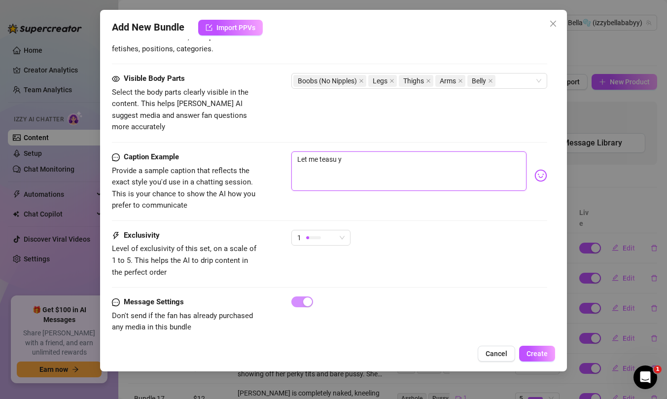
type textarea "Let me teasu"
type textarea "Let me teas"
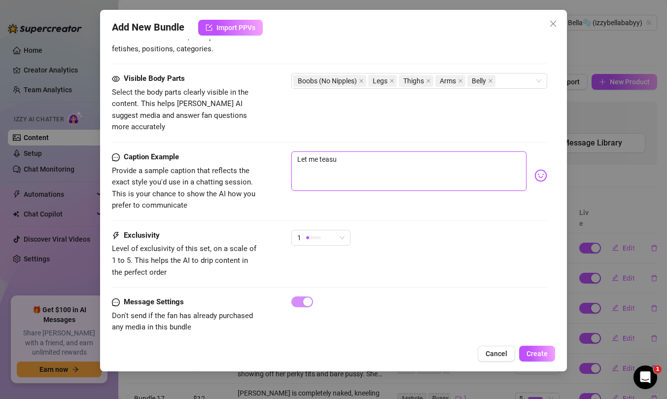
type textarea "Let me teas"
type textarea "Let me tease"
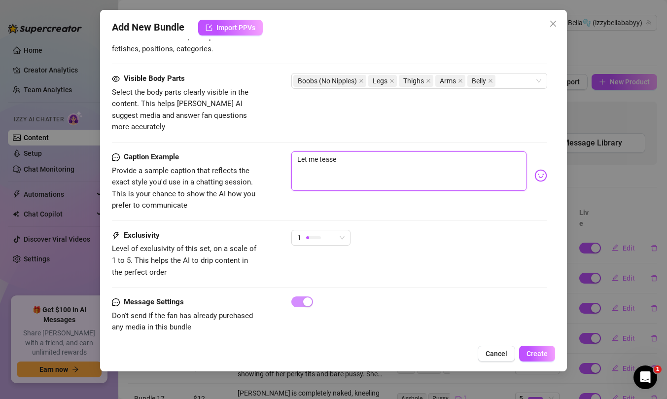
type textarea "Let me tease y"
type textarea "Let me tease yo"
type textarea "Let me tease you"
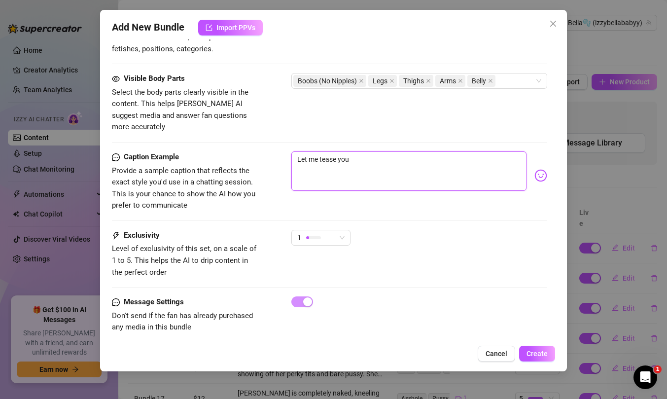
type textarea "Let me tease you"
type textarea "Let me tease you b"
type textarea "Let me tease you ba"
type textarea "Let me tease you bab"
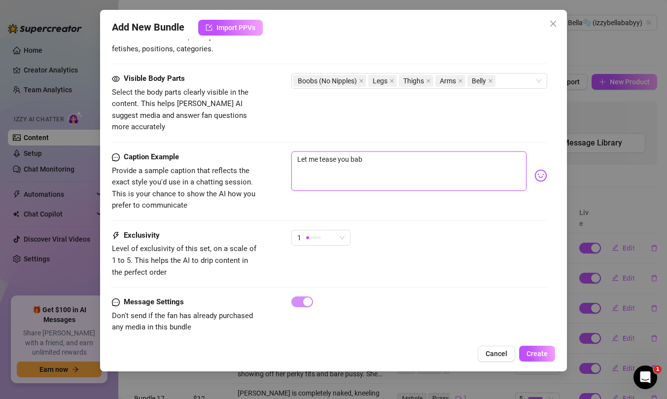
type textarea "Let me tease you baby"
type textarea "Let me tease you baby,"
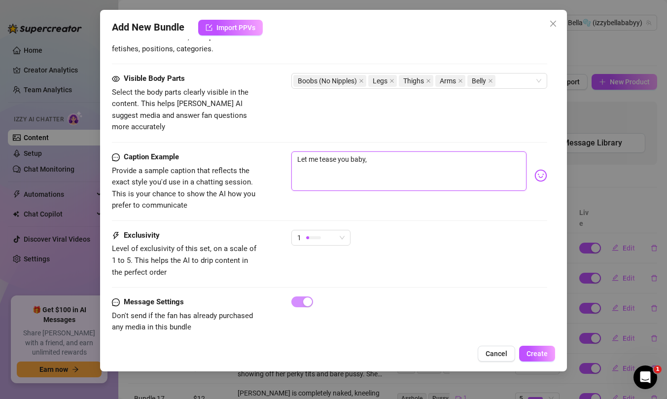
type textarea "Let me tease you baby,"
type textarea "Let me tease you baby, g"
type textarea "Let me tease you baby, ge"
type textarea "Let me tease you baby, get"
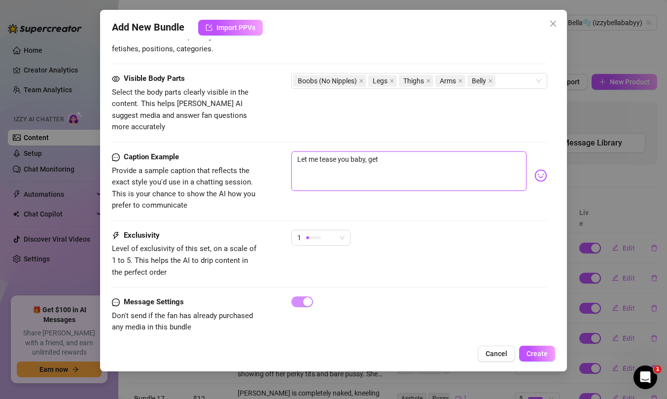
type textarea "Let me tease you baby, get c"
type textarea "Let me tease you baby, get cl"
type textarea "Let me tease you baby, get clo"
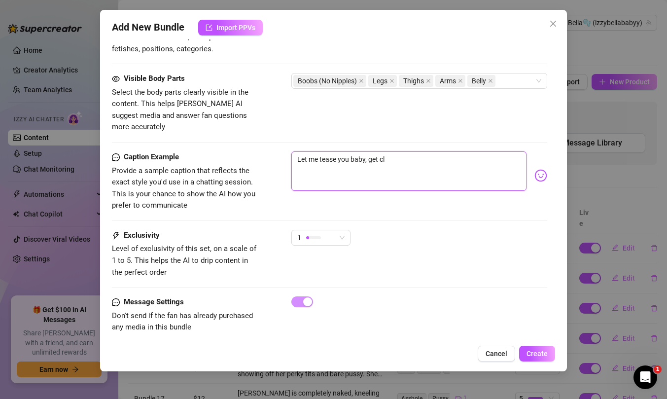
type textarea "Let me tease you baby, get clo"
type textarea "Let me tease you baby, get clos"
type textarea "Let me tease you baby, get close"
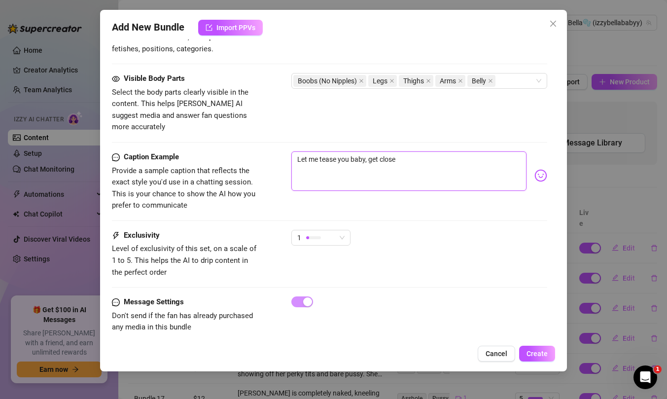
type textarea "Let me tease you baby, get closer"
type textarea "Let me tease you baby, get closer f"
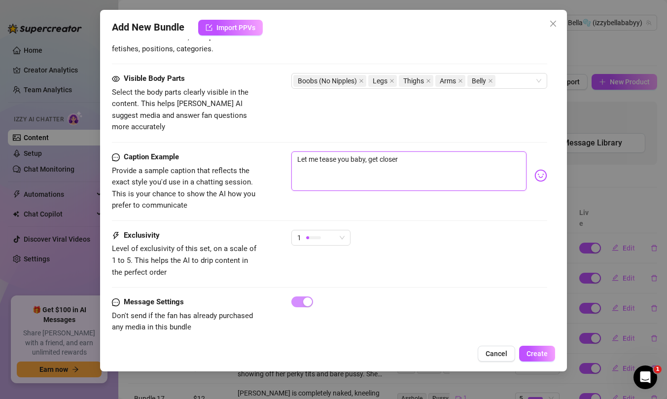
type textarea "Let me tease you baby, get closer f"
type textarea "Let me tease you baby, get closer fr"
type textarea "Let me tease you baby, get closer fro"
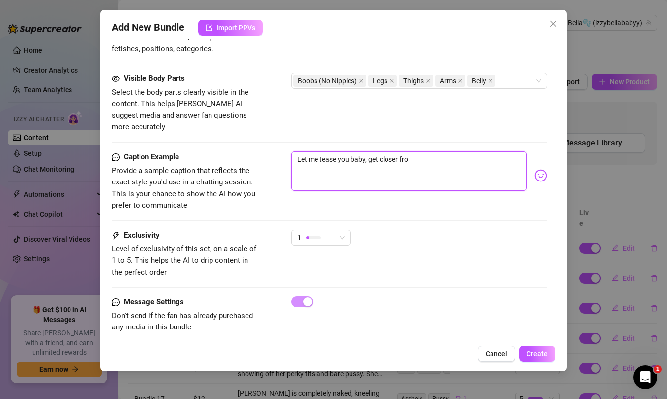
type textarea "Let me tease you baby, get closer from"
type textarea "Let me tease you baby, get closer from h"
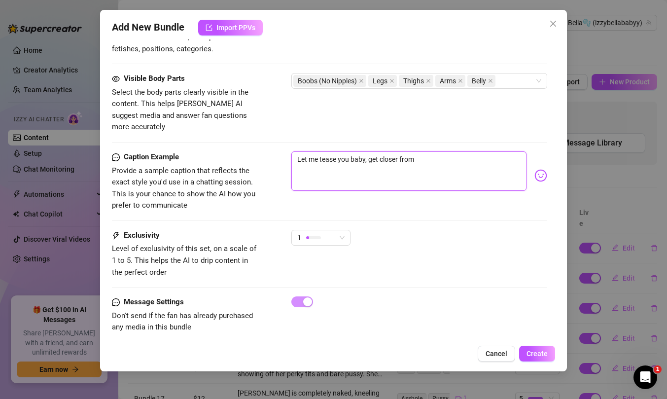
type textarea "Let me tease you baby, get closer from h"
type textarea "Let me tease you baby, get closer from"
type textarea "Let me tease you baby, get closer from t"
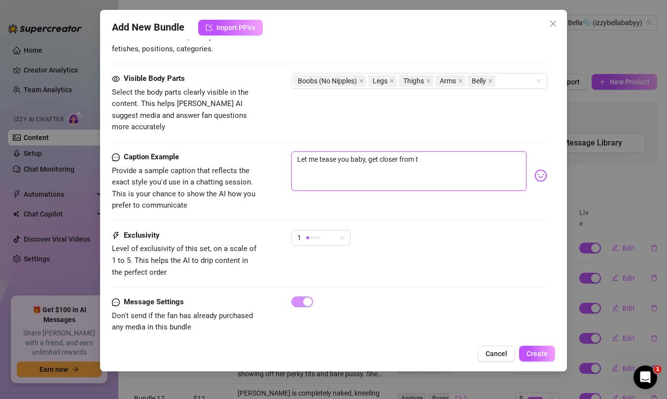
type textarea "Let me tease you baby, get closer from th"
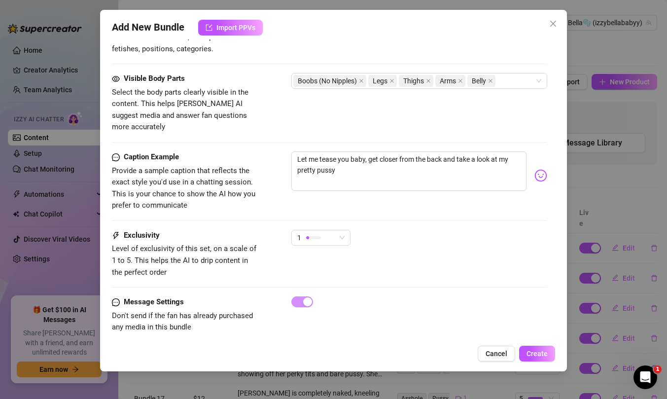
click at [536, 169] on img at bounding box center [540, 175] width 13 height 13
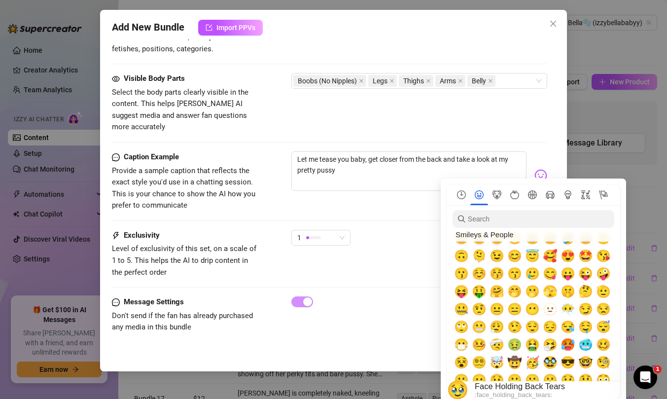
scroll to position [63, 0]
click at [566, 273] on span "😛" at bounding box center [567, 273] width 15 height 14
click at [465, 291] on span "😝" at bounding box center [461, 291] width 15 height 14
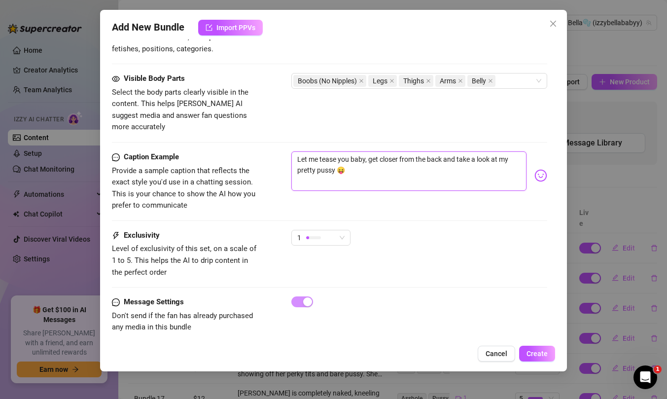
click at [347, 171] on textarea "Let me tease you baby, get closer from the back and take a look at my pretty pu…" at bounding box center [408, 170] width 235 height 39
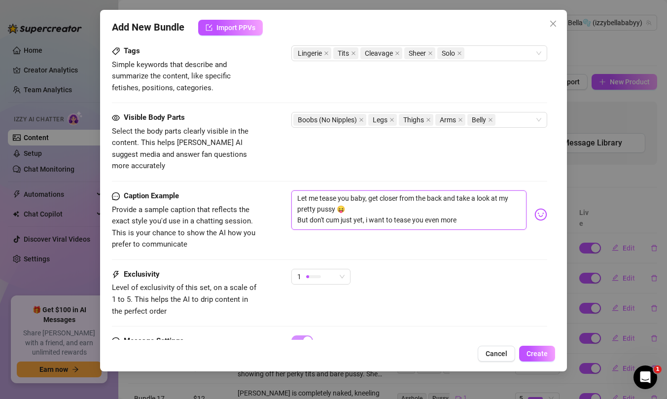
scroll to position [608, 0]
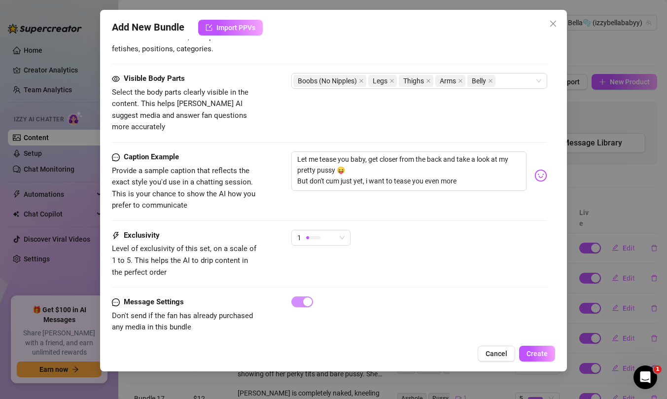
click at [535, 364] on div "Add New Bundle Import PPVs Account Bella🫧 (@izzybellababyy) Name Name is for yo…" at bounding box center [333, 190] width 467 height 361
click at [535, 358] on button "Create" at bounding box center [537, 353] width 36 height 16
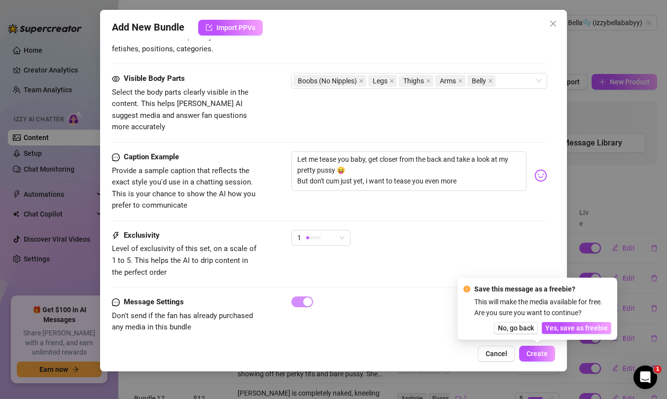
click at [355, 246] on div "Exclusivity Level of exclusivity of this set, on a scale of 1 to 5. This helps …" at bounding box center [329, 254] width 435 height 48
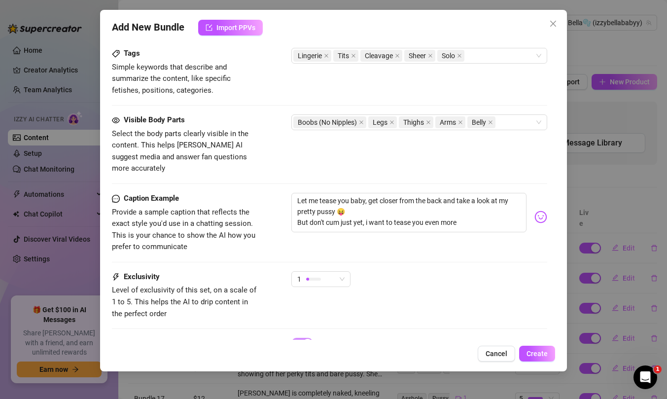
scroll to position [493, 0]
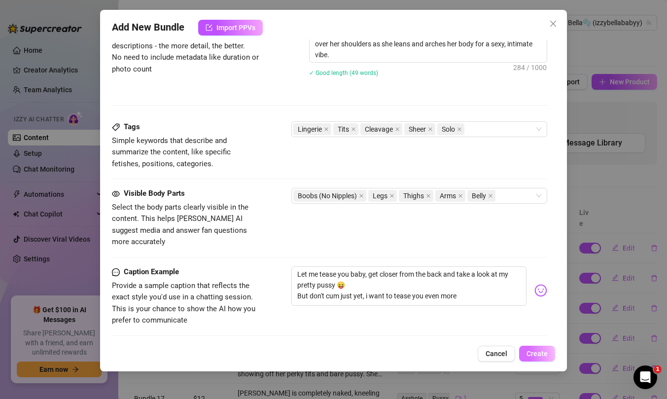
click at [525, 351] on button "Create" at bounding box center [537, 353] width 36 height 16
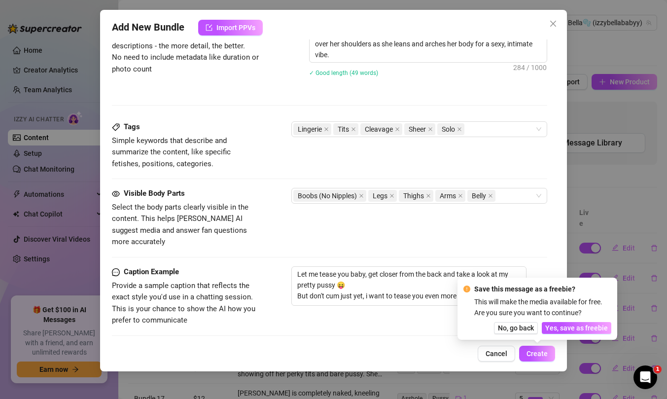
click at [409, 237] on div "Visible Body Parts Select the body parts clearly visible in the content. This h…" at bounding box center [329, 227] width 435 height 78
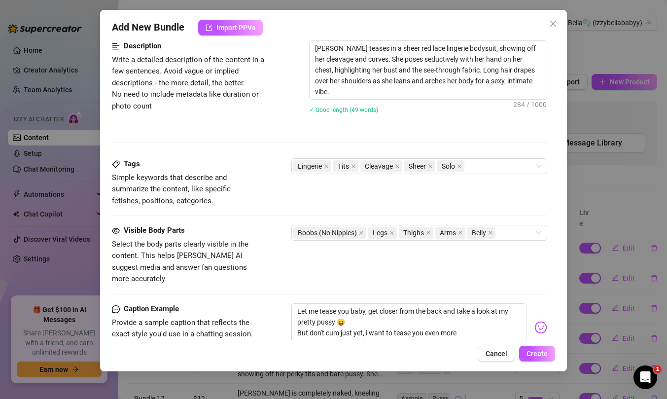
scroll to position [608, 0]
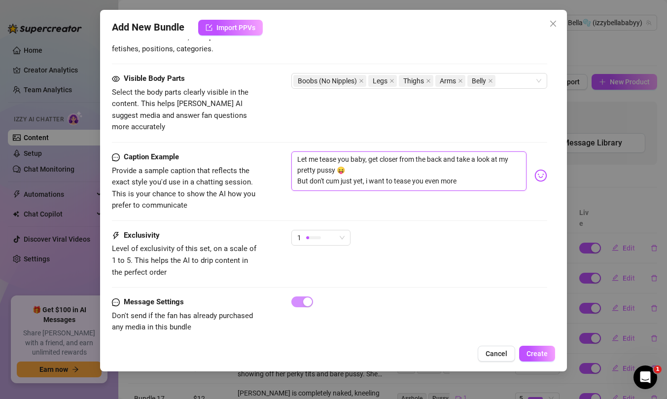
drag, startPoint x: 469, startPoint y: 166, endPoint x: 160, endPoint y: 84, distance: 319.1
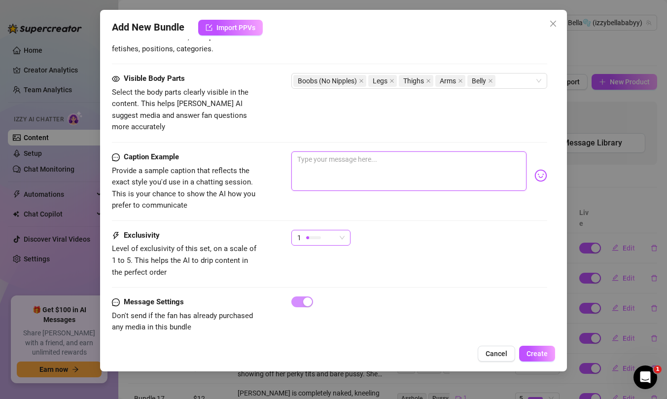
click at [296, 232] on div "1" at bounding box center [320, 238] width 59 height 16
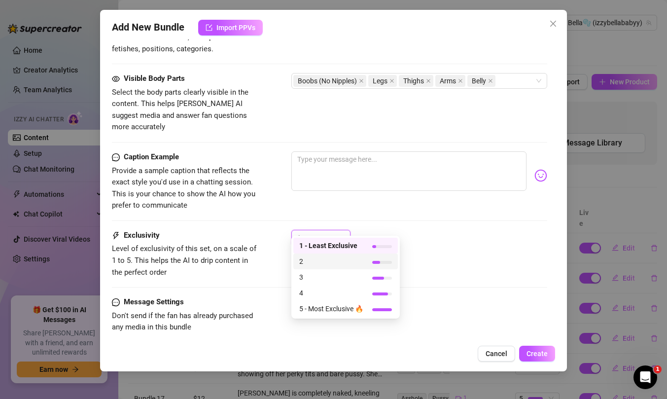
click at [310, 261] on span "2" at bounding box center [331, 261] width 64 height 11
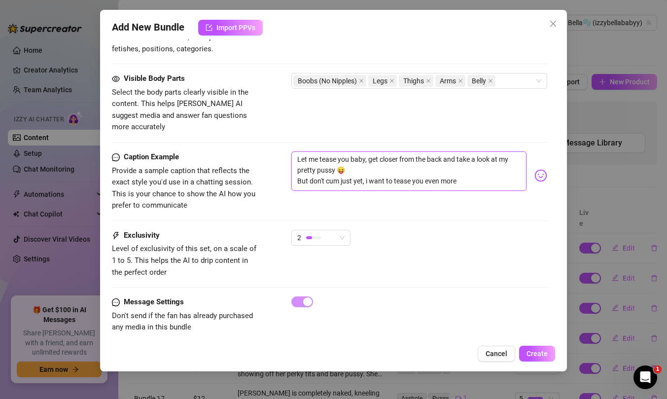
click at [339, 151] on textarea "Let me tease you baby, get closer from the back and take a look at my pretty pu…" at bounding box center [408, 170] width 235 height 39
drag, startPoint x: 445, startPoint y: 149, endPoint x: 479, endPoint y: 177, distance: 44.0
click at [479, 177] on textarea "Let me tease you baby, get closer from the back and take a look at my pretty pu…" at bounding box center [408, 170] width 235 height 39
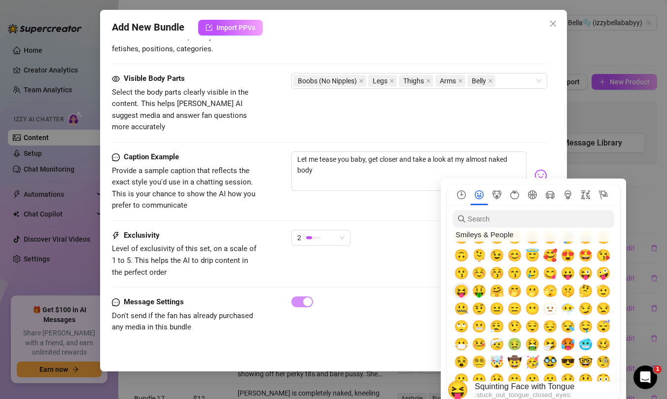
click at [466, 289] on span "😝" at bounding box center [461, 291] width 15 height 14
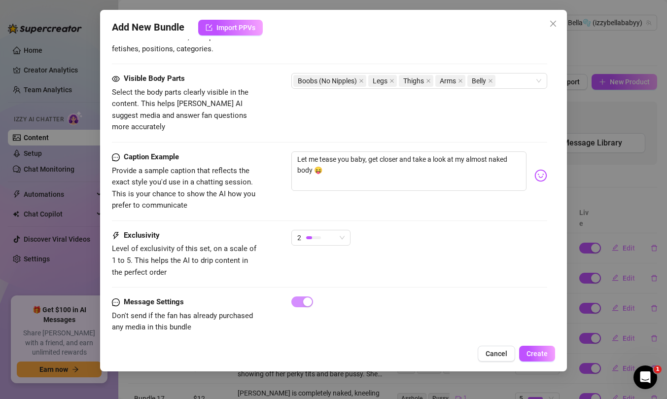
click at [366, 213] on div "Caption Example Provide a sample caption that reflects the exact style you'd us…" at bounding box center [329, 190] width 435 height 78
click at [387, 216] on div "Caption Example Provide a sample caption that reflects the exact style you'd us…" at bounding box center [329, 190] width 435 height 78
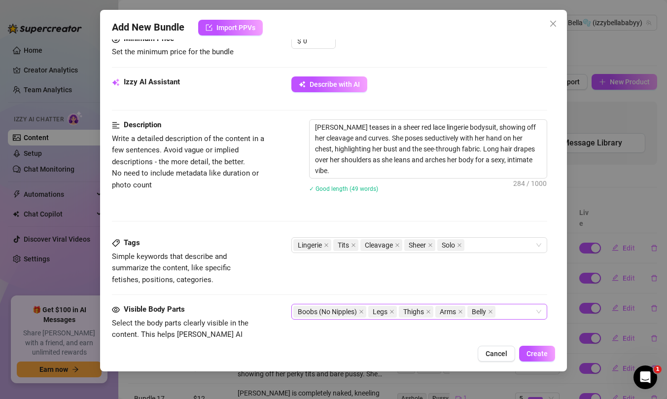
scroll to position [399, 0]
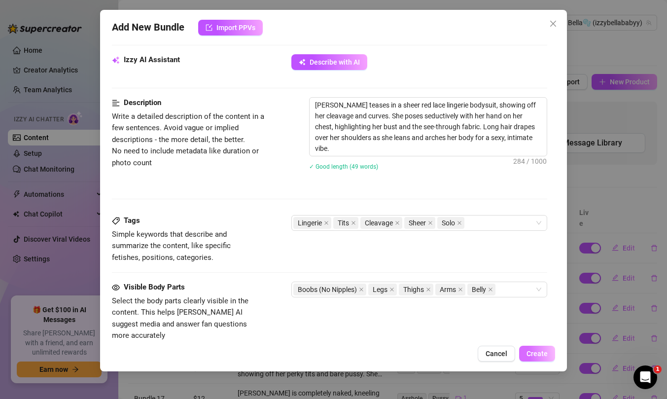
click at [534, 351] on span "Create" at bounding box center [536, 353] width 21 height 8
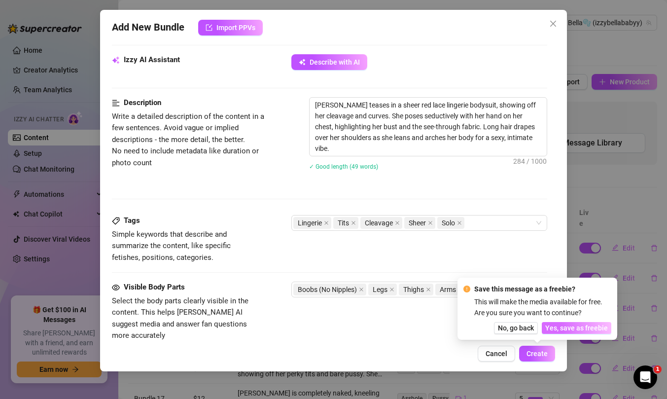
click at [556, 333] on button "Yes, save as freebie" at bounding box center [576, 328] width 69 height 12
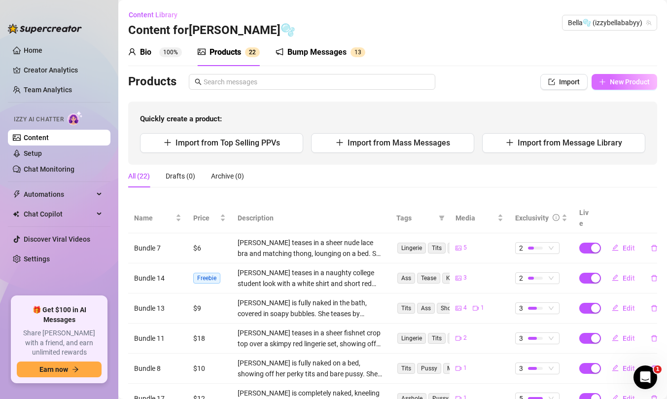
click at [599, 81] on icon "plus" at bounding box center [601, 81] width 5 height 0
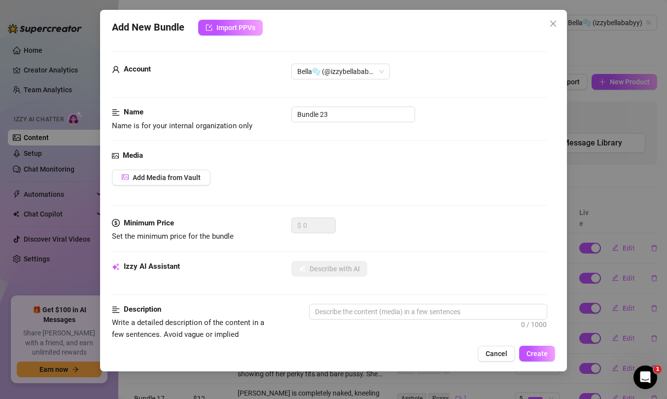
click at [621, 200] on div "Add New Bundle Import PPVs Account Bella🫧 (@izzybellababyy) Name Name is for yo…" at bounding box center [333, 199] width 667 height 399
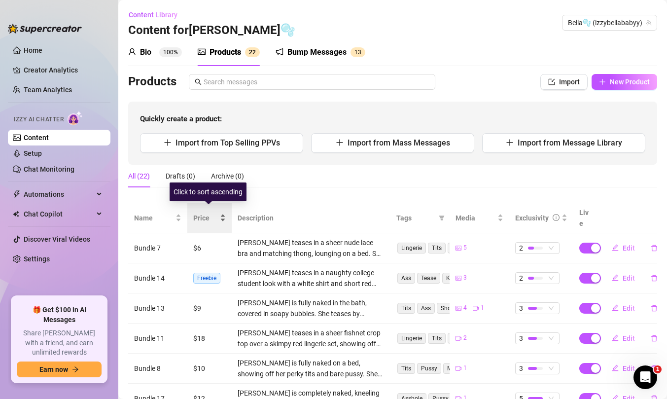
click at [217, 214] on div "Price" at bounding box center [209, 217] width 33 height 11
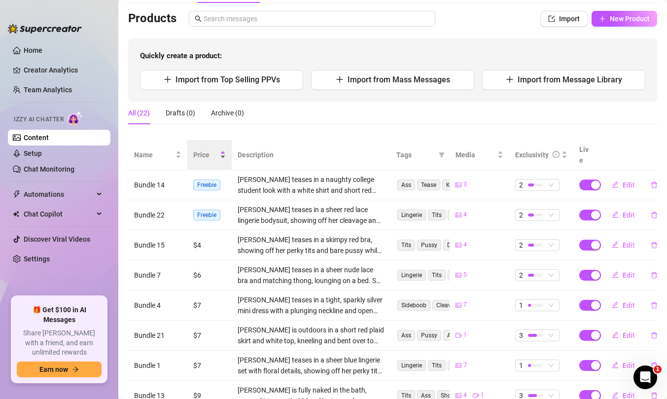
click at [209, 155] on div "Price" at bounding box center [209, 154] width 33 height 11
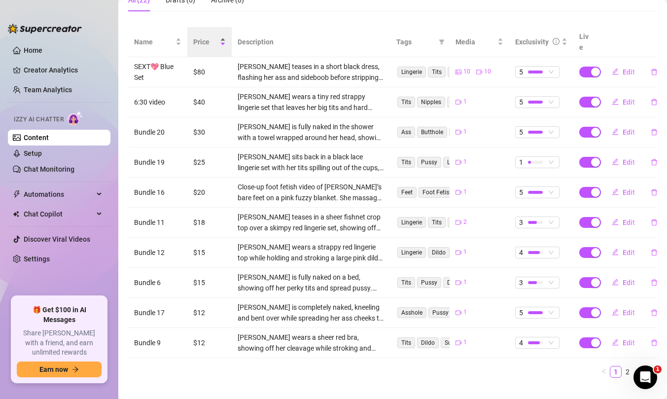
scroll to position [181, 0]
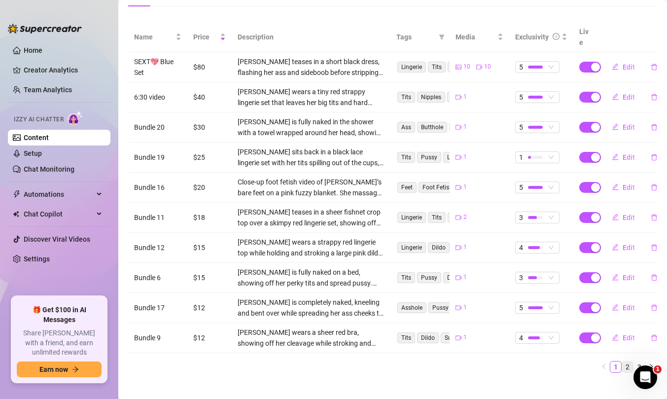
click at [622, 361] on link "2" at bounding box center [627, 366] width 11 height 11
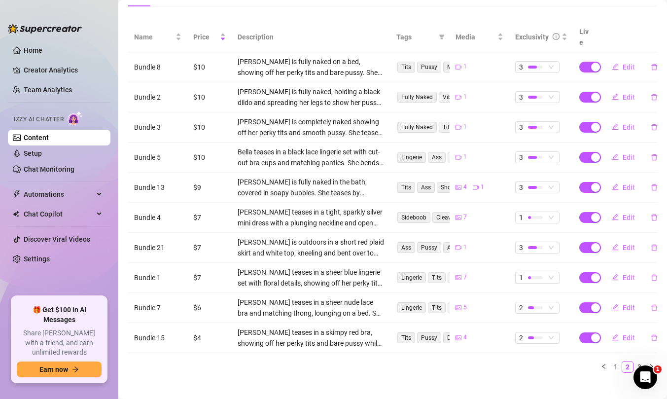
click at [633, 361] on li "3" at bounding box center [639, 367] width 12 height 12
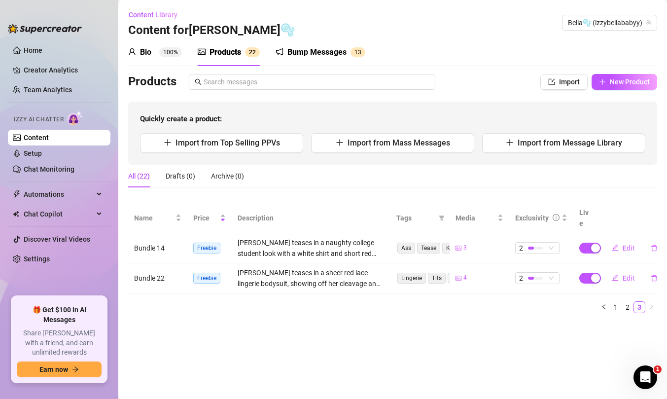
scroll to position [0, 0]
click at [600, 83] on icon "plus" at bounding box center [602, 81] width 7 height 7
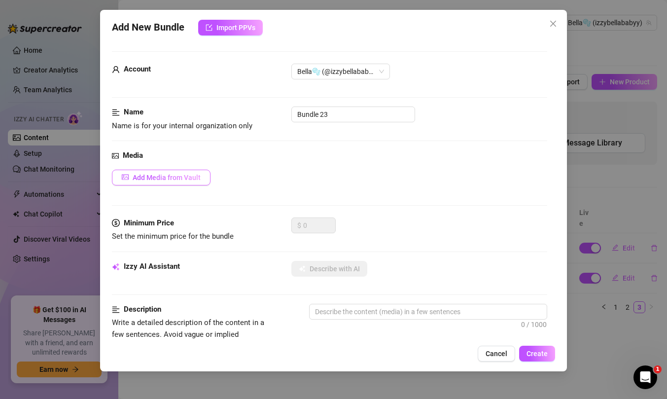
click at [167, 173] on span "Add Media from Vault" at bounding box center [167, 177] width 68 height 8
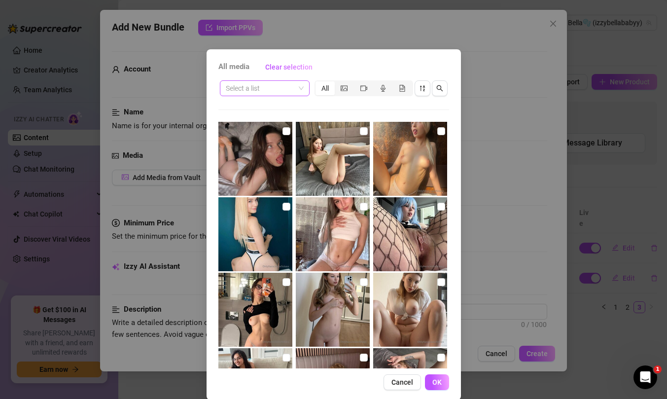
click at [284, 84] on input "search" at bounding box center [260, 88] width 69 height 15
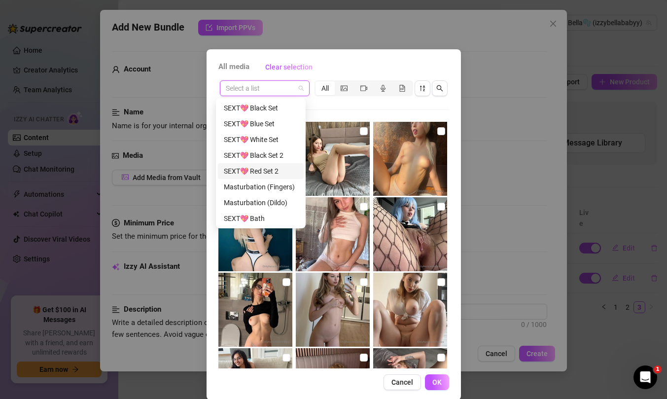
click at [257, 154] on div "SEXT💖 Black Set 2" at bounding box center [261, 155] width 74 height 11
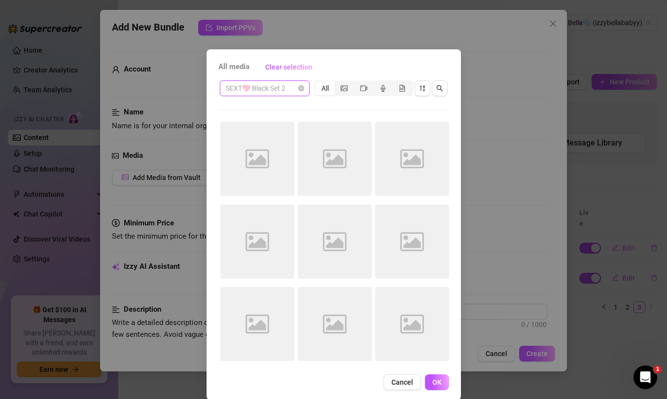
click at [256, 96] on div "SEXT💖 Black Set 2" at bounding box center [265, 88] width 90 height 16
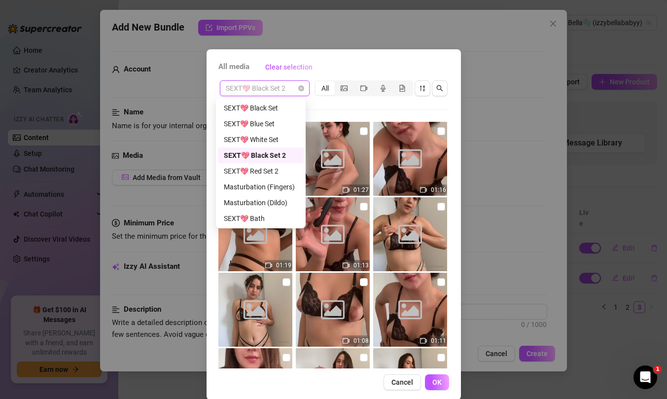
click at [258, 165] on div "SEXT💖 Red Set 2" at bounding box center [261, 171] width 86 height 16
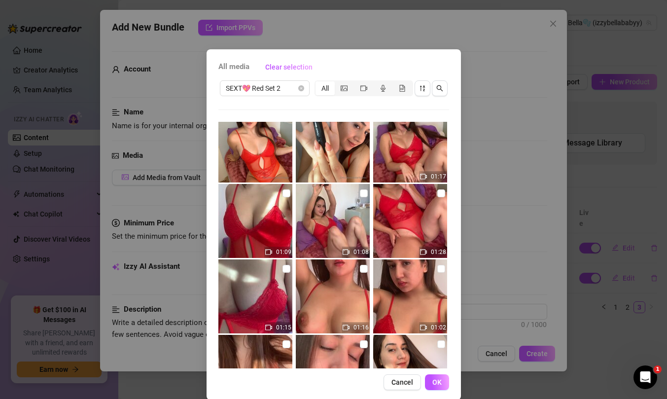
scroll to position [90, 0]
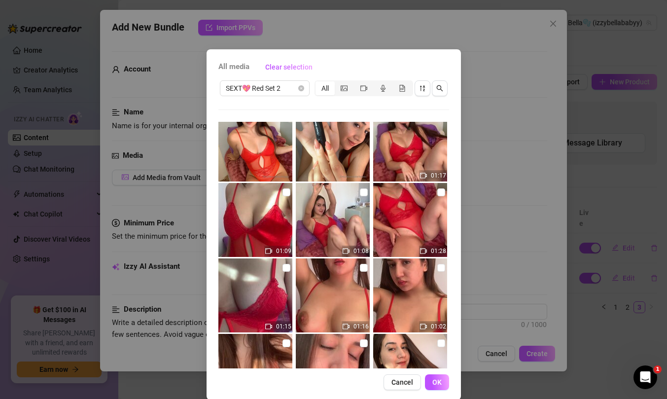
click at [280, 186] on img at bounding box center [255, 220] width 74 height 74
click at [429, 372] on div "All media Clear selection SEXT💖 Red Set 2 All 03:16 01:17 01:09 01:08 01:28 01:…" at bounding box center [333, 224] width 254 height 350
click at [429, 376] on button "OK" at bounding box center [437, 382] width 24 height 16
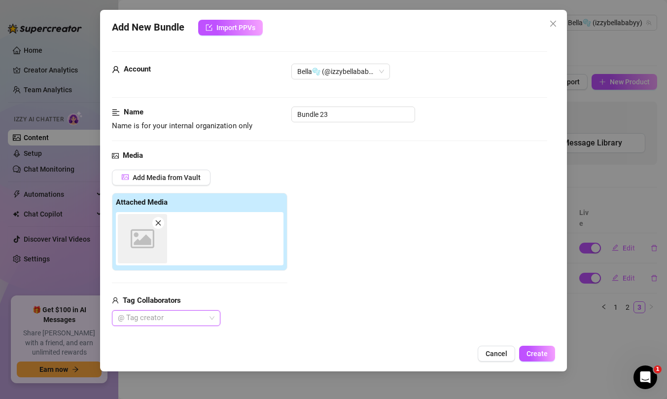
scroll to position [251, 0]
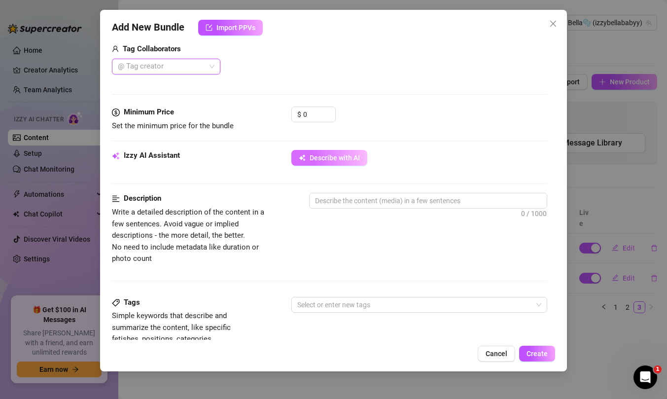
click at [297, 158] on button "Describe with AI" at bounding box center [329, 158] width 76 height 16
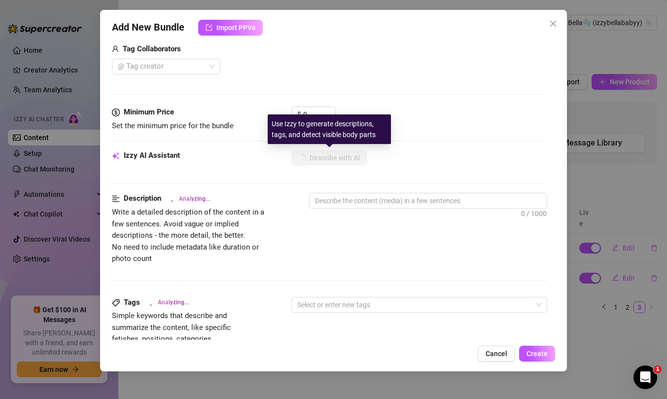
click at [308, 119] on div "Use Izzy to generate descriptions, tags, and detect visible body parts" at bounding box center [329, 129] width 123 height 30
click at [308, 111] on input "0" at bounding box center [319, 114] width 32 height 15
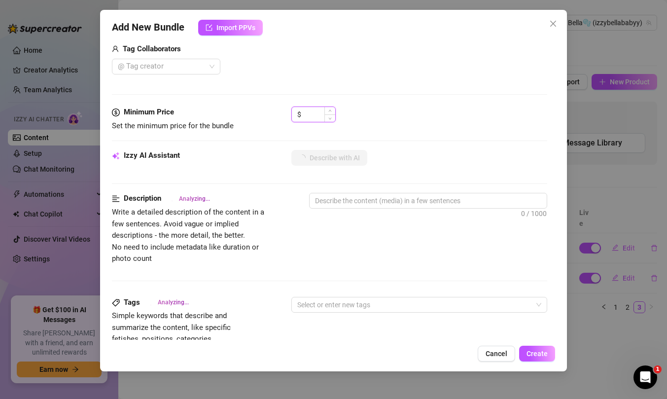
click at [307, 110] on input at bounding box center [319, 114] width 32 height 15
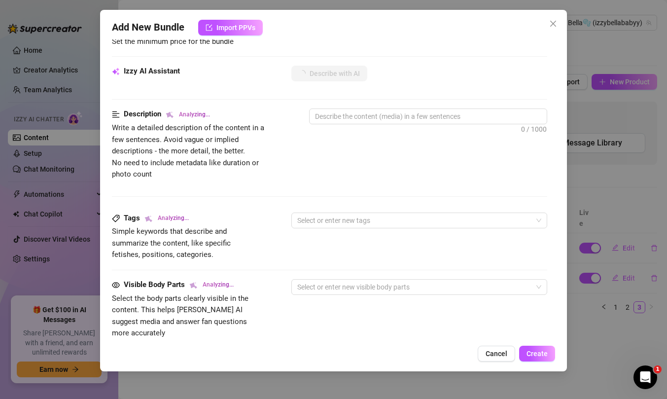
scroll to position [408, 0]
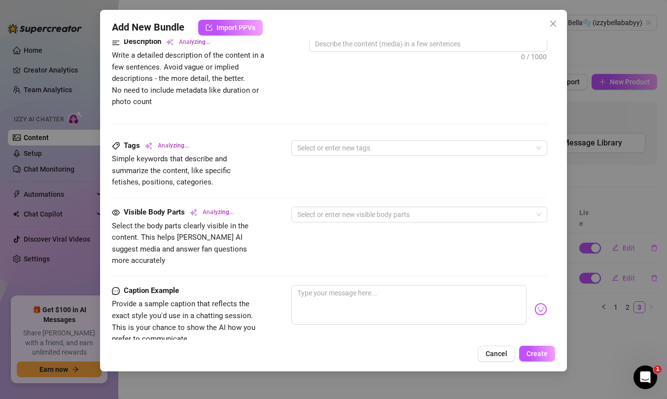
click at [391, 171] on div "Tags Analyzing... Simple keywords that describe and summarize the content, like…" at bounding box center [329, 164] width 435 height 48
click at [375, 55] on div at bounding box center [428, 62] width 238 height 16
click at [372, 46] on textarea at bounding box center [427, 43] width 237 height 15
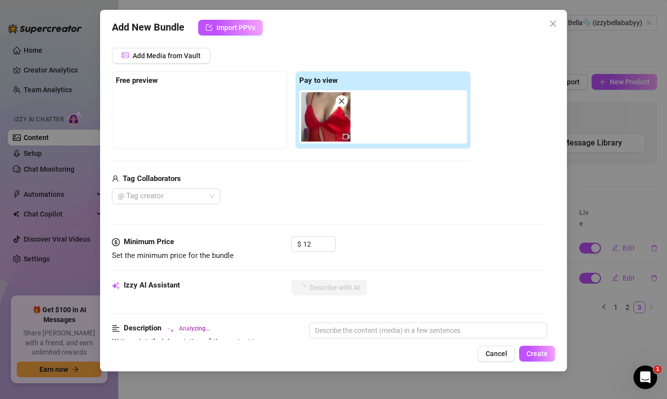
click at [391, 215] on div "Media Add Media from Vault Free preview Pay to view Tag Collaborators @ Tag cre…" at bounding box center [329, 132] width 435 height 208
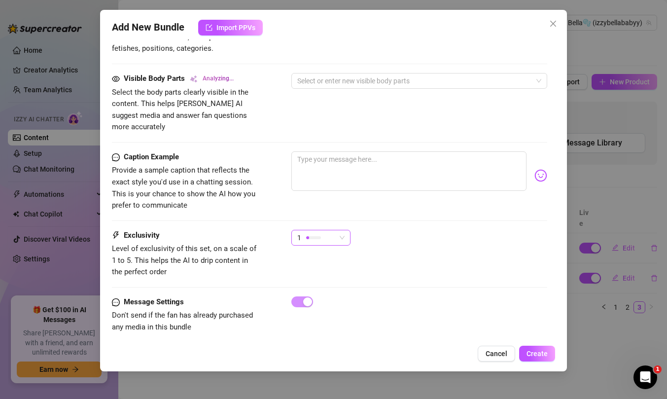
click at [329, 230] on div "1" at bounding box center [316, 237] width 38 height 15
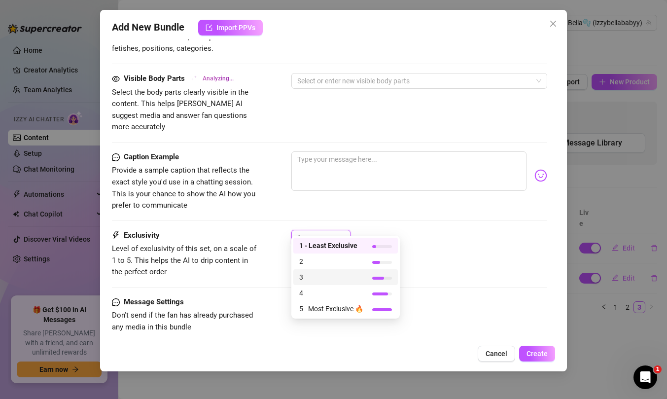
click at [326, 276] on span "3" at bounding box center [331, 277] width 64 height 11
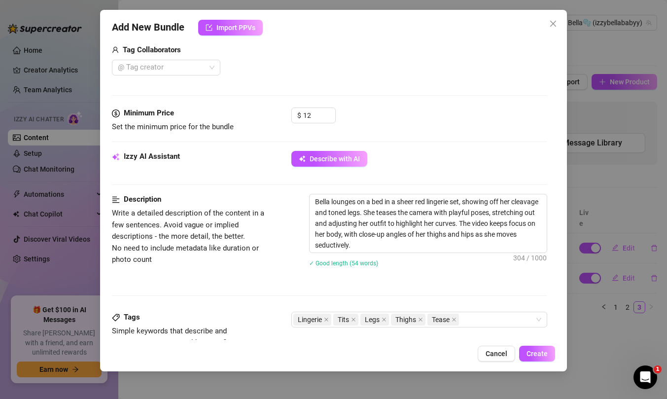
scroll to position [185, 0]
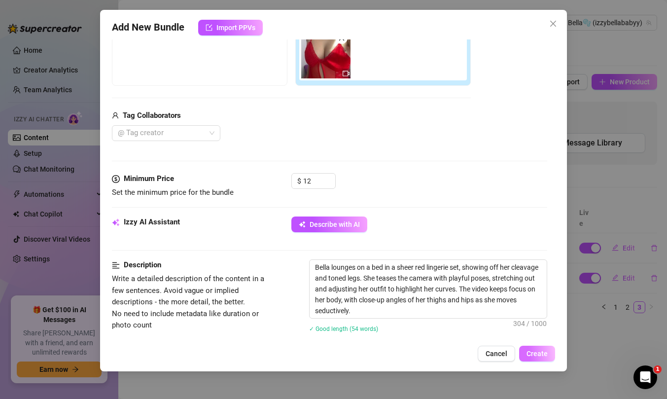
click at [525, 345] on button "Create" at bounding box center [537, 353] width 36 height 16
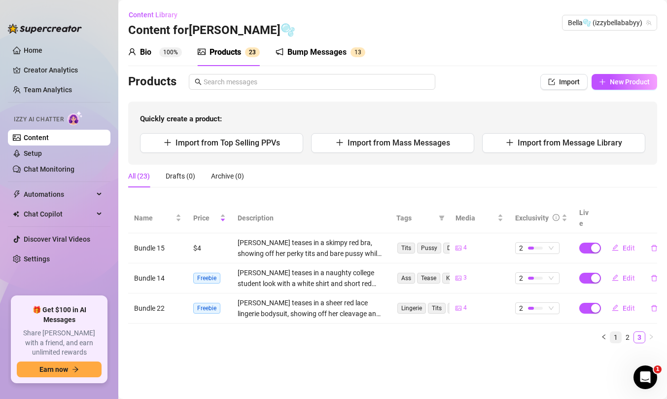
click at [616, 332] on link "1" at bounding box center [615, 337] width 11 height 11
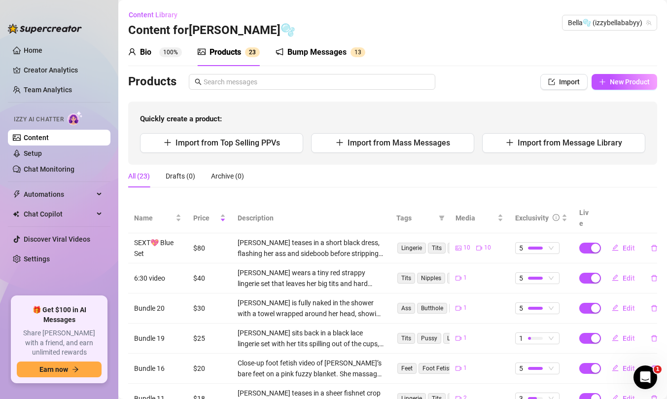
click at [78, 269] on ul "Home Creator Analytics Team Analytics Izzy AI Chatter Content Setup Chat Monito…" at bounding box center [59, 165] width 102 height 254
click at [50, 257] on link "Settings" at bounding box center [37, 259] width 26 height 8
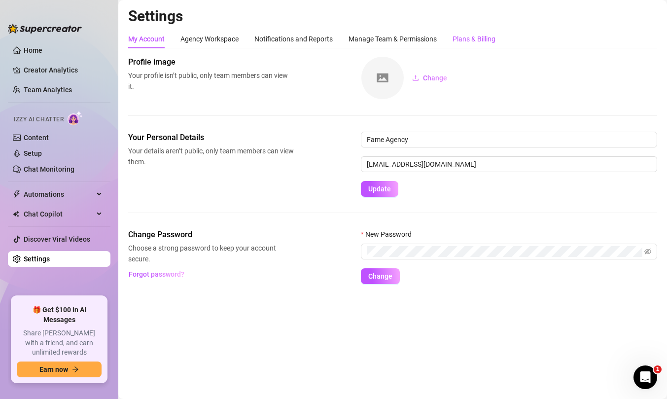
click at [488, 44] on div "Plans & Billing" at bounding box center [473, 39] width 43 height 11
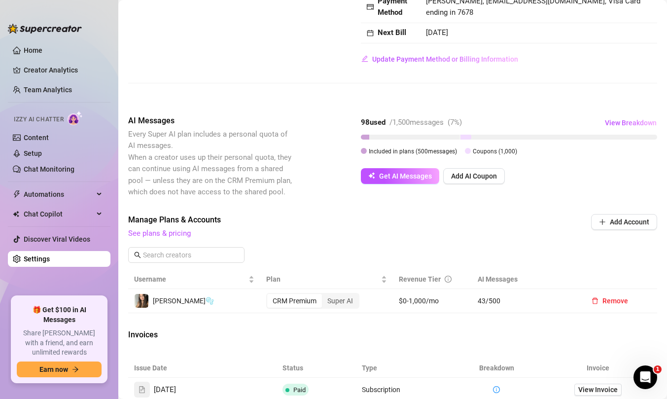
scroll to position [141, 0]
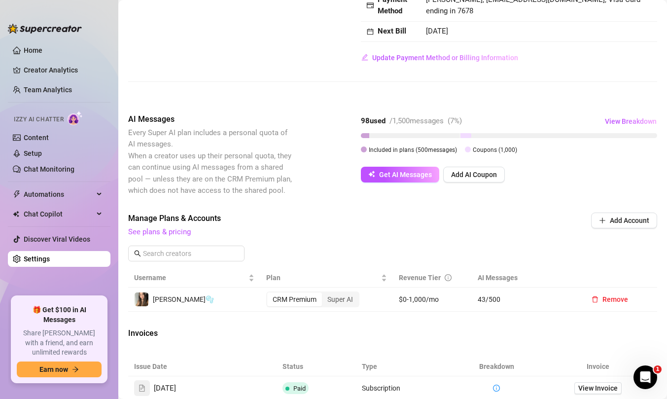
click at [24, 157] on link "Setup" at bounding box center [33, 153] width 18 height 8
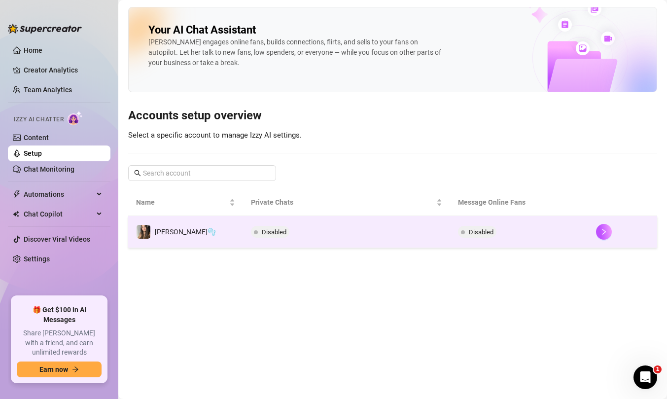
click at [630, 234] on div at bounding box center [622, 232] width 53 height 16
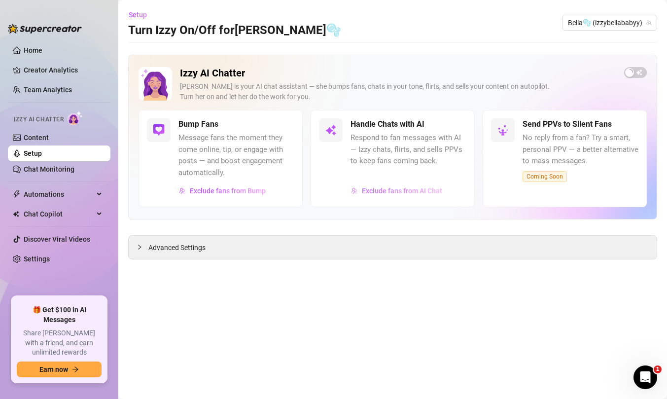
click at [392, 196] on button "Exclude fans from AI Chat" at bounding box center [396, 191] width 92 height 16
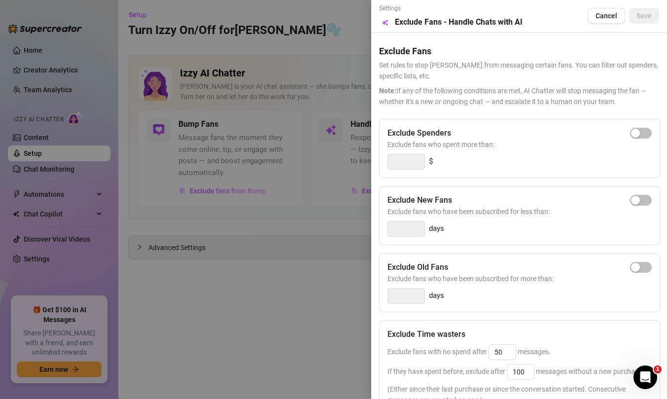
scroll to position [182, 0]
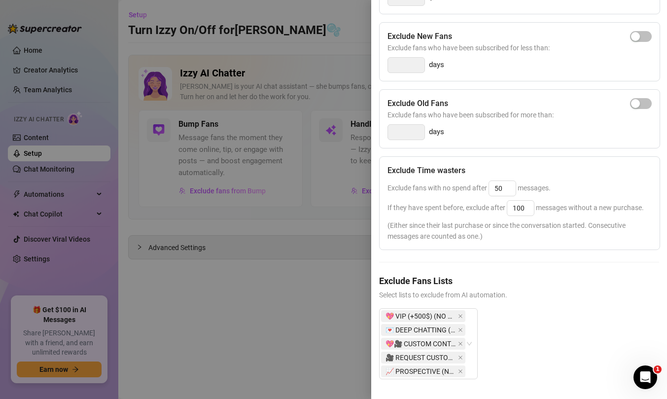
click at [500, 315] on div "💖 VIP (+500$) (NO MASS DM) 💌 DEEP CHATTING (NO MASS DM) 💖🎥 CUSTOM CONTENT 🎥 REQ…" at bounding box center [519, 351] width 280 height 87
click at [424, 310] on span "💖 VIP (+500$) (NO MASS DM)" at bounding box center [420, 315] width 70 height 11
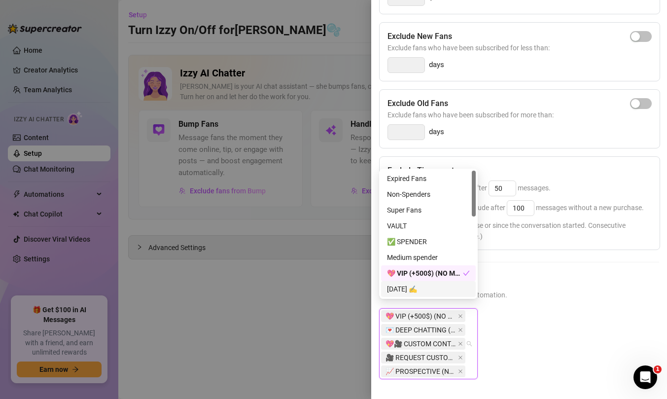
click at [417, 290] on div "Today ✍️" at bounding box center [428, 288] width 83 height 11
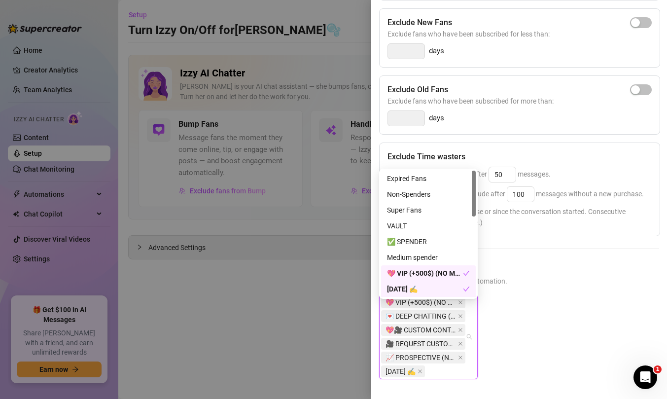
click at [526, 284] on span "Select lists to exclude from AI automation." at bounding box center [519, 280] width 280 height 11
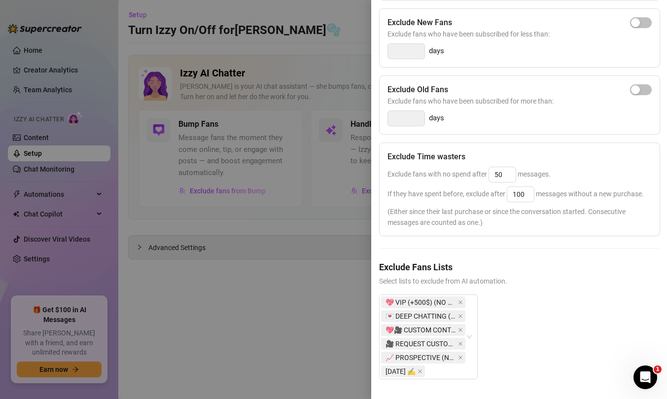
scroll to position [196, 0]
click at [492, 231] on div "Exclude Spenders Exclude fans who spent more than: $ Exclude New Fans Exclude f…" at bounding box center [519, 167] width 280 height 453
click at [530, 188] on div "If they have spent before, exclude after 100 messages without a new purchase." at bounding box center [519, 194] width 264 height 16
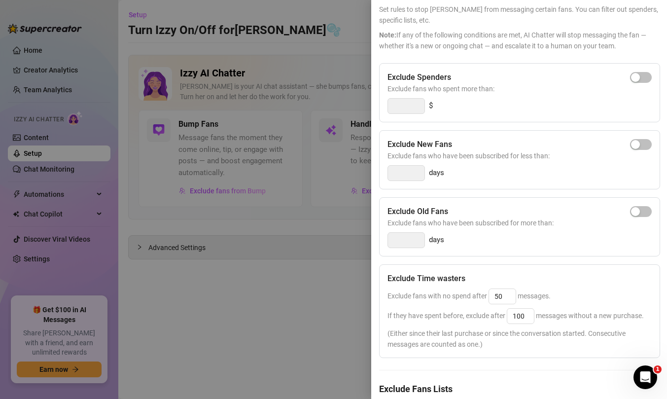
scroll to position [0, 0]
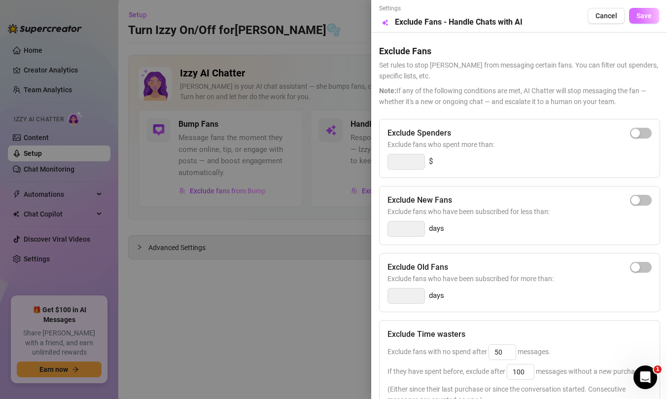
click at [635, 22] on button "Save" at bounding box center [644, 16] width 30 height 16
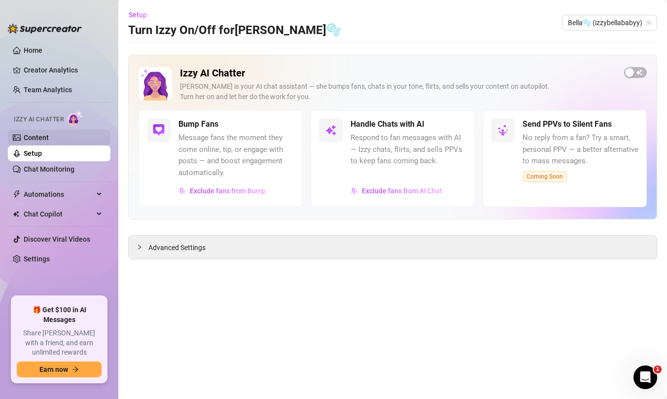
click at [49, 138] on link "Content" at bounding box center [36, 138] width 25 height 8
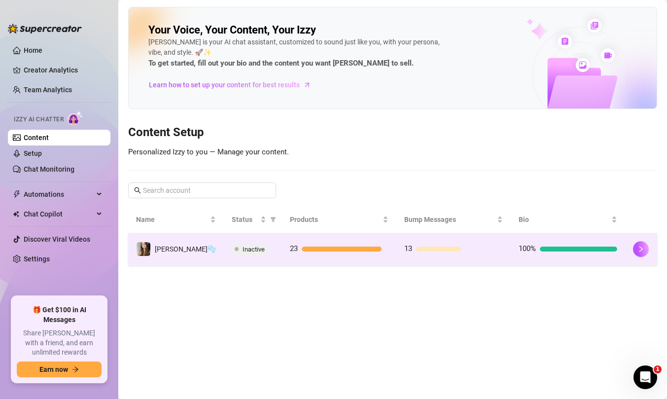
click at [625, 253] on td at bounding box center [641, 249] width 32 height 32
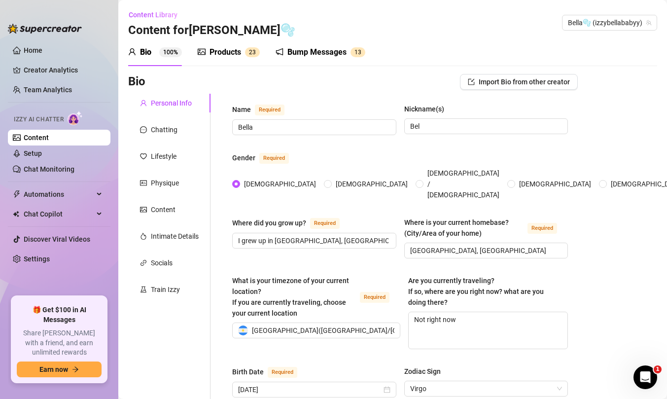
click at [291, 35] on div "Content Library Content for Bella🫧 Bella🫧 (izzybellababyy)" at bounding box center [392, 23] width 529 height 32
click at [236, 48] on div "Products" at bounding box center [225, 52] width 32 height 12
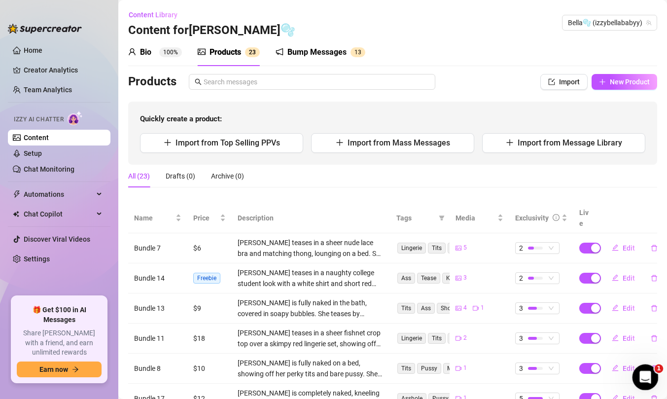
click at [634, 377] on div "Open Intercom Messenger" at bounding box center [643, 375] width 33 height 33
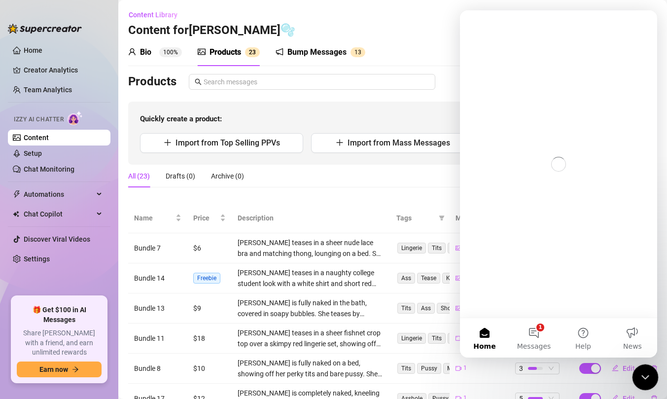
click at [634, 370] on div "Close Intercom Messenger" at bounding box center [644, 376] width 24 height 24
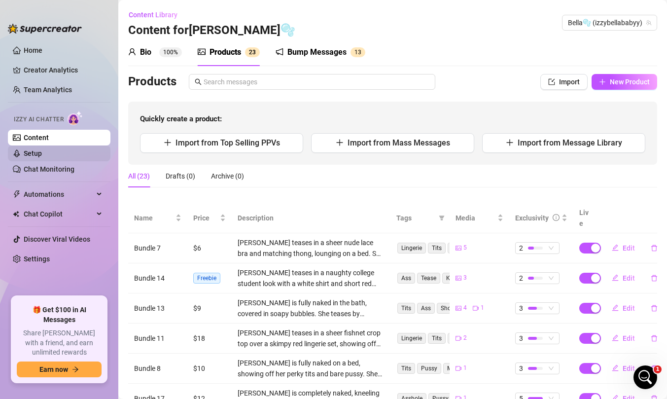
click at [42, 149] on link "Setup" at bounding box center [33, 153] width 18 height 8
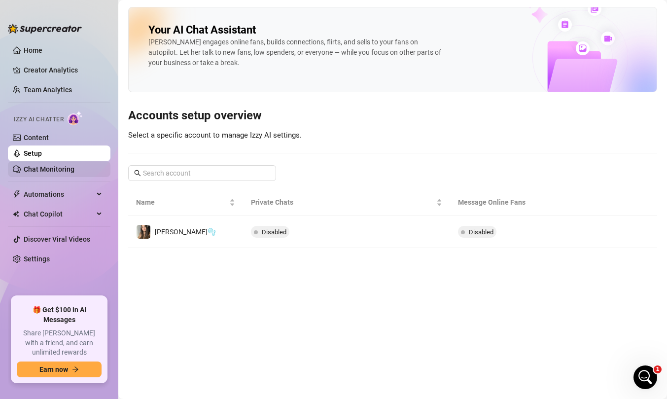
click at [62, 169] on link "Chat Monitoring" at bounding box center [49, 169] width 51 height 8
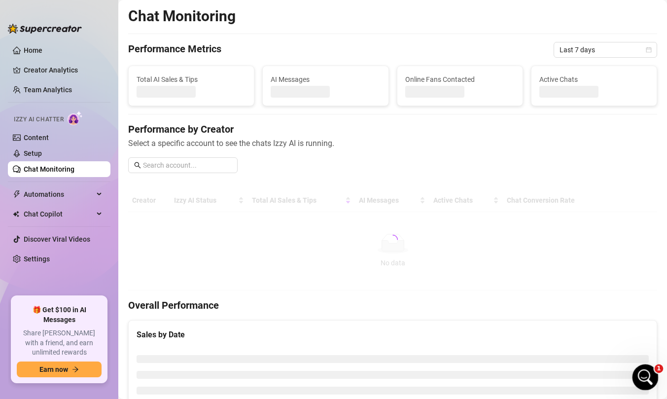
click at [647, 380] on icon "Open Intercom Messenger" at bounding box center [644, 376] width 16 height 16
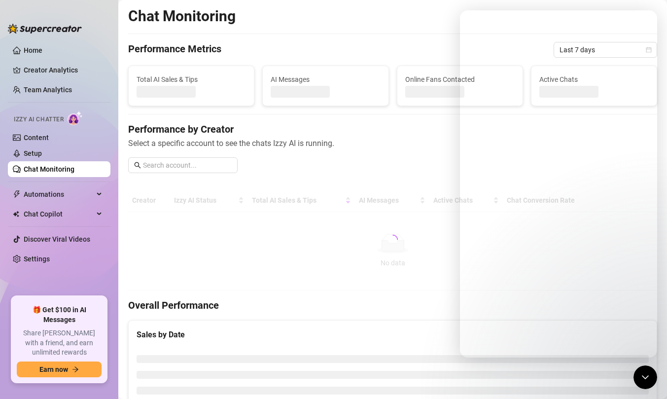
click at [240, 139] on span "Select a specific account to see the chats Izzy AI is running." at bounding box center [392, 143] width 529 height 12
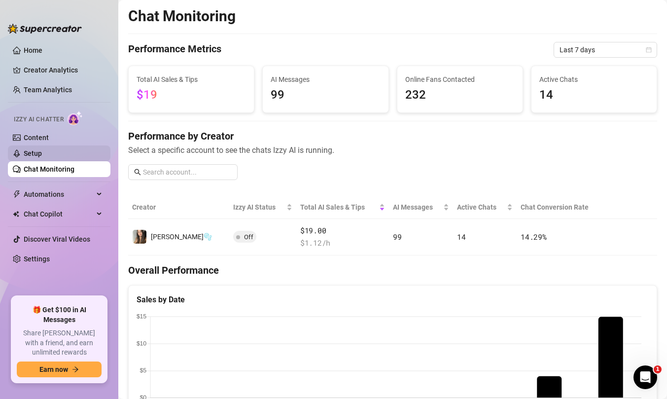
click at [42, 149] on link "Setup" at bounding box center [33, 153] width 18 height 8
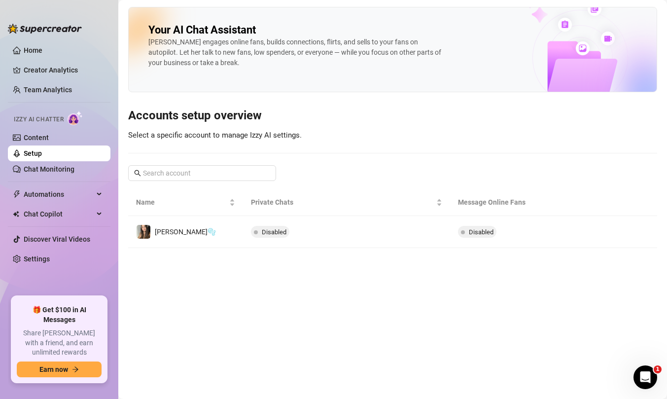
click at [214, 59] on div "[PERSON_NAME] engages online fans, builds connections, flirts, and sells to you…" at bounding box center [296, 52] width 296 height 31
click at [49, 134] on link "Content" at bounding box center [36, 138] width 25 height 8
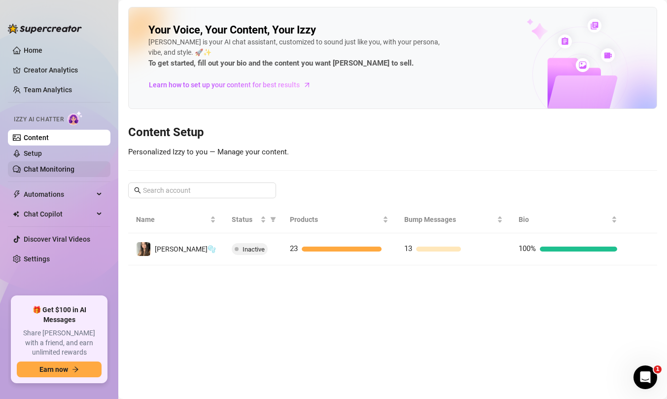
click at [74, 169] on link "Chat Monitoring" at bounding box center [49, 169] width 51 height 8
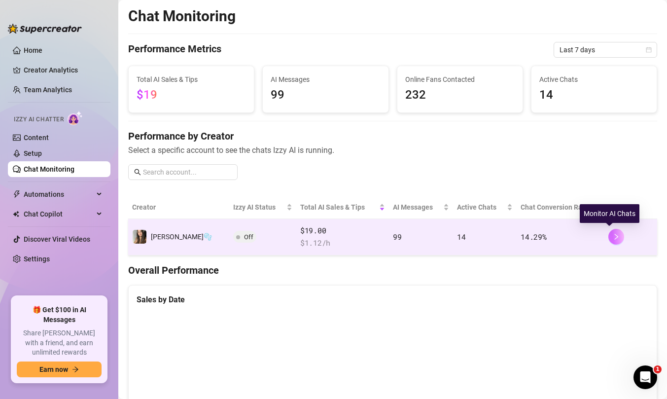
click at [608, 240] on button "button" at bounding box center [616, 237] width 16 height 16
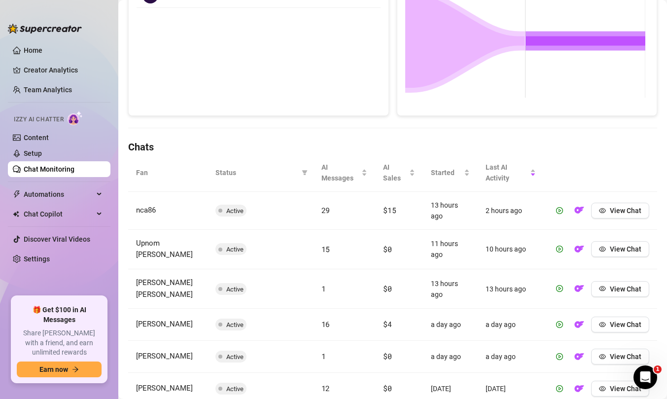
scroll to position [307, 0]
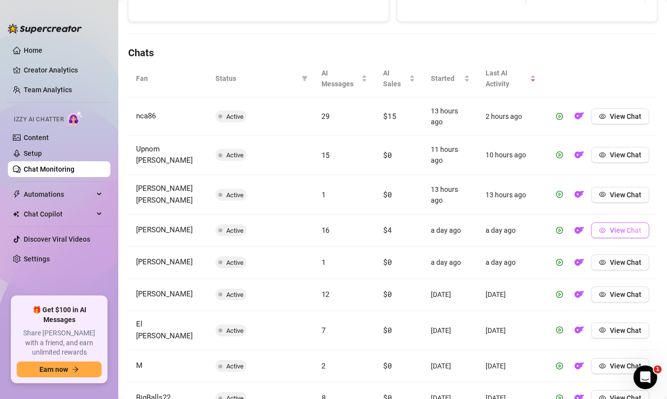
click at [602, 222] on button "View Chat" at bounding box center [620, 230] width 58 height 16
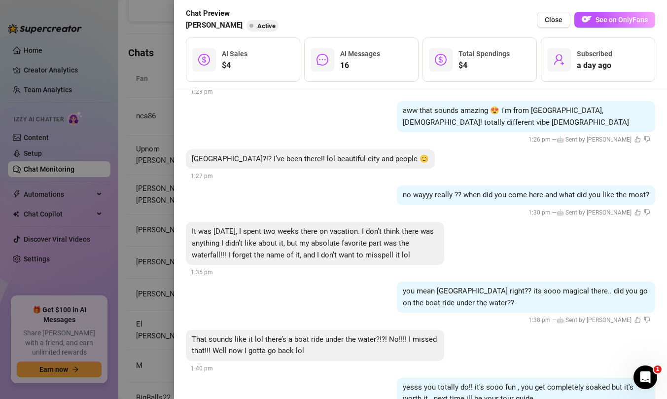
scroll to position [310, 0]
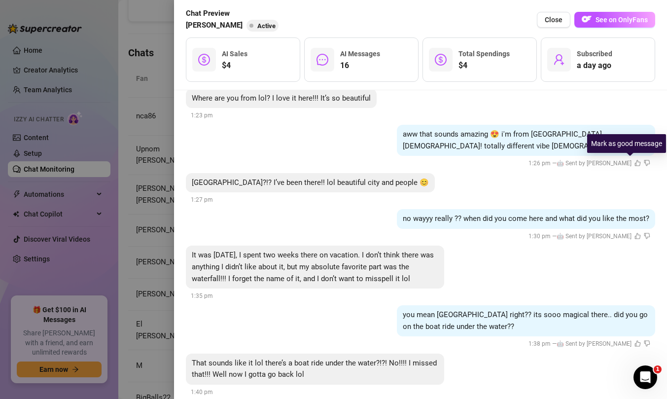
click at [634, 164] on icon "like" at bounding box center [637, 163] width 6 height 6
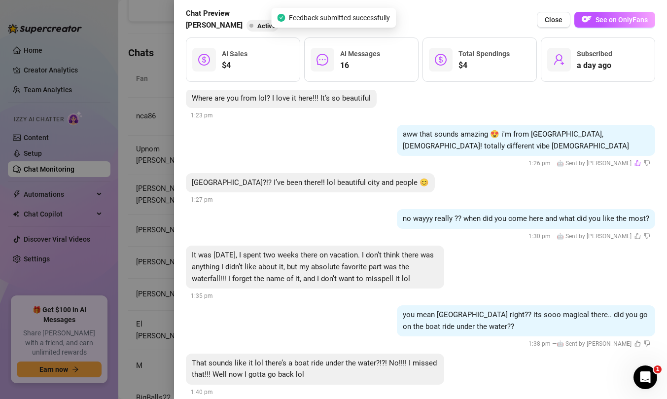
click at [634, 237] on icon "like" at bounding box center [637, 236] width 6 height 6
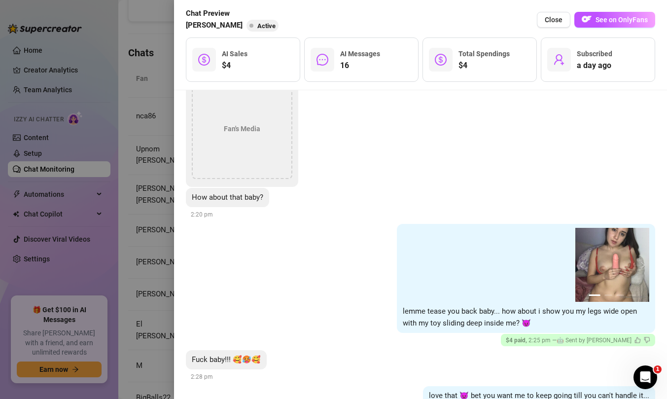
scroll to position [1427, 0]
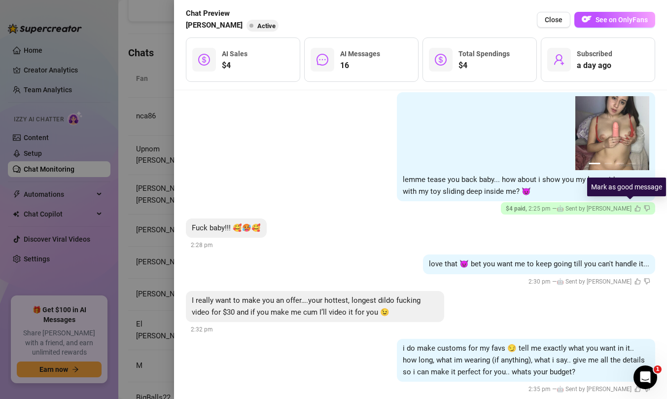
click at [635, 208] on icon "like" at bounding box center [638, 208] width 6 height 6
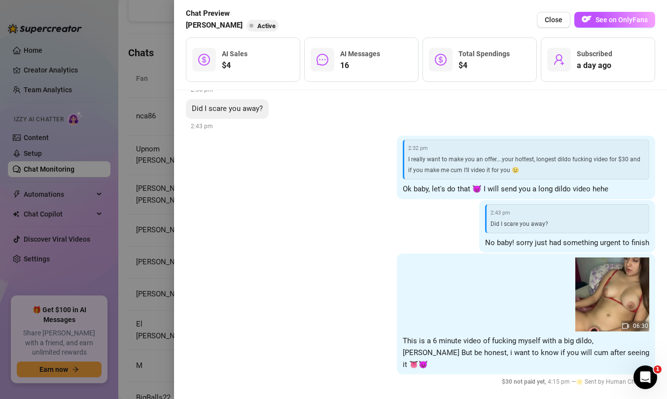
scroll to position [1769, 0]
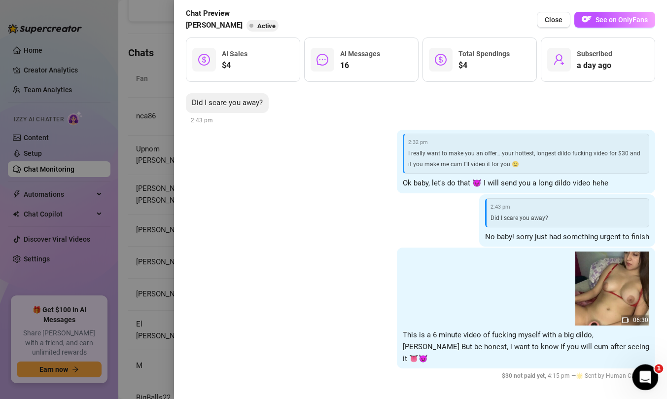
click at [644, 381] on icon "Open Intercom Messenger" at bounding box center [644, 376] width 16 height 16
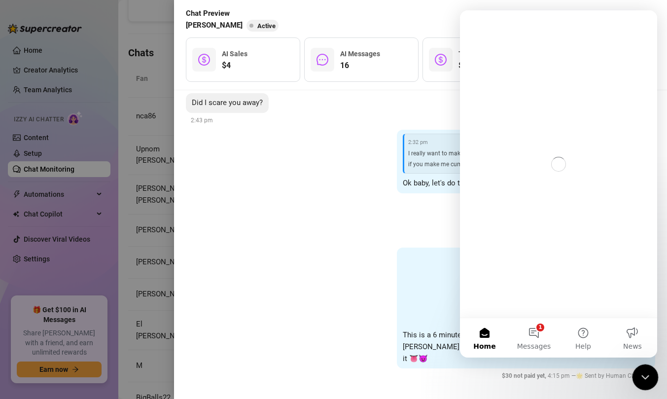
scroll to position [0, 0]
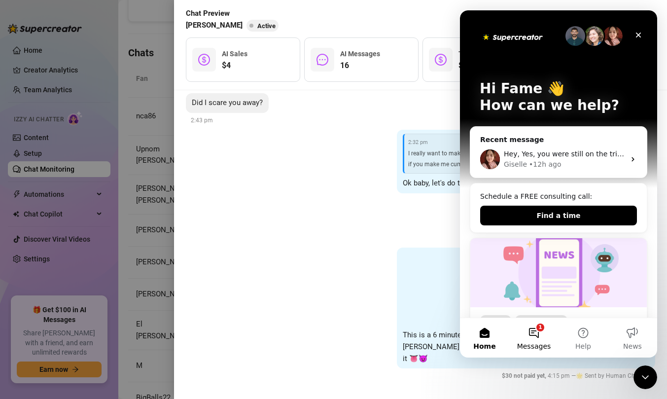
click at [531, 335] on button "1 Messages" at bounding box center [533, 337] width 49 height 39
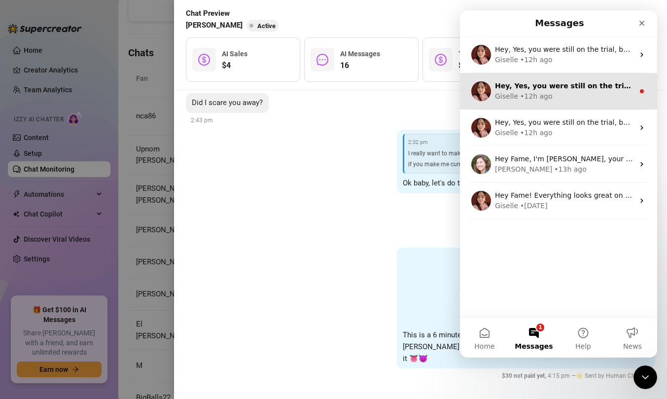
click at [529, 95] on div "• 12h ago" at bounding box center [536, 96] width 32 height 10
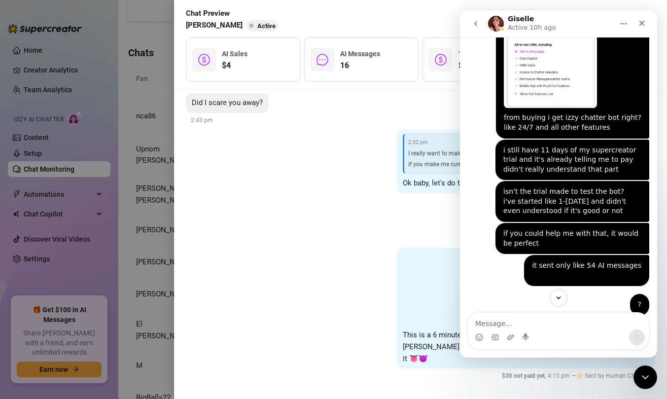
scroll to position [500, 0]
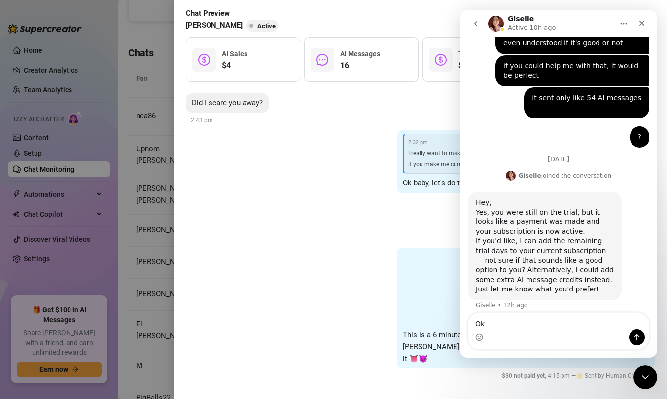
type textarea "O"
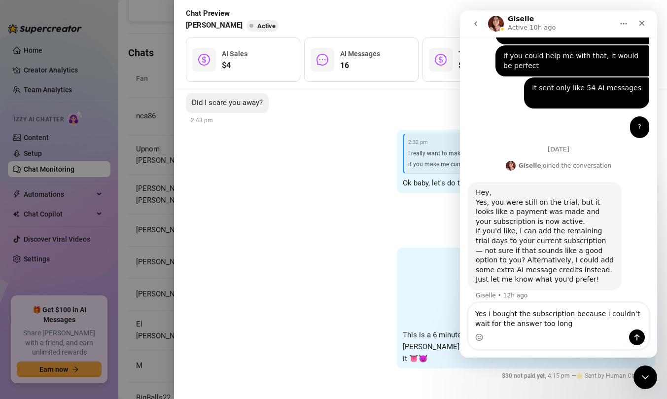
scroll to position [520, 0]
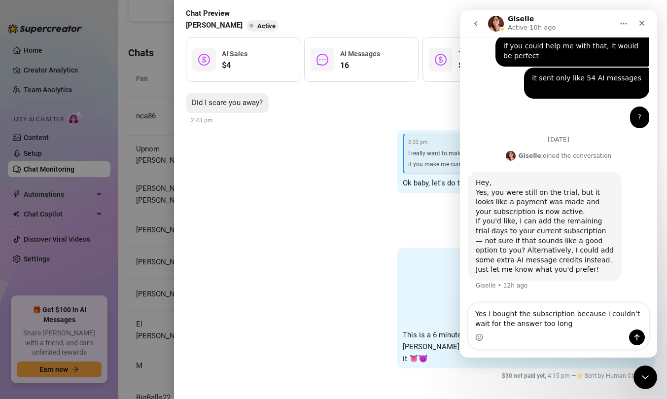
click at [475, 307] on textarea "Yes i bought the subscription because i couldn't wait for the answer too long" at bounding box center [558, 316] width 180 height 27
click at [483, 303] on textarea "Yes i bought the subscription because i couldn't wait for the answer too long" at bounding box center [558, 316] width 180 height 27
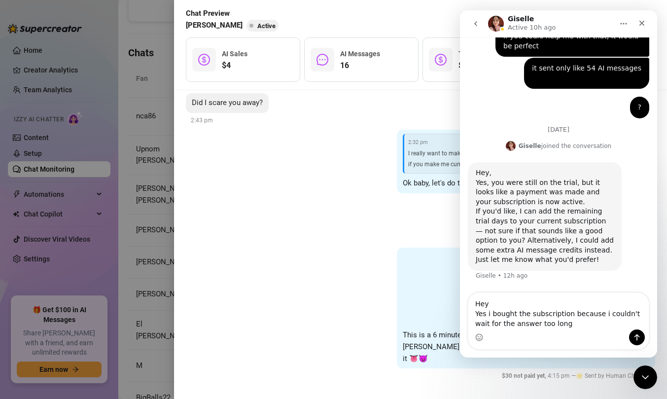
click at [566, 322] on textarea "Hey Yes i bought the subscription because i couldn't wait for the answer too lo…" at bounding box center [558, 311] width 180 height 36
type textarea "Hey Yes i bought the subscription because i couldn't wait for the answer too lo…"
click at [161, 193] on div at bounding box center [333, 199] width 667 height 399
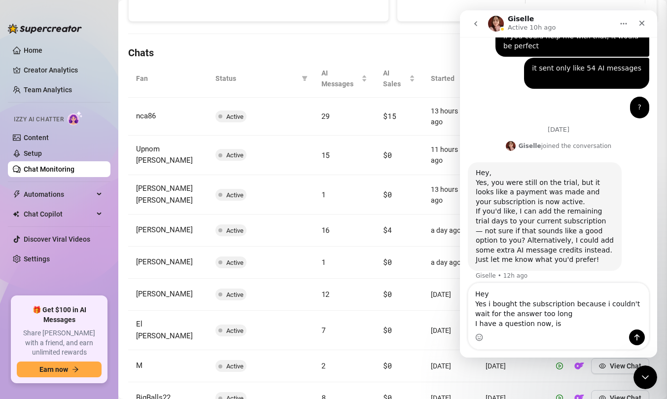
scroll to position [0, 0]
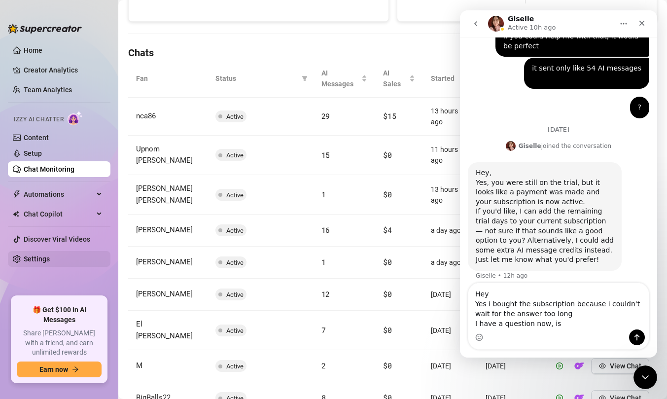
click at [48, 255] on link "Settings" at bounding box center [37, 259] width 26 height 8
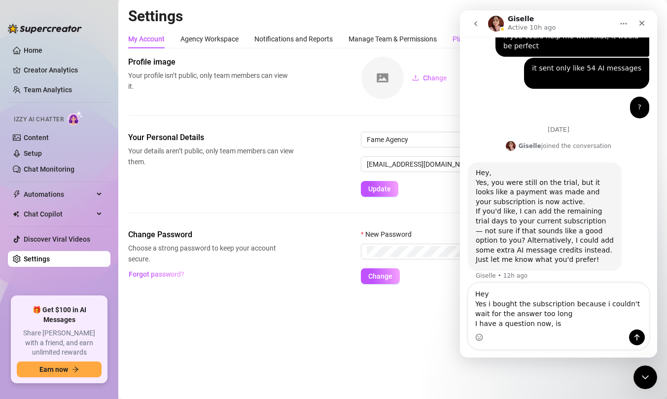
click at [455, 39] on div "Plans & Billing" at bounding box center [473, 39] width 43 height 11
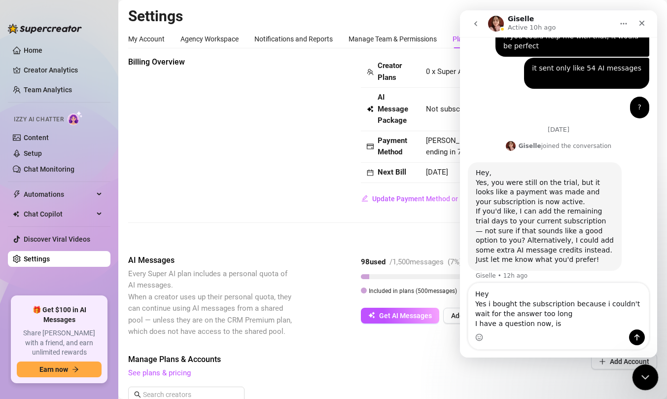
click at [646, 368] on div "Close Intercom Messenger" at bounding box center [644, 376] width 24 height 24
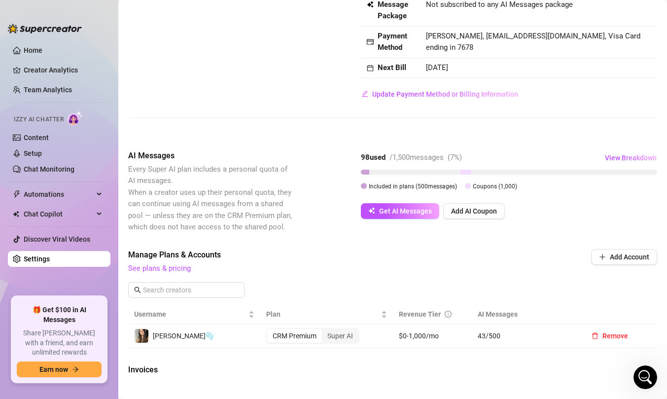
scroll to position [130, 0]
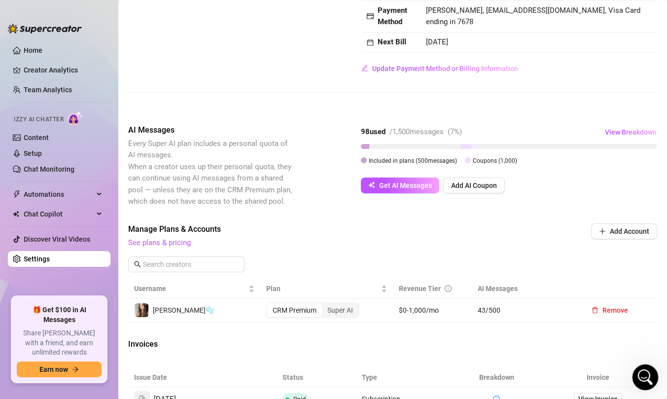
click at [650, 377] on div "Open Intercom Messenger" at bounding box center [643, 375] width 33 height 33
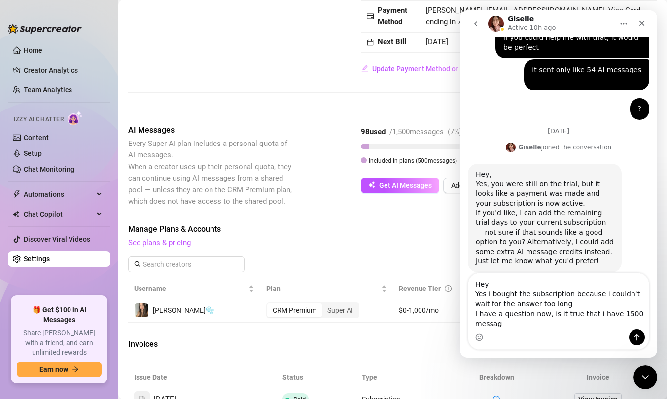
scroll to position [540, 0]
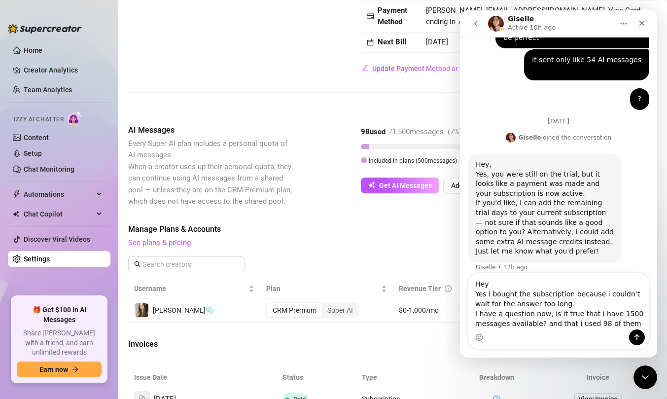
type textarea "Hey Yes i bought the subscription because i couldn't wait for the answer too lo…"
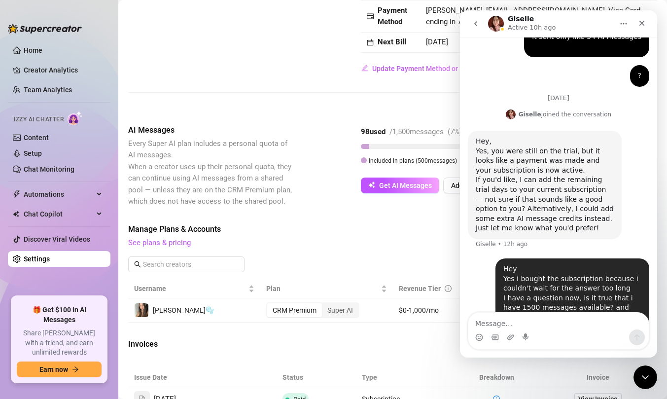
scroll to position [578, 0]
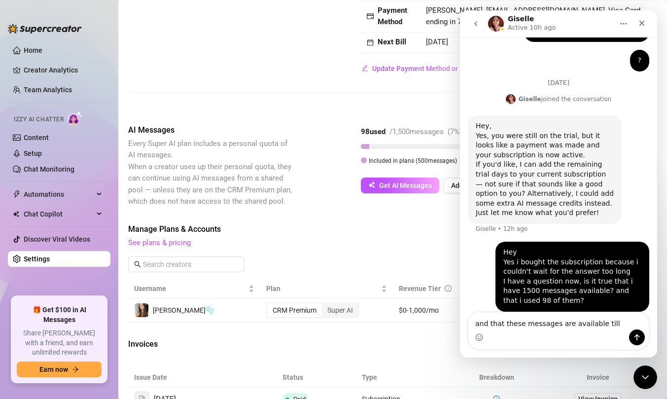
type textarea "and that these messages are available till"
click at [421, 233] on span "Manage Plans & Accounts" at bounding box center [326, 229] width 396 height 12
click at [635, 383] on div "Close Intercom Messenger" at bounding box center [644, 376] width 24 height 24
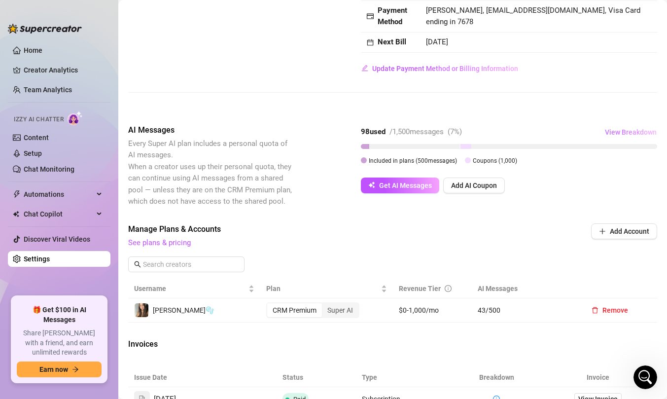
click at [615, 135] on span "View Breakdown" at bounding box center [631, 132] width 52 height 8
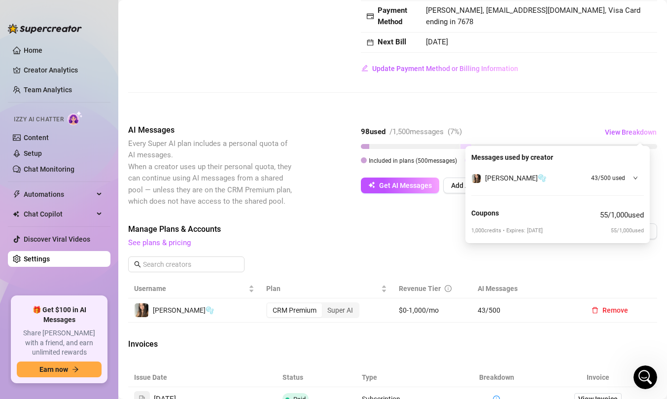
click at [524, 232] on span "1,000 credits • Expires: 10/13/2025" at bounding box center [506, 230] width 71 height 8
drag, startPoint x: 507, startPoint y: 232, endPoint x: 553, endPoint y: 237, distance: 46.1
click at [553, 237] on div "Messages used by creator Bella🫧 43 / 500 used Coupons 55 / 1,000 used 1,000 cre…" at bounding box center [557, 194] width 184 height 97
copy span "Expires: 10/13/2025"
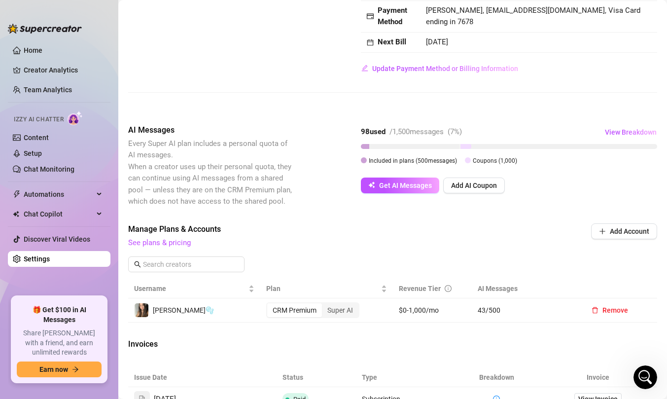
click at [534, 257] on div "Manage Plans & Accounts See plans & pricing Add Account" at bounding box center [392, 251] width 529 height 56
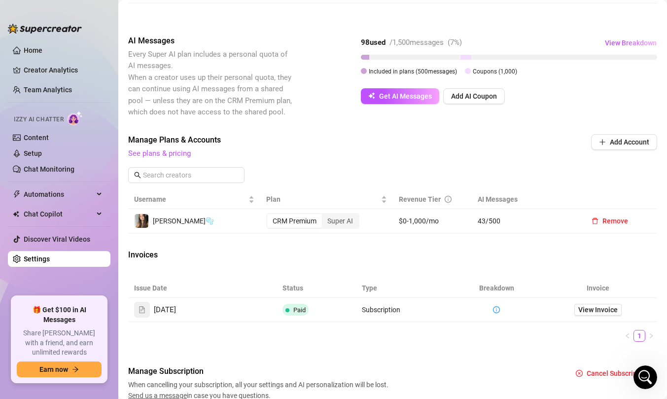
scroll to position [181, 0]
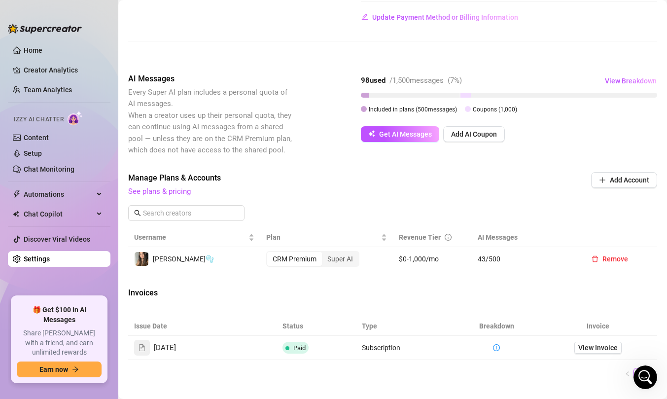
click at [610, 72] on div "Billing Overview Creator Plans 0 x Super AI, 1 x CRM Premium AI Message Package…" at bounding box center [392, 157] width 529 height 564
click at [605, 87] on button "View Breakdown" at bounding box center [630, 81] width 53 height 16
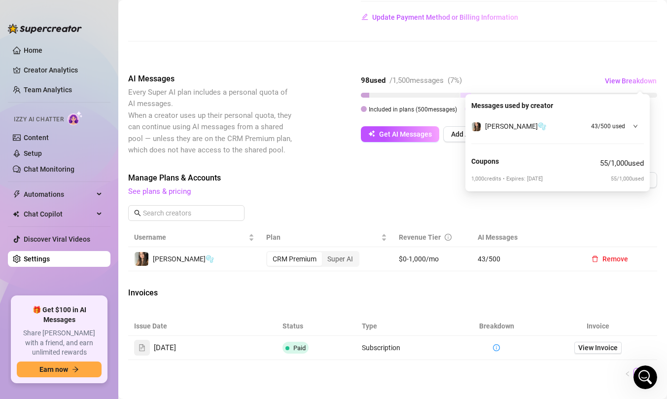
click at [618, 126] on span "43 / 500 used" at bounding box center [608, 126] width 34 height 9
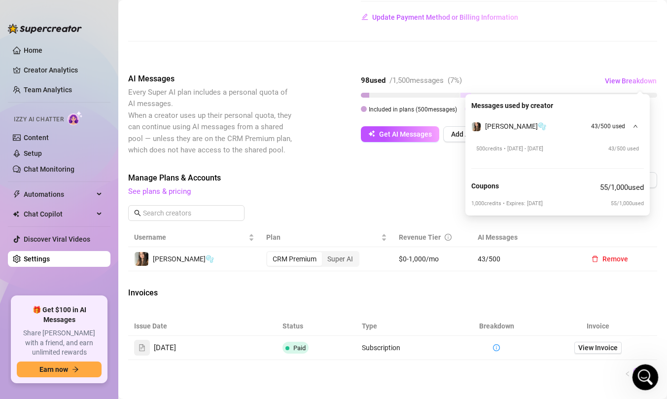
click at [648, 379] on div "Open Intercom Messenger" at bounding box center [643, 375] width 33 height 33
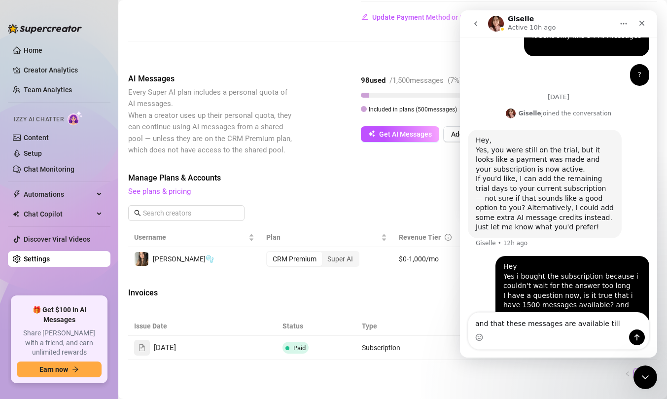
scroll to position [578, 0]
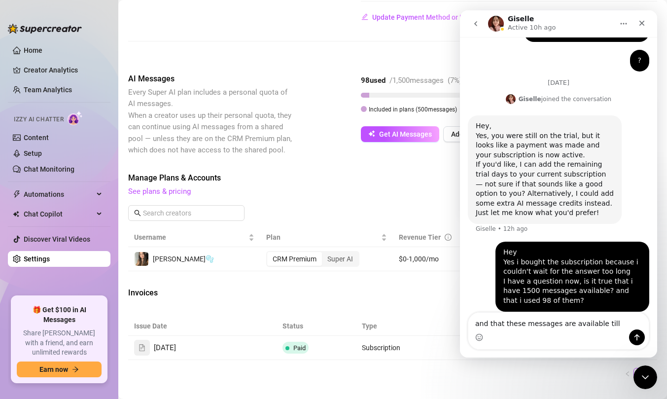
click at [524, 320] on textarea "and that these messages are available till" at bounding box center [558, 320] width 180 height 17
click at [626, 323] on textarea "and that these 1000 messages are available till" at bounding box center [558, 320] width 180 height 17
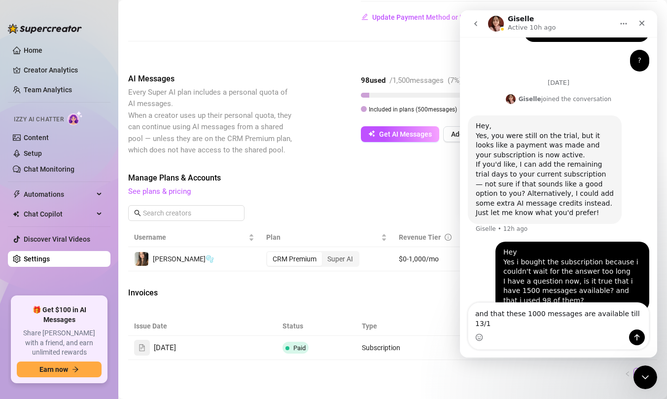
type textarea "and that these 1000 messages are available till 13/"
click at [566, 326] on textarea "and that these 1000 messages are available till 13/" at bounding box center [558, 316] width 180 height 27
drag, startPoint x: 627, startPoint y: 324, endPoint x: 658, endPoint y: 321, distance: 31.6
click at [657, 321] on html "Giselle Active 10h ago Ask us anything, or share your feedback :) Ella Hey Fame…" at bounding box center [558, 183] width 197 height 347
click at [635, 324] on textarea "and that these 1000 messages are available till 13/" at bounding box center [558, 316] width 180 height 27
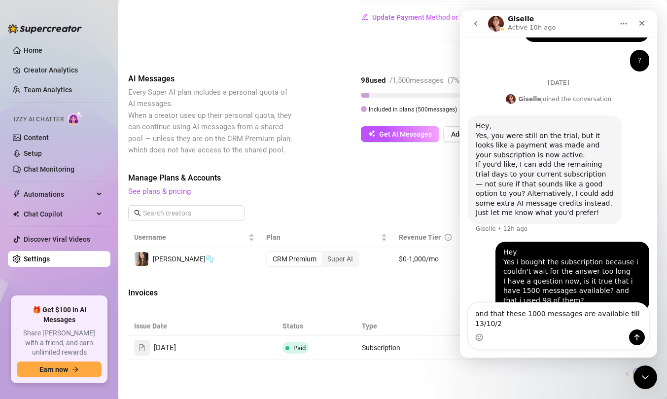
scroll to position [588, 0]
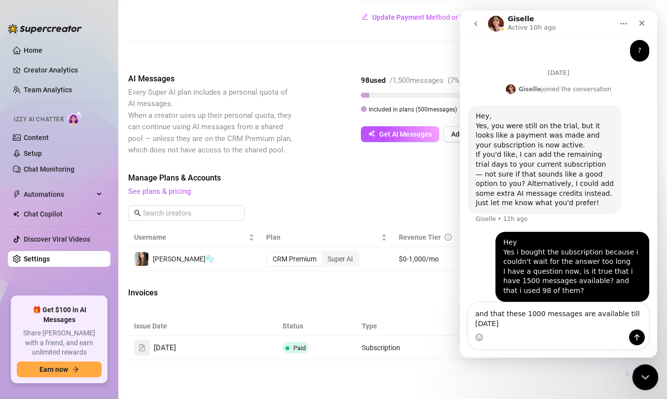
type textarea "and that these 1000 messages are available till 13/10/2025"
click at [648, 376] on icon "Close Intercom Messenger" at bounding box center [644, 376] width 12 height 12
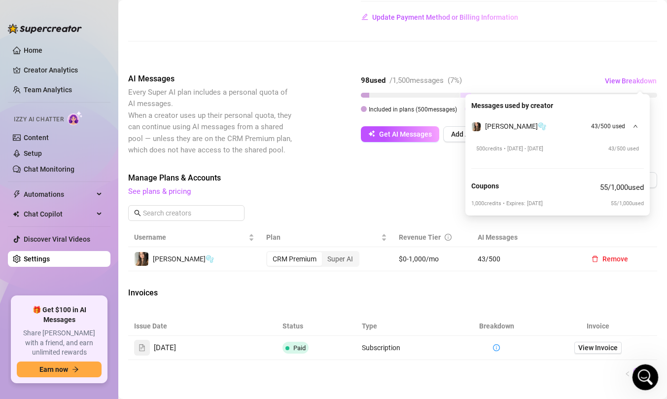
click at [648, 370] on div "Open Intercom Messenger" at bounding box center [643, 375] width 33 height 33
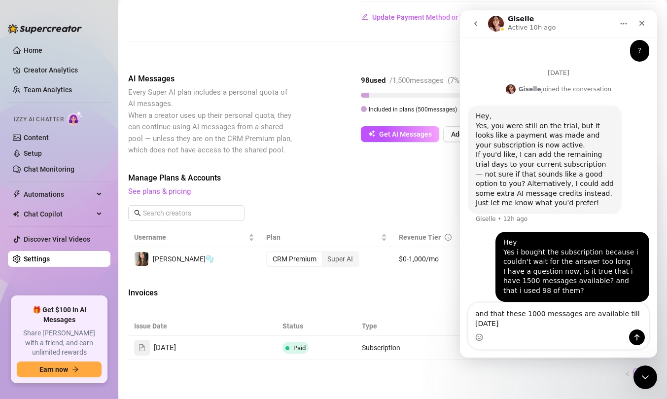
click at [491, 324] on textarea "and that these 1000 messages are available till 13/10/2025" at bounding box center [558, 316] width 180 height 27
click at [545, 328] on textarea "and that these 1000 messages are available till 10/13/2025" at bounding box center [558, 316] width 180 height 27
type textarea "and that these 1000 messages are available till 10/13/2025 and the 500 messages…"
click at [648, 379] on icon "Close Intercom Messenger" at bounding box center [644, 376] width 12 height 12
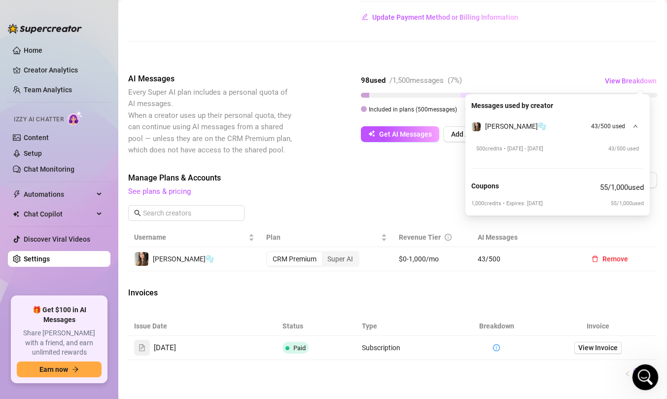
click at [645, 373] on icon "Open Intercom Messenger" at bounding box center [644, 376] width 16 height 16
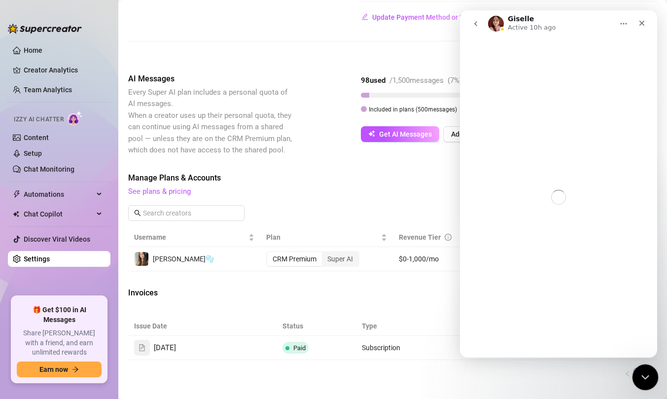
click at [636, 372] on div "Close Intercom Messenger" at bounding box center [644, 376] width 24 height 24
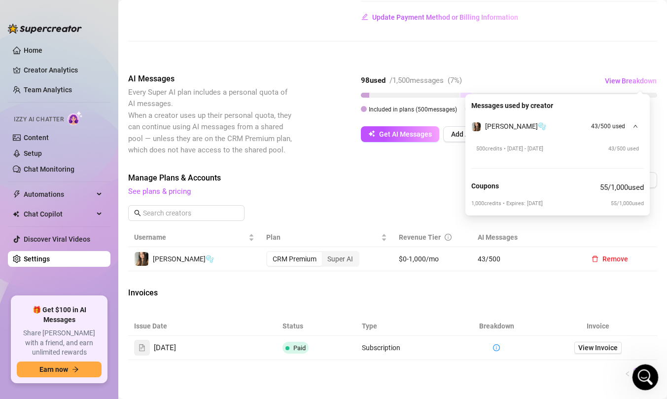
click at [636, 373] on div "Open Intercom Messenger" at bounding box center [643, 375] width 33 height 33
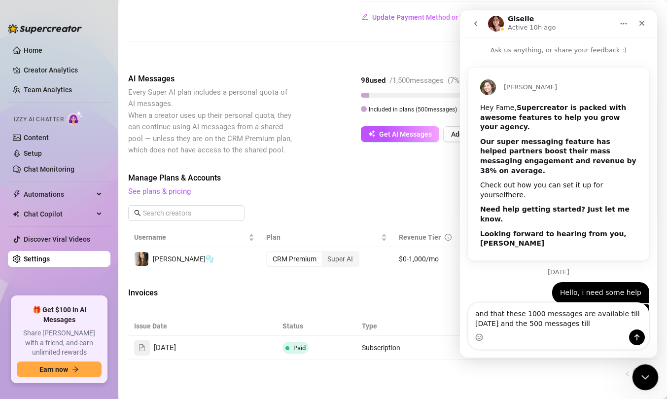
scroll to position [297, 0]
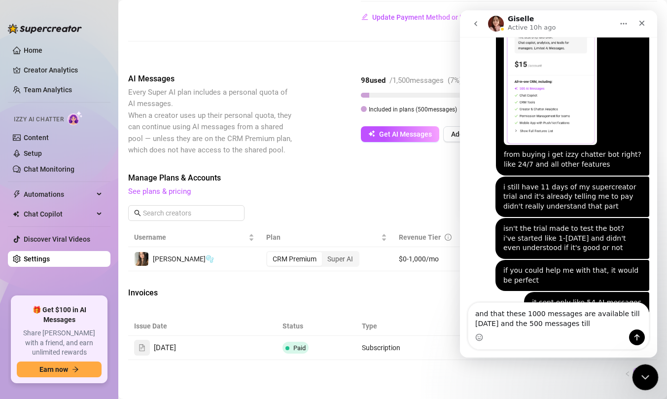
click at [636, 372] on div "Close Intercom Messenger" at bounding box center [644, 376] width 24 height 24
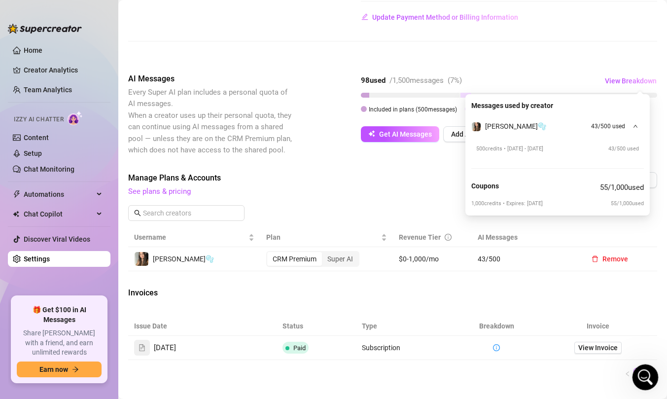
click at [636, 372] on div "Open Intercom Messenger" at bounding box center [643, 375] width 33 height 33
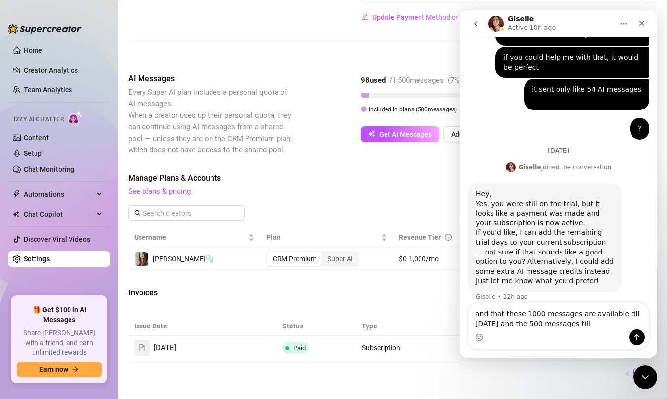
scroll to position [588, 0]
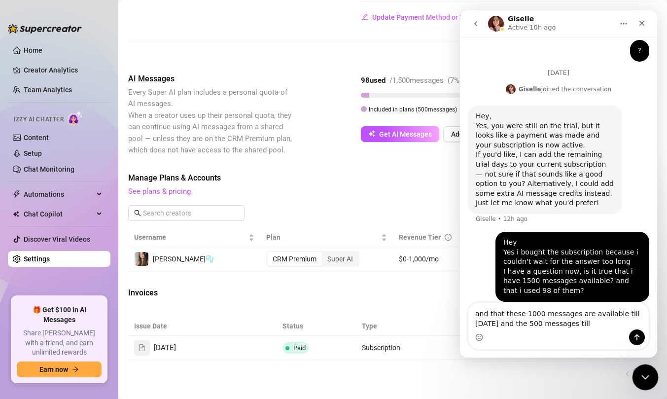
click at [644, 374] on icon "Close Intercom Messenger" at bounding box center [644, 376] width 12 height 12
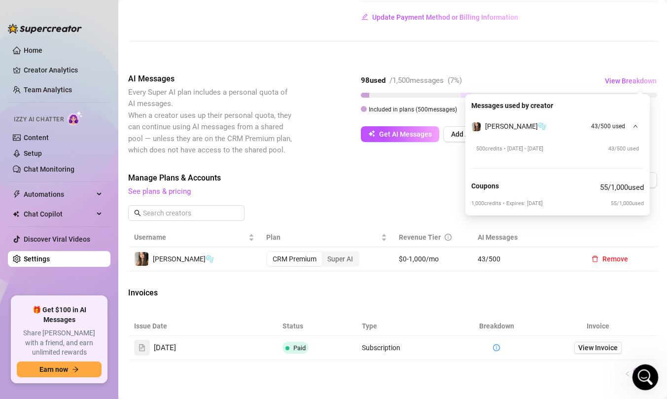
click at [643, 374] on icon "Open Intercom Messenger" at bounding box center [644, 376] width 16 height 16
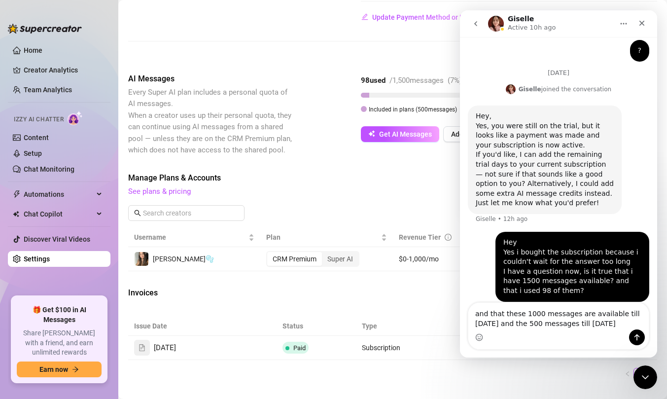
type textarea "and that these 1000 messages are available till 10/13/2025 and the 500 messages…"
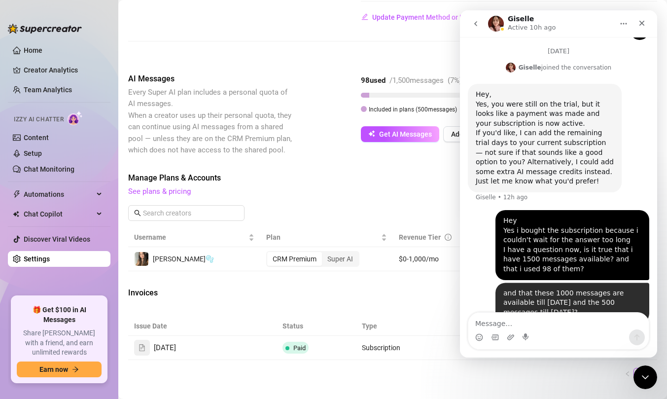
scroll to position [619, 0]
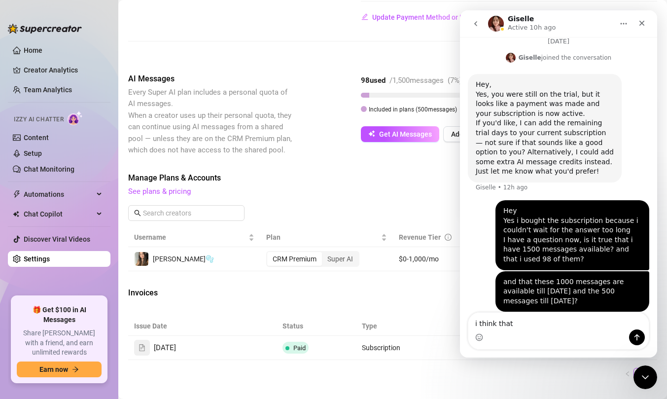
type textarea "i think that"
click at [649, 379] on div "Close Intercom Messenger" at bounding box center [644, 376] width 24 height 24
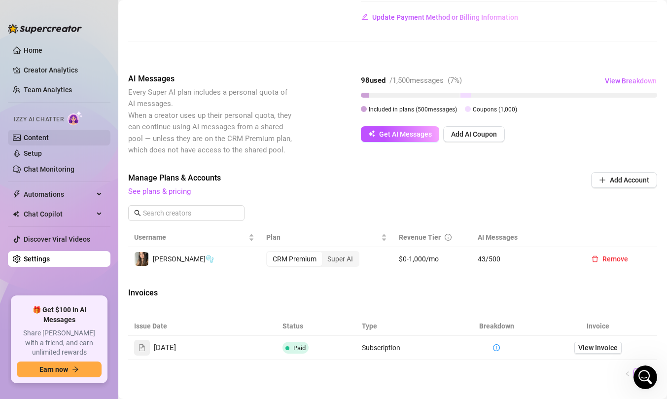
click at [49, 135] on link "Content" at bounding box center [36, 138] width 25 height 8
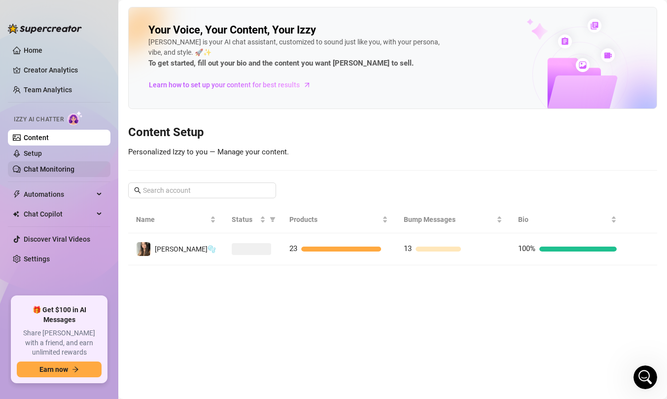
click at [54, 166] on link "Chat Monitoring" at bounding box center [49, 169] width 51 height 8
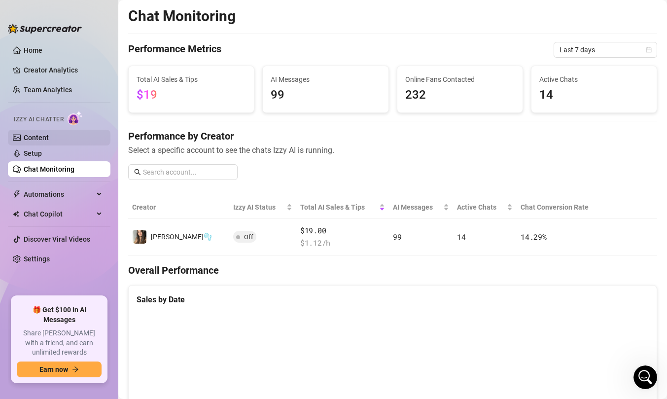
click at [49, 136] on link "Content" at bounding box center [36, 138] width 25 height 8
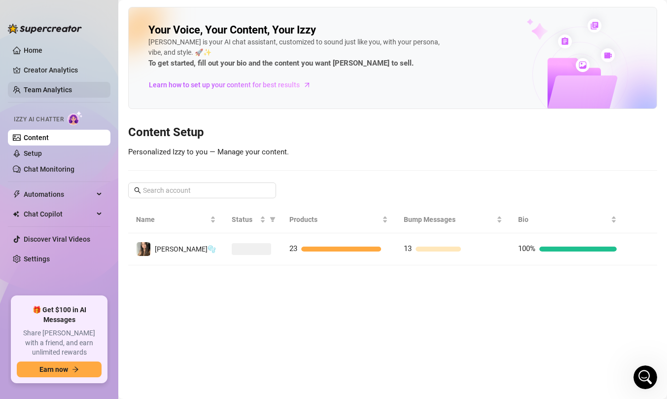
click at [55, 86] on link "Team Analytics" at bounding box center [48, 90] width 48 height 8
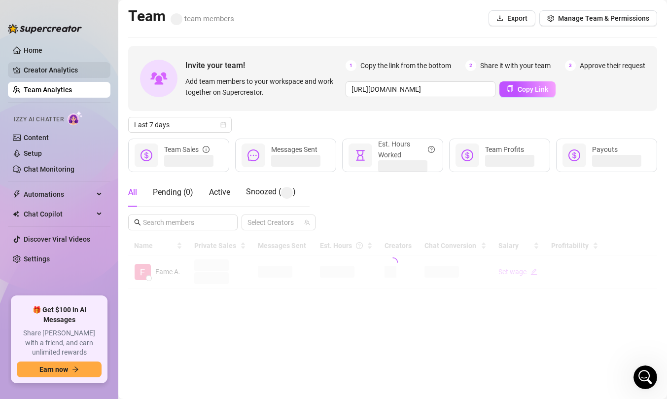
click at [55, 68] on link "Creator Analytics" at bounding box center [63, 70] width 79 height 16
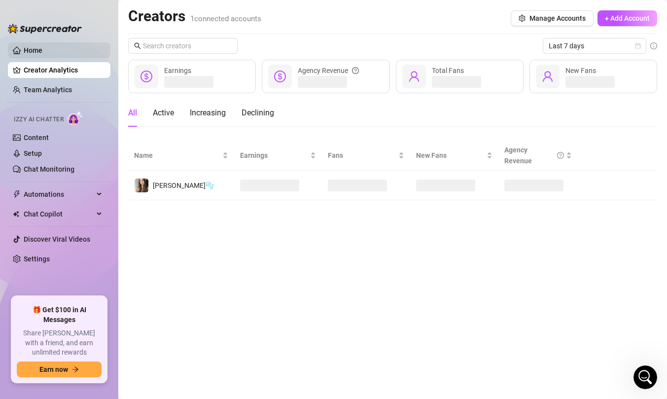
click at [42, 54] on link "Home" at bounding box center [33, 50] width 19 height 8
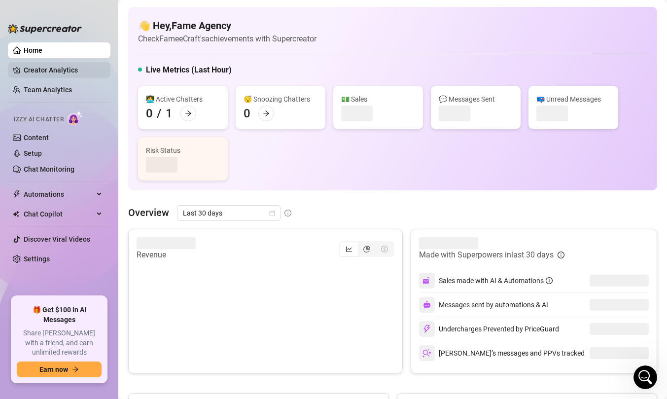
click at [51, 69] on link "Creator Analytics" at bounding box center [63, 70] width 79 height 16
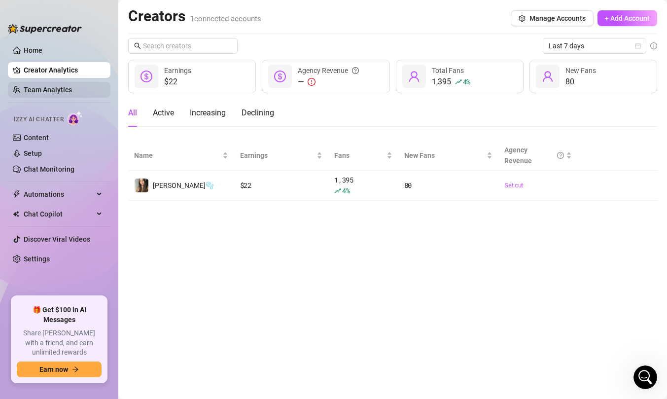
click at [72, 91] on link "Team Analytics" at bounding box center [48, 90] width 48 height 8
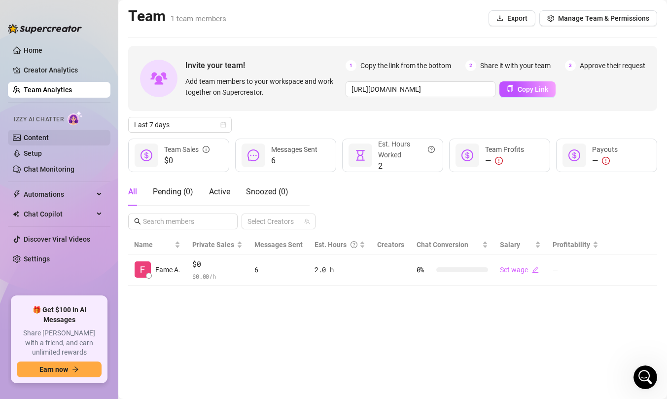
click at [49, 141] on link "Content" at bounding box center [36, 138] width 25 height 8
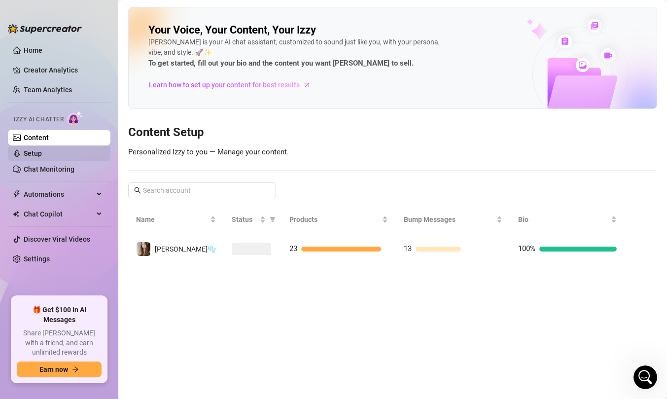
click at [42, 151] on link "Setup" at bounding box center [33, 153] width 18 height 8
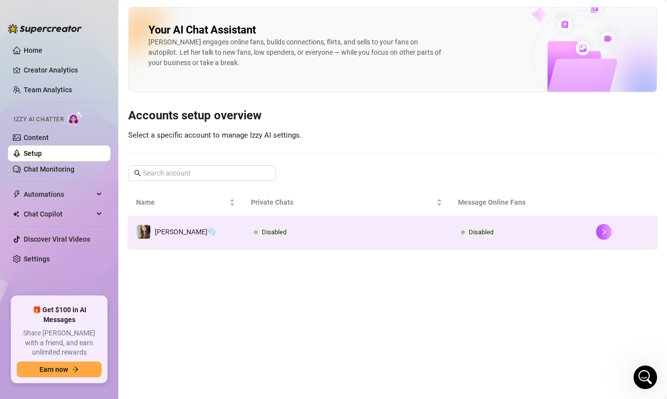
click at [201, 229] on td "[PERSON_NAME]🫧" at bounding box center [185, 232] width 115 height 32
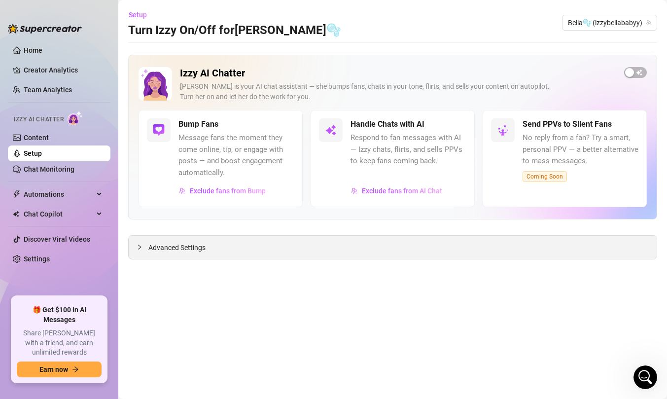
click at [174, 249] on span "Advanced Settings" at bounding box center [176, 247] width 57 height 11
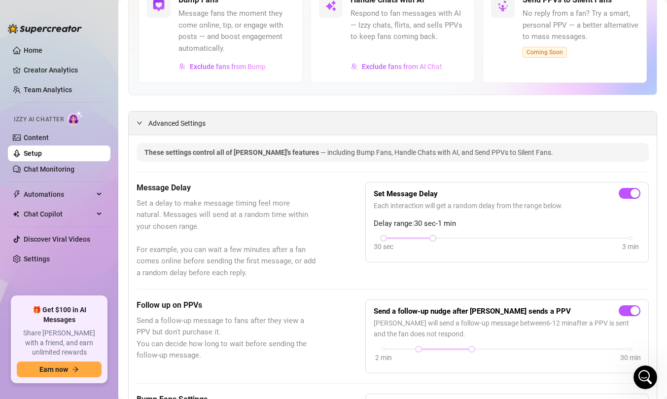
scroll to position [125, 0]
drag, startPoint x: 426, startPoint y: 235, endPoint x: 400, endPoint y: 237, distance: 26.2
click at [400, 237] on div "30 sec 3 min" at bounding box center [506, 237] width 247 height 4
click at [401, 248] on div "30 sec 3 min" at bounding box center [507, 244] width 267 height 19
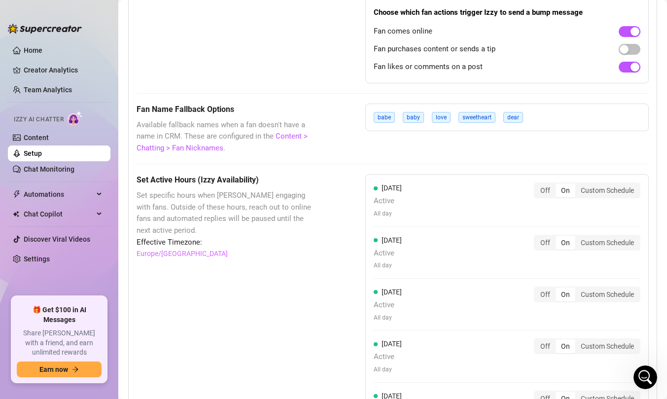
scroll to position [760, 0]
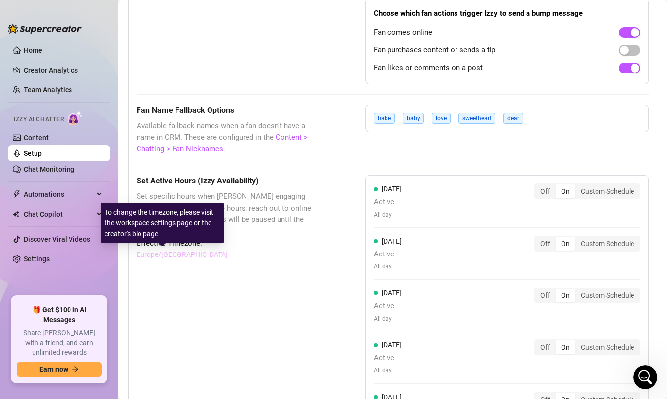
click at [158, 254] on link "Europe/Chisinau" at bounding box center [181, 254] width 91 height 11
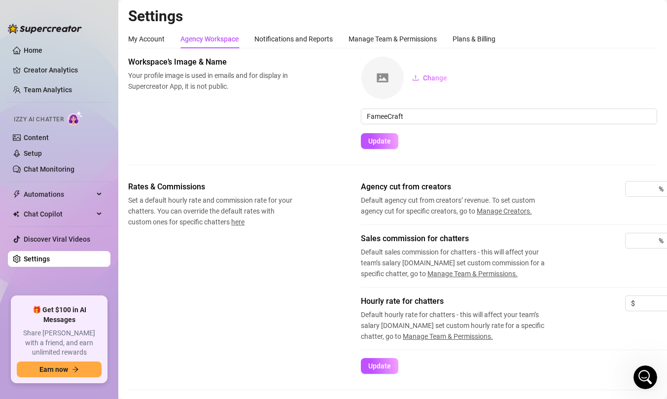
scroll to position [0, 10]
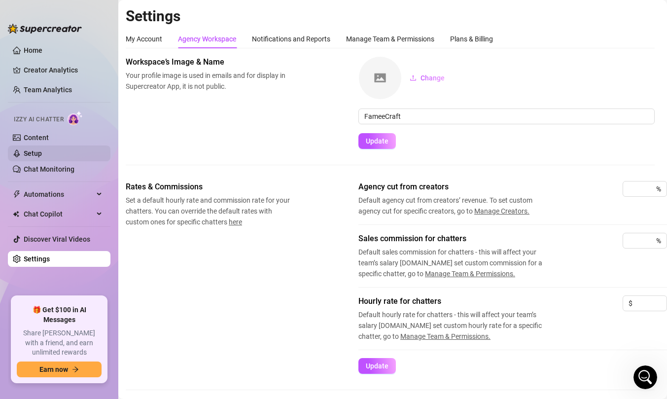
click at [42, 151] on link "Setup" at bounding box center [33, 153] width 18 height 8
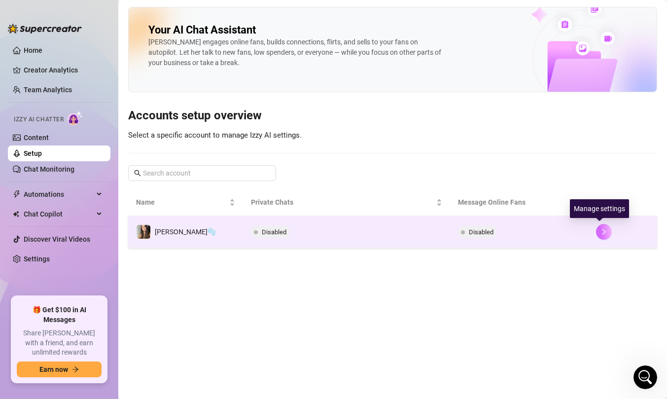
click at [601, 234] on icon "right" at bounding box center [603, 231] width 7 height 7
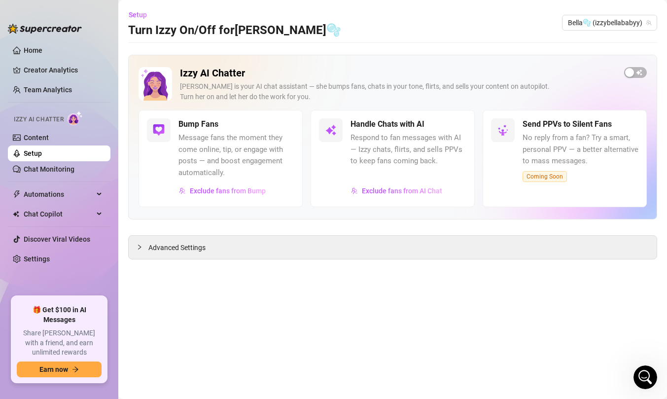
click at [632, 78] on div "Izzy AI Chatter Izzy is your AI chat assistant — she bumps fans, chats in your …" at bounding box center [392, 88] width 508 height 43
click at [632, 77] on span "button" at bounding box center [635, 72] width 23 height 11
click at [639, 69] on span "button" at bounding box center [635, 72] width 23 height 11
click at [231, 191] on span "Exclude fans from Bump" at bounding box center [228, 191] width 76 height 8
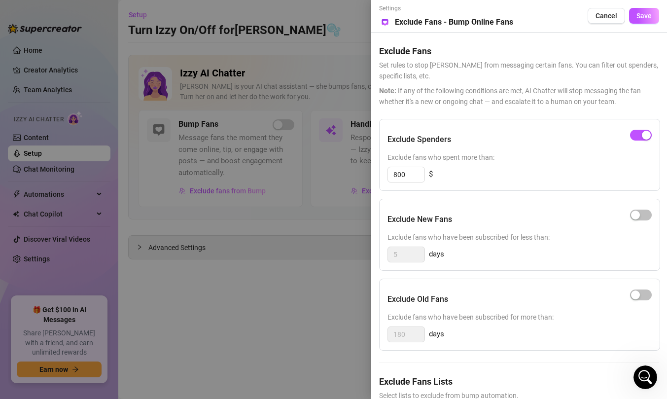
scroll to position [110, 0]
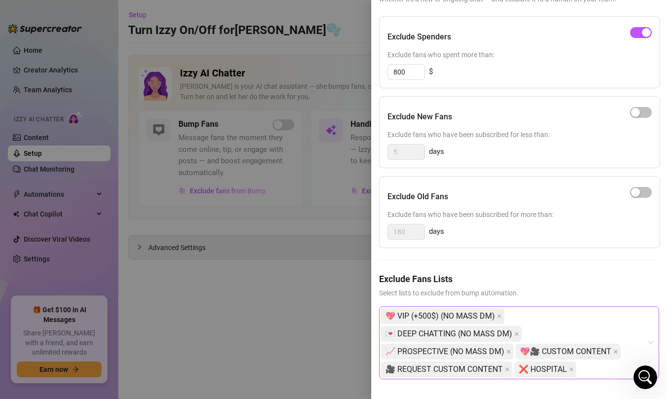
click at [530, 307] on div "💖 VIP (+500$) (NO MASS DM) 💌 DEEP CHATTING (NO MASS DM) 📈 PROSPECTIVE (NO MASS …" at bounding box center [514, 342] width 266 height 71
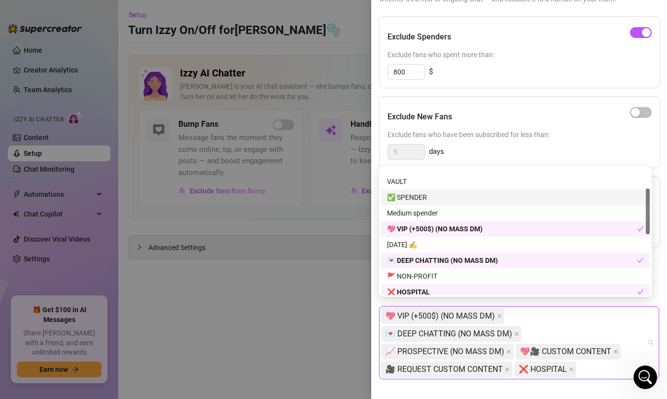
scroll to position [55, 0]
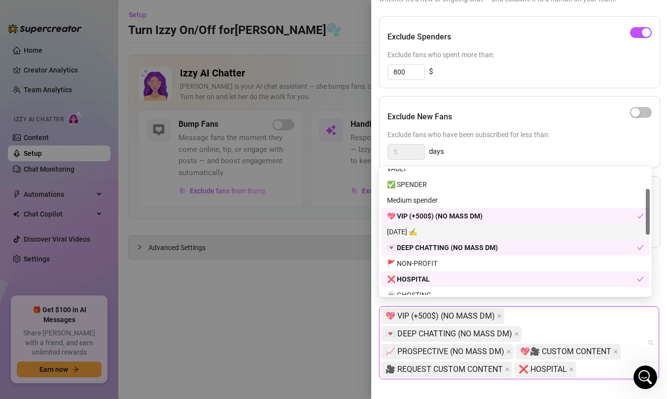
click at [438, 236] on div "Today ✍️" at bounding box center [515, 231] width 257 height 11
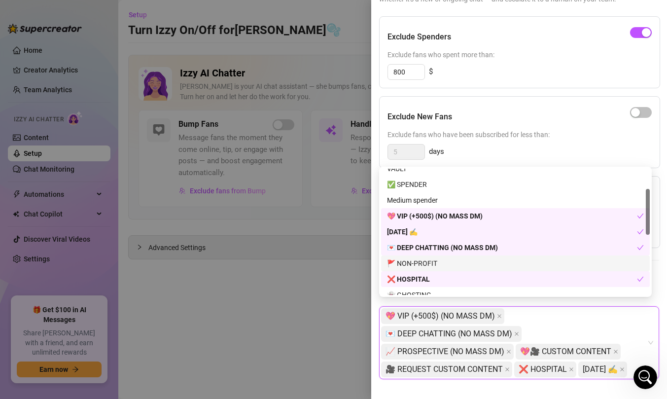
click at [345, 303] on div at bounding box center [333, 199] width 667 height 399
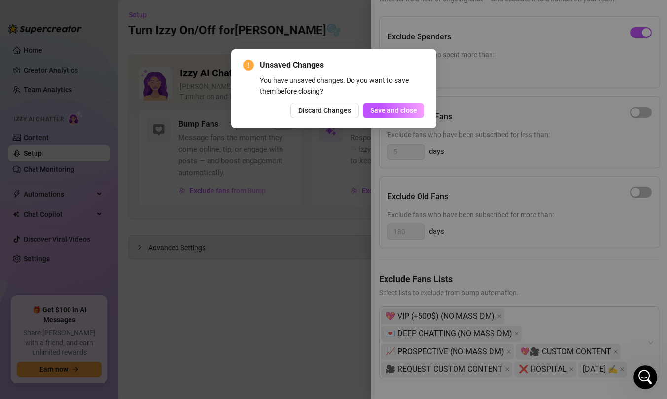
click at [462, 201] on div "Unsaved Changes You have unsaved changes. Do you want to save them before closi…" at bounding box center [333, 199] width 667 height 399
click at [393, 104] on button "Save and close" at bounding box center [394, 110] width 62 height 16
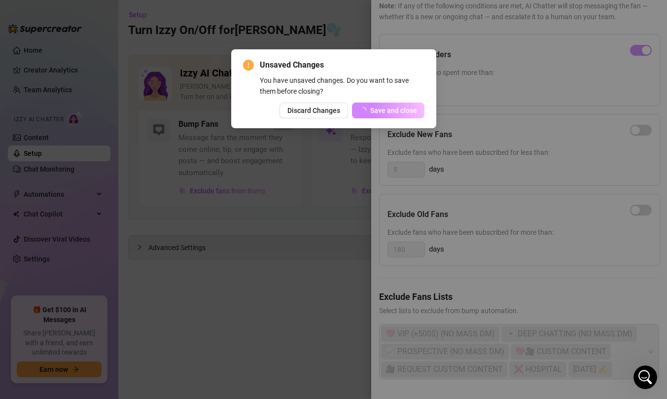
scroll to position [110, 0]
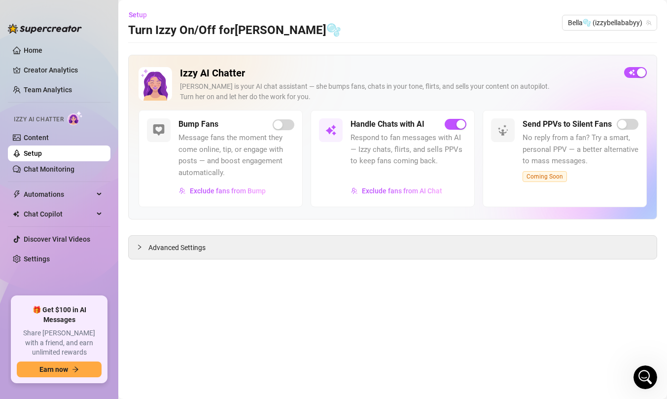
click at [294, 132] on div "Bump Fans Message fans the moment they come online, tip, or engage with posts —…" at bounding box center [236, 158] width 116 height 80
click at [290, 130] on div "Bump Fans Message fans the moment they come online, tip, or engage with posts —…" at bounding box center [236, 158] width 116 height 80
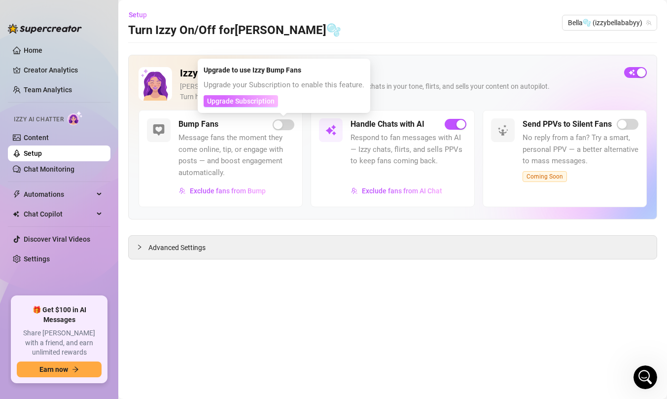
click at [268, 102] on span "Upgrade Subscription" at bounding box center [241, 101] width 68 height 8
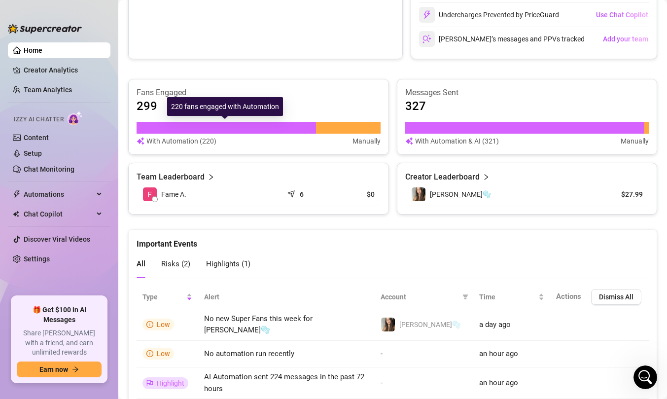
scroll to position [350, 0]
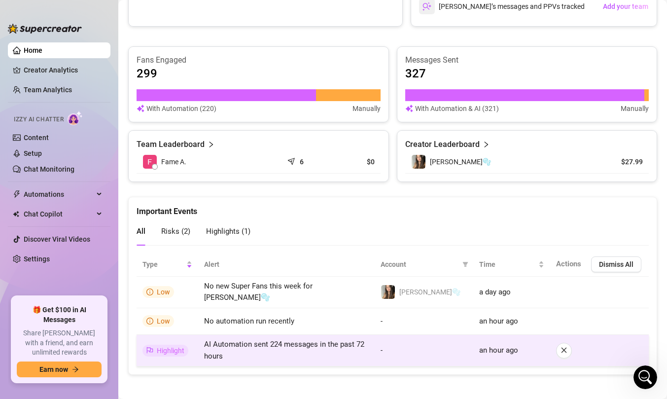
click at [154, 344] on span "Highlight" at bounding box center [165, 350] width 46 height 12
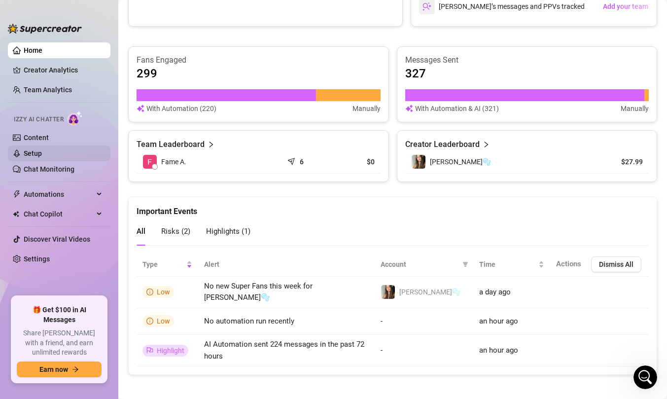
click at [42, 157] on link "Setup" at bounding box center [33, 153] width 18 height 8
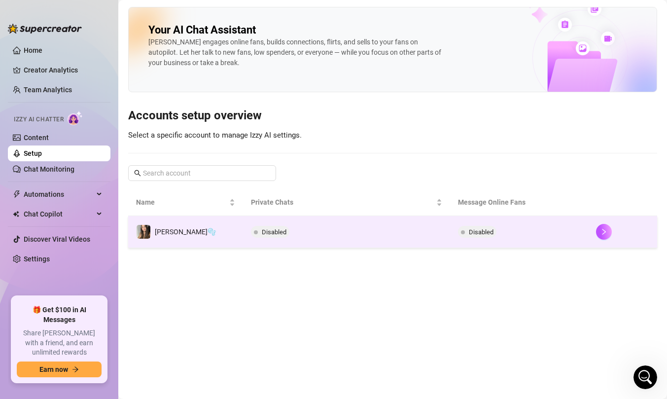
click at [345, 218] on td "Disabled" at bounding box center [346, 232] width 207 height 32
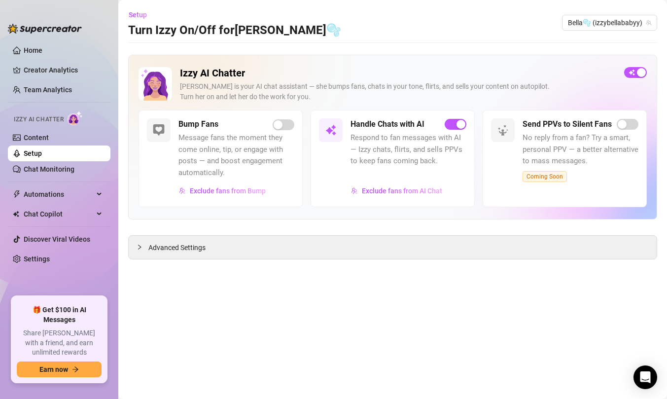
click at [283, 136] on span "Message fans the moment they come online, tip, or engage with posts — and boost…" at bounding box center [236, 155] width 116 height 46
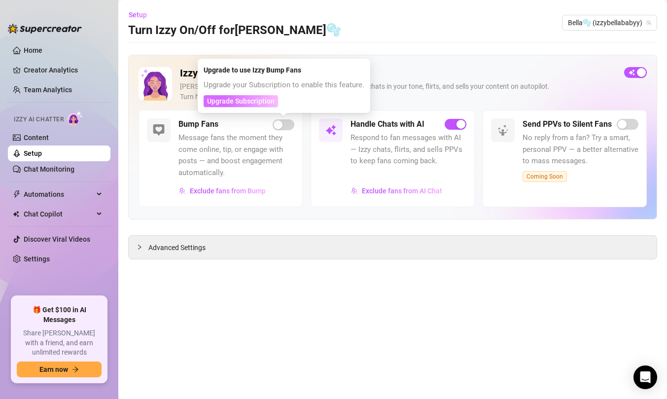
click at [261, 102] on span "Upgrade Subscription" at bounding box center [241, 101] width 68 height 8
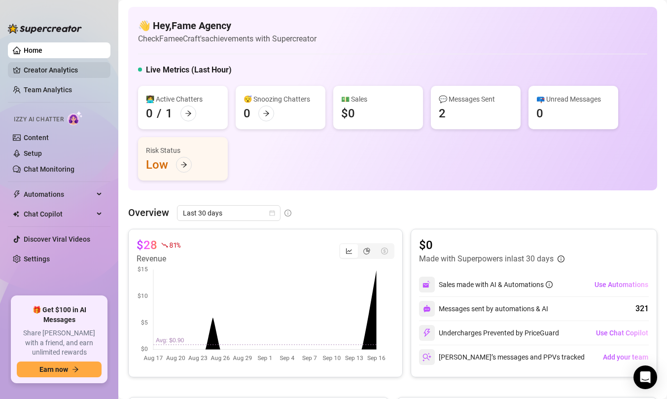
click at [68, 71] on link "Creator Analytics" at bounding box center [63, 70] width 79 height 16
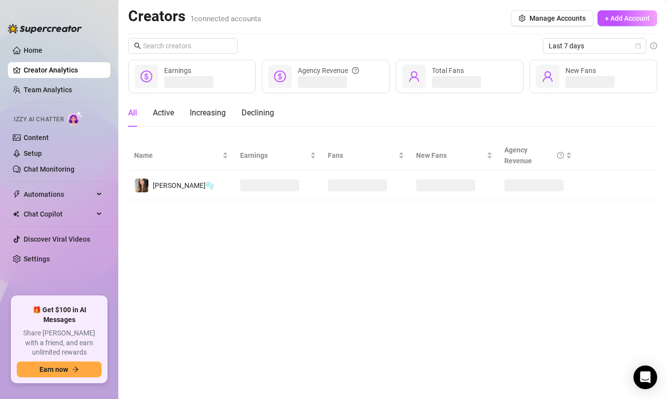
click at [54, 37] on div at bounding box center [45, 24] width 74 height 30
click at [42, 52] on link "Home" at bounding box center [33, 50] width 19 height 8
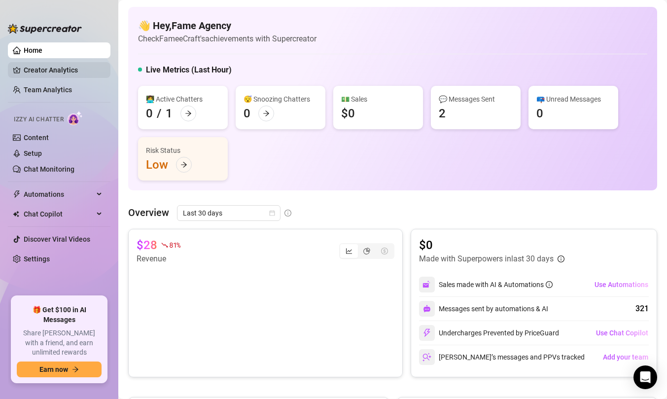
click at [42, 75] on link "Creator Analytics" at bounding box center [63, 70] width 79 height 16
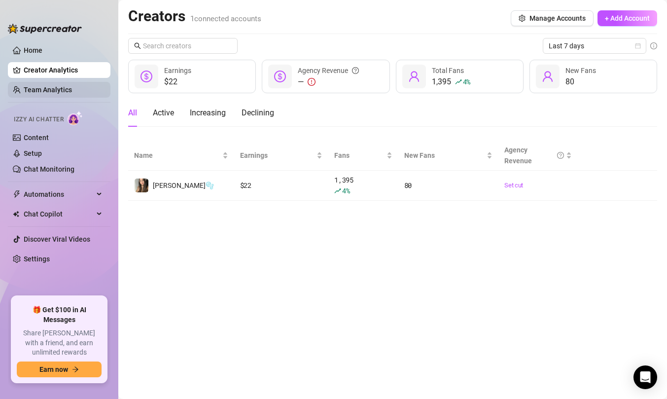
click at [72, 86] on link "Team Analytics" at bounding box center [48, 90] width 48 height 8
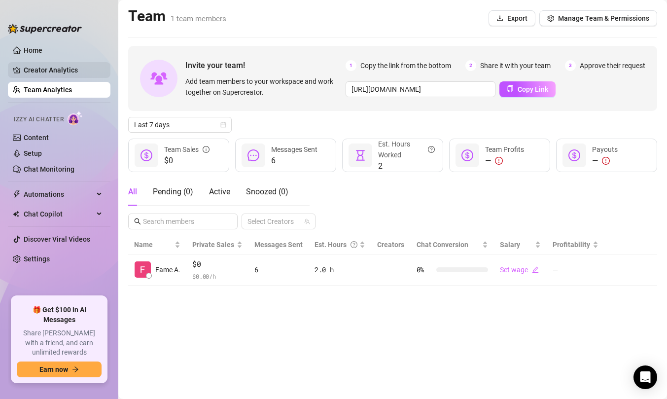
click at [86, 72] on link "Creator Analytics" at bounding box center [63, 70] width 79 height 16
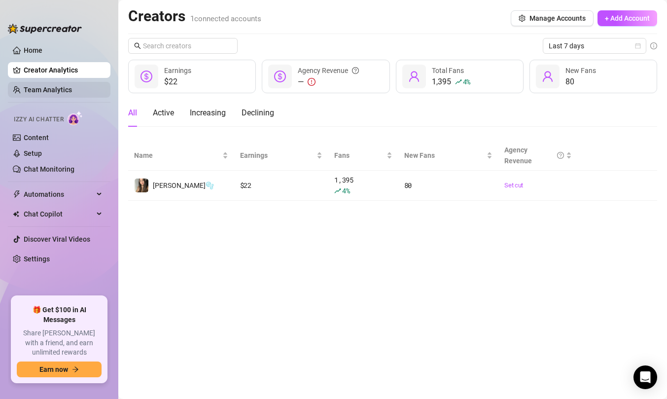
click at [72, 92] on link "Team Analytics" at bounding box center [48, 90] width 48 height 8
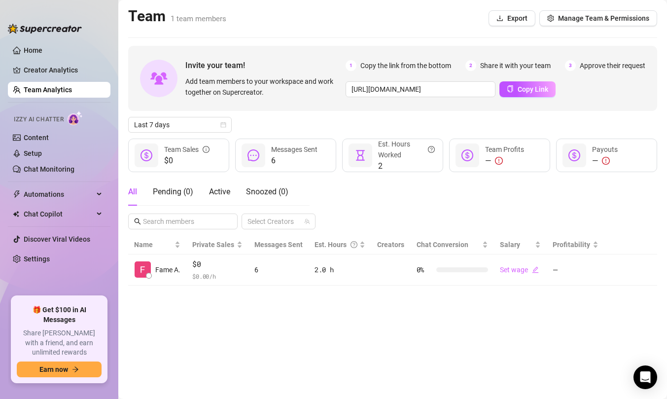
click at [69, 79] on ul "Home Creator Analytics Team Analytics Izzy AI Chatter Content Setup Chat Monito…" at bounding box center [59, 165] width 102 height 254
click at [65, 66] on link "Creator Analytics" at bounding box center [63, 70] width 79 height 16
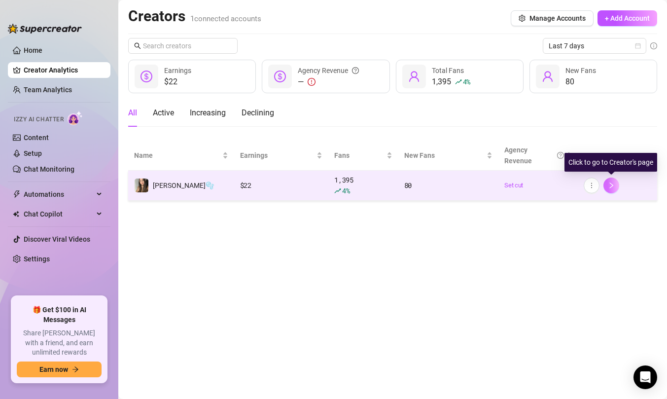
click at [610, 189] on button "button" at bounding box center [611, 185] width 16 height 16
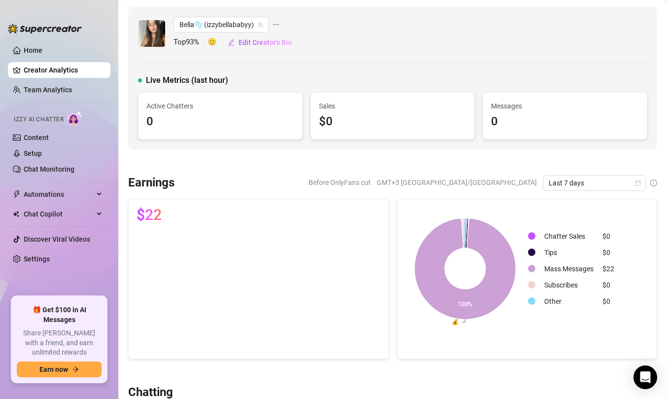
scroll to position [257, 0]
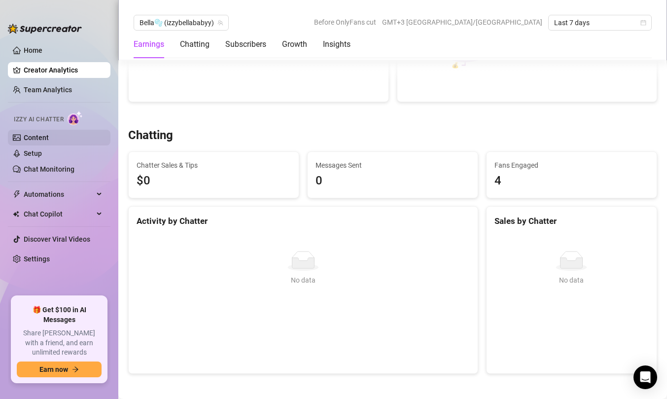
click at [28, 141] on link "Content" at bounding box center [36, 138] width 25 height 8
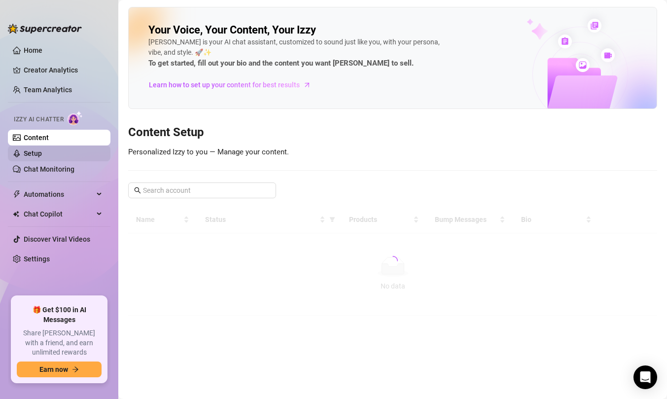
click at [28, 154] on link "Setup" at bounding box center [33, 153] width 18 height 8
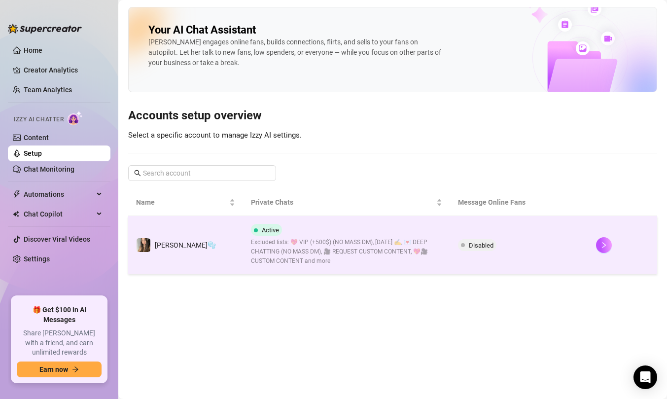
click at [590, 243] on td at bounding box center [622, 245] width 69 height 58
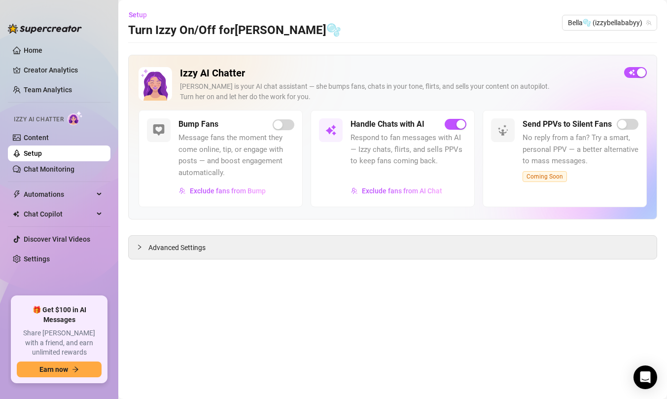
click at [280, 117] on div "Bump Fans Message fans the moment they come online, tip, or engage with posts —…" at bounding box center [220, 158] width 164 height 97
click at [50, 261] on link "Settings" at bounding box center [37, 259] width 26 height 8
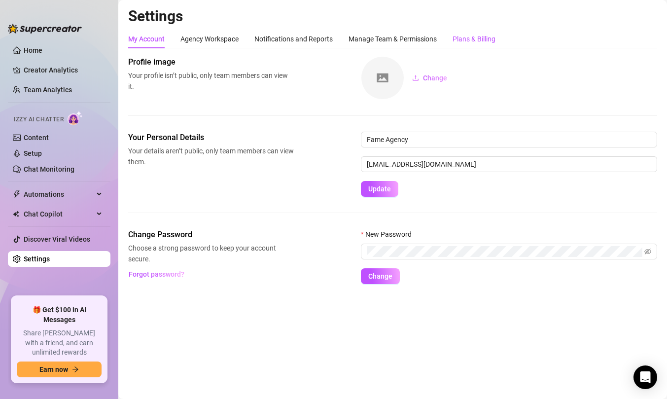
click at [471, 35] on div "Plans & Billing" at bounding box center [473, 39] width 43 height 11
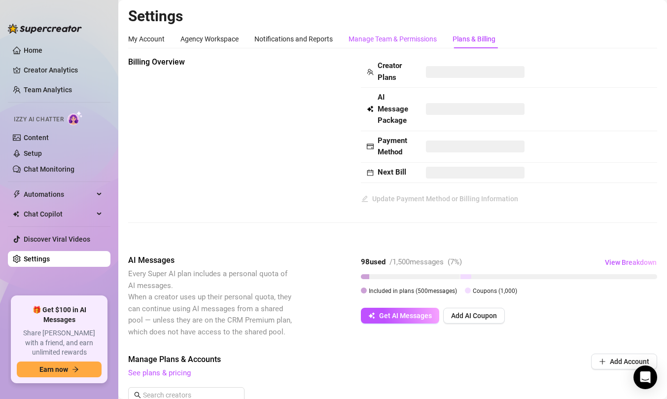
click at [400, 42] on div "Manage Team & Permissions" at bounding box center [392, 39] width 88 height 11
click at [466, 41] on div "Plans & Billing" at bounding box center [473, 39] width 43 height 11
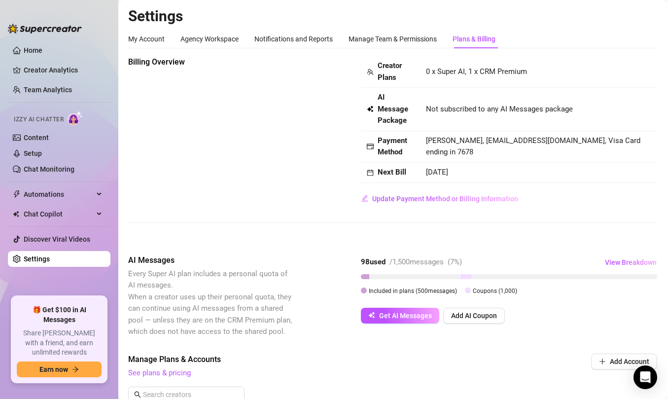
scroll to position [136, 0]
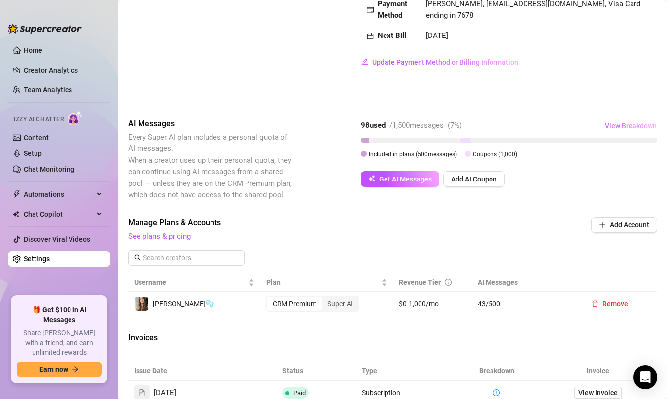
click at [607, 118] on button "View Breakdown" at bounding box center [630, 126] width 53 height 16
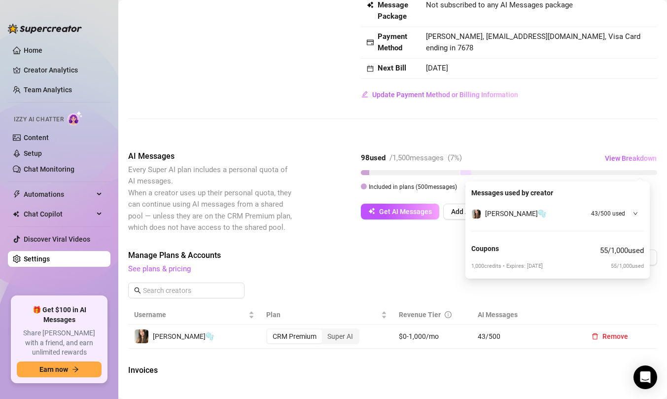
scroll to position [95, 0]
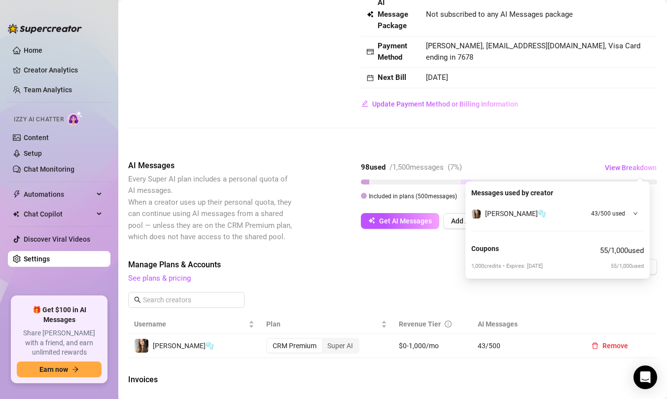
click at [575, 119] on div "Billing Overview Creator Plans 0 x Super AI, 1 x CRM Premium AI Message Package…" at bounding box center [392, 53] width 529 height 182
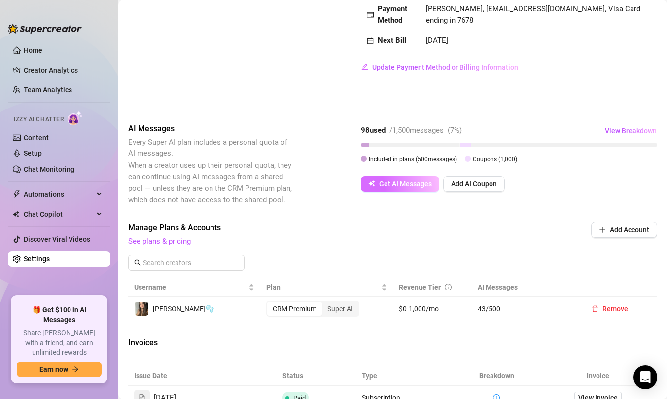
scroll to position [136, 0]
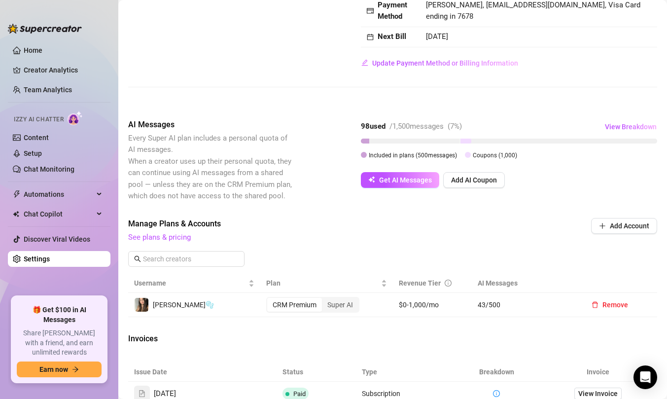
click at [172, 242] on span "See plans & pricing" at bounding box center [326, 238] width 396 height 12
click at [167, 235] on link "See plans & pricing" at bounding box center [159, 237] width 63 height 9
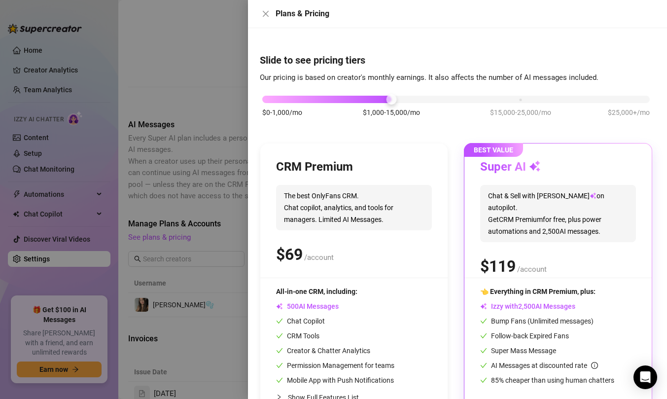
scroll to position [38, 0]
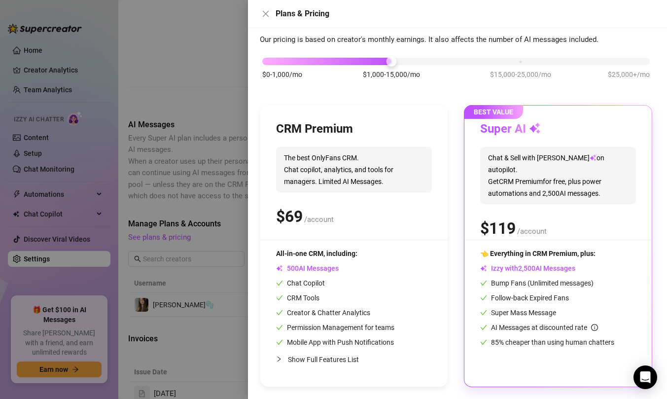
click at [286, 348] on div "Show Full Features List" at bounding box center [354, 358] width 156 height 23
click at [285, 357] on div at bounding box center [282, 358] width 12 height 11
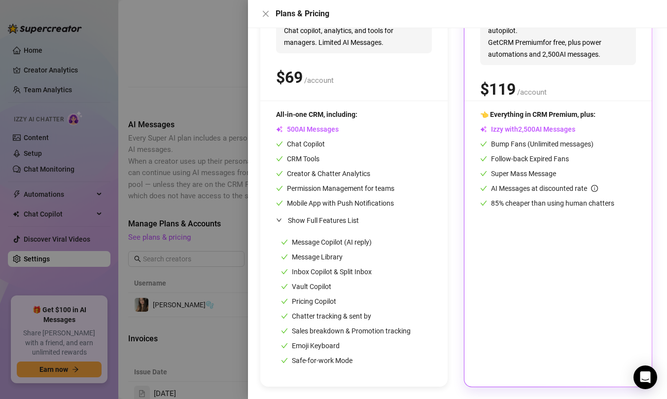
click at [361, 137] on div "All-in-one CRM, including: AI Messages Chat Copilot CRM Tools Creator & Chatter…" at bounding box center [335, 159] width 118 height 100
click at [168, 161] on div at bounding box center [333, 199] width 667 height 399
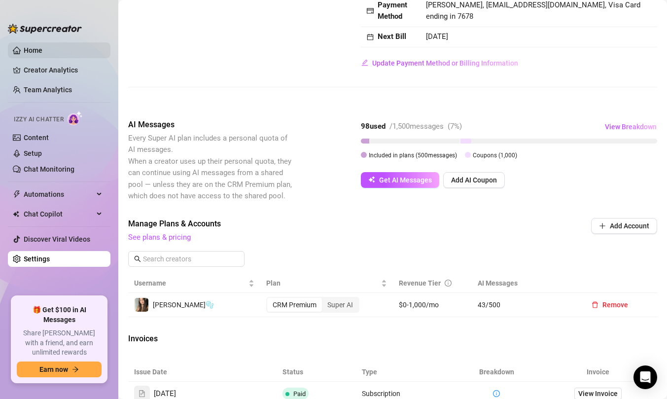
click at [28, 46] on link "Home" at bounding box center [33, 50] width 19 height 8
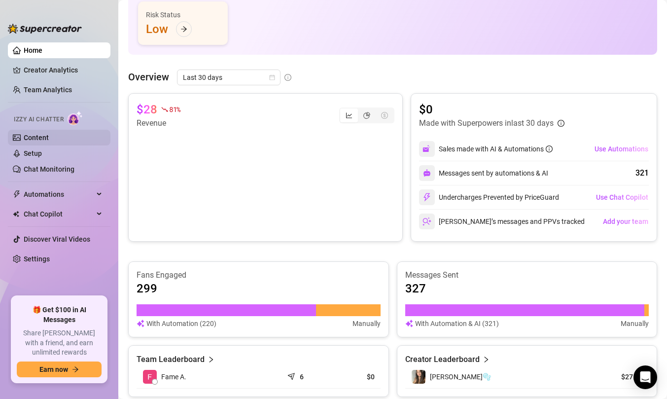
click at [29, 134] on link "Content" at bounding box center [36, 138] width 25 height 8
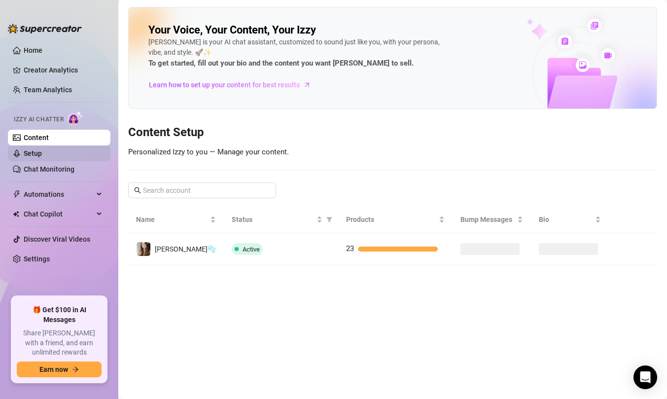
click at [42, 156] on link "Setup" at bounding box center [33, 153] width 18 height 8
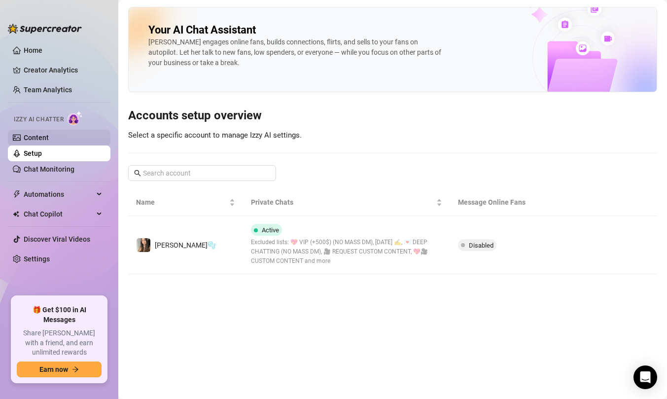
click at [49, 141] on link "Content" at bounding box center [36, 138] width 25 height 8
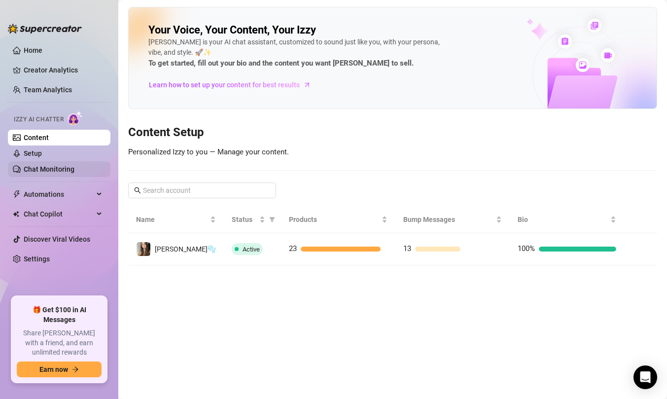
click at [74, 170] on link "Chat Monitoring" at bounding box center [49, 169] width 51 height 8
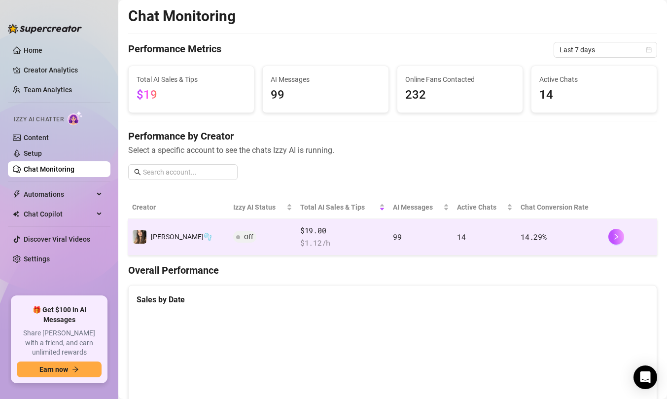
click at [608, 246] on td at bounding box center [630, 237] width 53 height 36
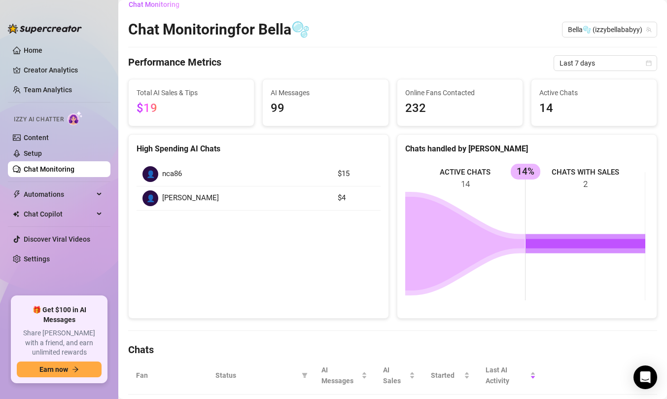
scroll to position [11, 0]
click at [42, 154] on link "Setup" at bounding box center [33, 153] width 18 height 8
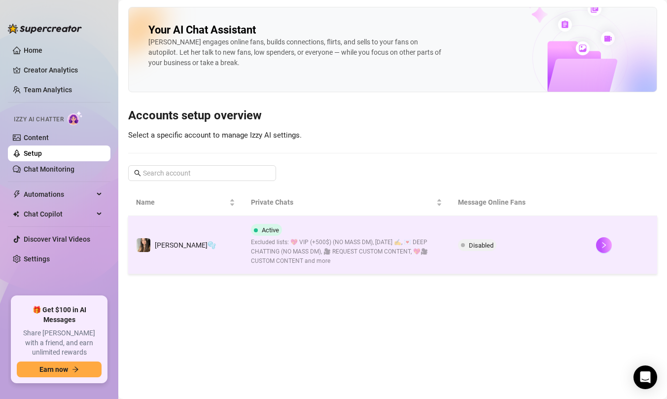
click at [299, 232] on div "Active Excluded lists: 💖 VIP (+500$) (NO MASS DM), [DATE] ✍️, 💌 DEEP CHATTING (…" at bounding box center [346, 245] width 191 height 42
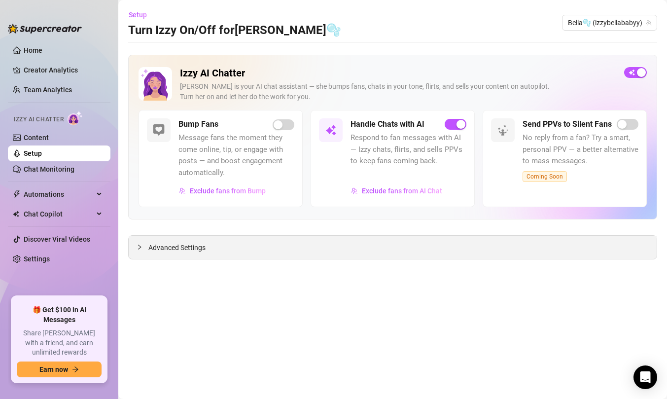
click at [218, 237] on div "Advanced Settings" at bounding box center [393, 247] width 528 height 23
click at [200, 245] on span "Advanced Settings" at bounding box center [176, 247] width 57 height 11
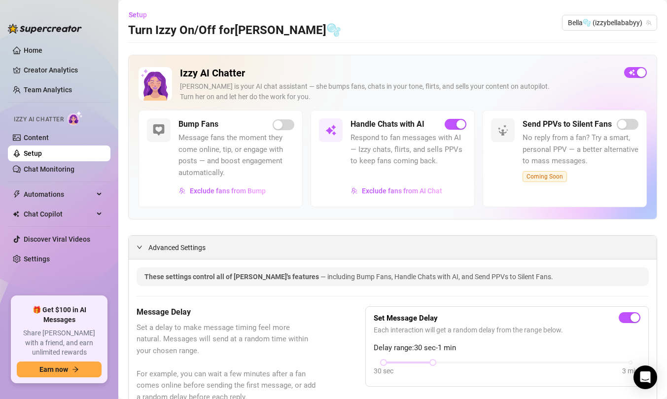
click at [199, 245] on span "Advanced Settings" at bounding box center [176, 247] width 57 height 11
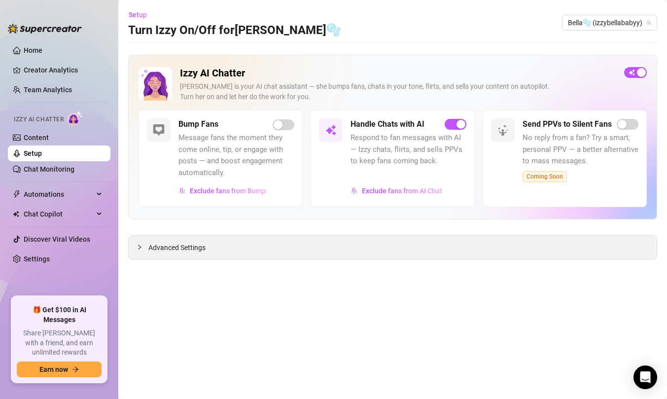
click at [284, 246] on div "Advanced Settings" at bounding box center [393, 247] width 528 height 23
click at [167, 251] on span "Advanced Settings" at bounding box center [176, 247] width 57 height 11
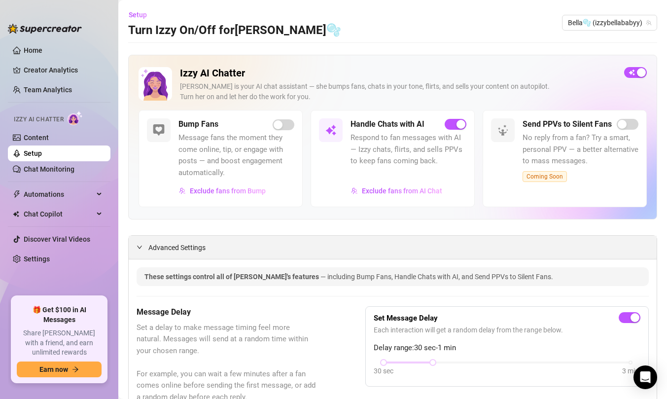
scroll to position [178, 0]
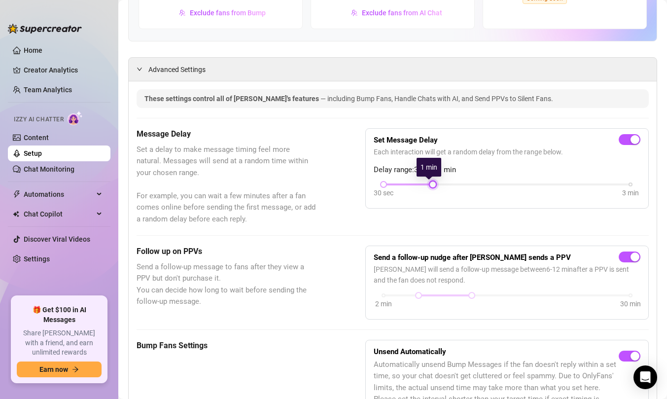
click at [430, 182] on div at bounding box center [432, 184] width 5 height 5
drag, startPoint x: 427, startPoint y: 181, endPoint x: 380, endPoint y: 181, distance: 46.8
click at [381, 182] on div at bounding box center [383, 184] width 5 height 5
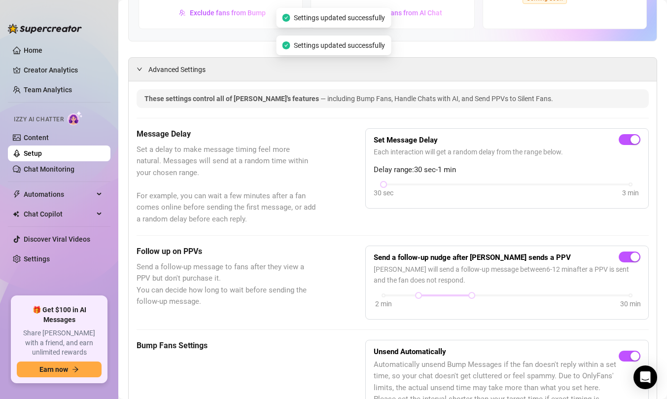
click at [487, 221] on div "Message Delay Set a delay to make message timing feel more natural. Messages wi…" at bounding box center [392, 176] width 512 height 97
click at [42, 149] on link "Setup" at bounding box center [33, 153] width 18 height 8
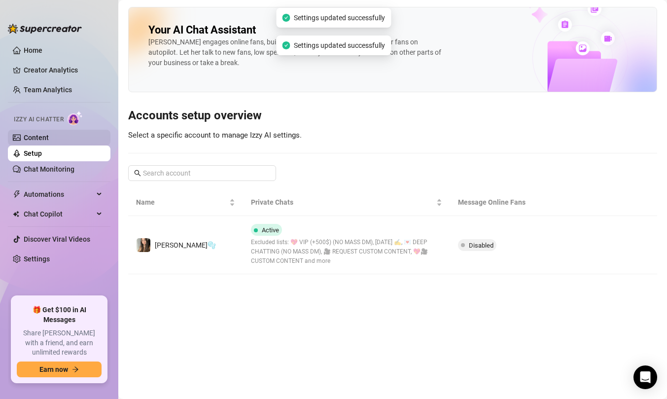
click at [49, 137] on link "Content" at bounding box center [36, 138] width 25 height 8
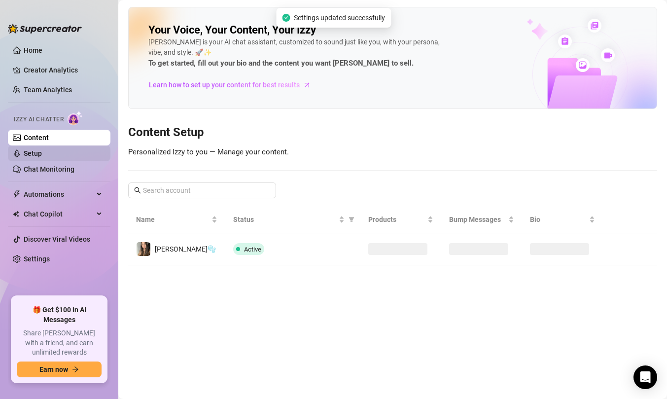
click at [42, 154] on link "Setup" at bounding box center [33, 153] width 18 height 8
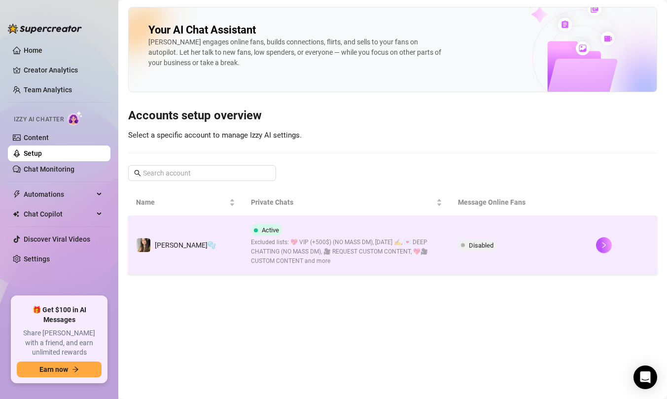
click at [561, 256] on td "Disabled" at bounding box center [519, 245] width 138 height 58
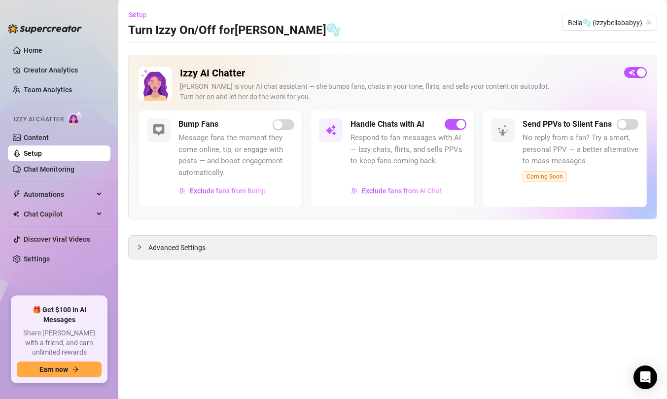
click at [306, 227] on div "Izzy AI Chatter [PERSON_NAME] is your AI chat assistant — she bumps fans, chats…" at bounding box center [392, 157] width 529 height 205
click at [290, 249] on div "Advanced Settings" at bounding box center [393, 247] width 528 height 23
click at [249, 253] on div "Advanced Settings" at bounding box center [393, 247] width 528 height 23
click at [135, 249] on div "Advanced Settings" at bounding box center [393, 247] width 528 height 23
click at [139, 249] on icon "collapsed" at bounding box center [139, 247] width 6 height 6
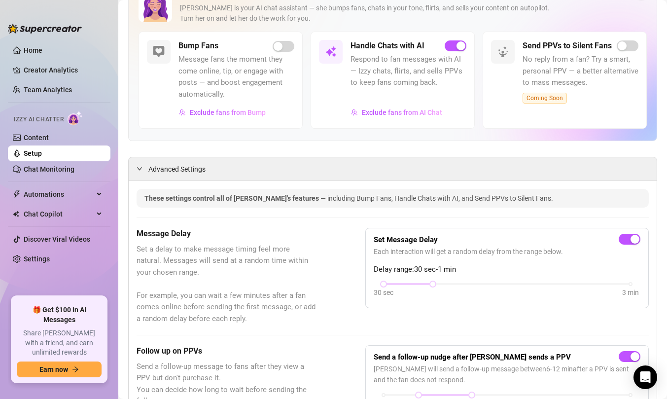
scroll to position [192, 0]
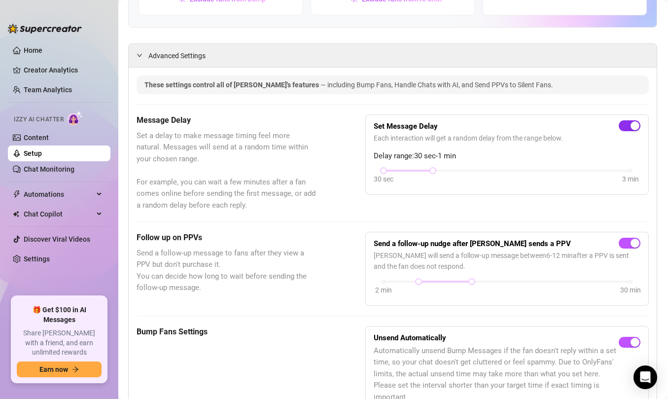
click at [630, 130] on div "button" at bounding box center [634, 125] width 9 height 9
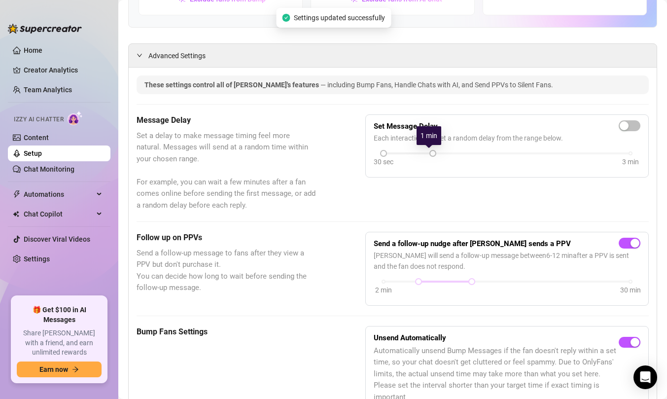
drag, startPoint x: 429, startPoint y: 154, endPoint x: 386, endPoint y: 154, distance: 42.9
click at [386, 154] on div "30 sec 3 min" at bounding box center [506, 152] width 247 height 4
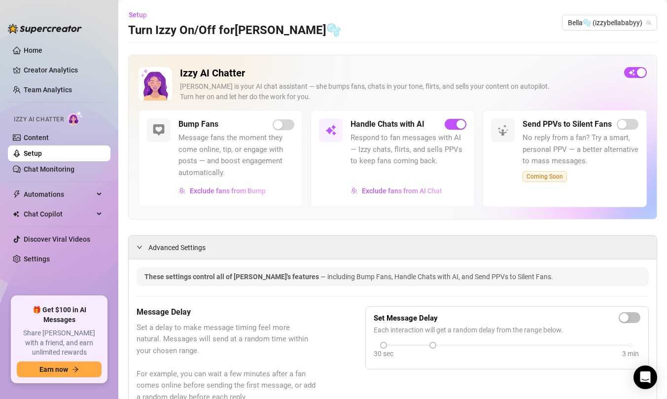
scroll to position [54, 0]
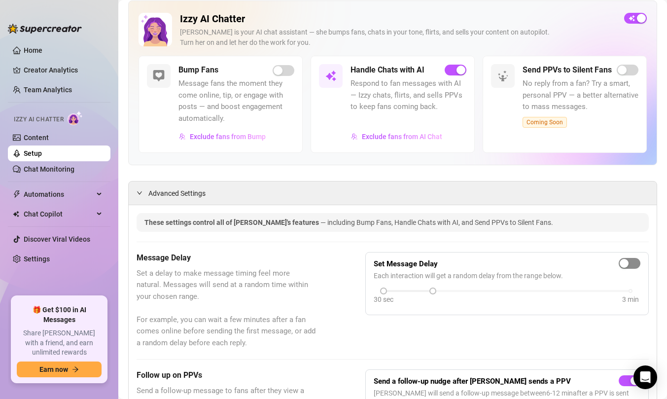
click at [620, 264] on div "button" at bounding box center [623, 263] width 9 height 9
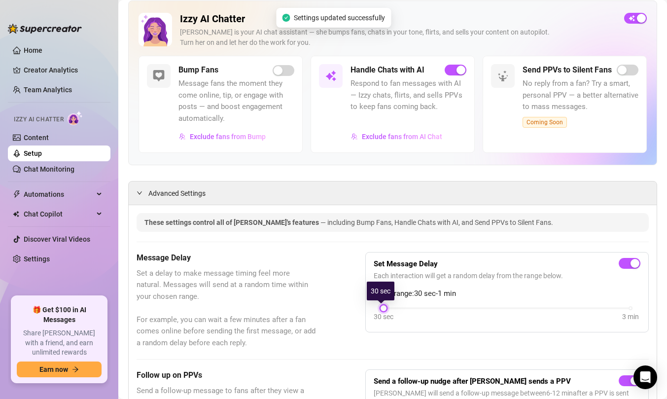
drag, startPoint x: 427, startPoint y: 307, endPoint x: 352, endPoint y: 307, distance: 75.4
click at [352, 307] on div "Message Delay Set a delay to make message timing feel more natural. Messages wi…" at bounding box center [392, 300] width 512 height 97
click at [368, 306] on div "Set Message Delay Each interaction will get a random delay from the range below…" at bounding box center [506, 292] width 283 height 81
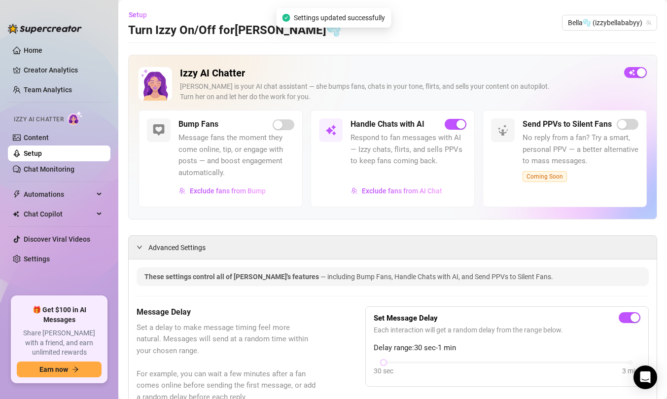
click at [270, 118] on div "Bump Fans Message fans the moment they come online, tip, or engage with posts —…" at bounding box center [220, 158] width 164 height 97
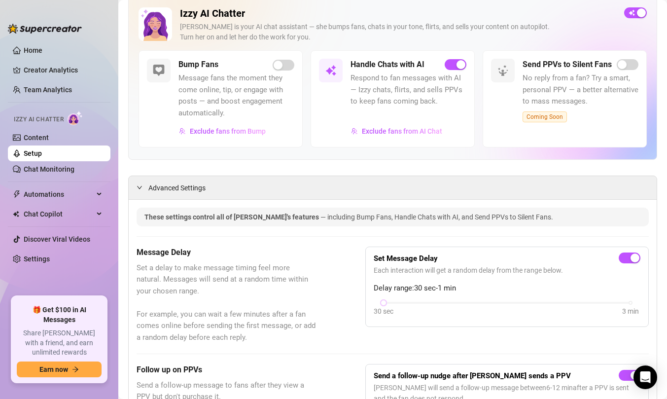
scroll to position [63, 0]
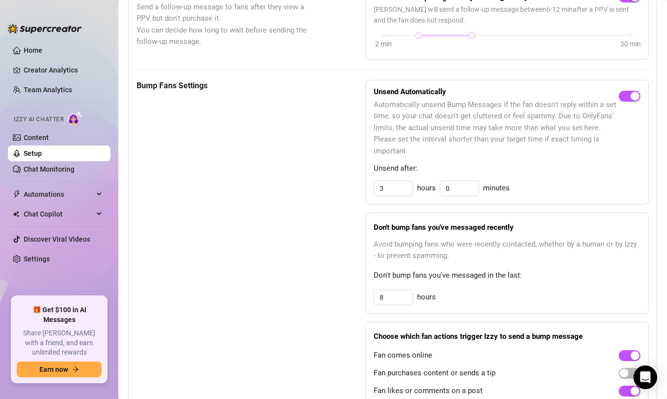
scroll to position [0, 0]
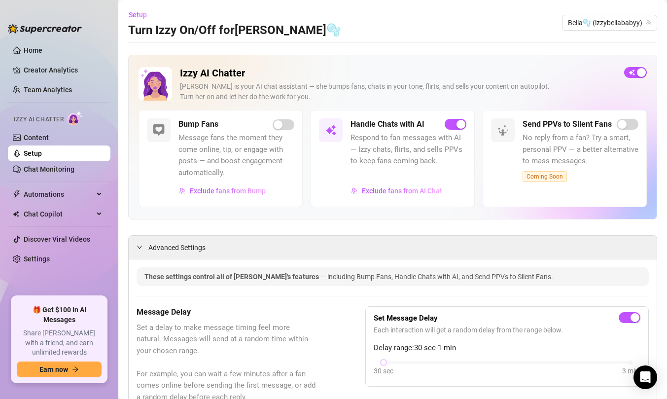
click at [54, 60] on ul "Home Creator Analytics Team Analytics Izzy AI Chatter Content Setup Chat Monito…" at bounding box center [59, 165] width 102 height 254
click at [42, 54] on link "Home" at bounding box center [33, 50] width 19 height 8
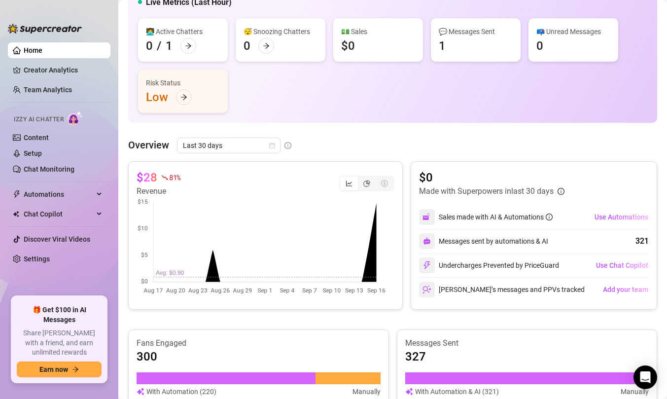
scroll to position [350, 0]
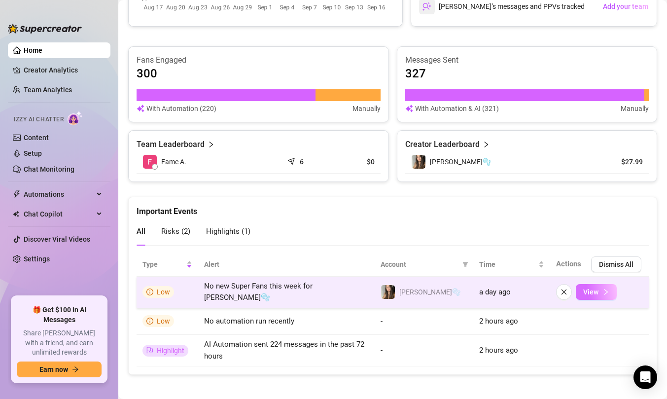
click at [607, 288] on button "View" at bounding box center [596, 292] width 41 height 16
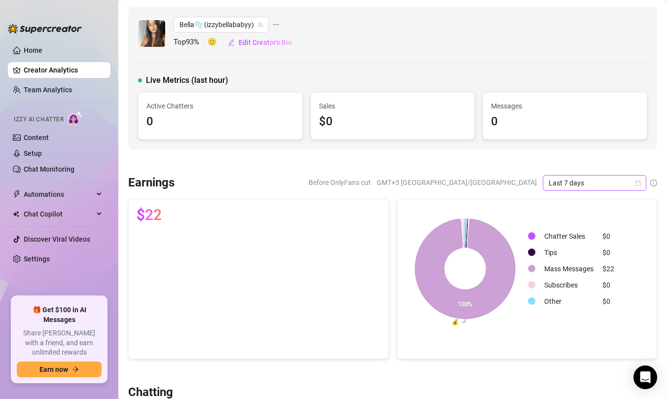
click at [557, 184] on span "Last 7 days" at bounding box center [594, 182] width 92 height 15
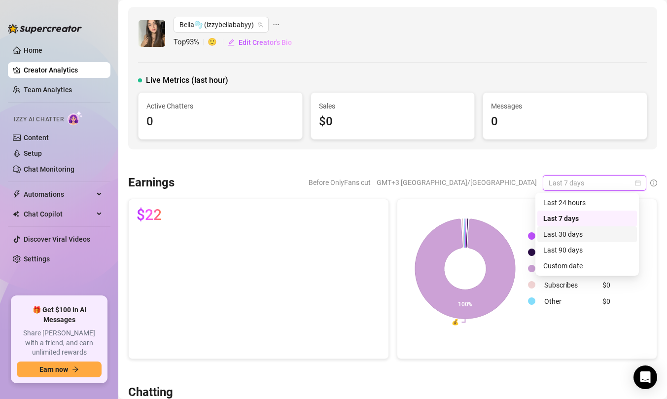
click at [561, 232] on div "Last 30 days" at bounding box center [587, 234] width 88 height 11
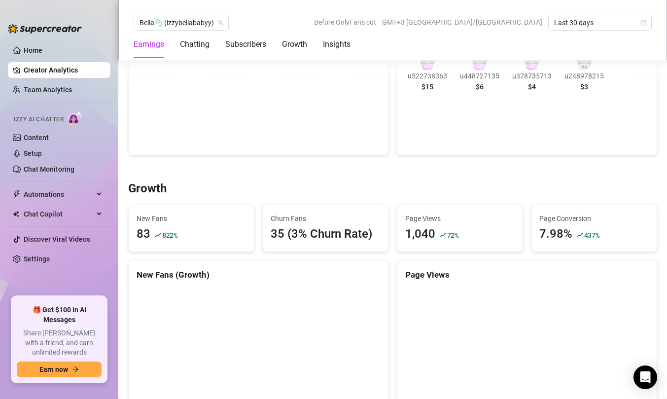
scroll to position [713, 0]
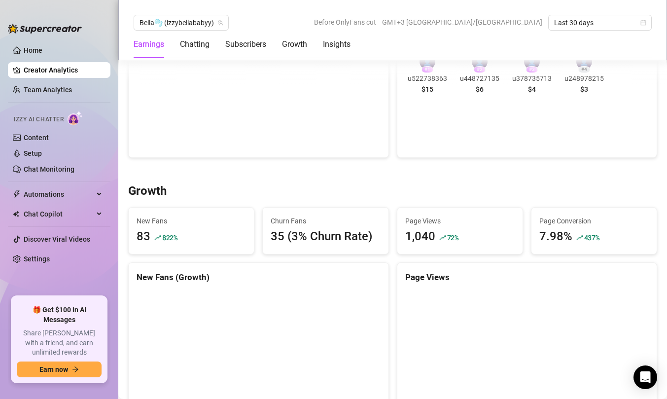
click at [425, 75] on span "u522738363" at bounding box center [427, 78] width 44 height 11
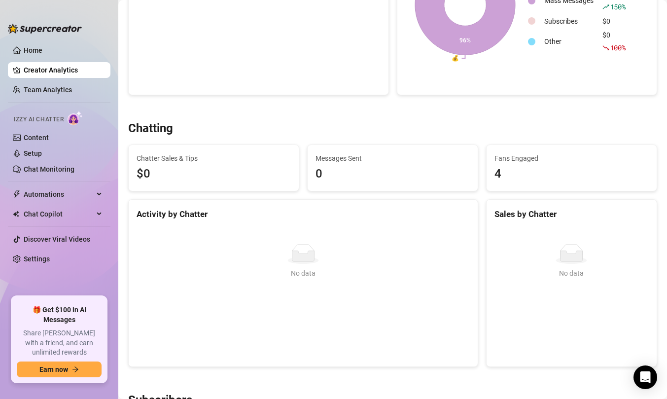
scroll to position [0, 0]
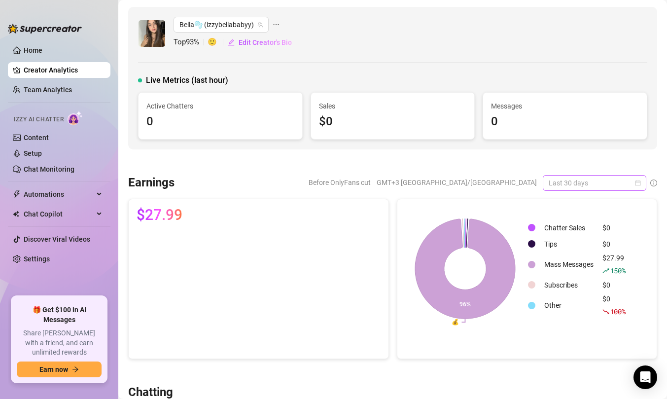
click at [573, 177] on span "Last 30 days" at bounding box center [594, 182] width 92 height 15
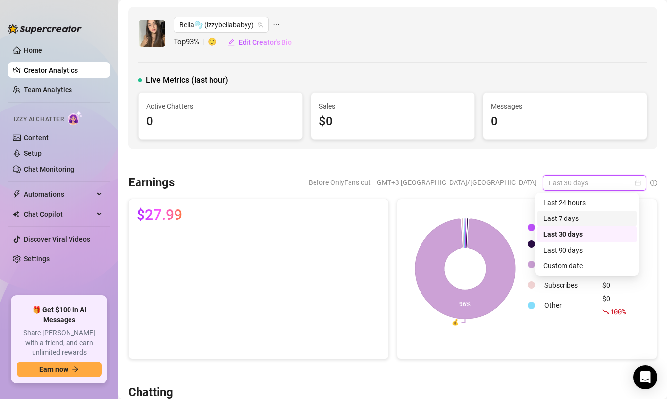
click at [568, 215] on div "Last 7 days" at bounding box center [587, 218] width 88 height 11
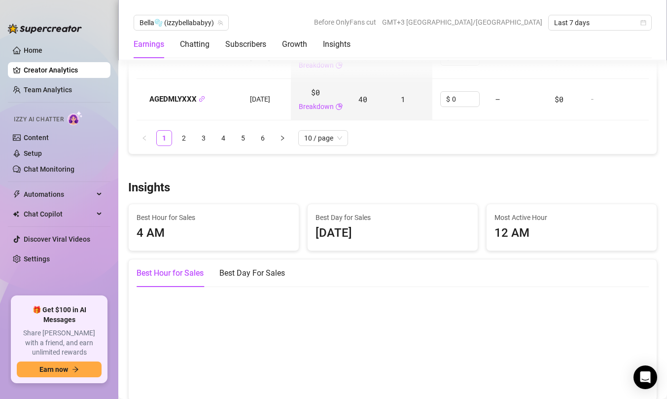
scroll to position [1566, 0]
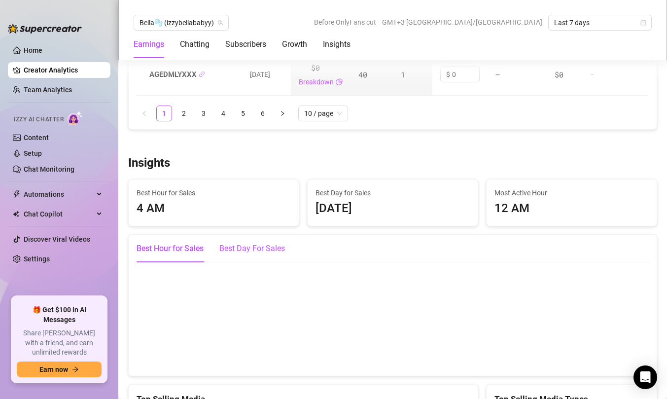
click at [236, 254] on div "Best Day For Sales" at bounding box center [252, 248] width 66 height 12
click at [184, 254] on div "Best Hour for Sales" at bounding box center [169, 248] width 67 height 12
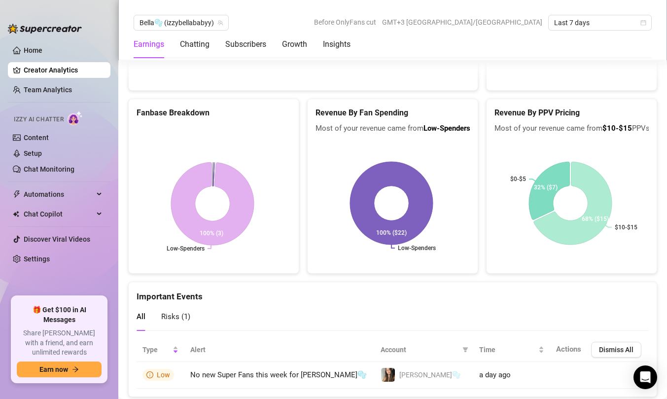
scroll to position [2061, 0]
